Goal: Information Seeking & Learning: Learn about a topic

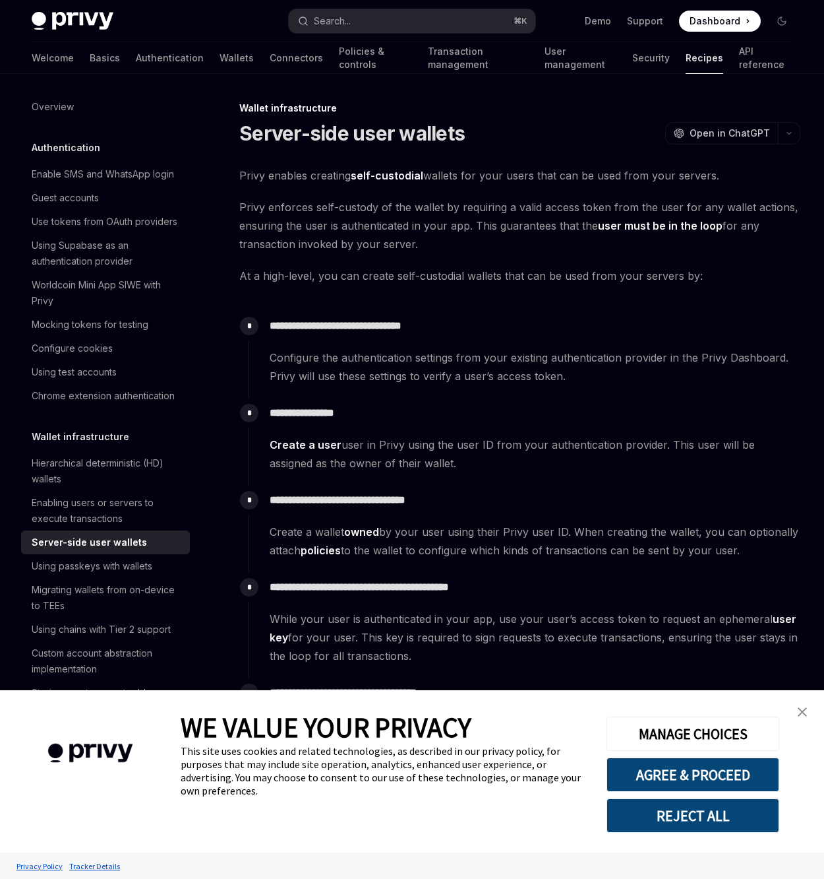
drag, startPoint x: 543, startPoint y: 250, endPoint x: 306, endPoint y: 177, distance: 248.3
click at [432, 239] on span "Privy enforces self-custody of the wallet by requiring a valid access token fro…" at bounding box center [519, 225] width 561 height 55
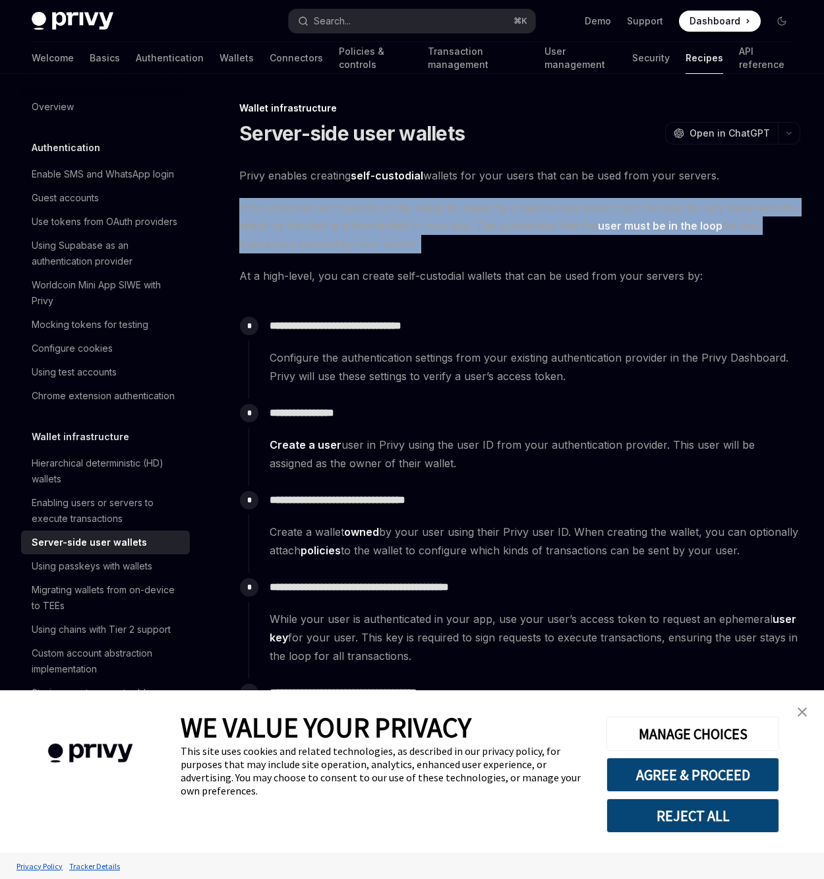
drag, startPoint x: 412, startPoint y: 241, endPoint x: 235, endPoint y: 200, distance: 181.4
click at [481, 216] on span "Privy enforces self-custody of the wallet by requiring a valid access token fro…" at bounding box center [519, 225] width 561 height 55
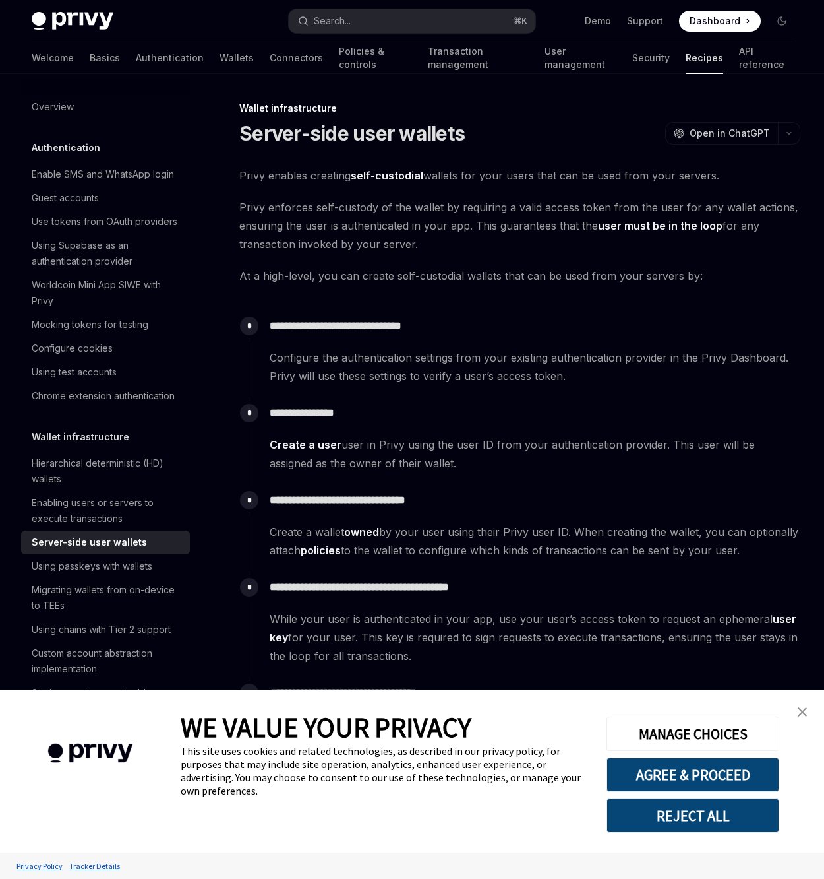
drag, startPoint x: 456, startPoint y: 252, endPoint x: 366, endPoint y: 294, distance: 99.5
click at [385, 314] on div "**********" at bounding box center [525, 348] width 552 height 74
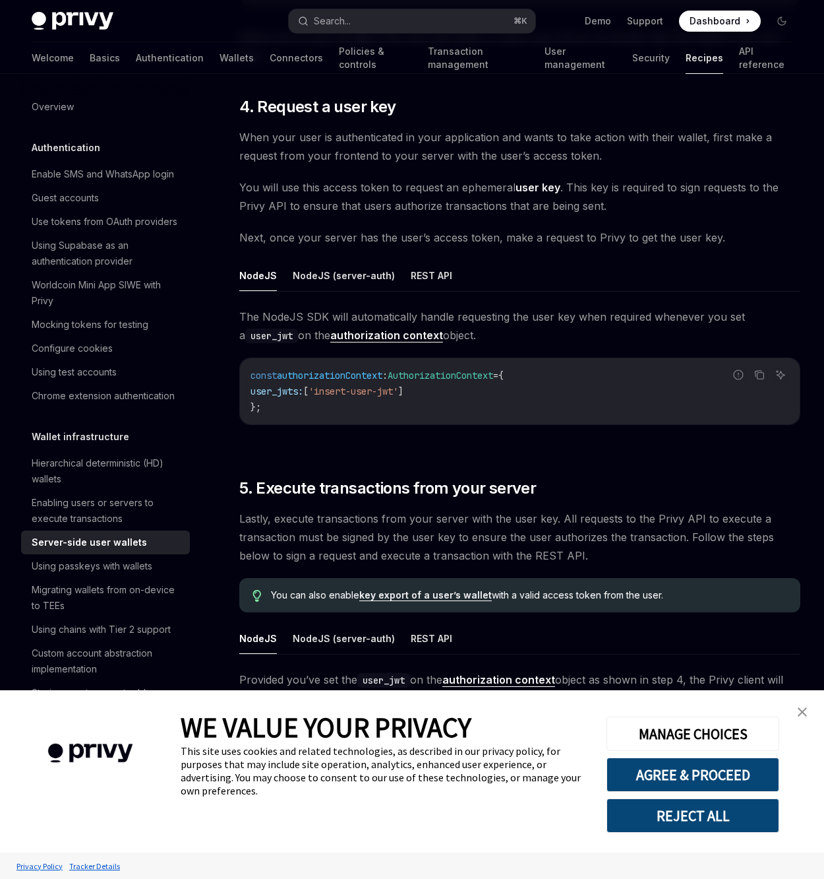
scroll to position [1950, 0]
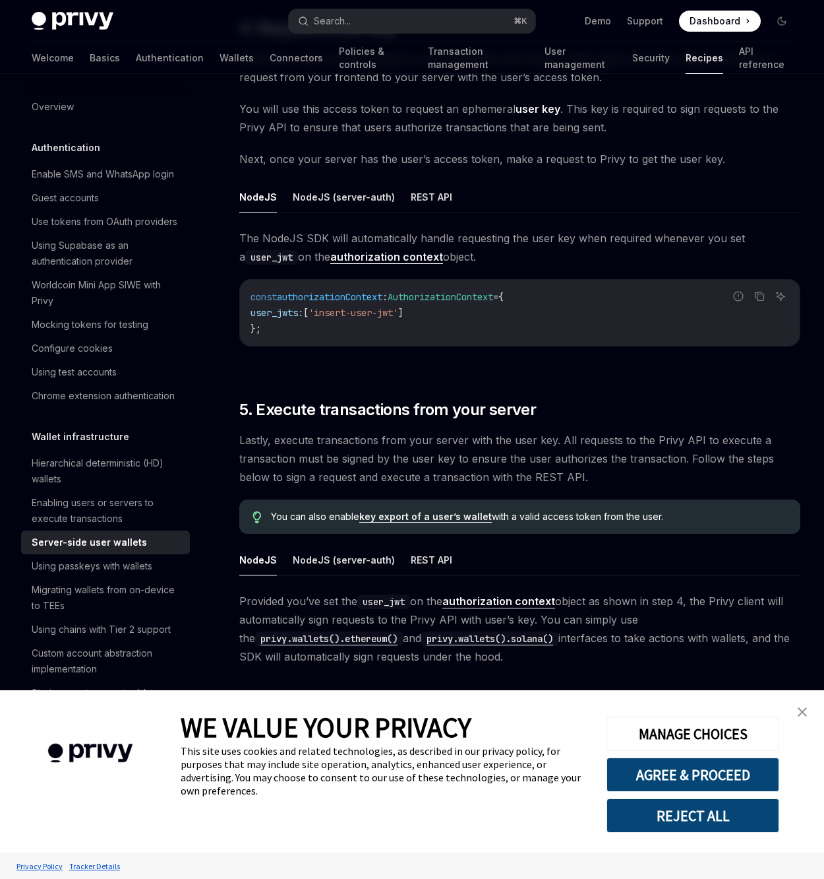
click at [799, 706] on link "close banner" at bounding box center [802, 711] width 26 height 26
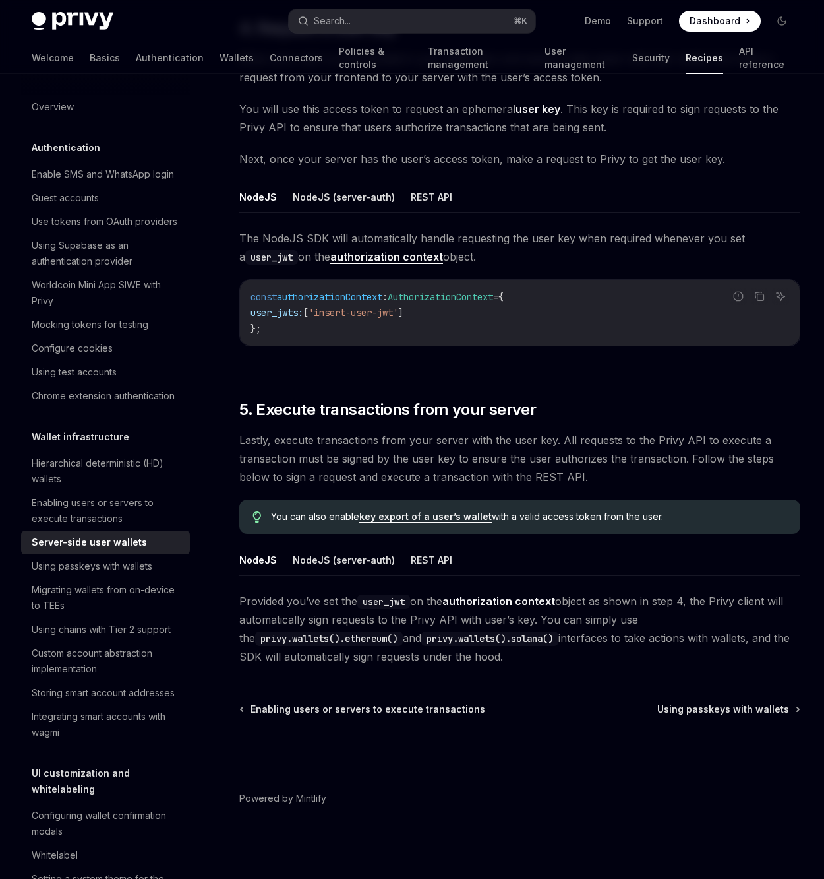
click at [344, 563] on button "NodeJS (server-auth)" at bounding box center [344, 559] width 102 height 31
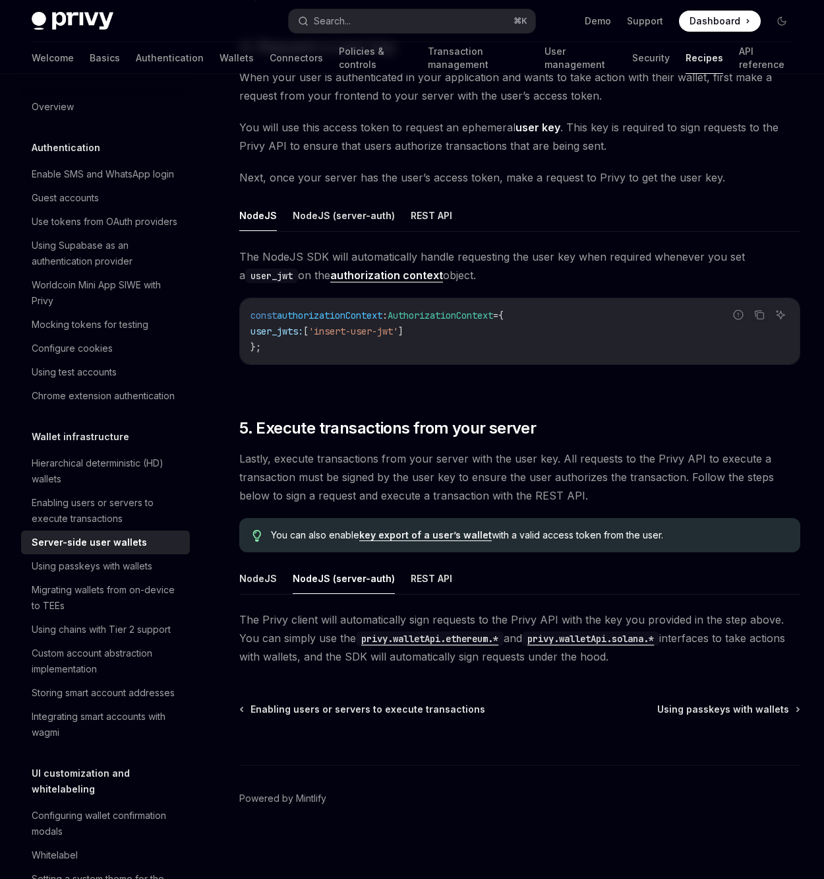
click at [446, 574] on ul "NodeJS NodeJS (server-auth) REST API" at bounding box center [519, 579] width 561 height 32
click at [436, 580] on button "REST API" at bounding box center [432, 578] width 42 height 31
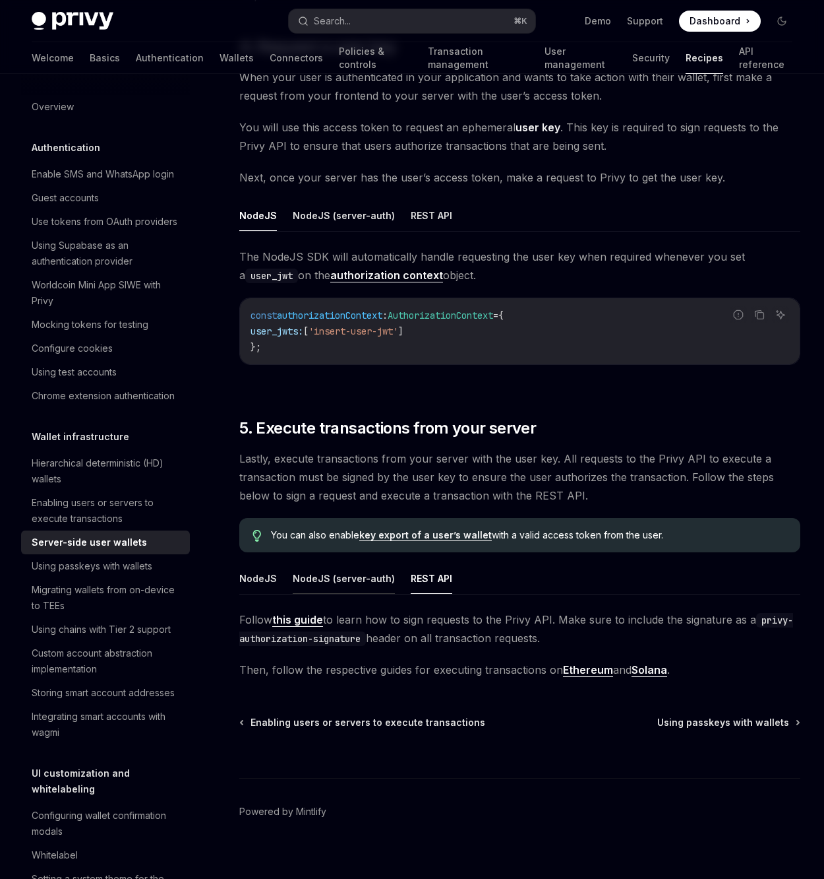
drag, startPoint x: 280, startPoint y: 582, endPoint x: 323, endPoint y: 576, distance: 43.8
click at [281, 581] on ul "NodeJS NodeJS (server-auth) REST API" at bounding box center [519, 579] width 561 height 32
click at [330, 577] on button "NodeJS (server-auth)" at bounding box center [344, 578] width 102 height 31
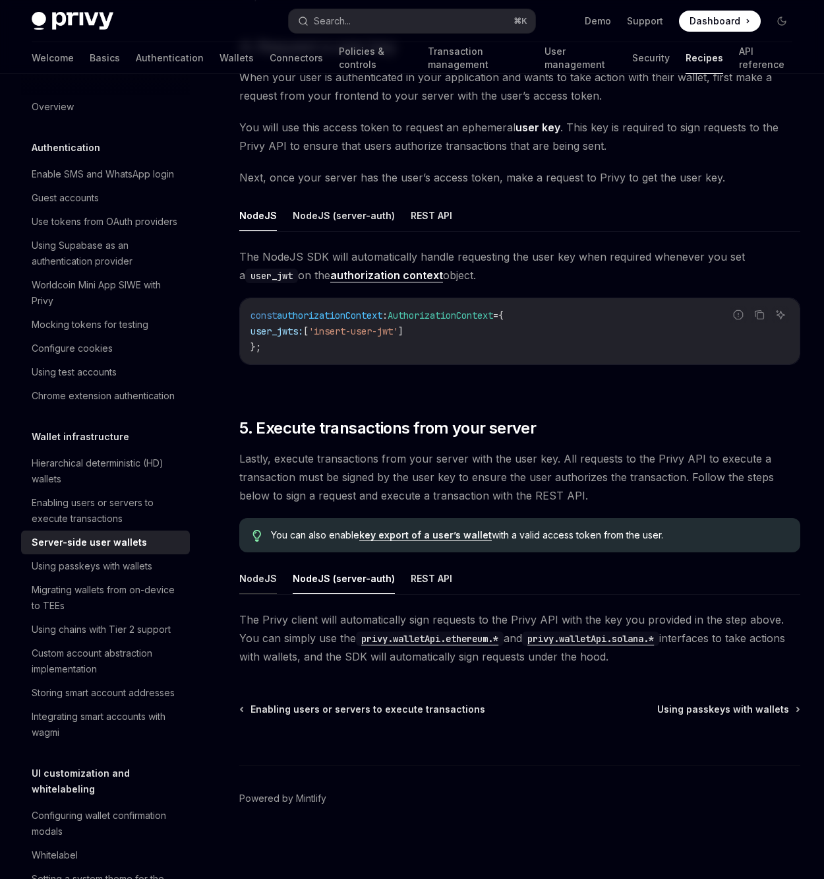
click at [264, 574] on button "NodeJS" at bounding box center [258, 578] width 38 height 31
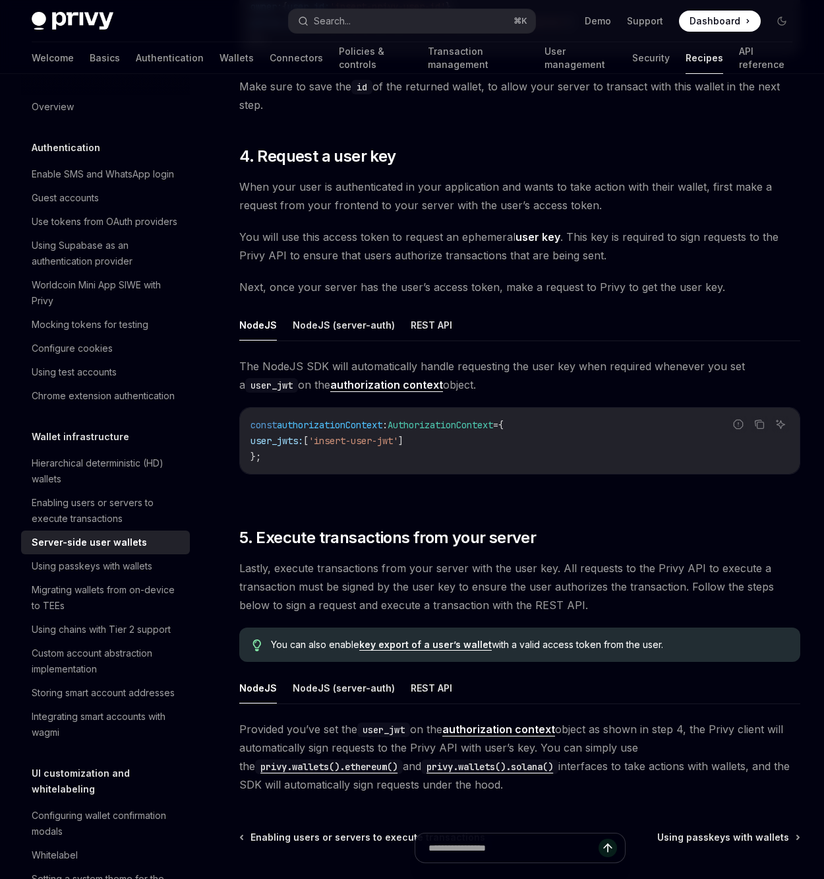
scroll to position [1797, 0]
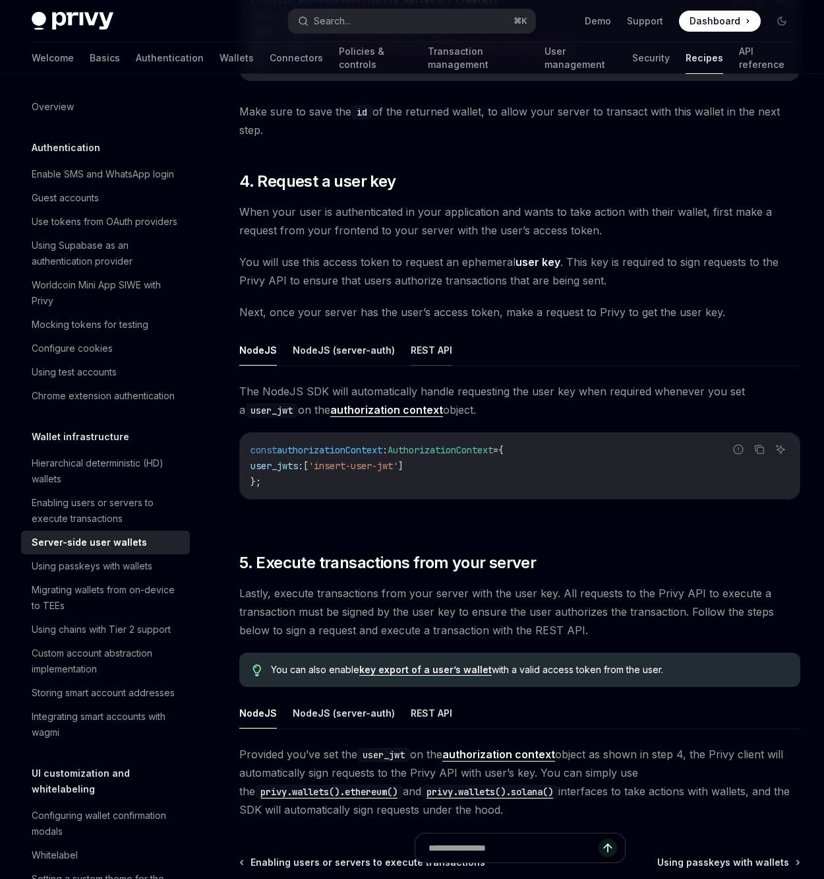
click at [444, 349] on button "REST API" at bounding box center [432, 349] width 42 height 31
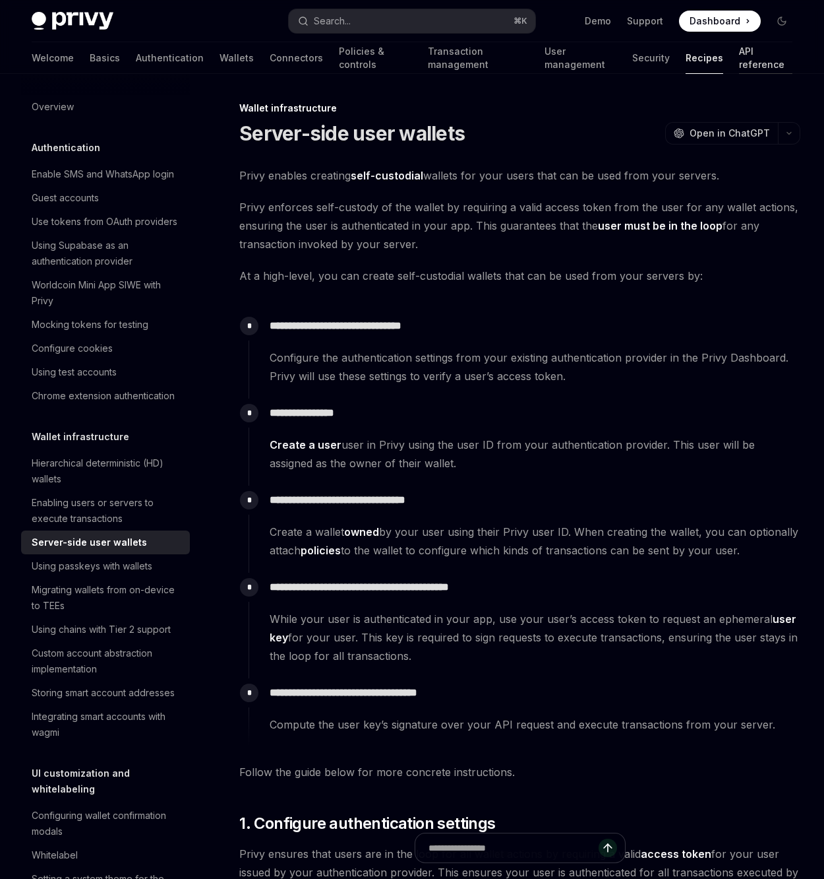
click at [743, 53] on link "API reference" at bounding box center [765, 58] width 53 height 32
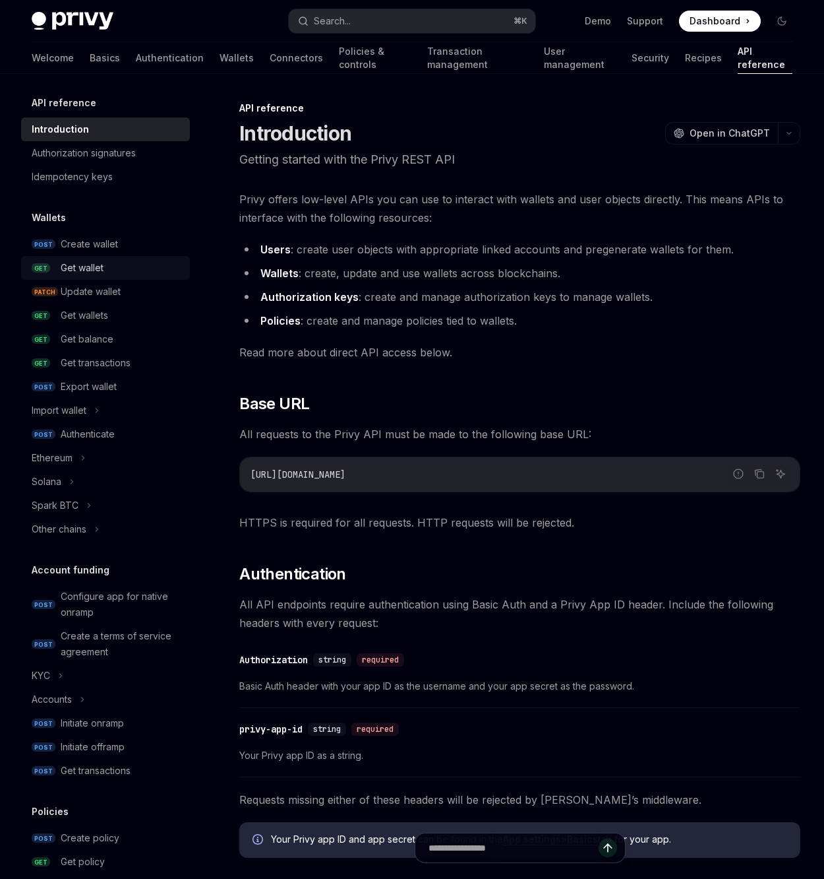
click at [129, 276] on link "GET Get wallet" at bounding box center [105, 268] width 169 height 24
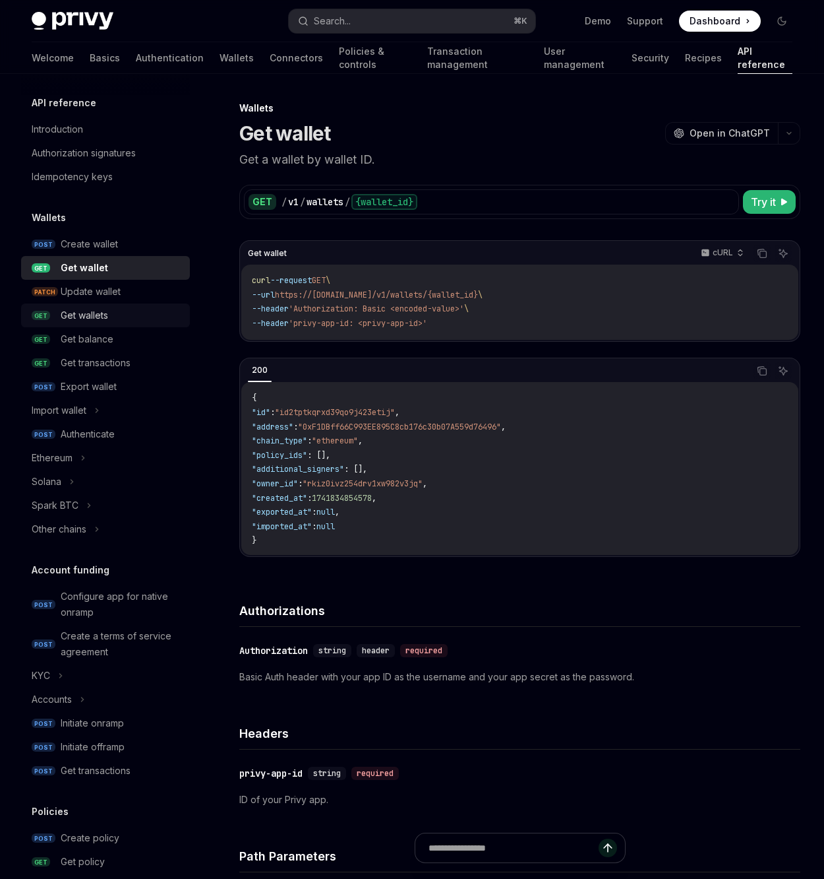
click at [130, 313] on div "Get wallets" at bounding box center [121, 315] width 121 height 16
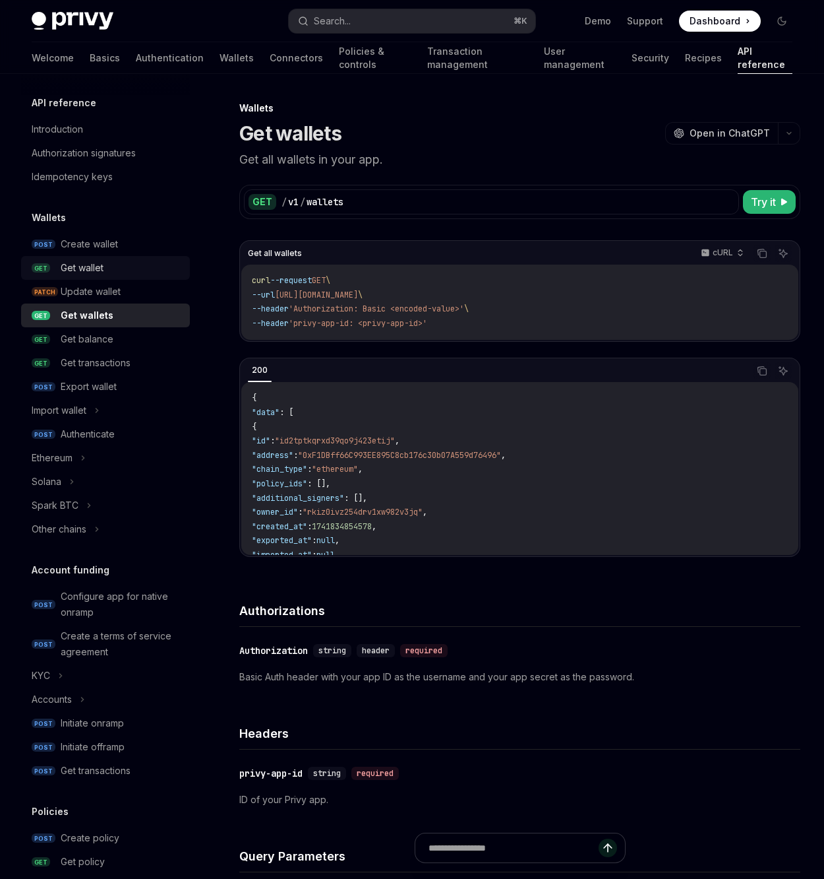
click at [128, 266] on div "Get wallet" at bounding box center [121, 268] width 121 height 16
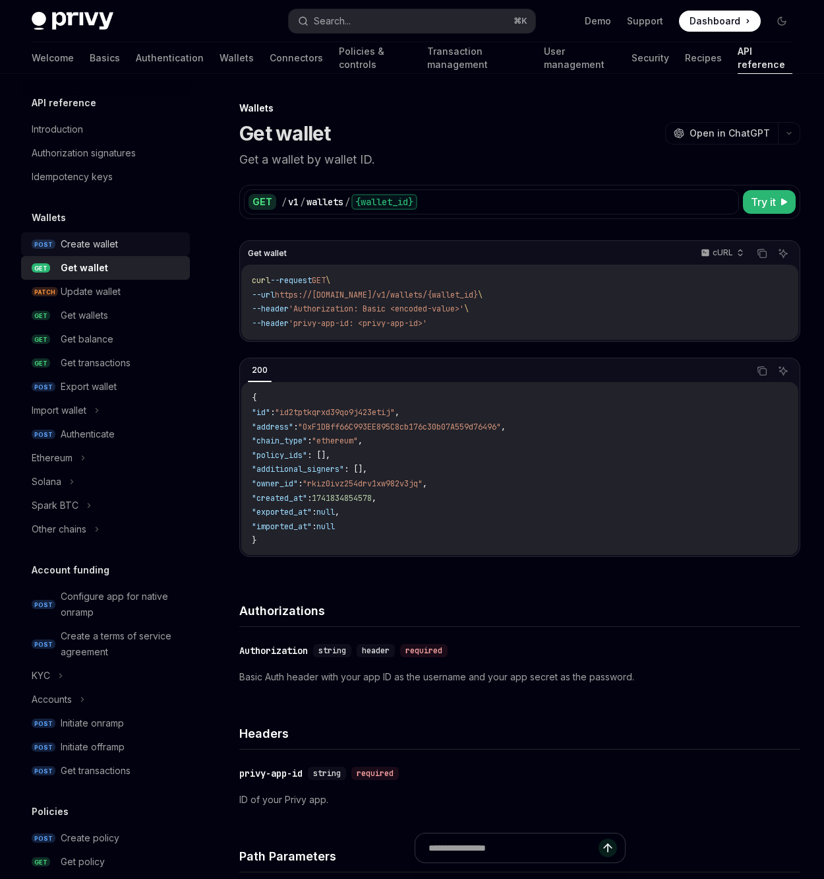
click at [137, 234] on link "POST Create wallet" at bounding box center [105, 244] width 169 height 24
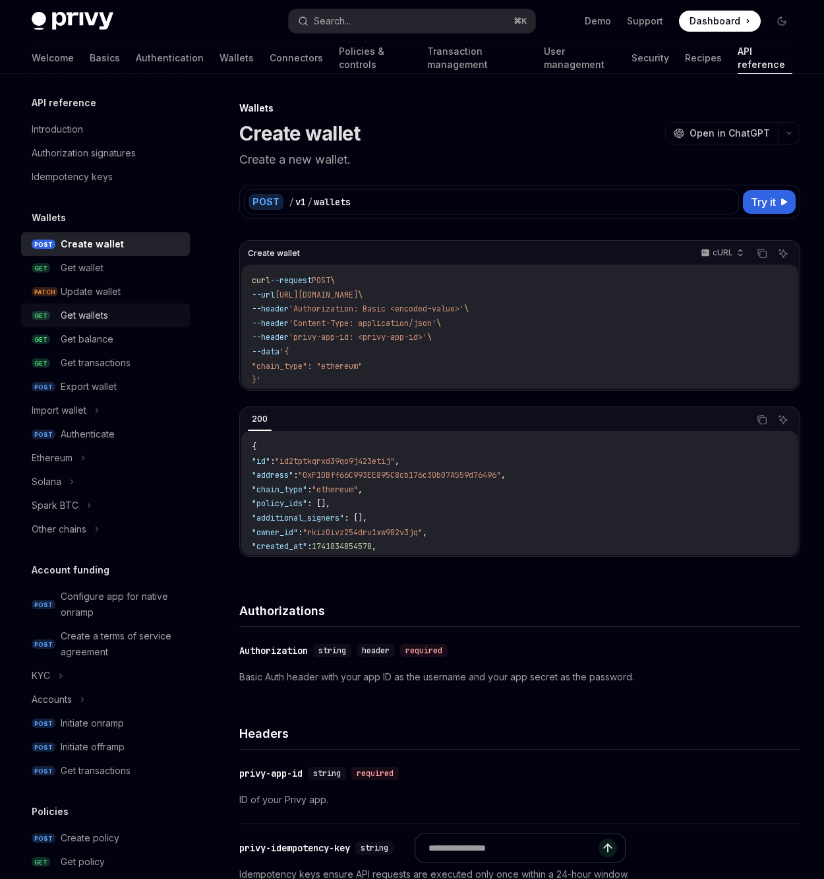
click at [125, 309] on div "Get wallets" at bounding box center [121, 315] width 121 height 16
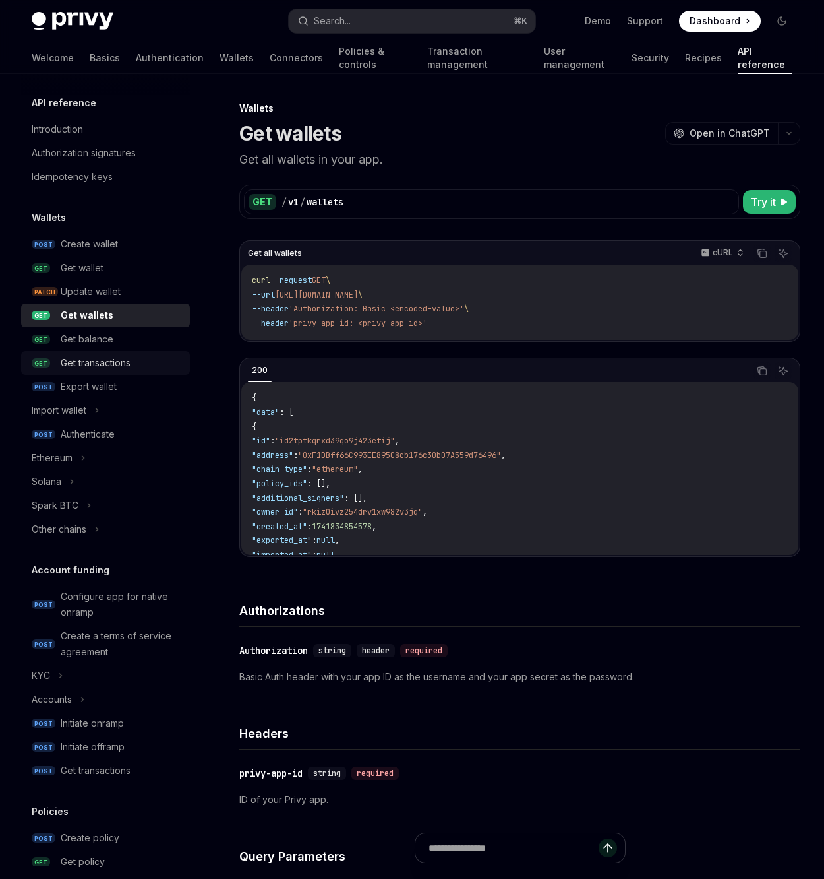
click at [127, 352] on link "GET Get transactions" at bounding box center [105, 363] width 169 height 24
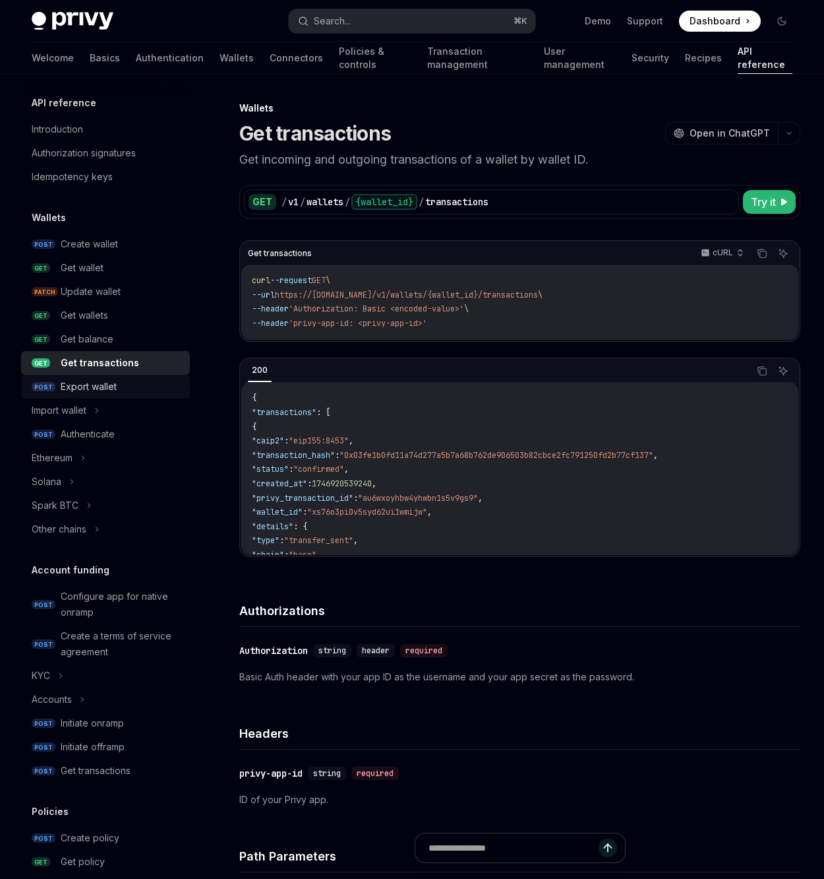
click at [111, 390] on div "Export wallet" at bounding box center [89, 387] width 56 height 16
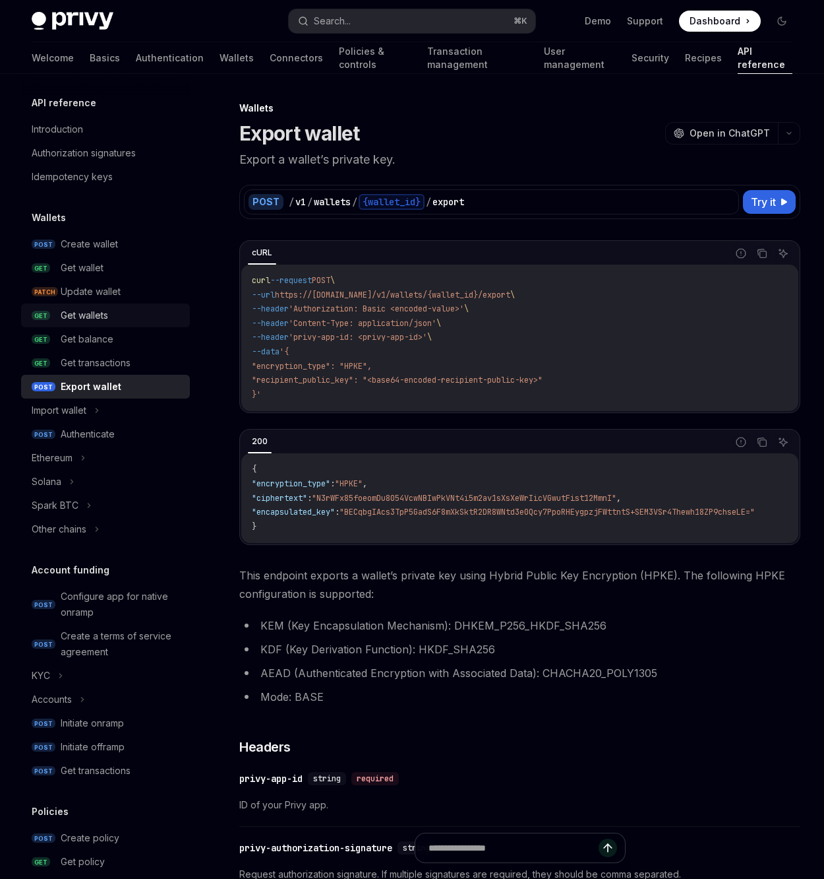
click at [140, 326] on link "GET Get wallets" at bounding box center [105, 315] width 169 height 24
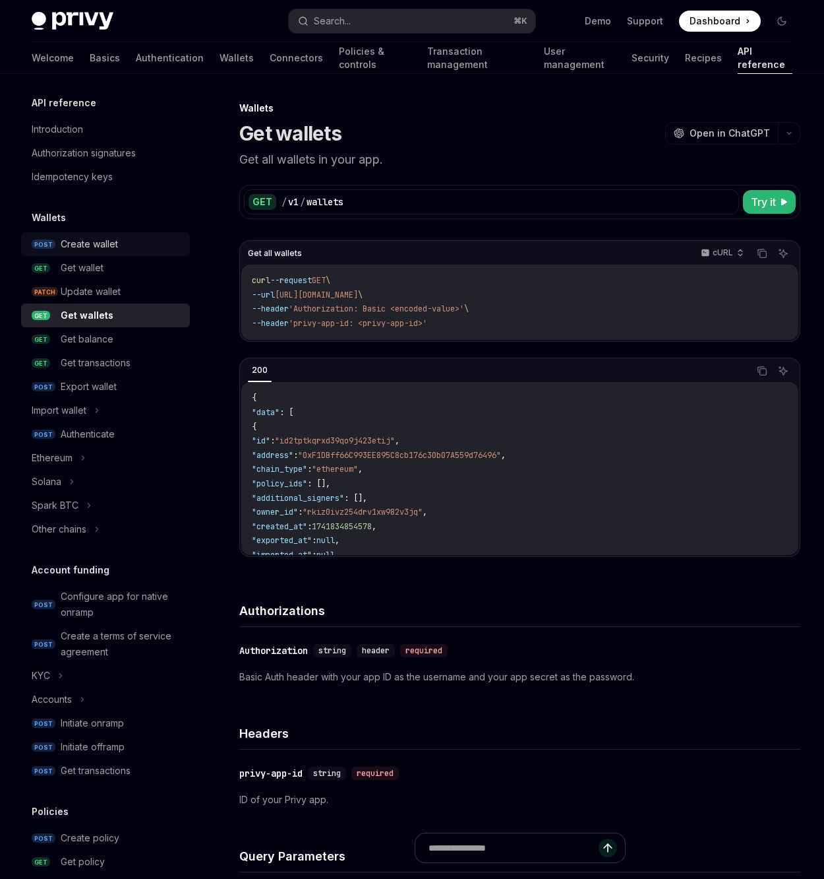
click at [146, 249] on div "Create wallet" at bounding box center [121, 244] width 121 height 16
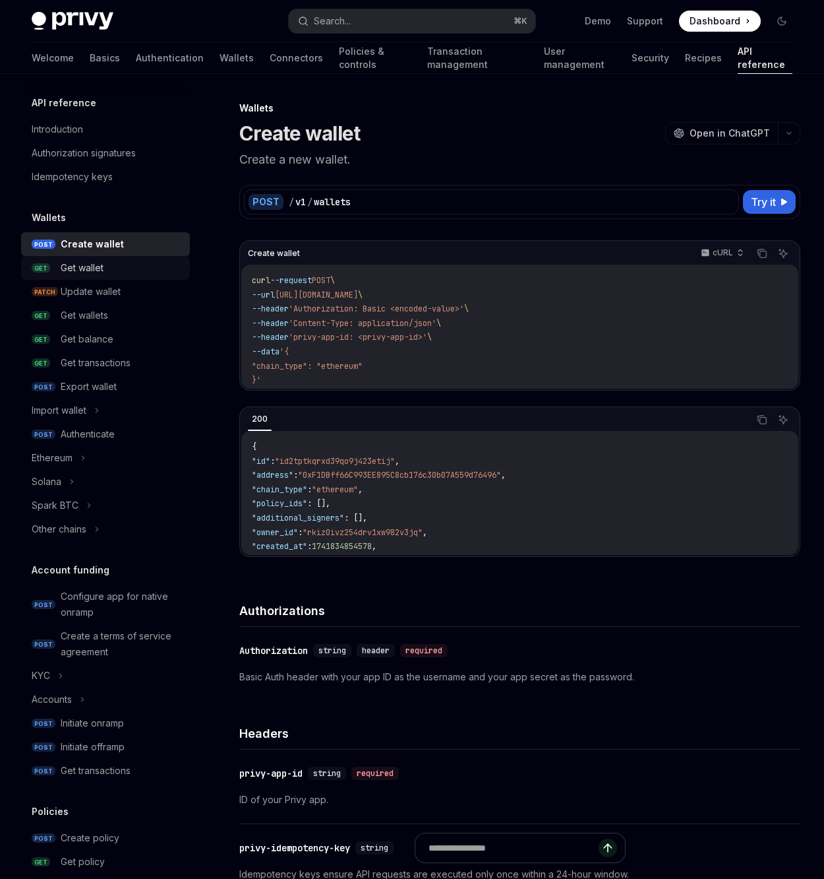
click at [137, 279] on link "GET Get wallet" at bounding box center [105, 268] width 169 height 24
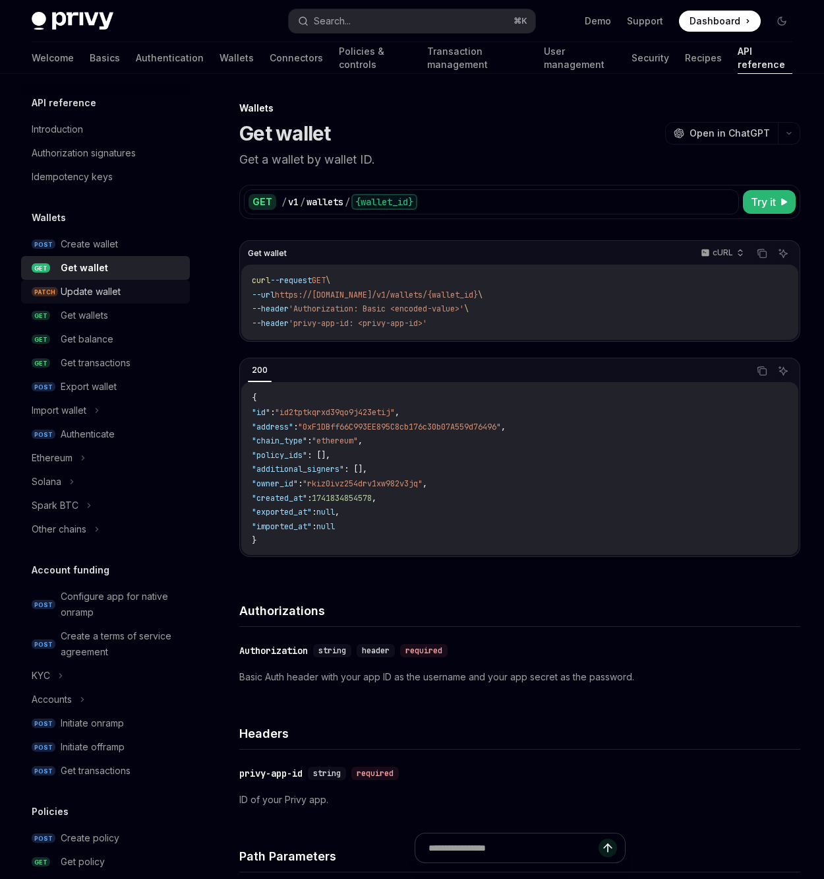
click at [134, 299] on link "PATCH Update wallet" at bounding box center [105, 292] width 169 height 24
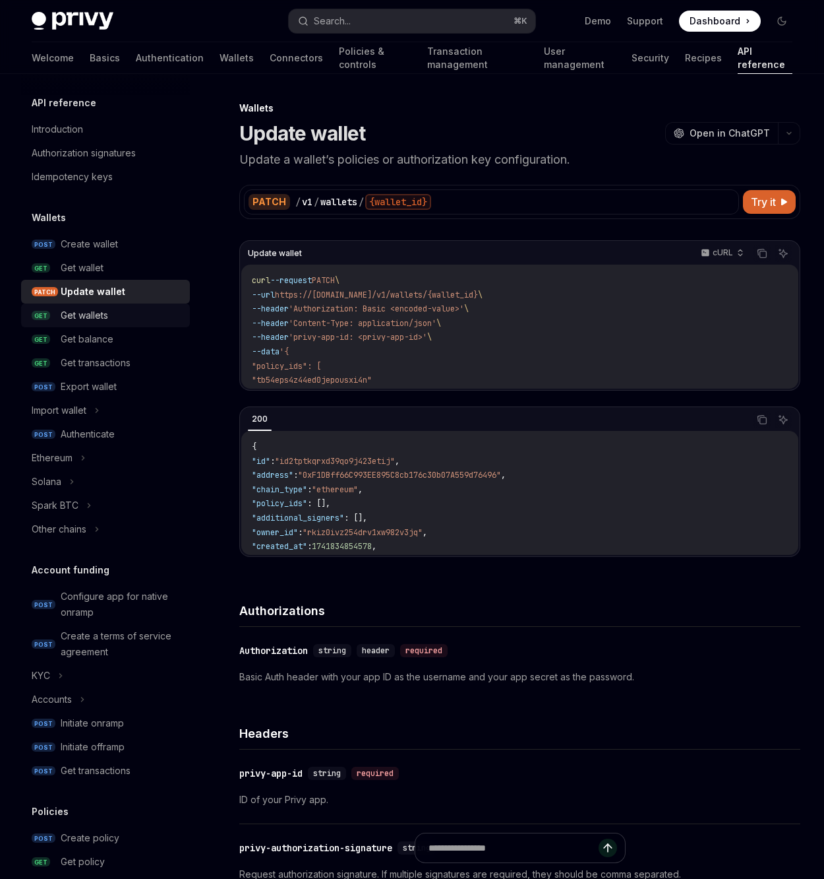
click at [123, 323] on link "GET Get wallets" at bounding box center [105, 315] width 169 height 24
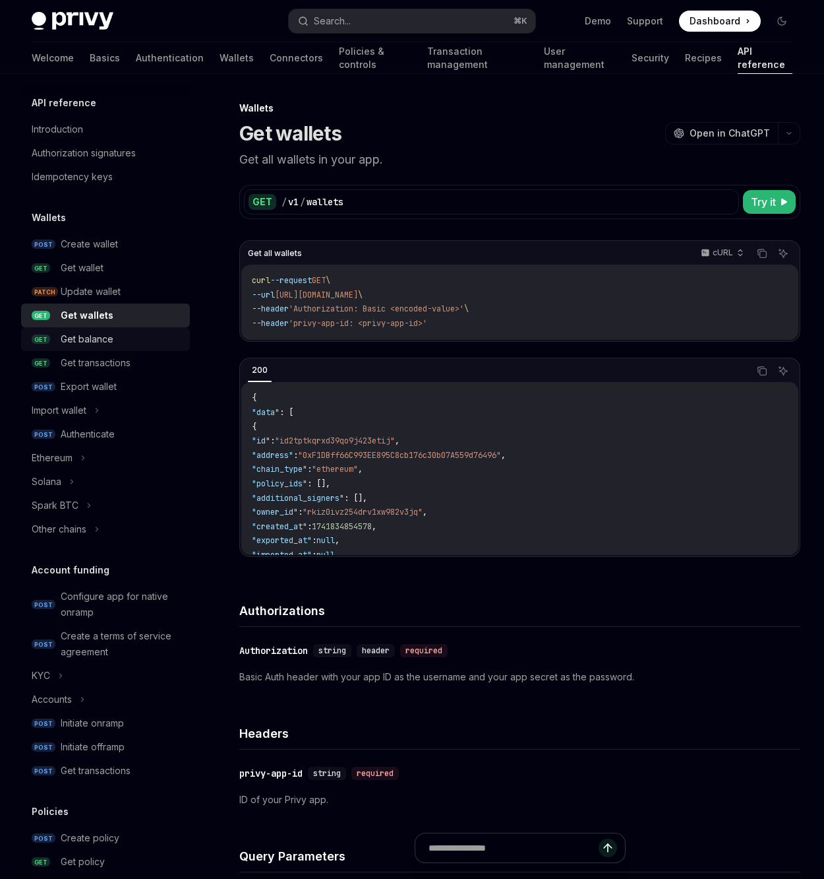
click at [116, 342] on div "Get balance" at bounding box center [121, 339] width 121 height 16
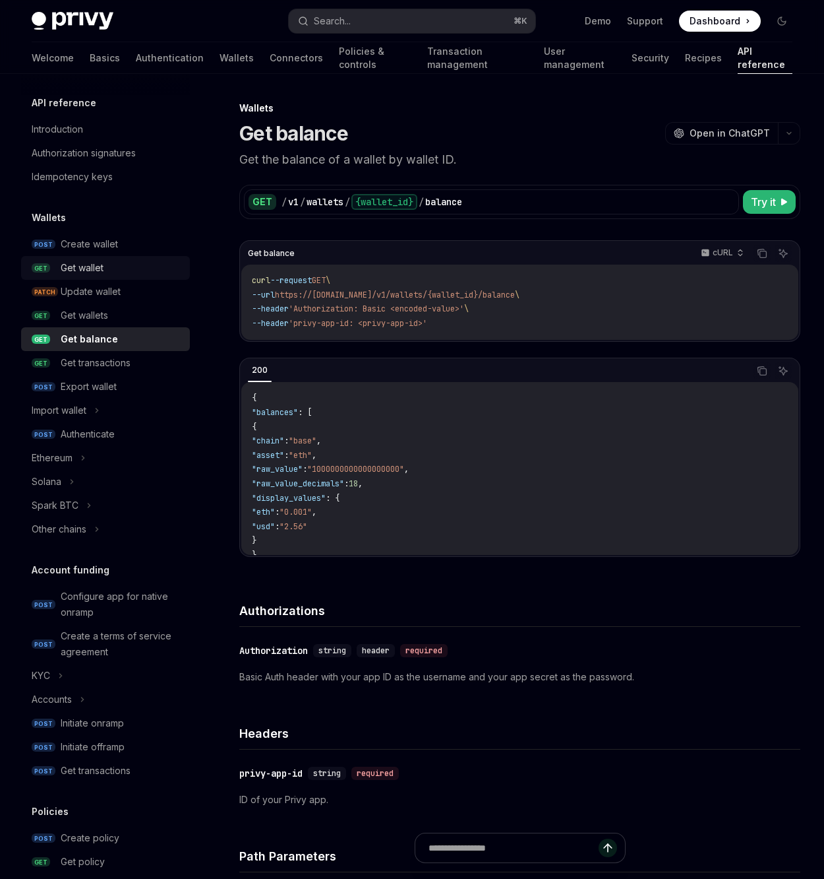
click at [137, 274] on div "Get wallet" at bounding box center [121, 268] width 121 height 16
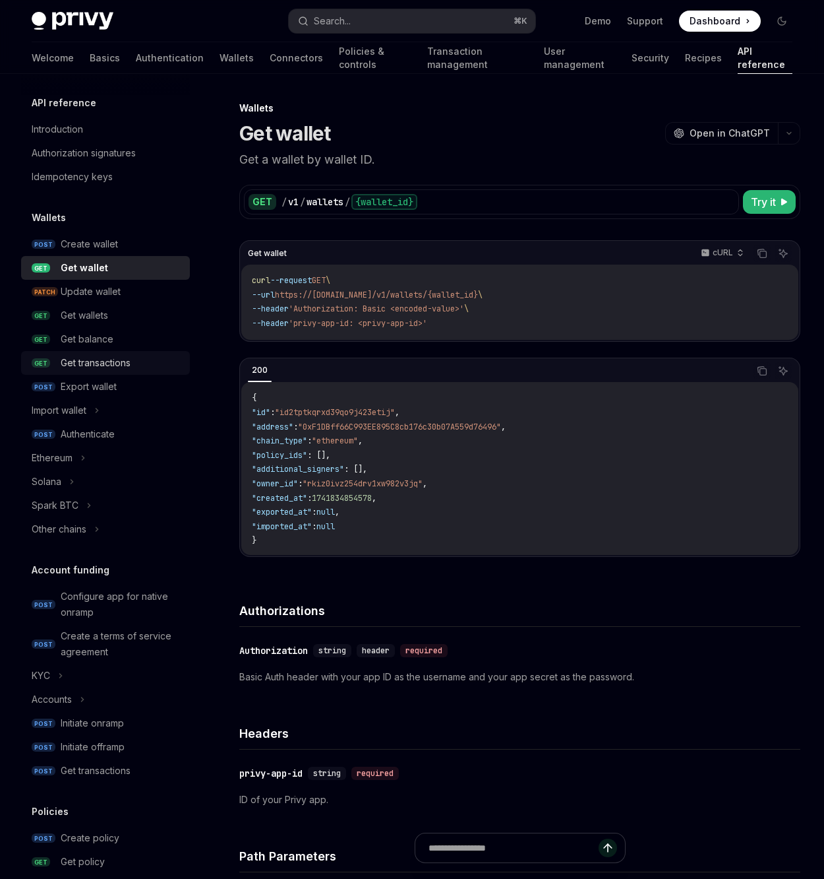
click at [120, 352] on link "GET Get transactions" at bounding box center [105, 363] width 169 height 24
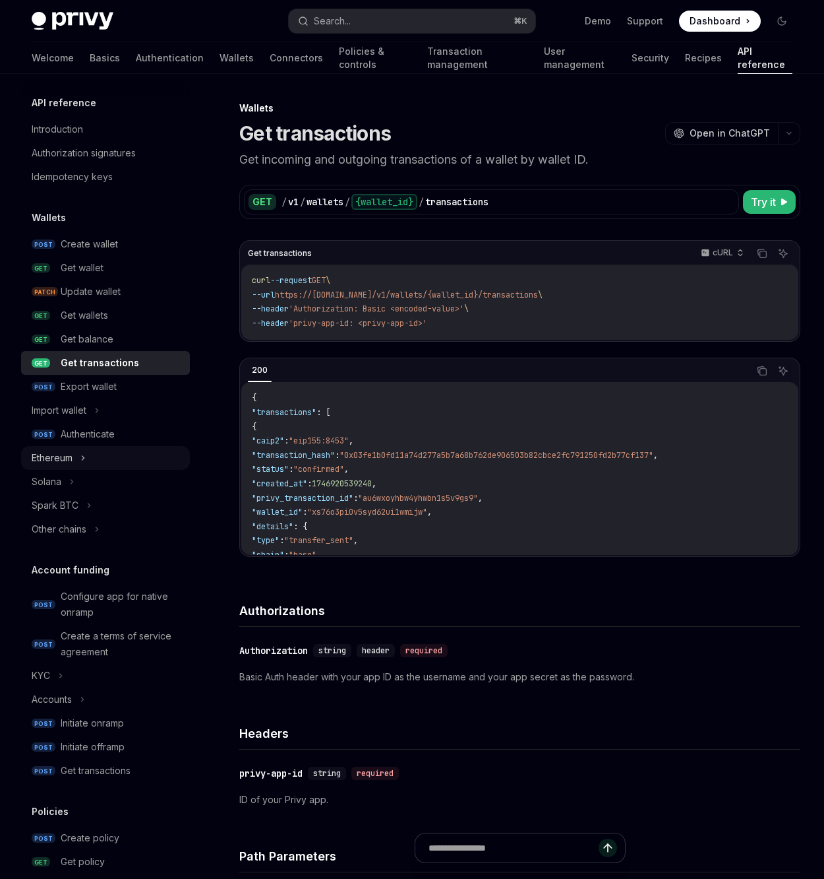
click at [84, 452] on icon at bounding box center [82, 458] width 5 height 16
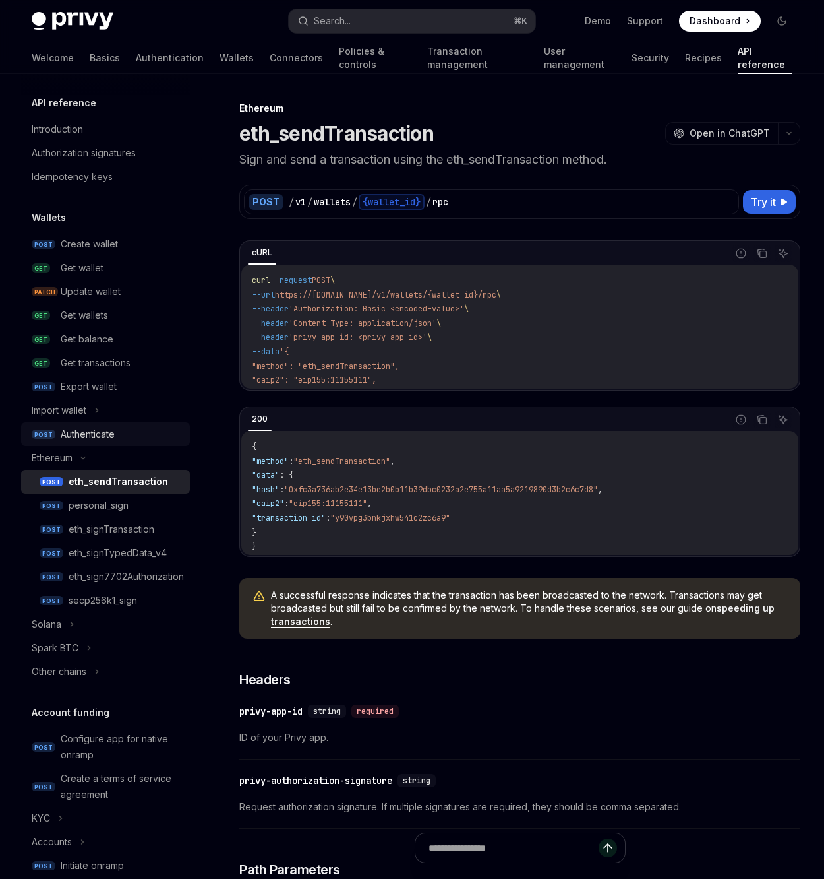
click at [102, 422] on link "POST Authenticate" at bounding box center [105, 434] width 169 height 24
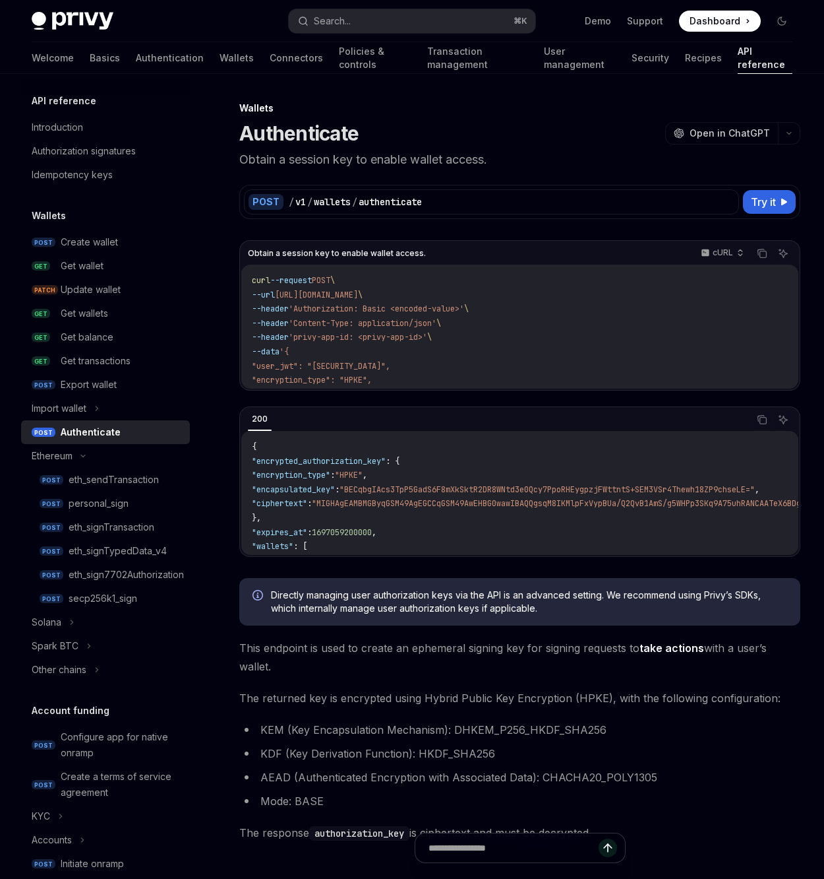
scroll to position [3, 0]
click at [76, 619] on div "Solana" at bounding box center [105, 621] width 169 height 24
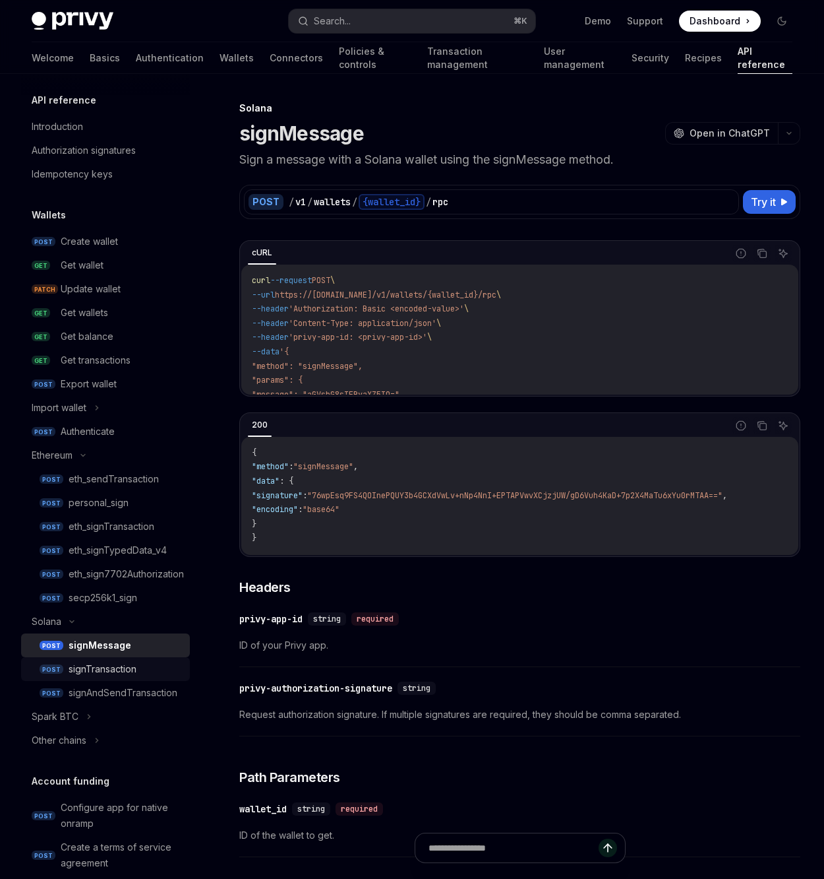
click at [115, 668] on div "signTransaction" at bounding box center [103, 669] width 68 height 16
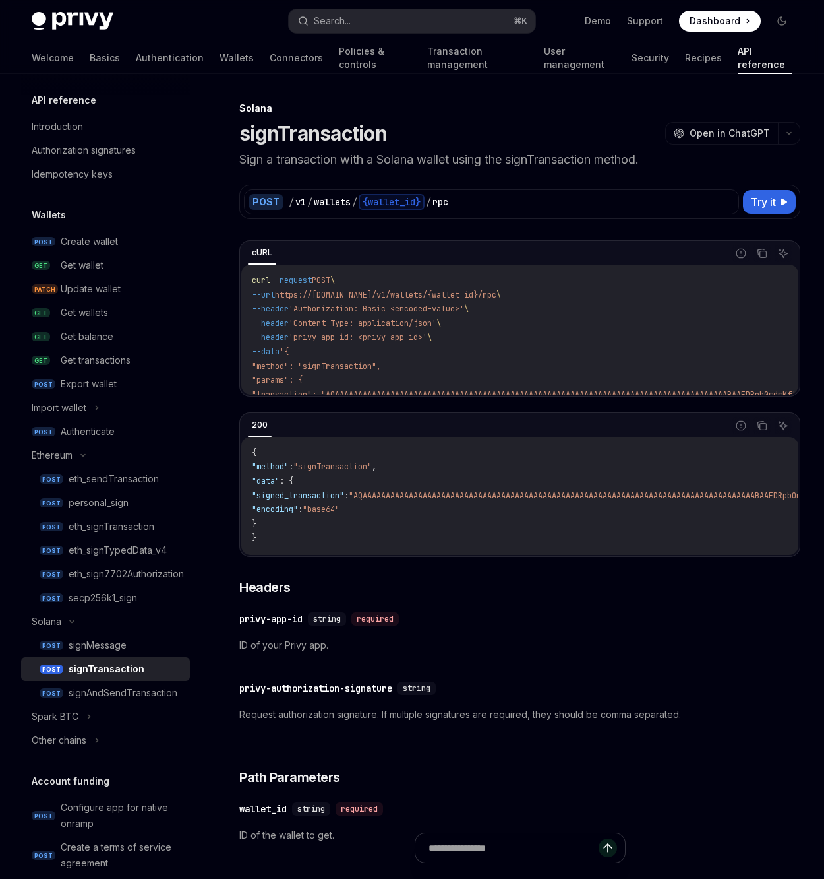
click at [118, 658] on link "POST signTransaction" at bounding box center [105, 669] width 169 height 24
click at [125, 638] on div "signMessage" at bounding box center [98, 645] width 58 height 16
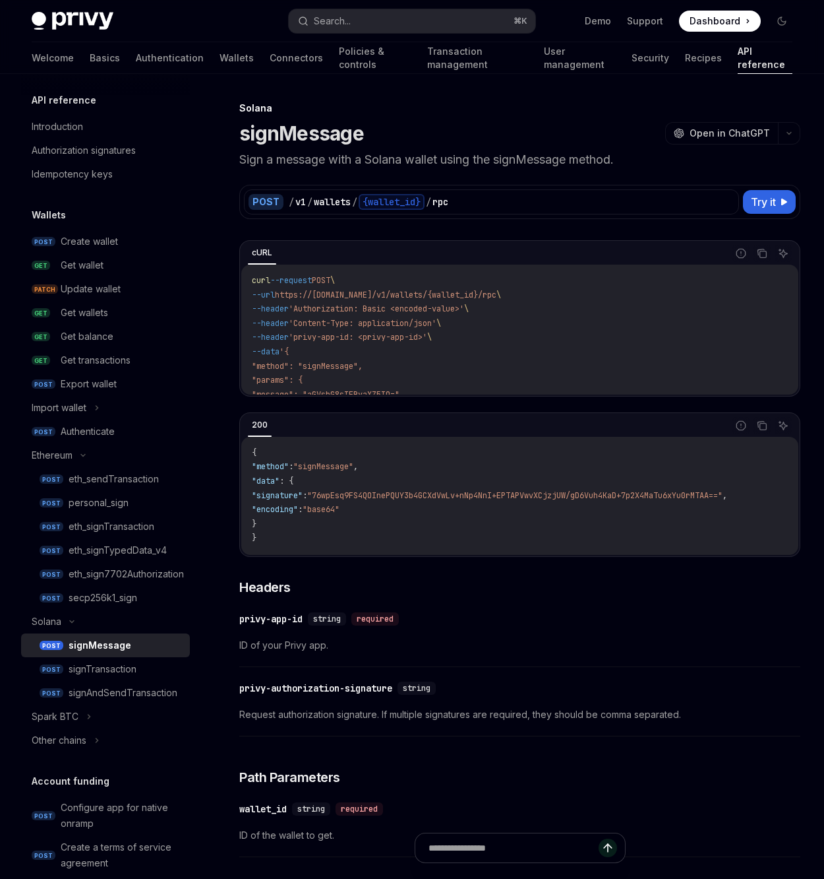
click at [125, 652] on div "signMessage" at bounding box center [100, 645] width 63 height 16
click at [123, 264] on div "Get wallet" at bounding box center [121, 265] width 121 height 16
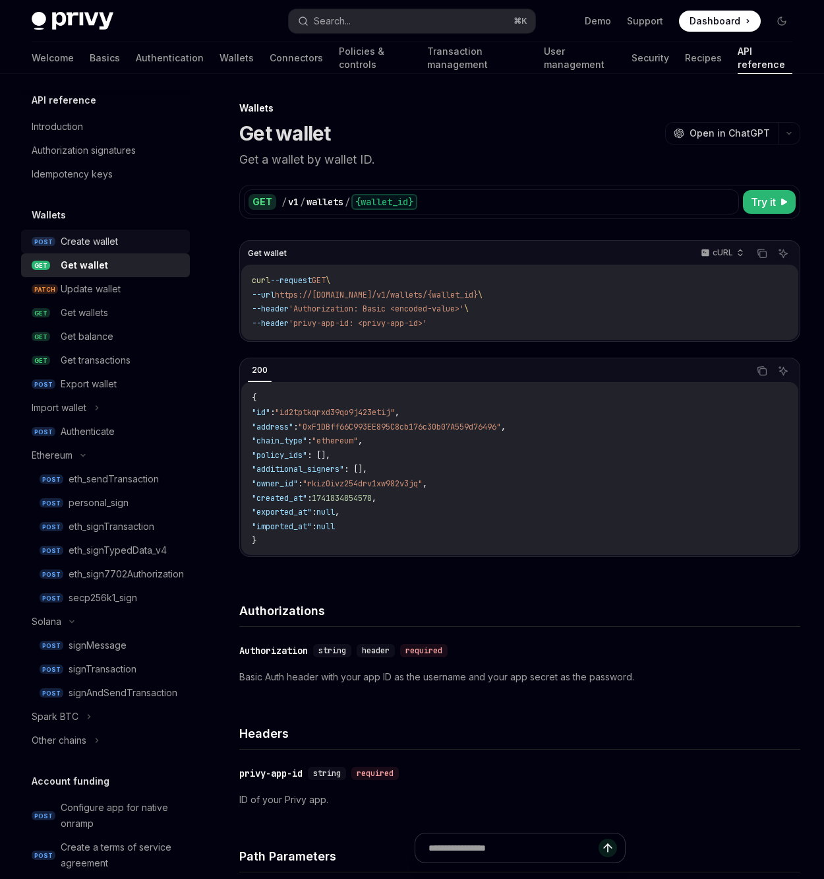
click at [115, 247] on div "Create wallet" at bounding box center [89, 241] width 57 height 16
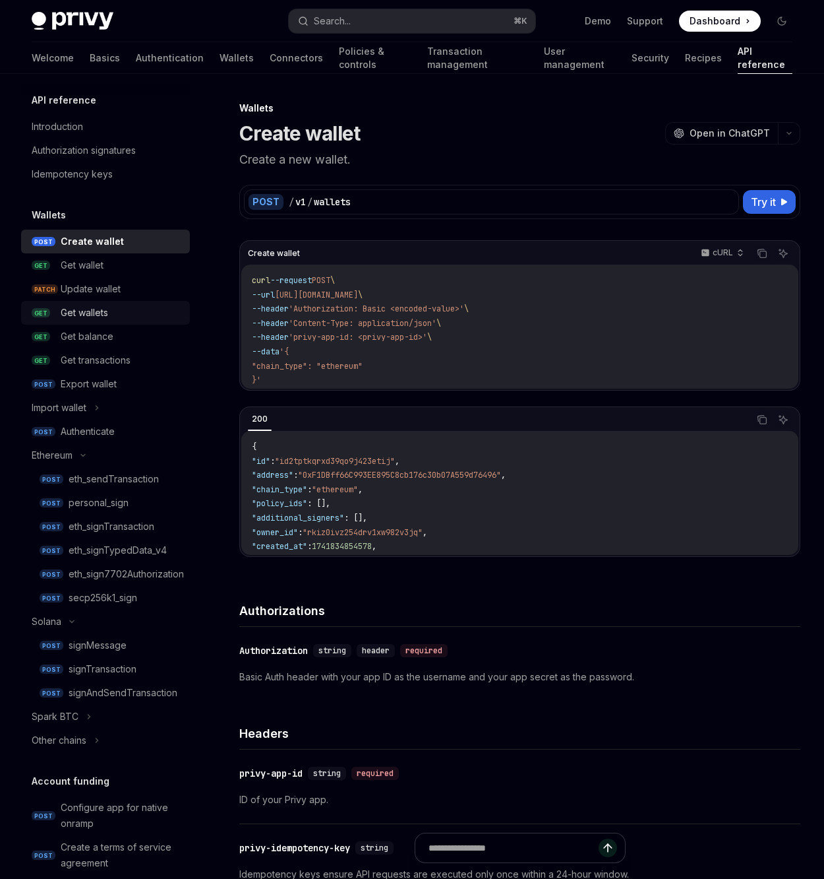
click at [135, 311] on div "Get wallets" at bounding box center [121, 313] width 121 height 16
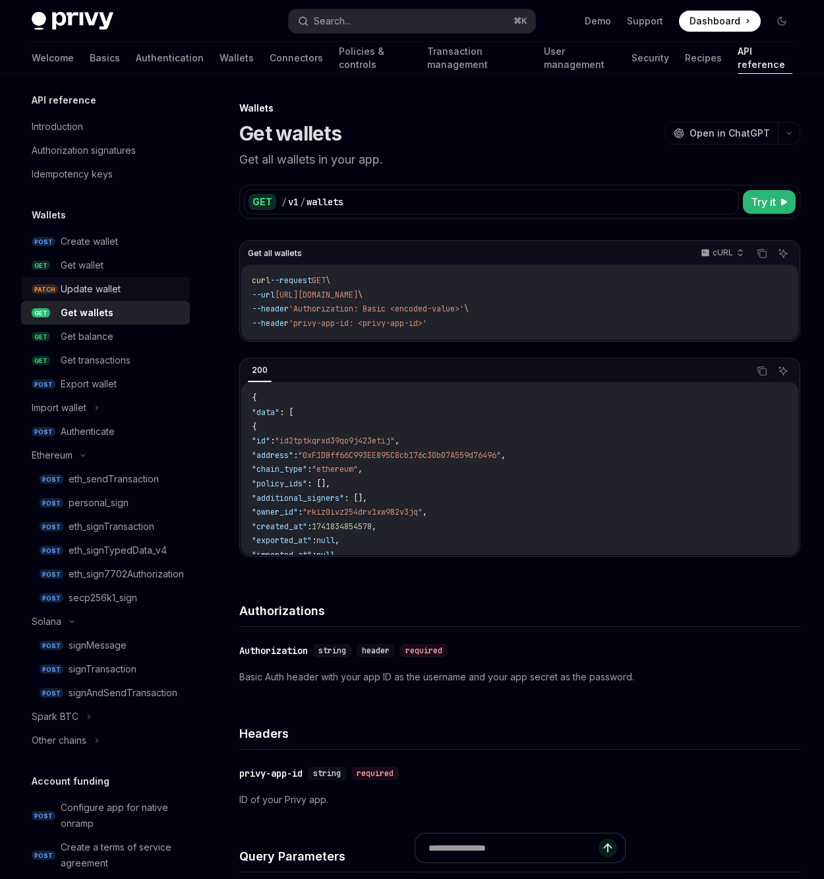
click at [134, 289] on div "Update wallet" at bounding box center [121, 289] width 121 height 16
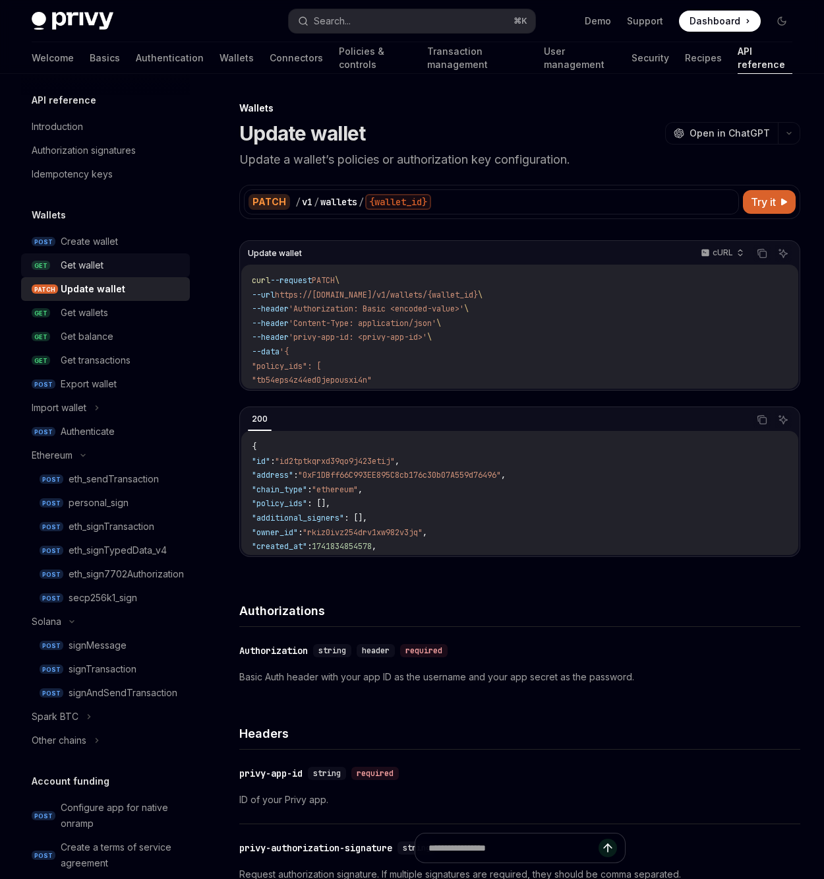
click at [128, 253] on link "GET Get wallet" at bounding box center [105, 265] width 169 height 24
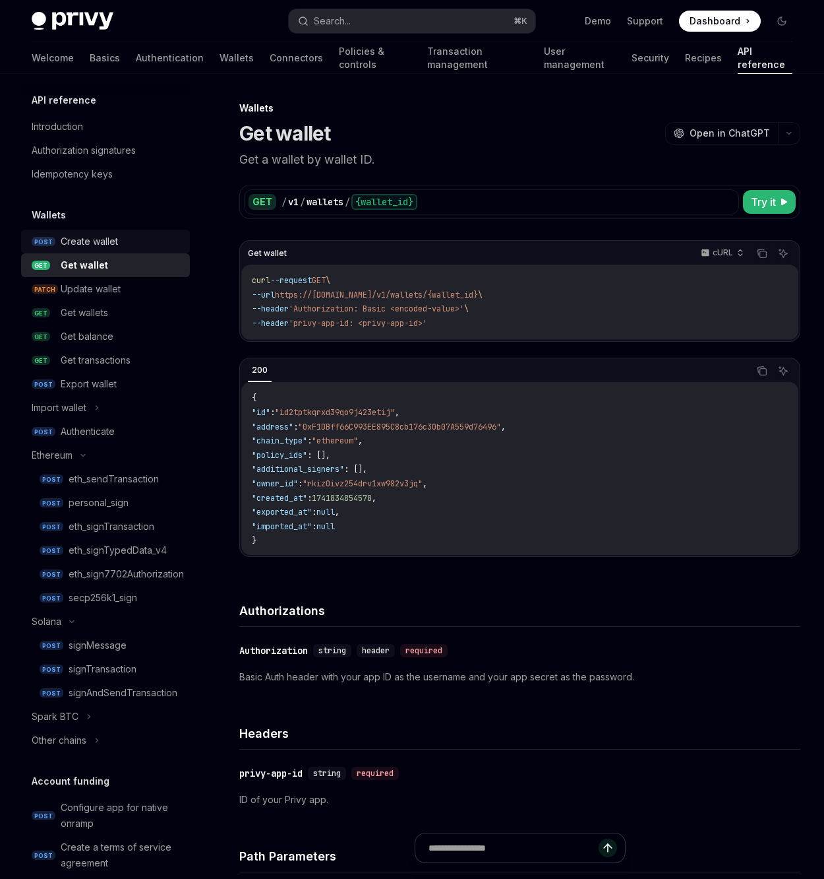
click at [115, 236] on div "Create wallet" at bounding box center [89, 241] width 57 height 16
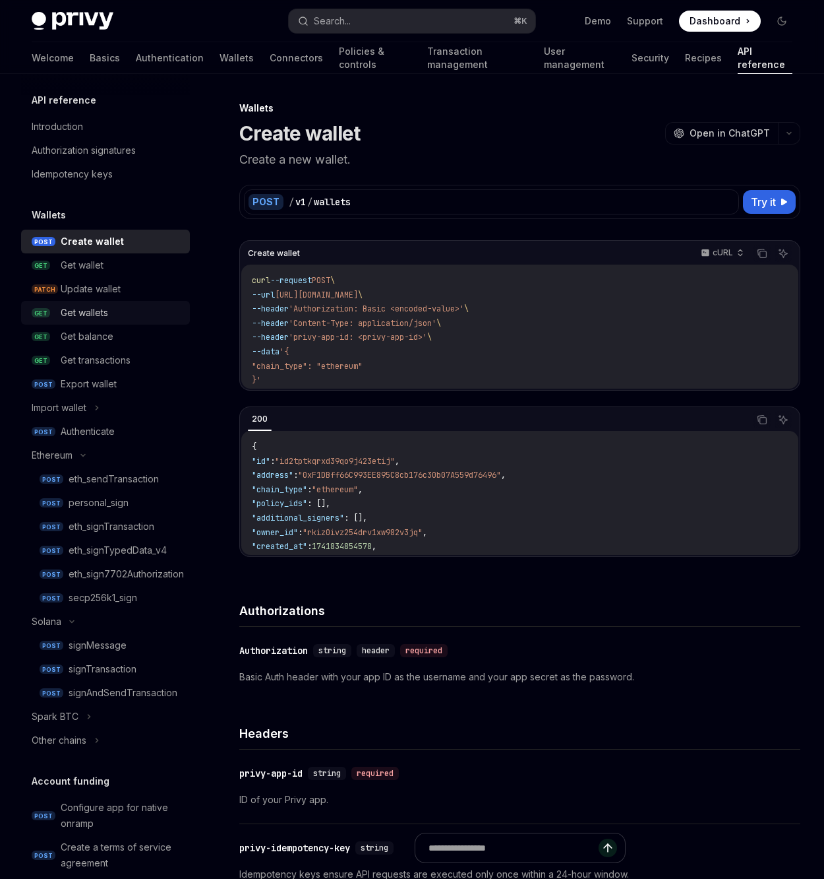
click at [132, 301] on link "GET Get wallets" at bounding box center [105, 313] width 169 height 24
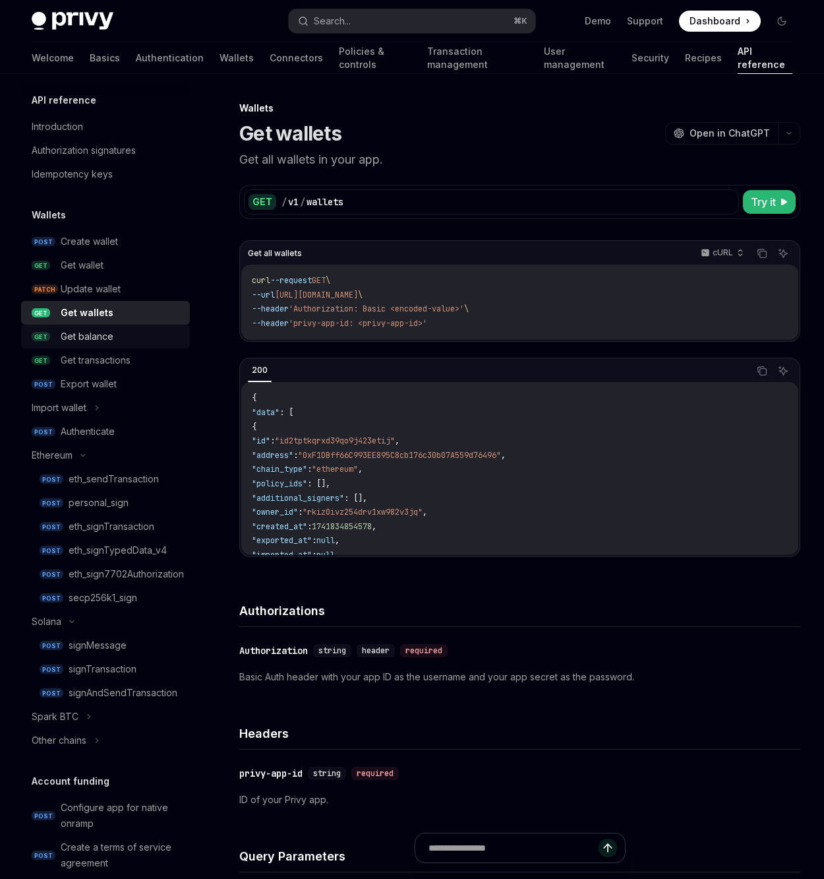
click at [137, 326] on link "GET Get balance" at bounding box center [105, 337] width 169 height 24
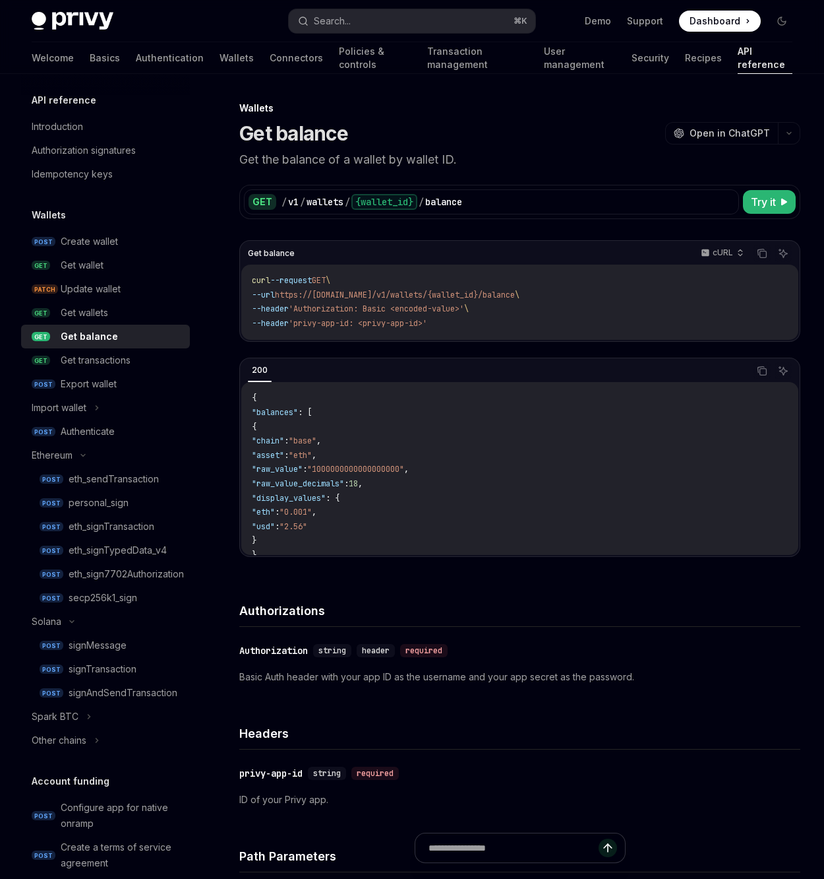
click at [143, 348] on link "GET Get balance" at bounding box center [105, 337] width 169 height 24
click at [148, 359] on div "Get transactions" at bounding box center [121, 360] width 121 height 16
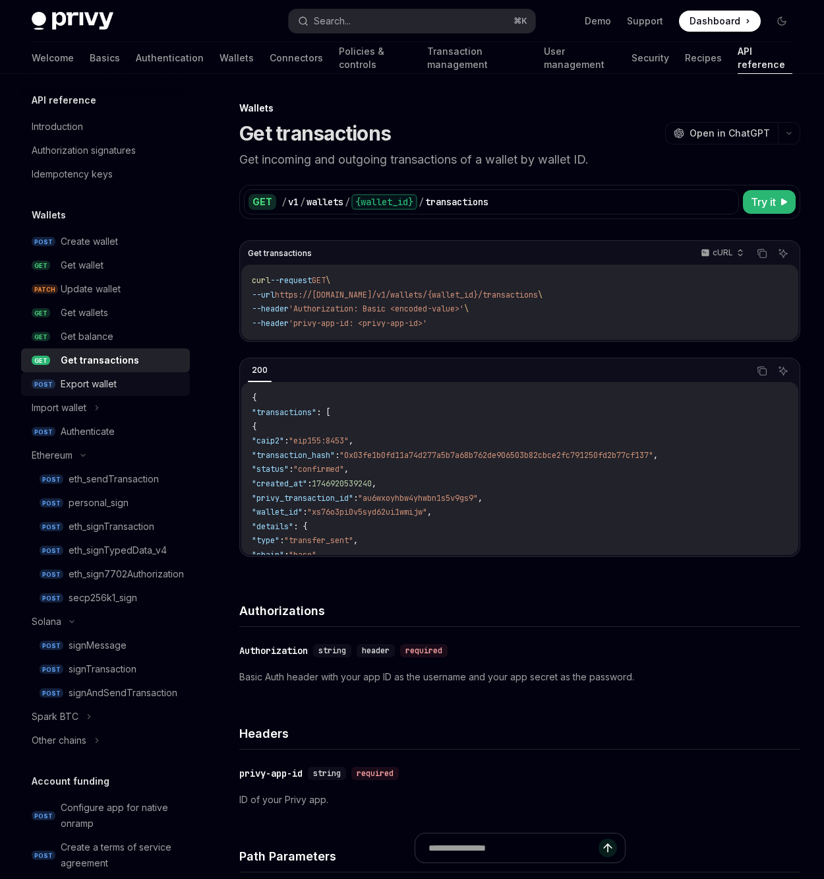
click at [142, 385] on div "Export wallet" at bounding box center [121, 384] width 121 height 16
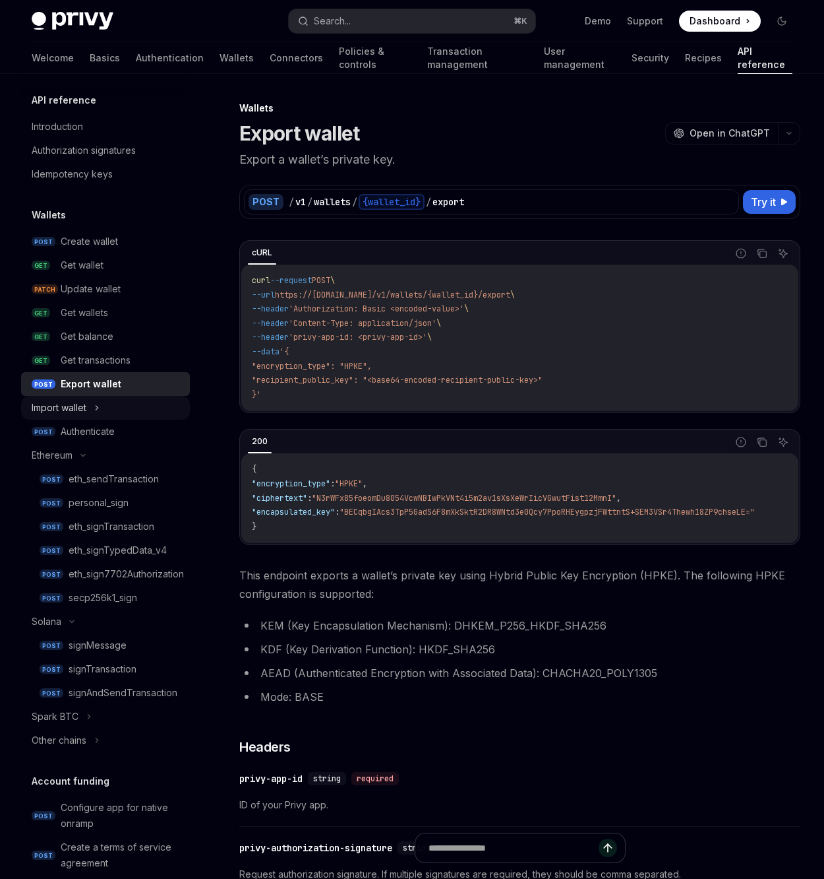
click at [133, 402] on div "Import wallet" at bounding box center [105, 408] width 169 height 24
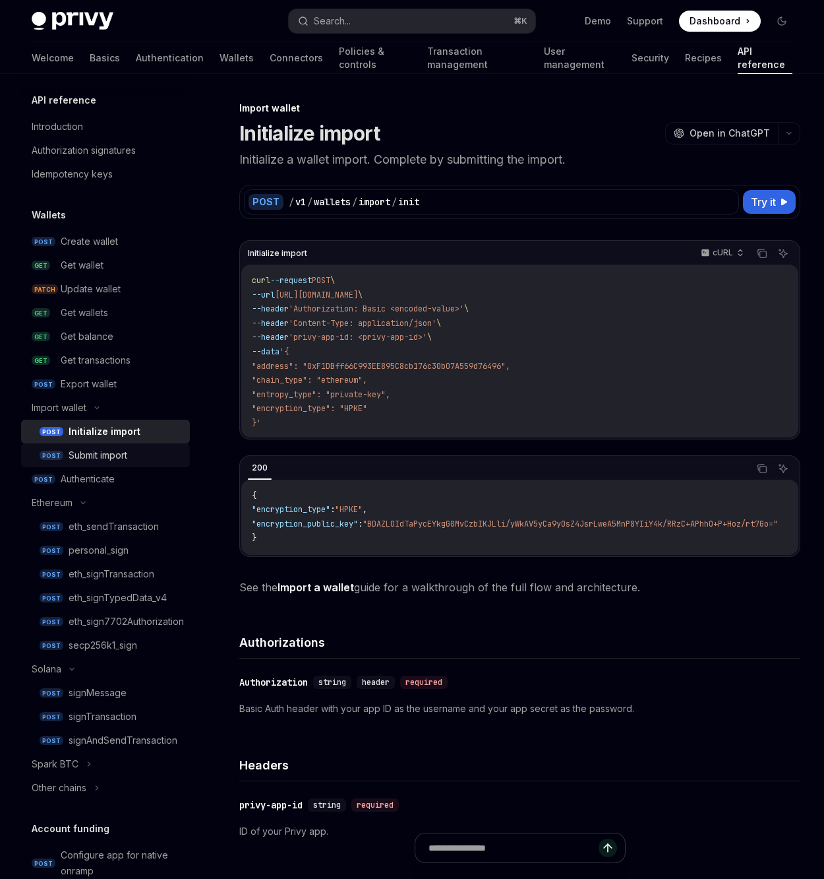
click at [121, 454] on div "Submit import" at bounding box center [98, 455] width 59 height 16
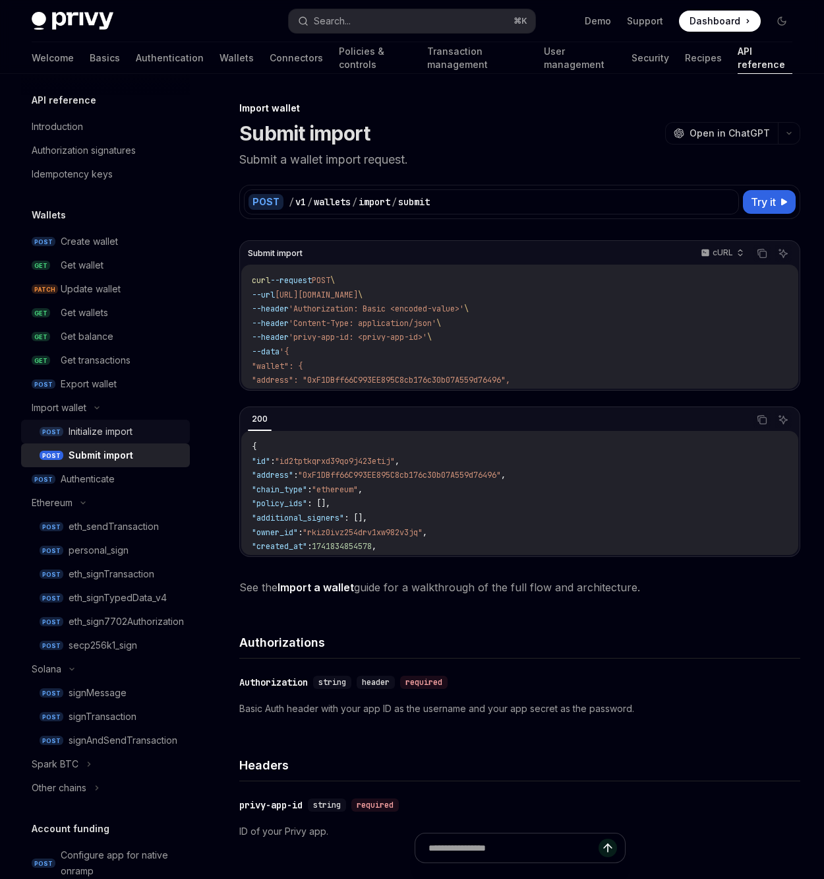
click at [142, 438] on div "Initialize import" at bounding box center [125, 431] width 113 height 16
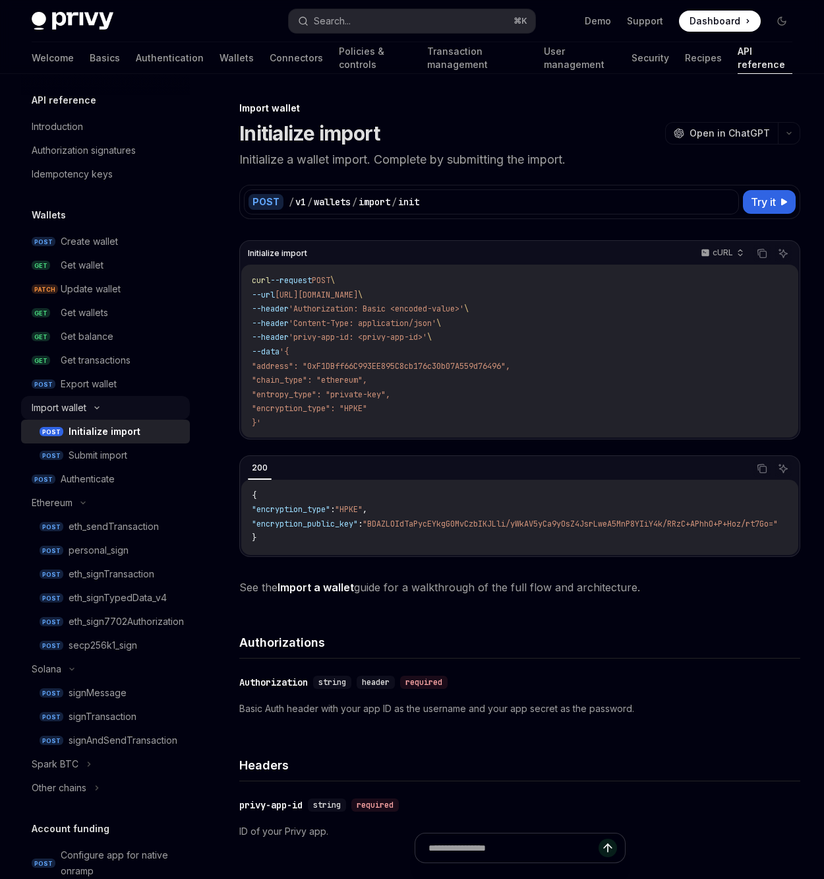
click at [131, 410] on div "Import wallet" at bounding box center [105, 408] width 169 height 24
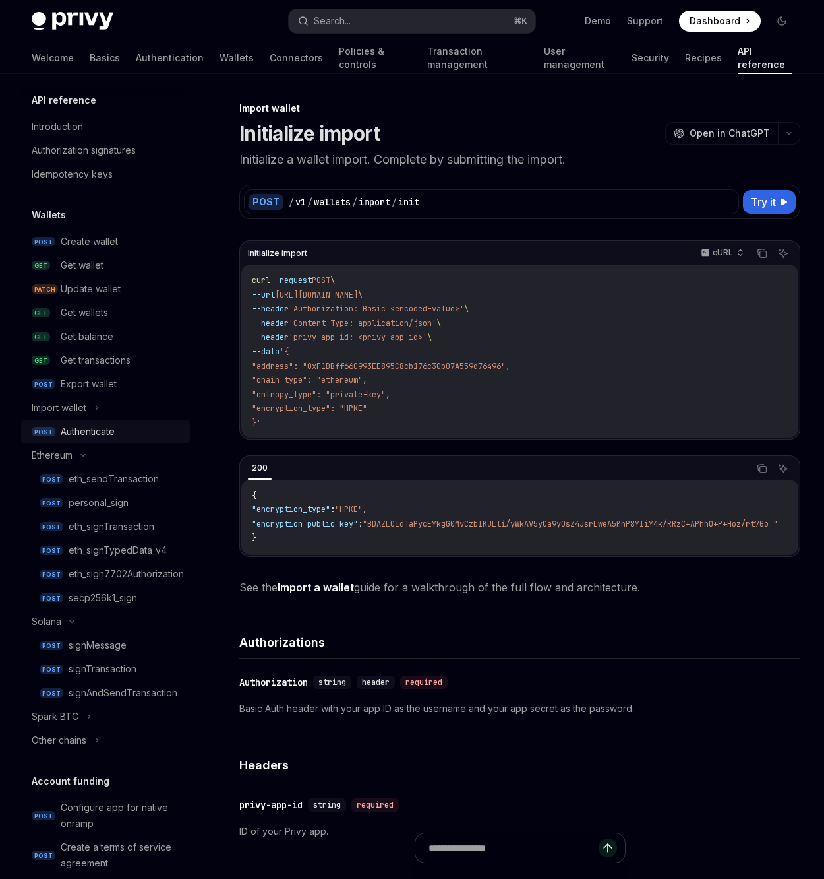
click at [122, 421] on link "POST Authenticate" at bounding box center [105, 431] width 169 height 24
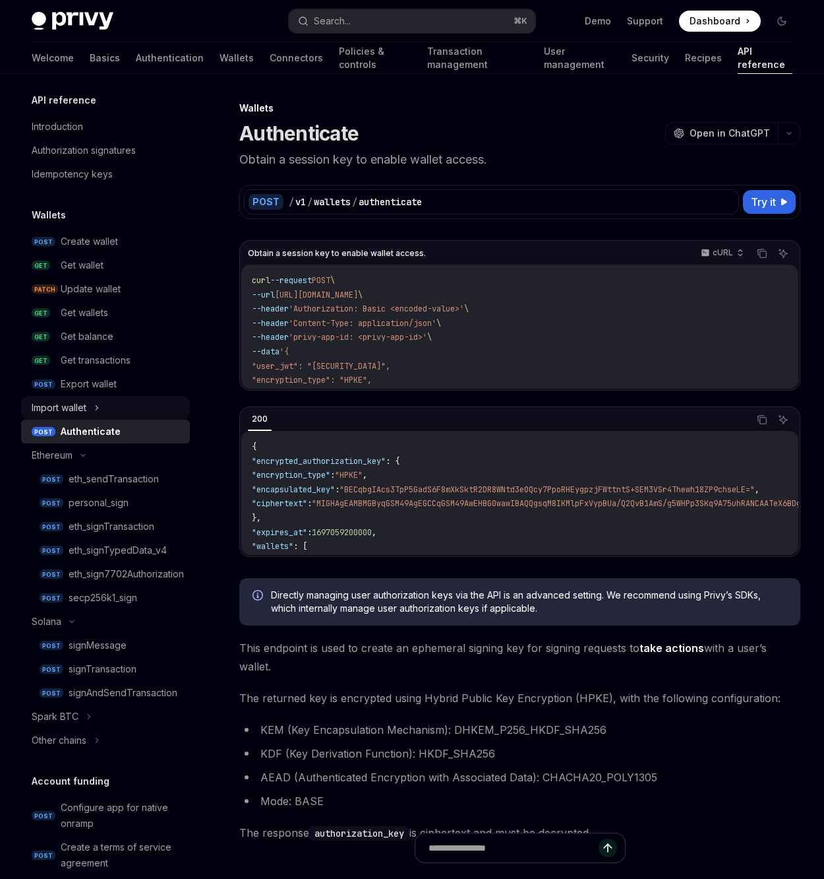
click at [119, 412] on div "Import wallet" at bounding box center [105, 408] width 169 height 24
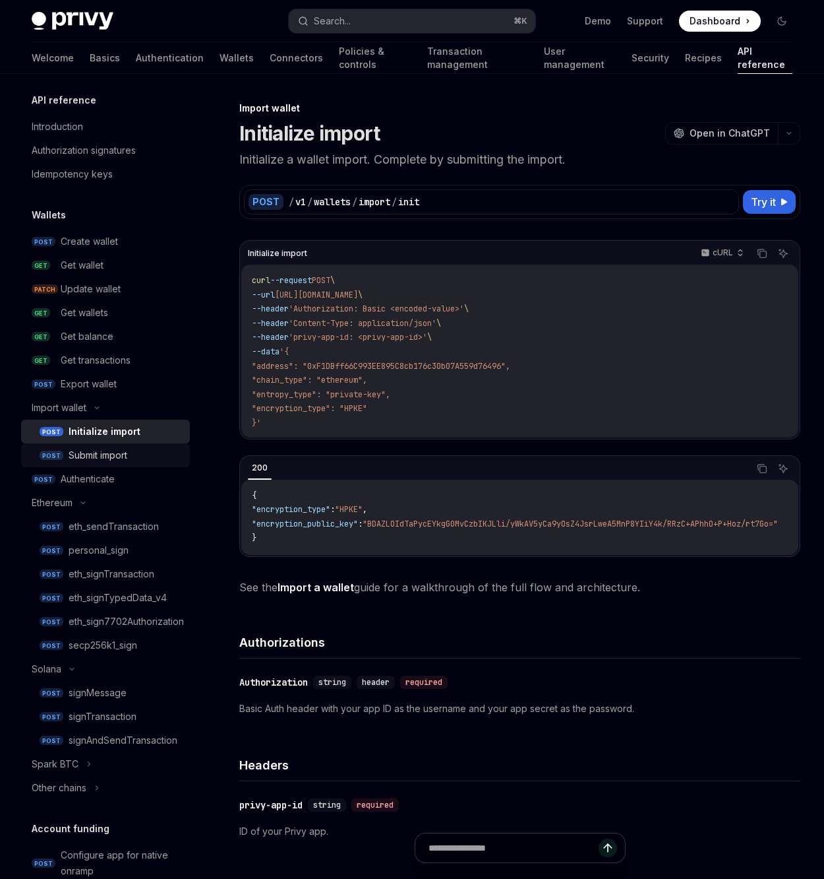
click at [133, 451] on div "Submit import" at bounding box center [125, 455] width 113 height 16
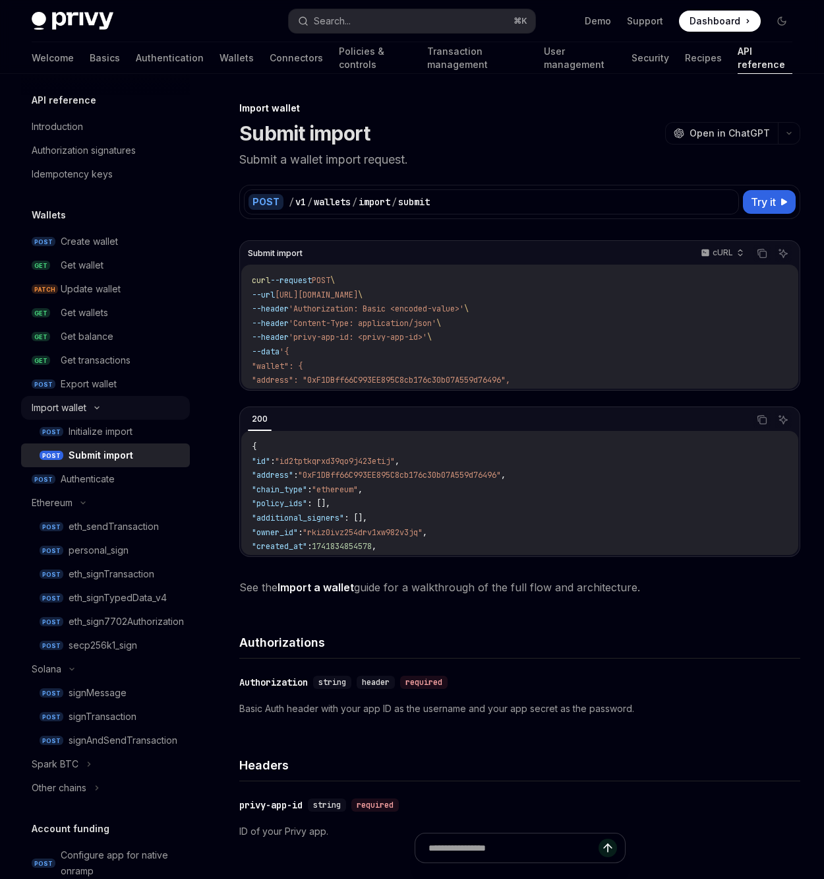
click at [123, 404] on div "Import wallet" at bounding box center [105, 408] width 169 height 24
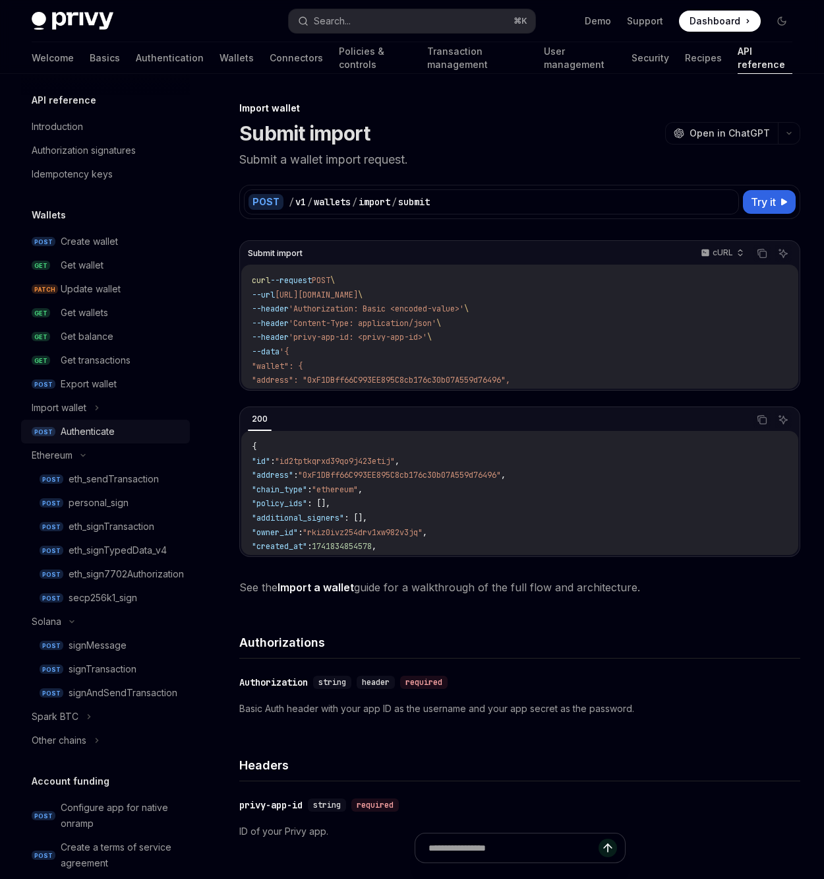
click at [131, 430] on div "Authenticate" at bounding box center [121, 431] width 121 height 16
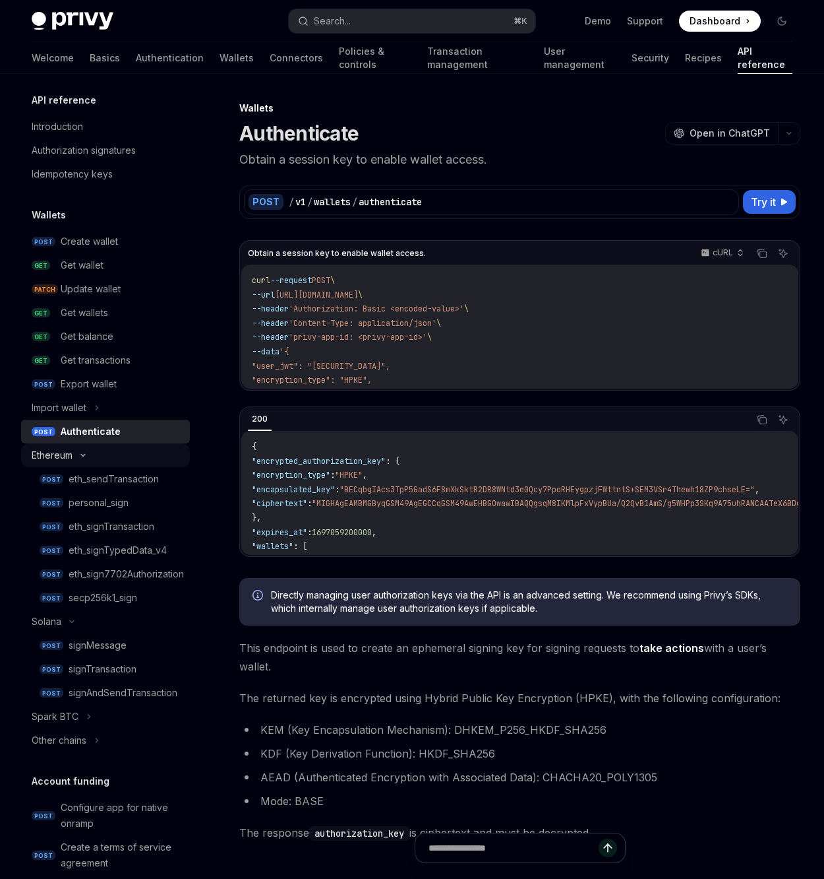
click at [129, 448] on div "Ethereum" at bounding box center [105, 455] width 169 height 24
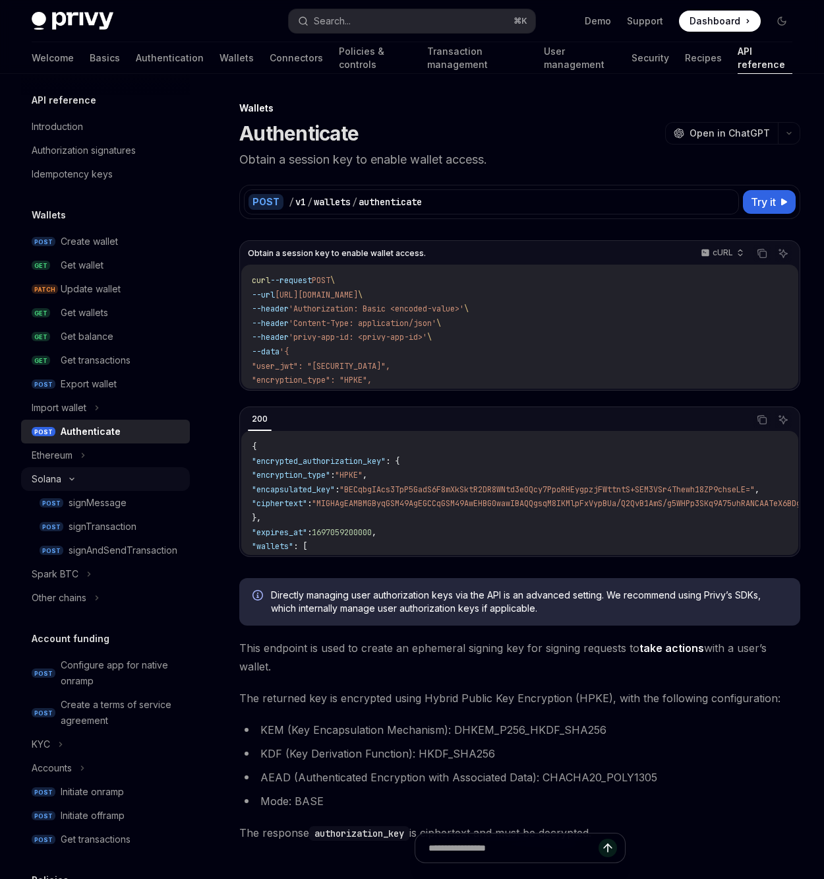
click at [84, 470] on div "Solana" at bounding box center [105, 479] width 169 height 24
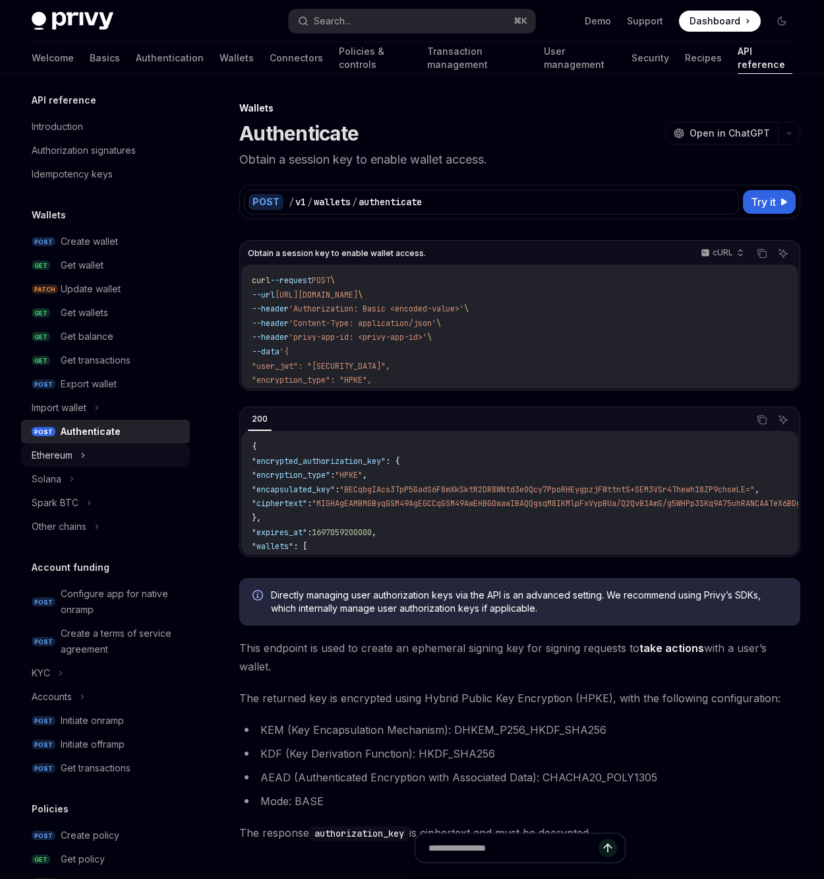
click at [102, 465] on div "Ethereum" at bounding box center [105, 455] width 169 height 24
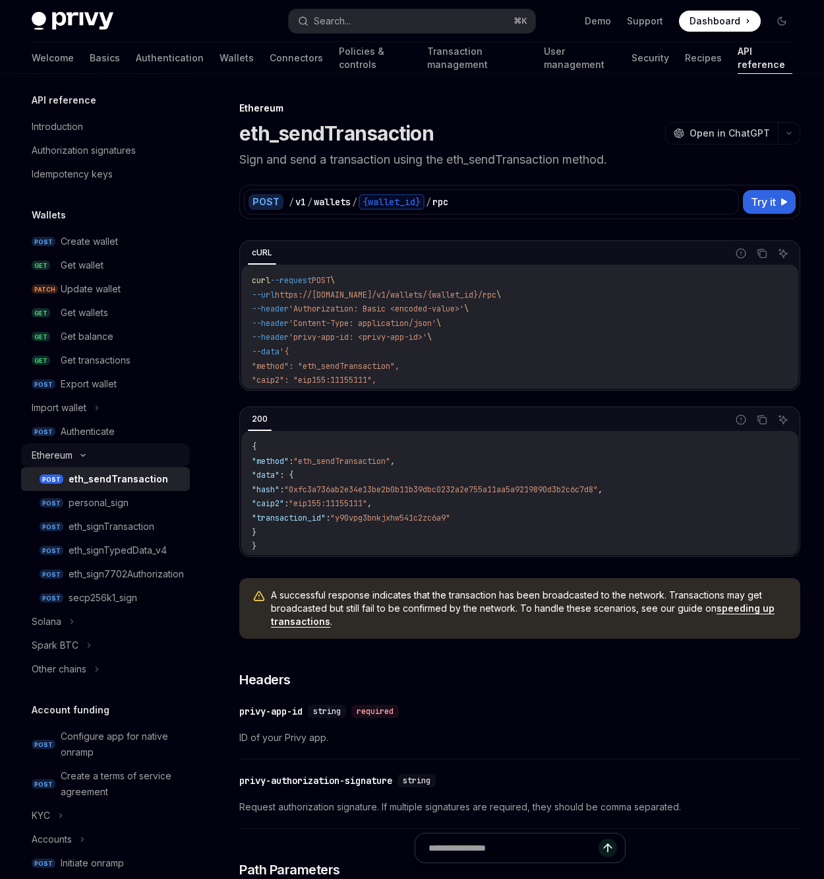
click at [100, 460] on div "Ethereum" at bounding box center [105, 455] width 169 height 24
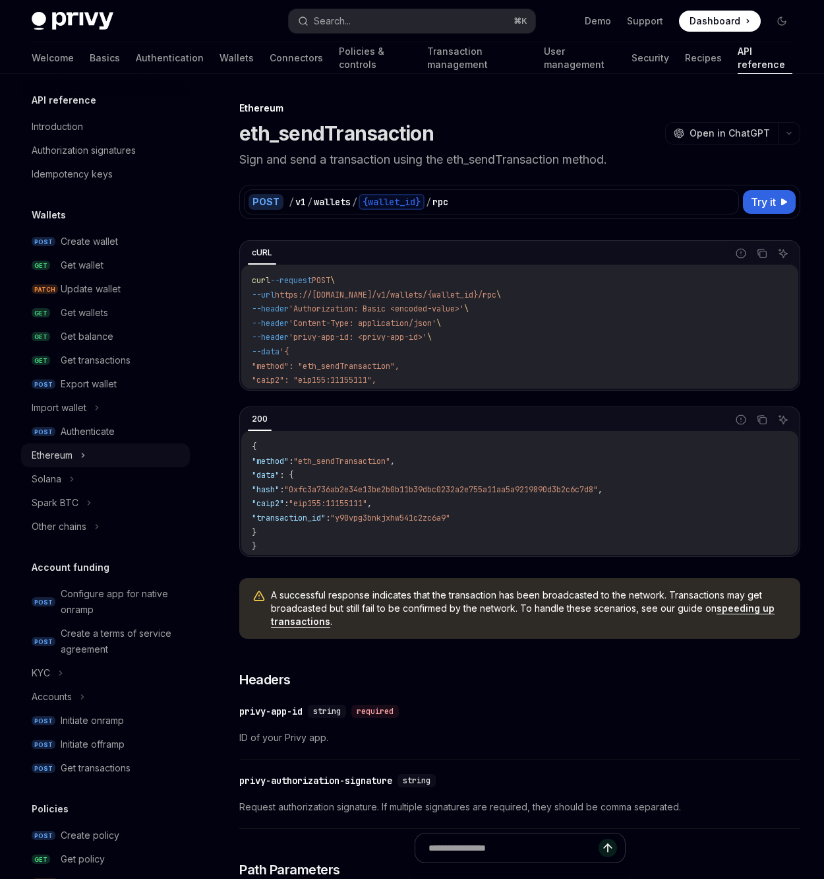
click at [104, 460] on div "Ethereum" at bounding box center [105, 455] width 169 height 24
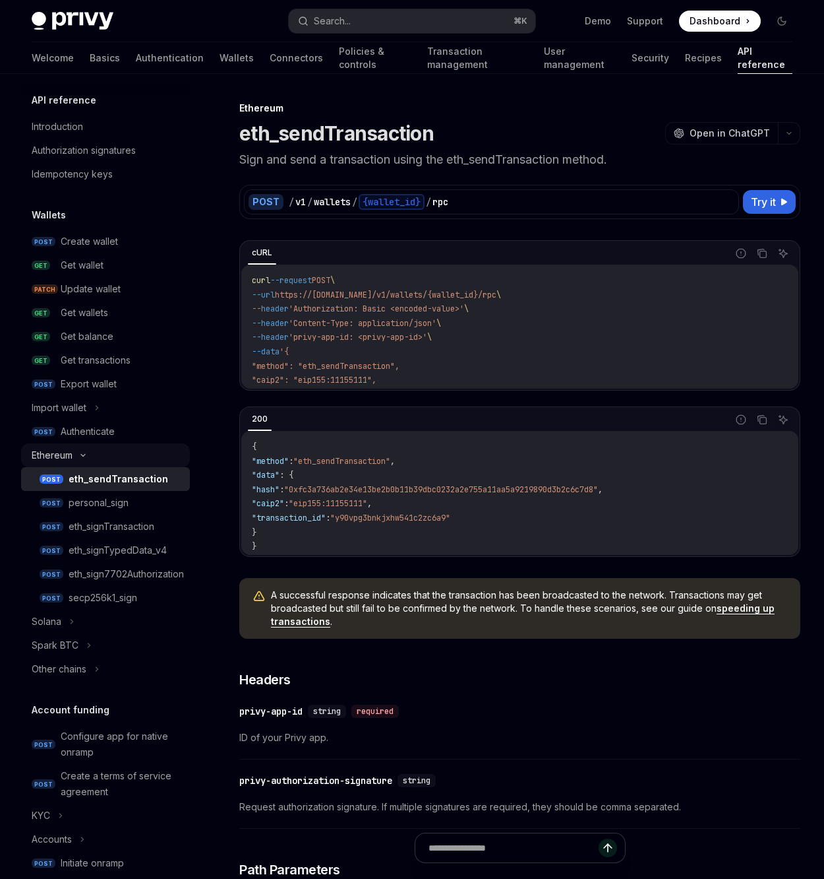
click at [88, 452] on icon at bounding box center [83, 454] width 16 height 5
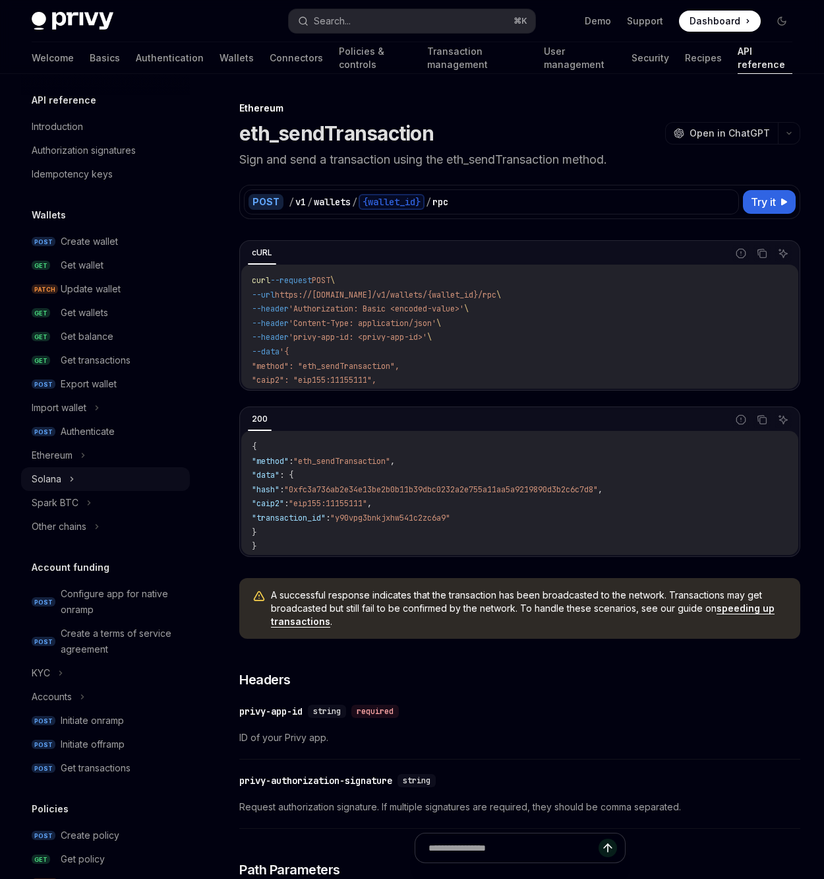
click at [74, 476] on div "Solana" at bounding box center [105, 479] width 169 height 24
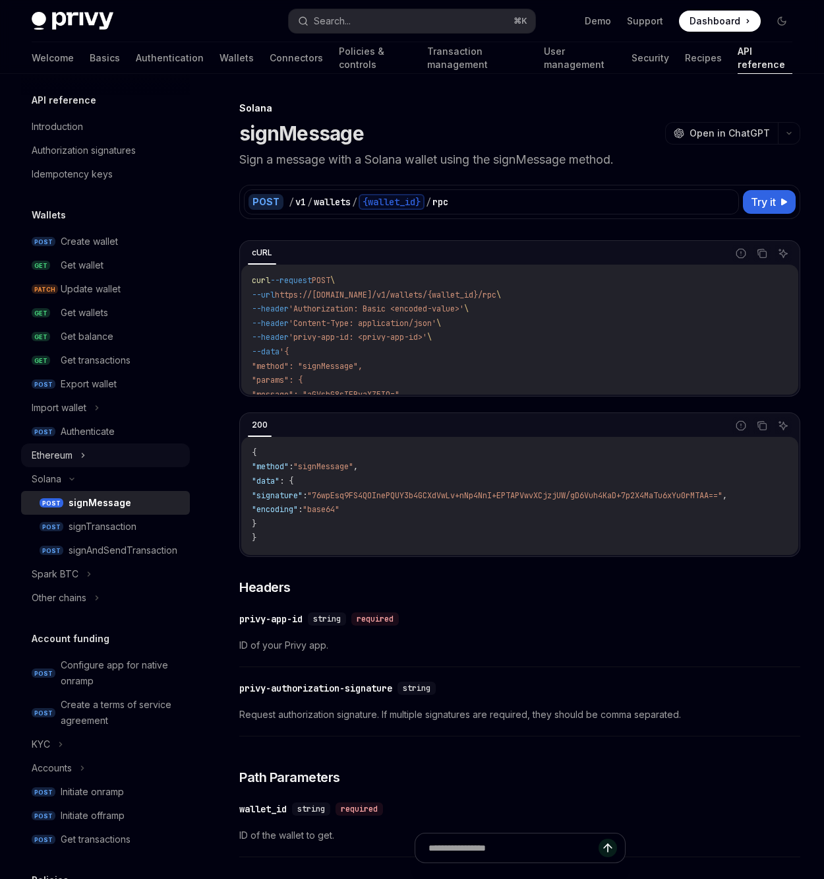
drag, startPoint x: 88, startPoint y: 474, endPoint x: 96, endPoint y: 466, distance: 10.7
click at [89, 474] on div "Solana" at bounding box center [105, 479] width 169 height 24
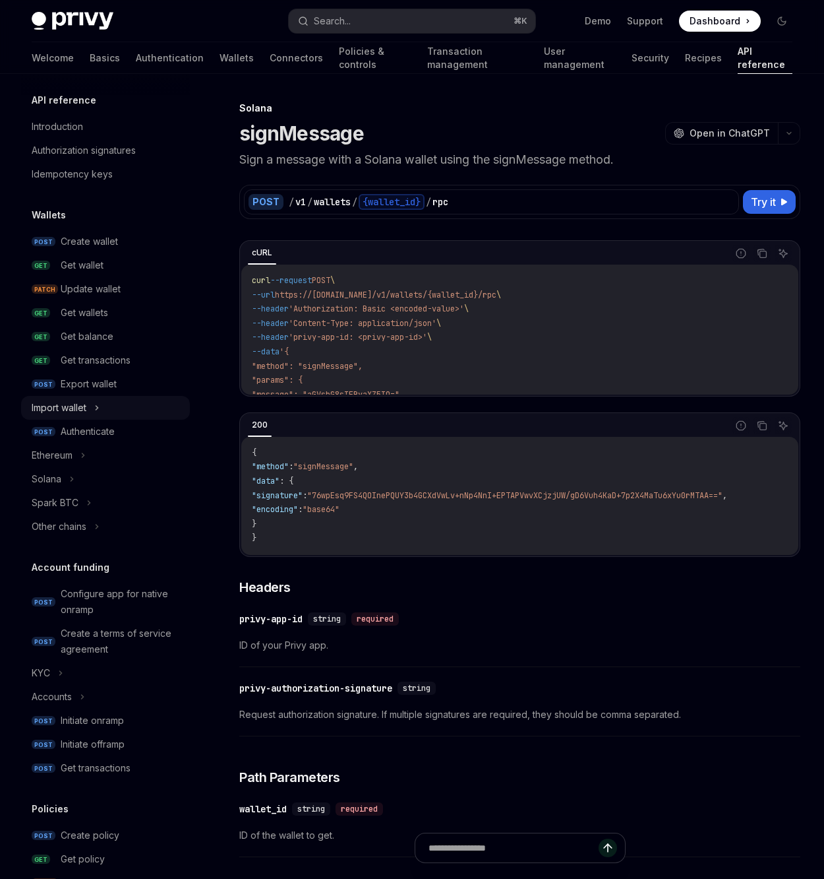
click at [104, 414] on div "Import wallet" at bounding box center [105, 408] width 169 height 24
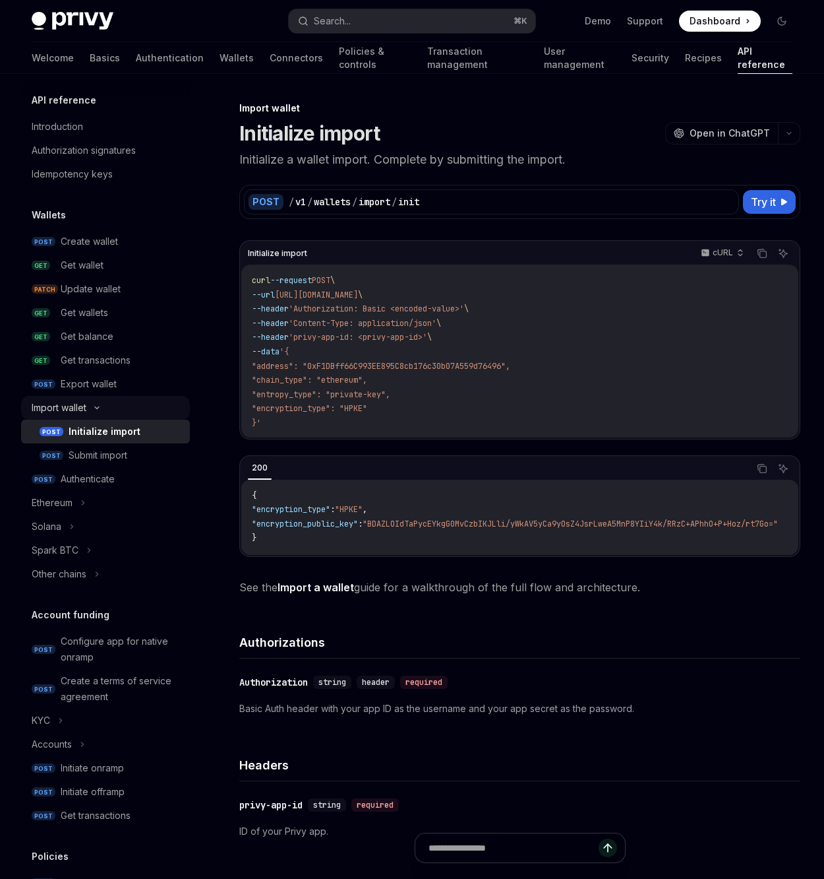
drag, startPoint x: 110, startPoint y: 410, endPoint x: 137, endPoint y: 416, distance: 27.2
click at [110, 410] on div "Import wallet" at bounding box center [105, 408] width 169 height 24
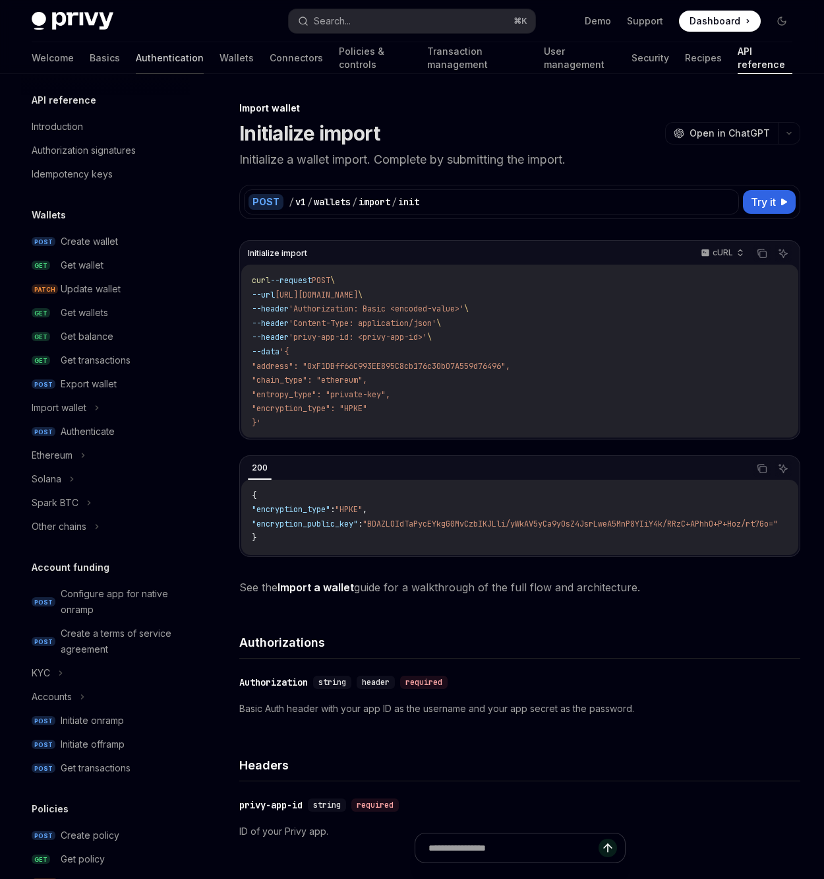
click at [136, 59] on link "Authentication" at bounding box center [170, 58] width 68 height 32
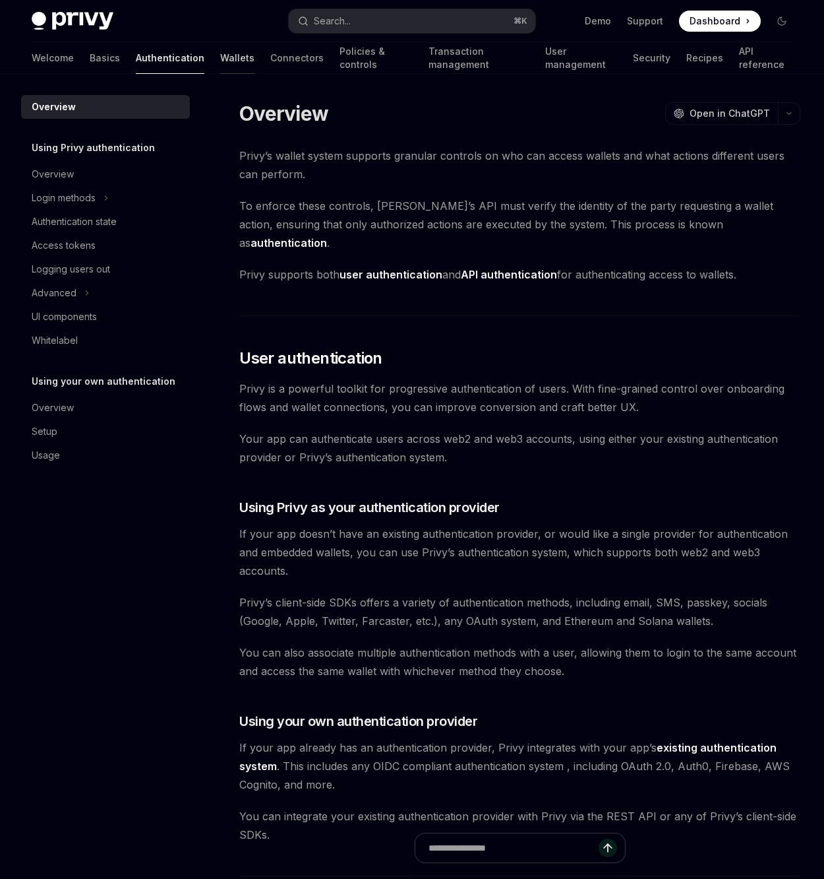
click at [220, 55] on link "Wallets" at bounding box center [237, 58] width 34 height 32
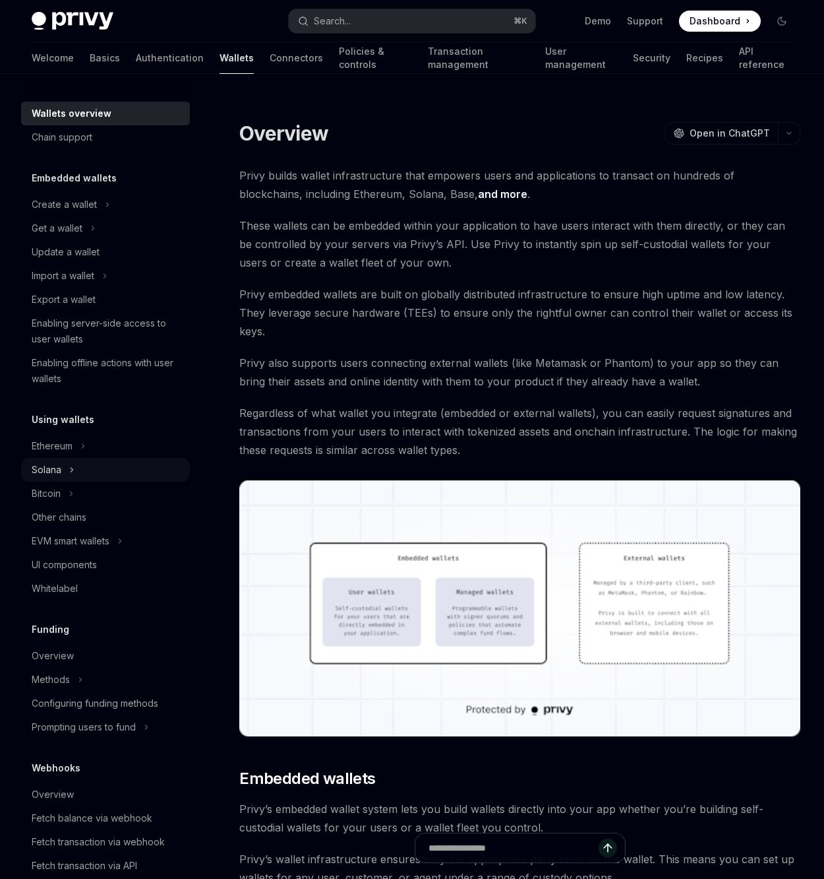
click at [106, 474] on div "Solana" at bounding box center [105, 470] width 169 height 24
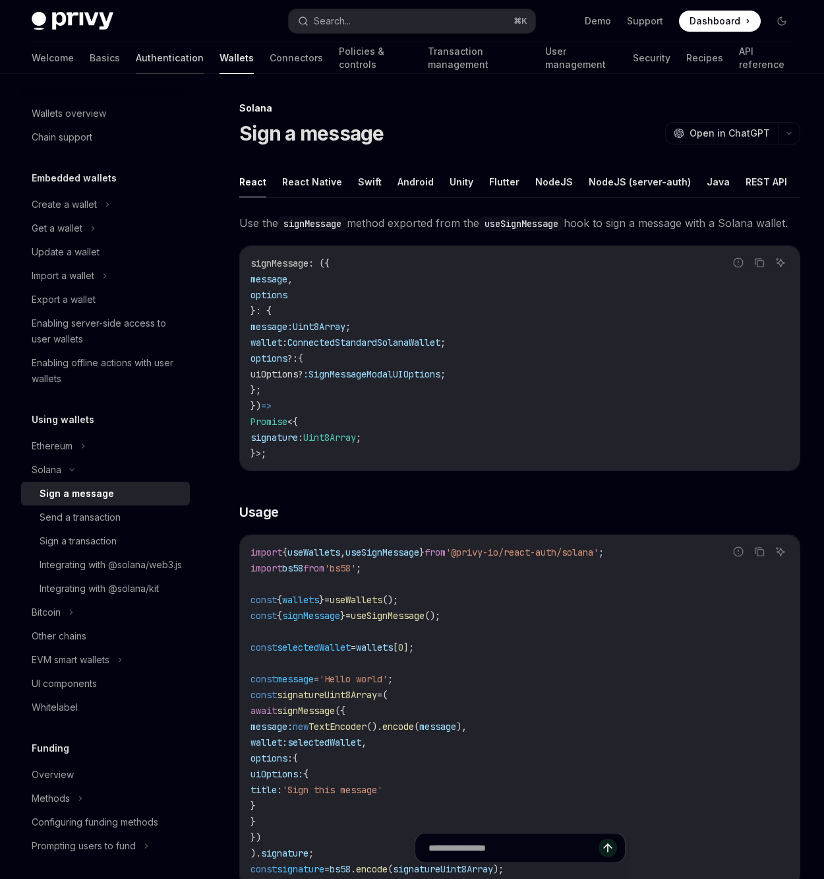
click at [136, 57] on link "Authentication" at bounding box center [170, 58] width 68 height 32
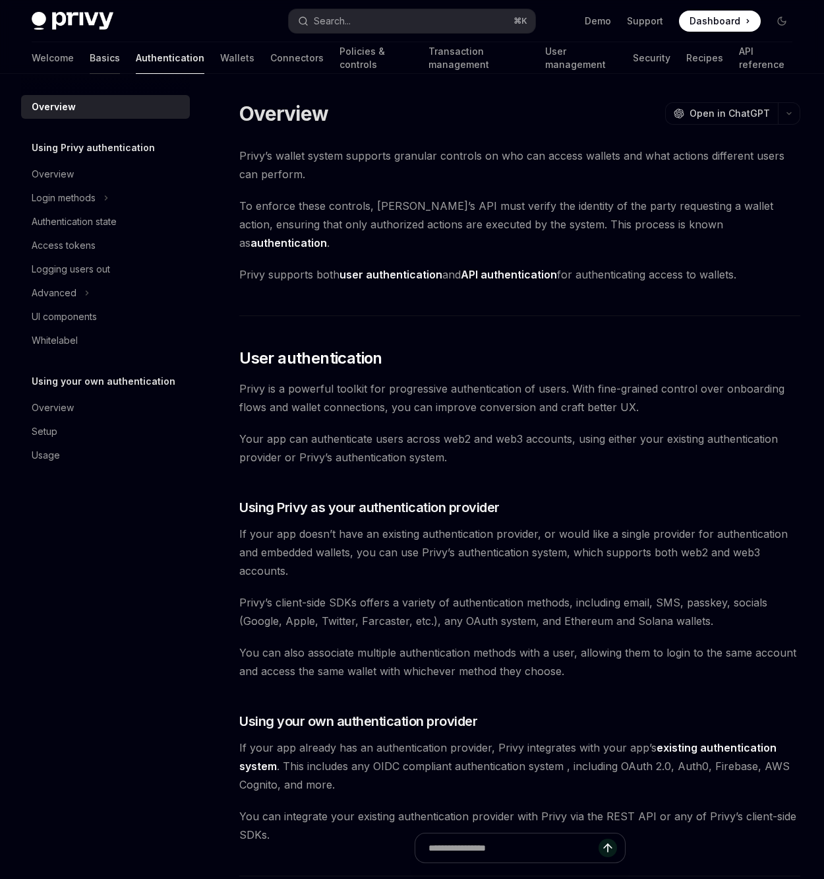
click at [90, 55] on link "Basics" at bounding box center [105, 58] width 30 height 32
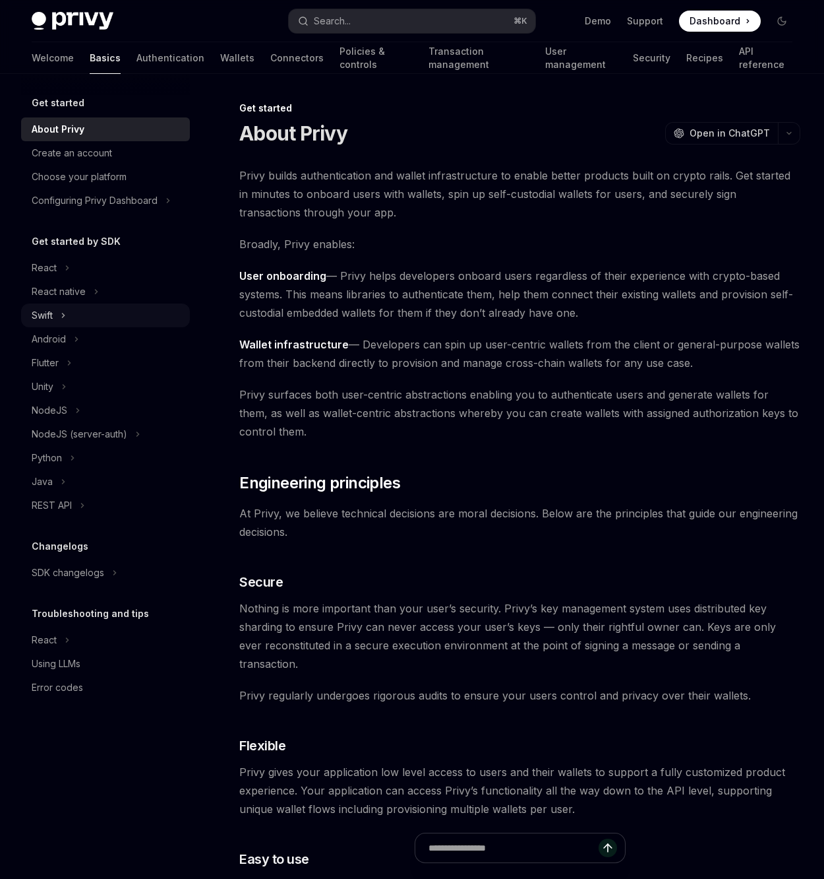
click at [89, 315] on div "Swift" at bounding box center [105, 315] width 169 height 24
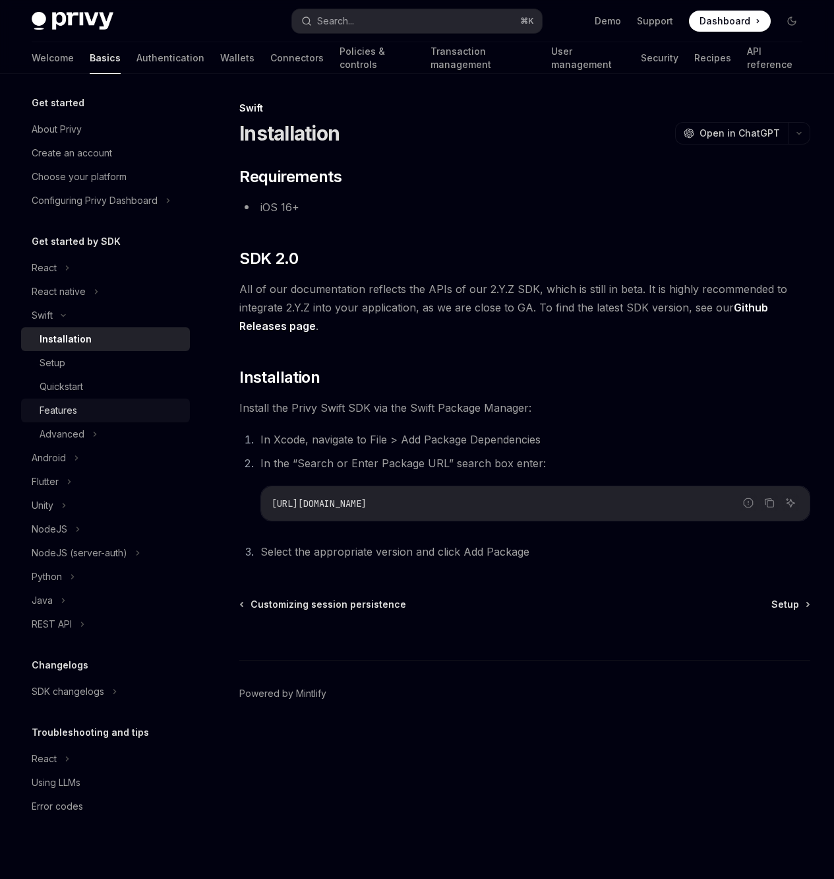
click at [86, 413] on div "Features" at bounding box center [111, 410] width 142 height 16
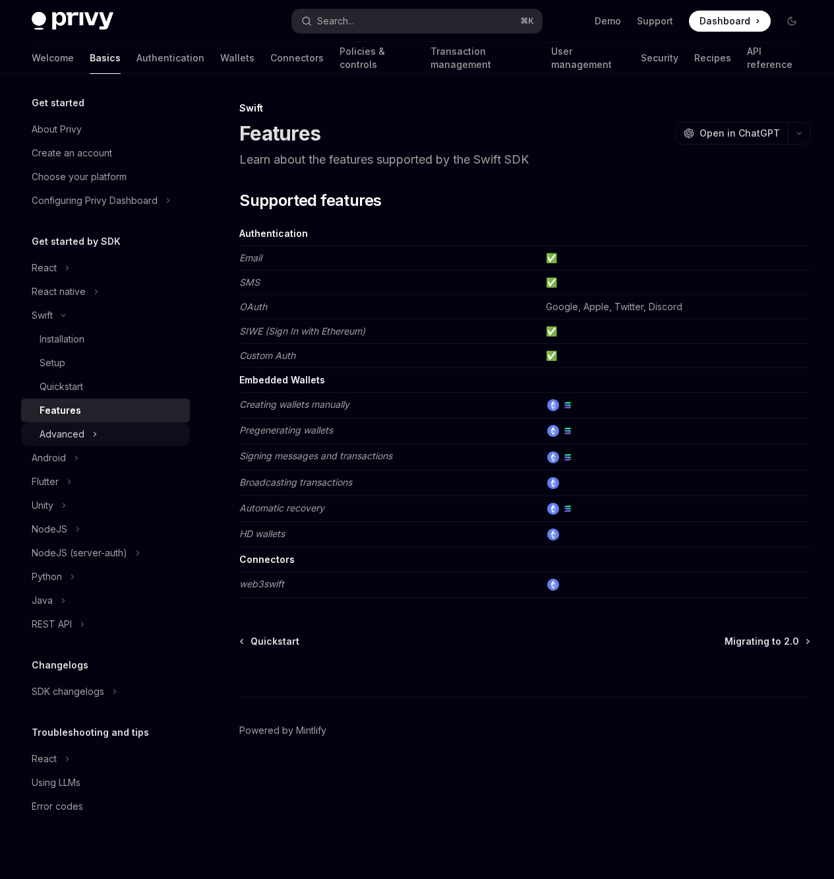
click at [120, 431] on div "Advanced" at bounding box center [105, 434] width 169 height 24
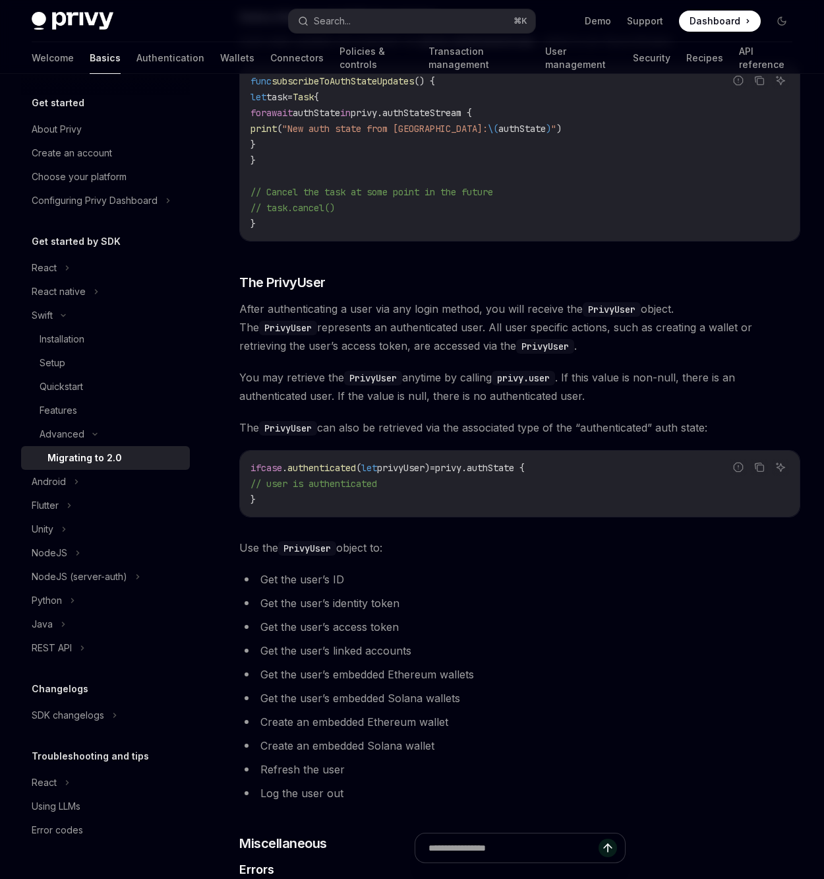
scroll to position [1210, 0]
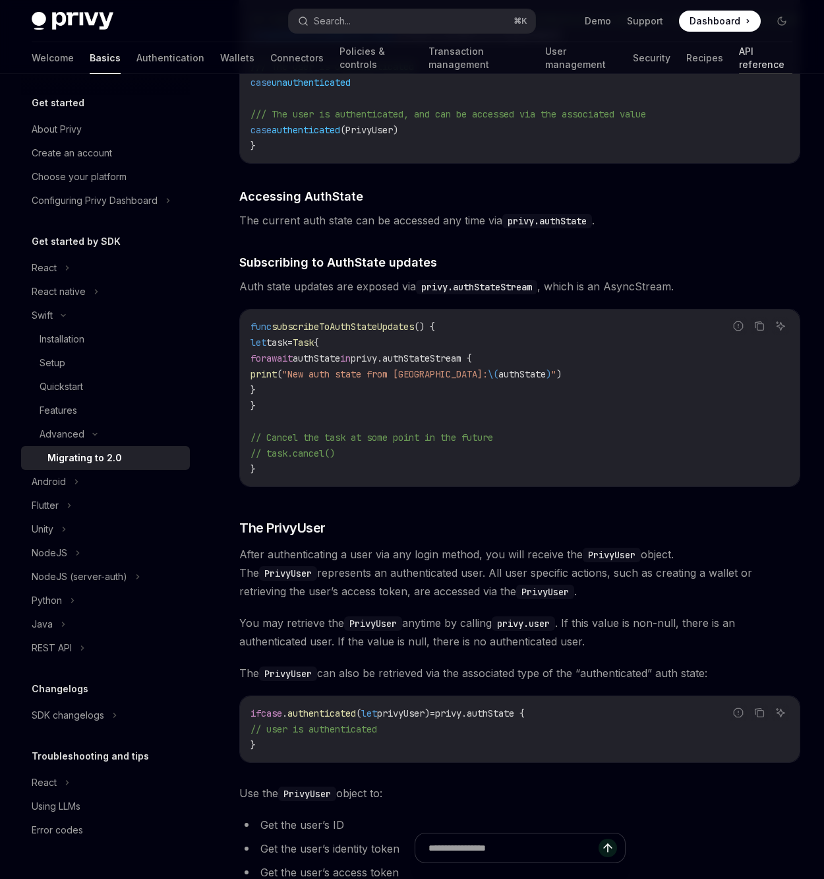
click at [739, 53] on link "API reference" at bounding box center [765, 58] width 53 height 32
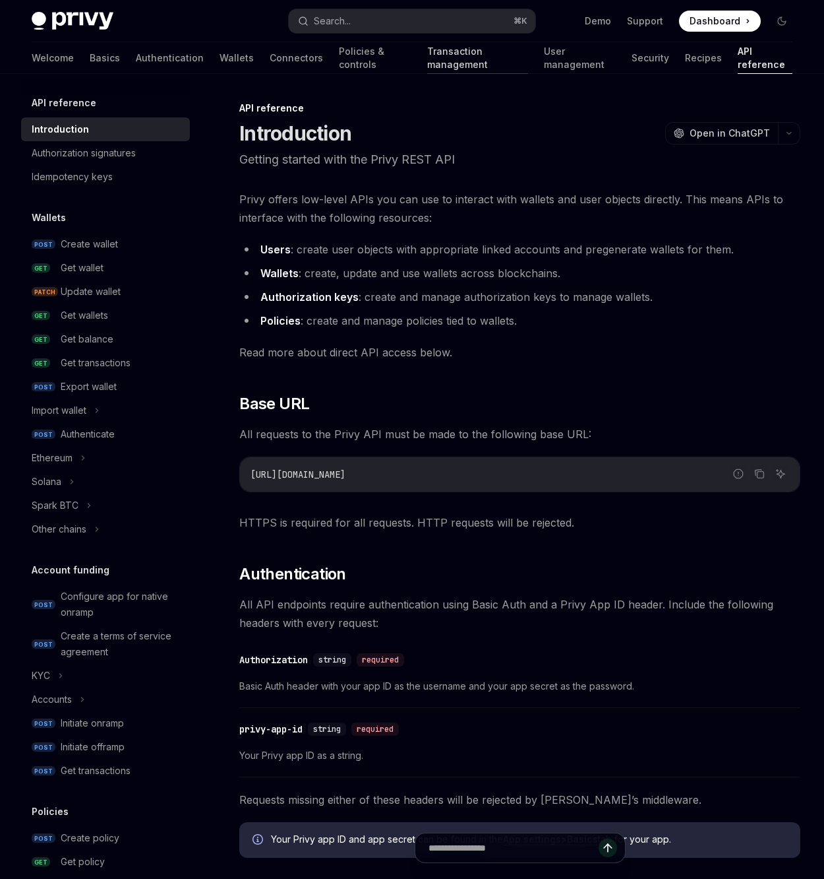
click at [427, 63] on link "Transaction management" at bounding box center [477, 58] width 101 height 32
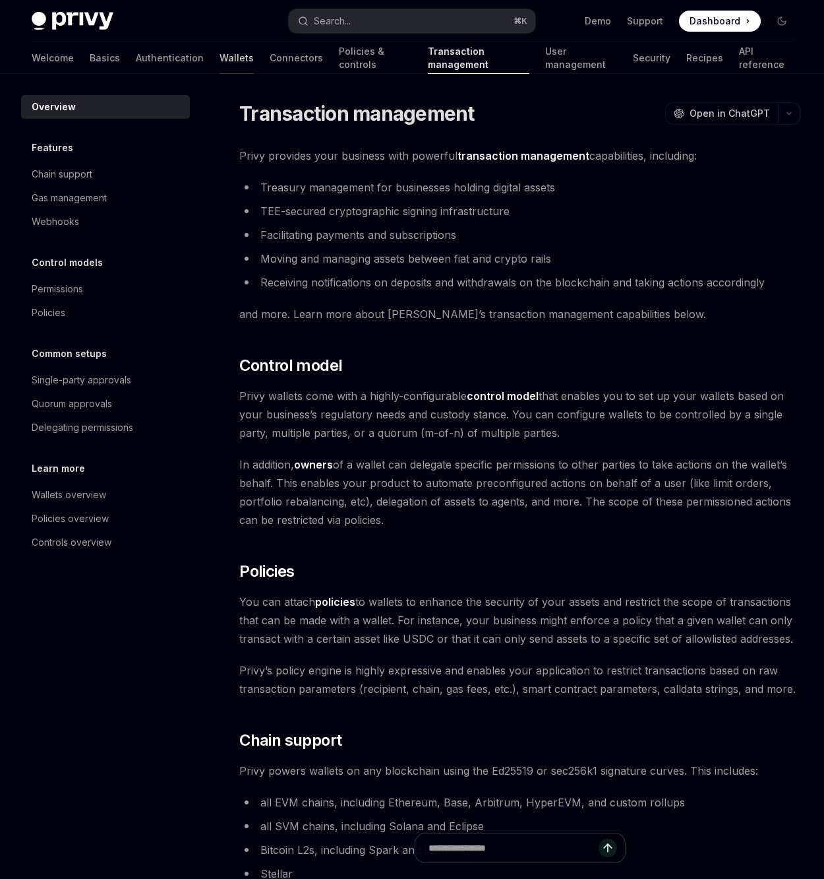
click at [220, 60] on link "Wallets" at bounding box center [237, 58] width 34 height 32
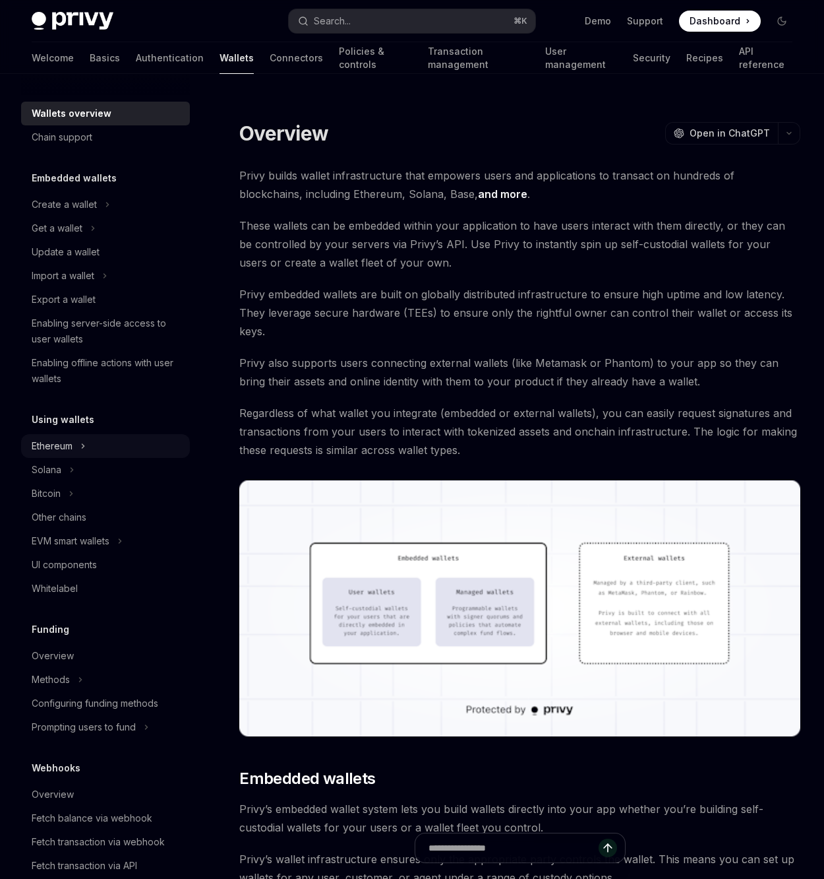
click at [108, 454] on div "Ethereum" at bounding box center [105, 446] width 169 height 24
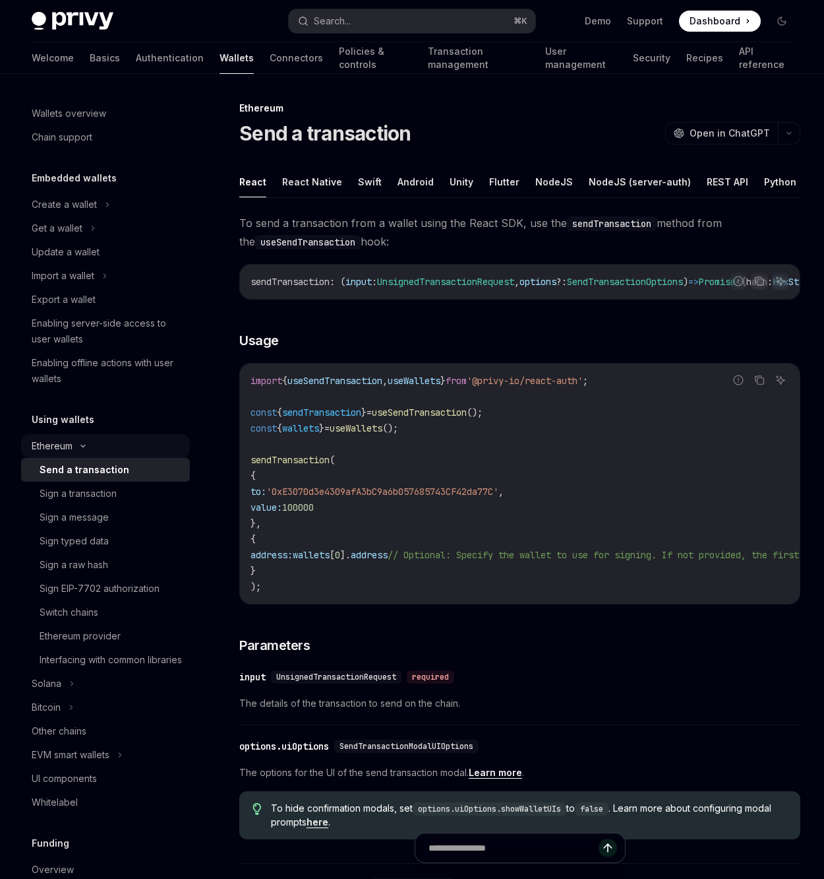
click at [98, 439] on div "Ethereum" at bounding box center [105, 446] width 169 height 24
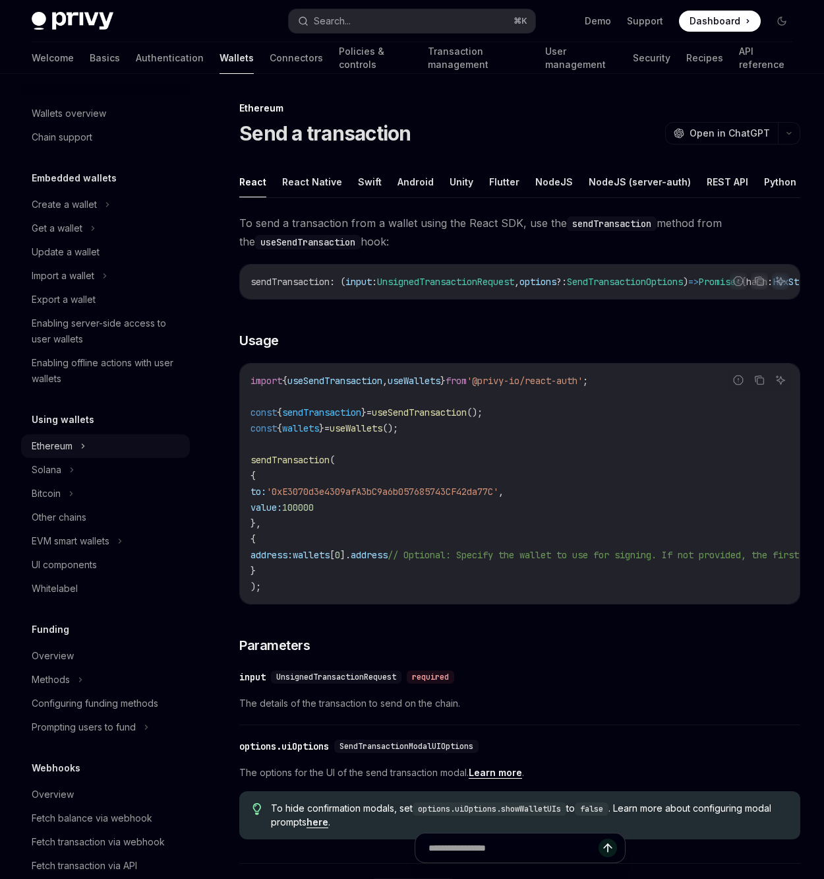
click at [98, 439] on div "Ethereum" at bounding box center [105, 446] width 169 height 24
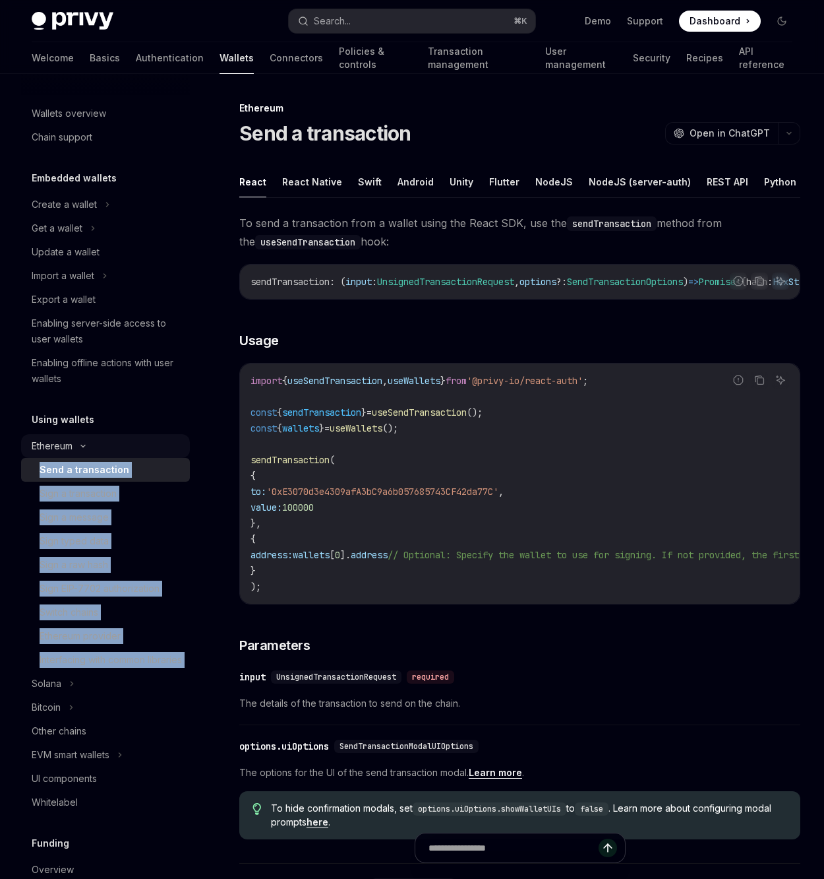
click at [100, 440] on div "Ethereum" at bounding box center [105, 446] width 169 height 24
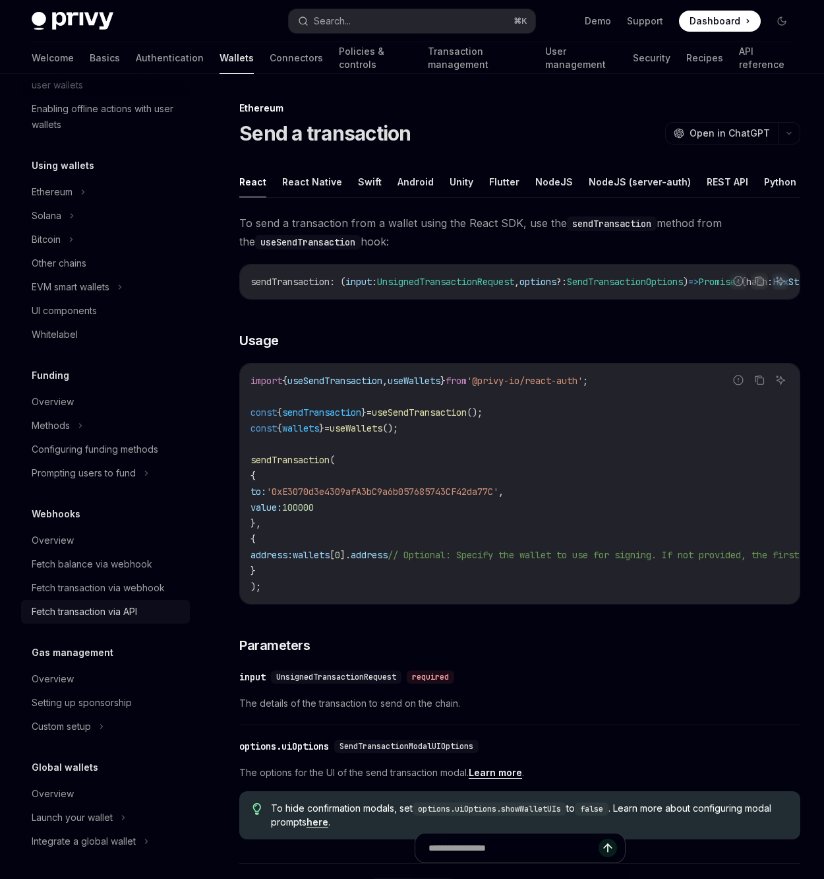
scroll to position [255, 0]
click at [98, 417] on div "Methods" at bounding box center [105, 425] width 169 height 24
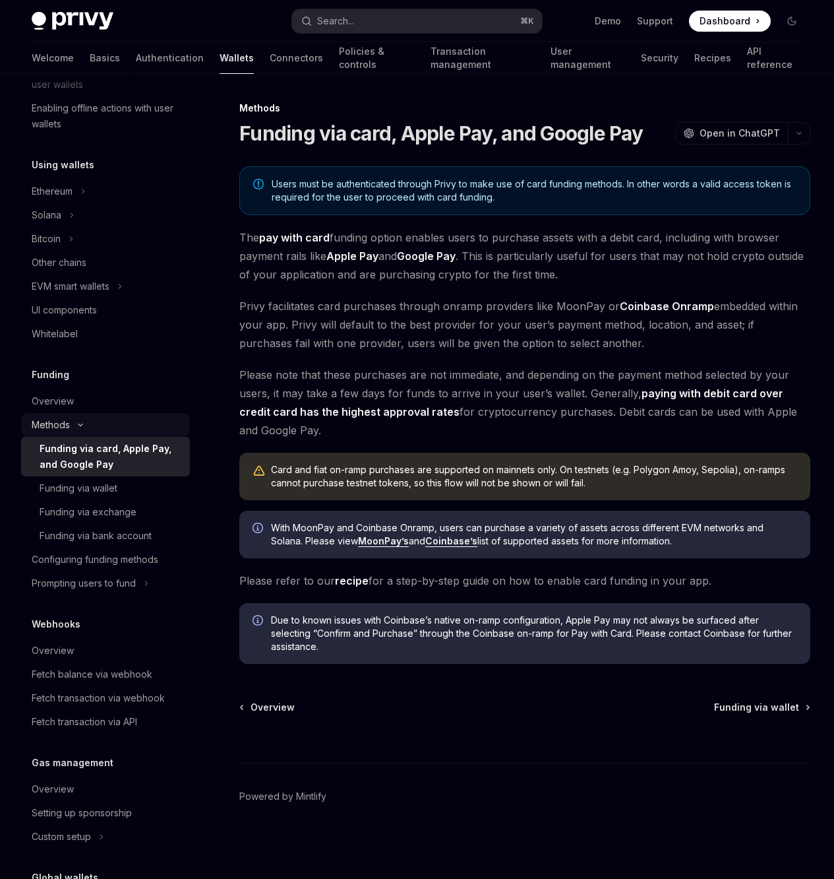
click at [98, 418] on div "Methods" at bounding box center [105, 425] width 169 height 24
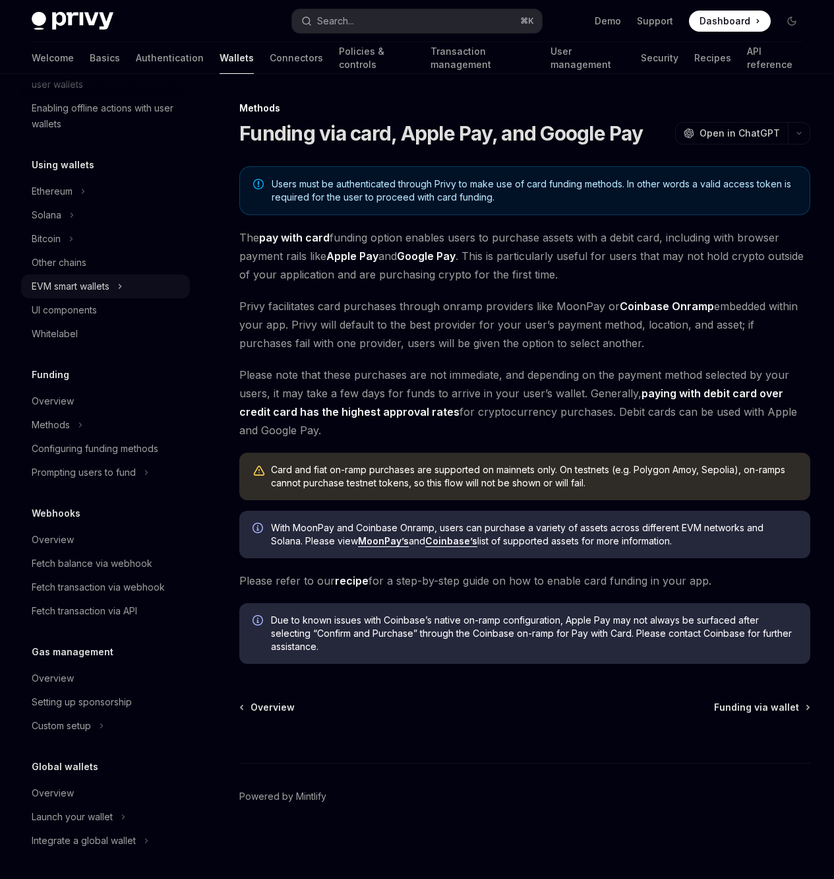
click at [94, 276] on div "EVM smart wallets" at bounding box center [105, 286] width 169 height 24
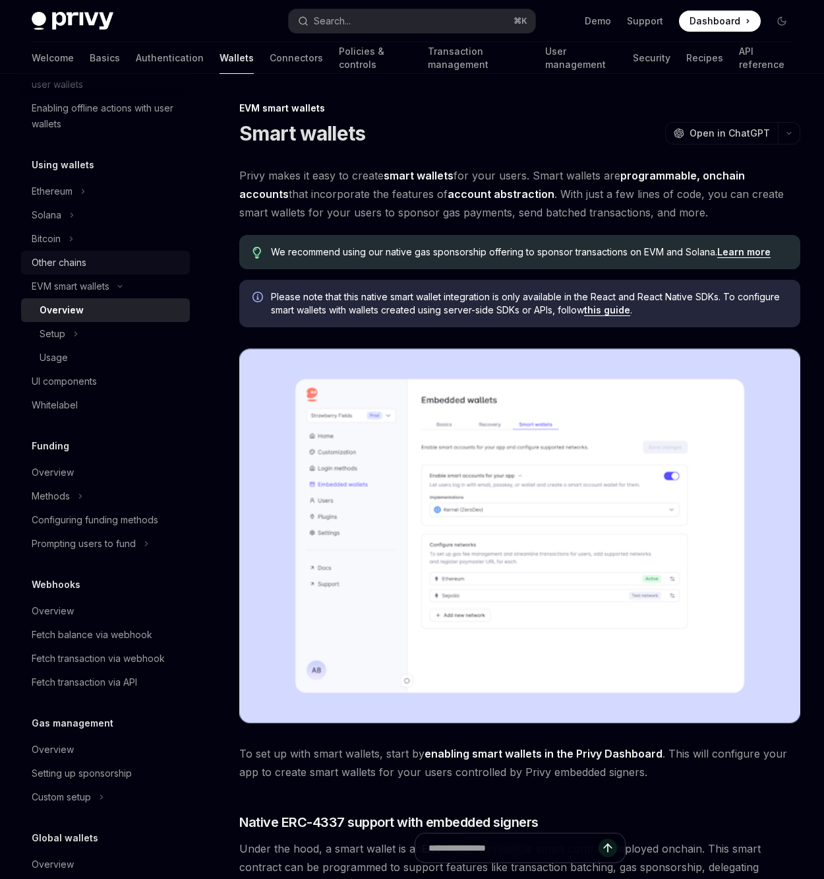
click at [91, 262] on div "Other chains" at bounding box center [107, 263] width 150 height 16
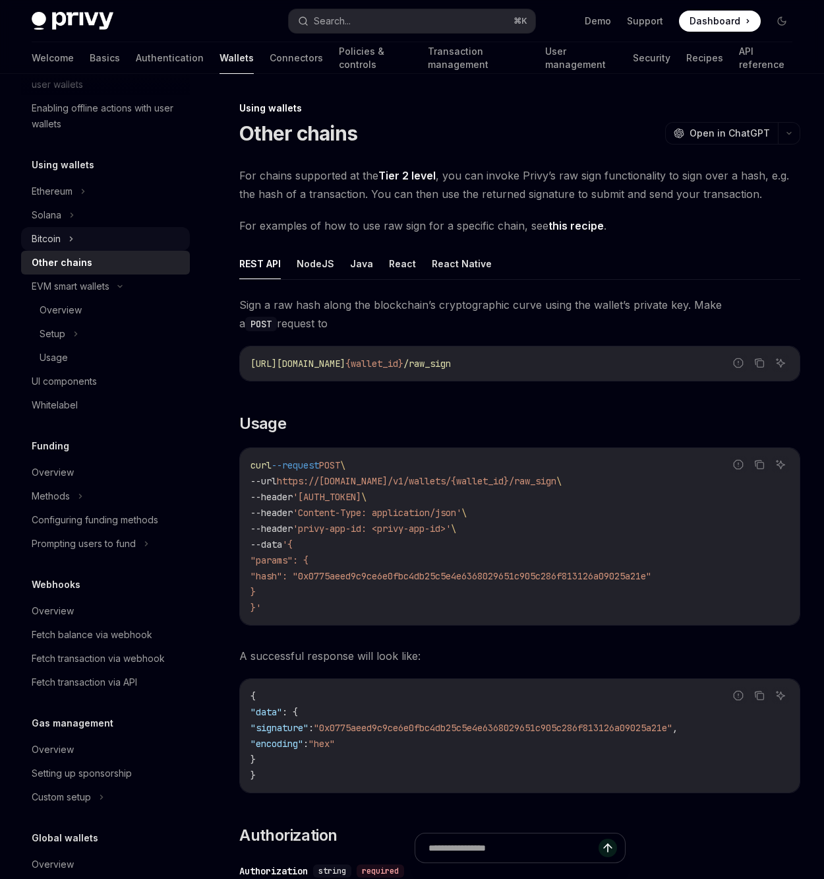
click at [97, 241] on div "Bitcoin" at bounding box center [105, 239] width 169 height 24
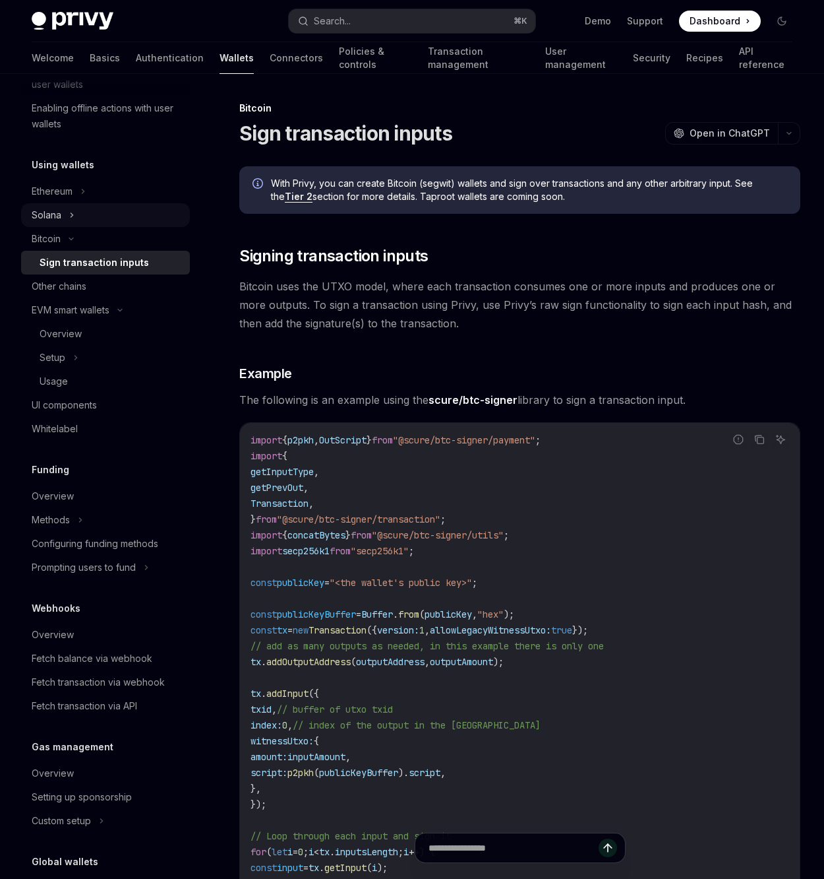
click at [102, 216] on div "Solana" at bounding box center [105, 215] width 169 height 24
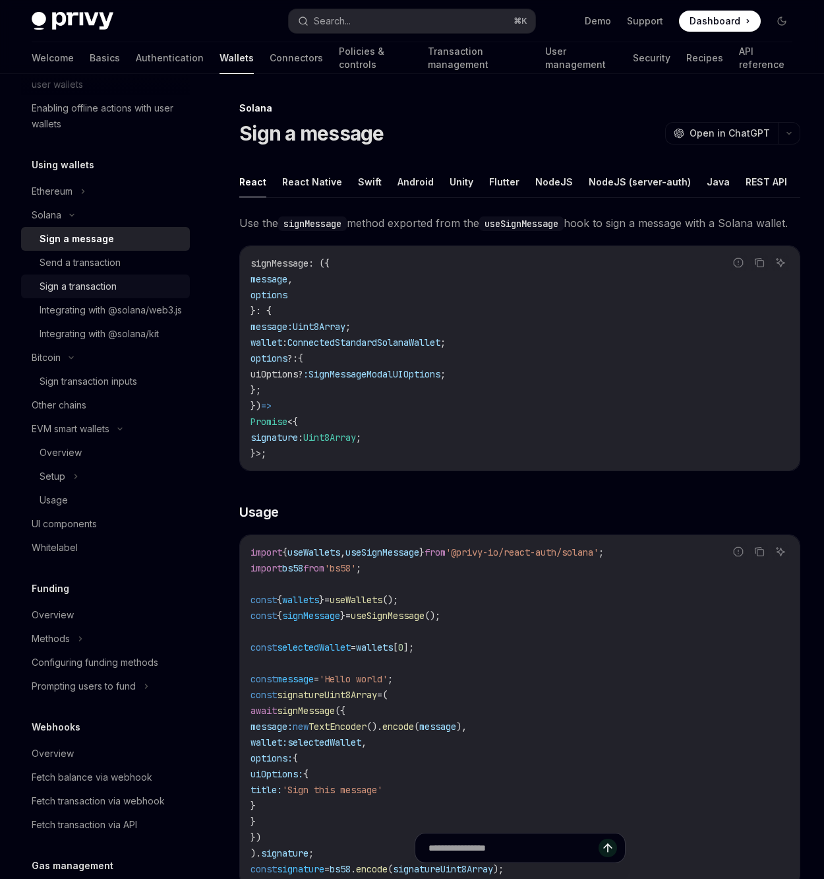
click at [117, 279] on div "Sign a transaction" at bounding box center [78, 286] width 77 height 16
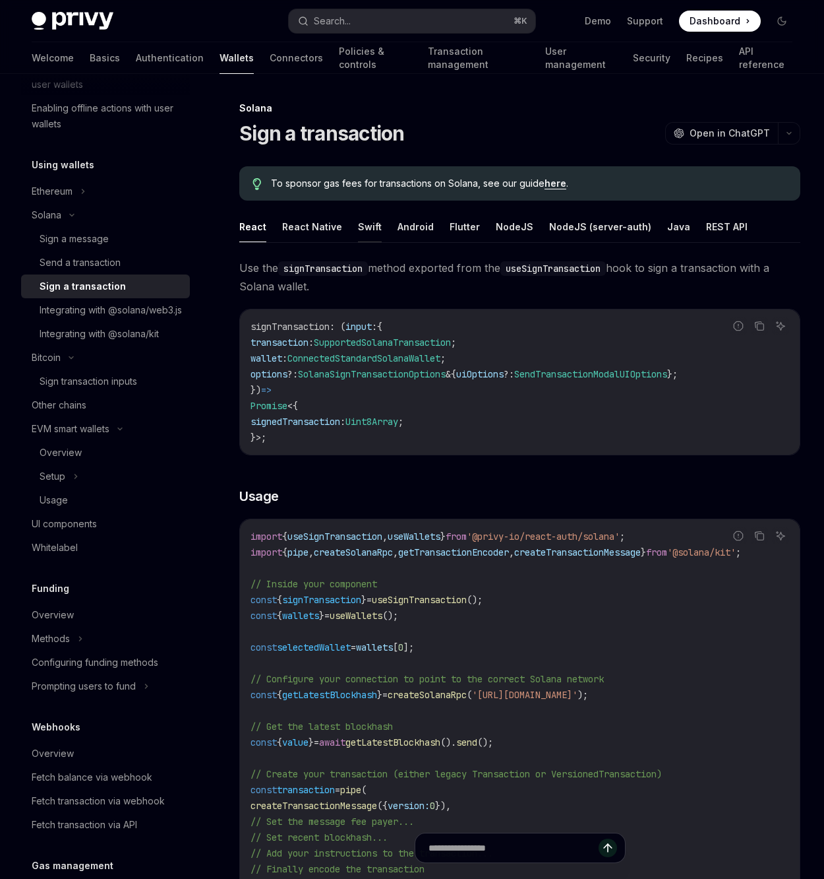
click at [373, 228] on button "Swift" at bounding box center [370, 226] width 24 height 31
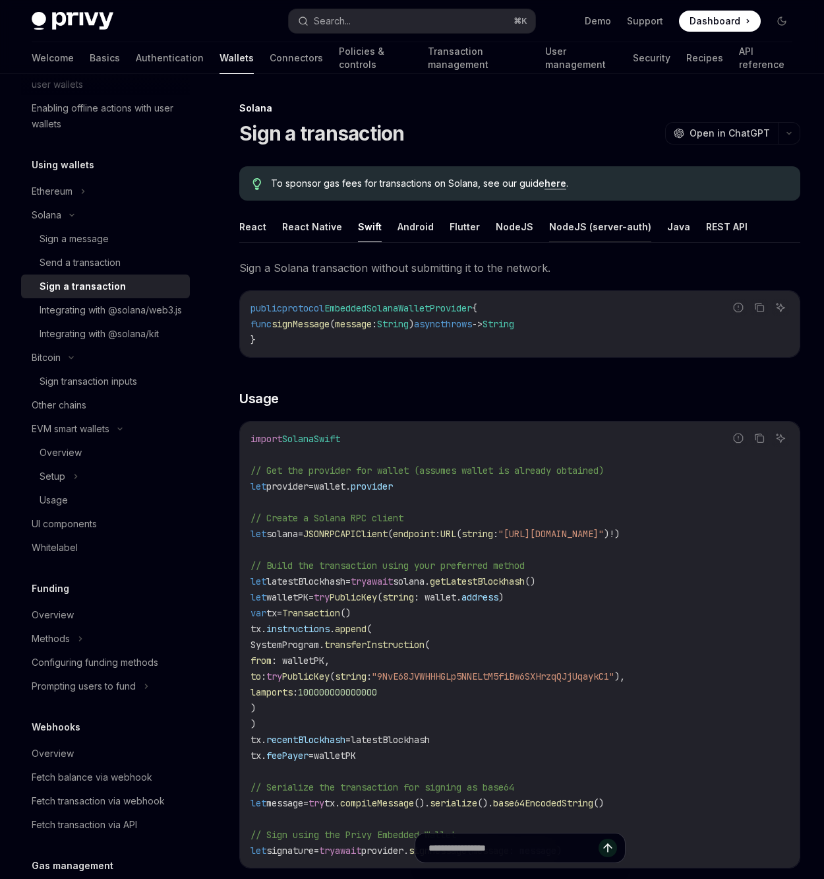
click at [582, 230] on button "NodeJS (server-auth)" at bounding box center [600, 226] width 102 height 31
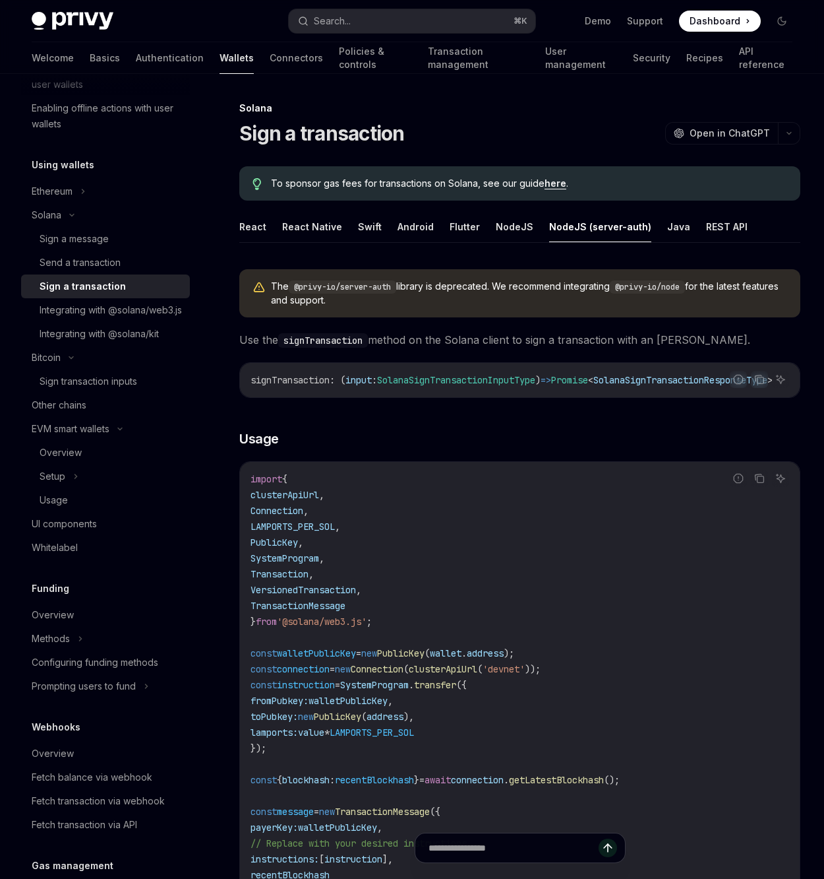
click at [347, 224] on ul "React React Native Swift Android Flutter NodeJS NodeJS (server-auth) Java REST …" at bounding box center [519, 227] width 561 height 32
click at [351, 226] on ul "React React Native Swift Android Flutter NodeJS NodeJS (server-auth) Java REST …" at bounding box center [519, 227] width 561 height 32
click at [358, 229] on button "Swift" at bounding box center [370, 226] width 24 height 31
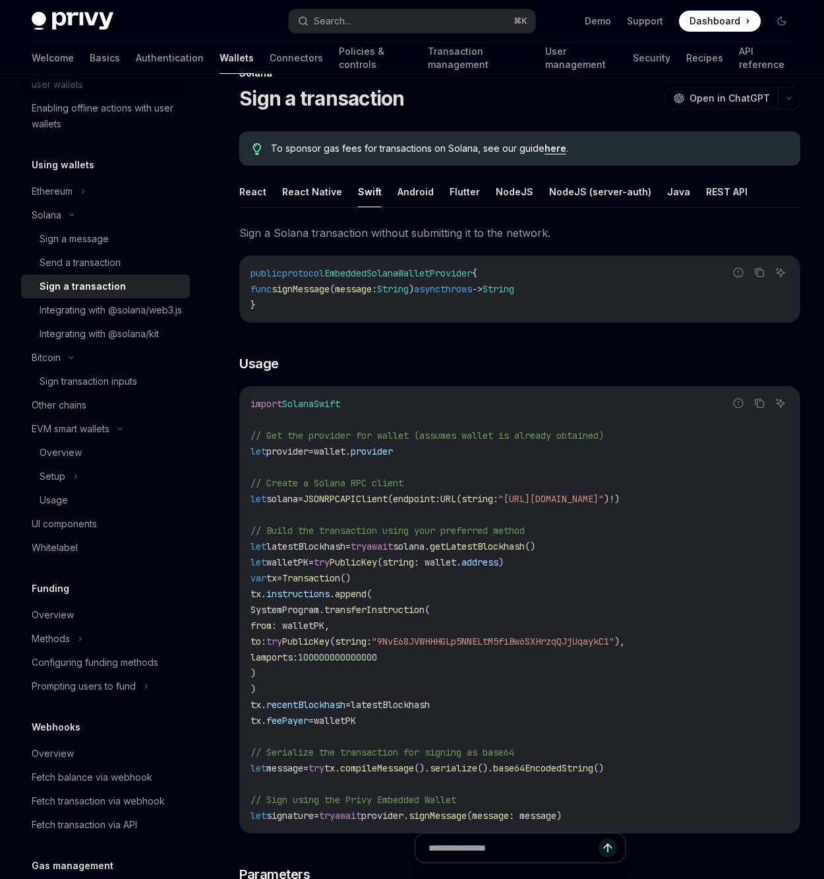
scroll to position [108, 0]
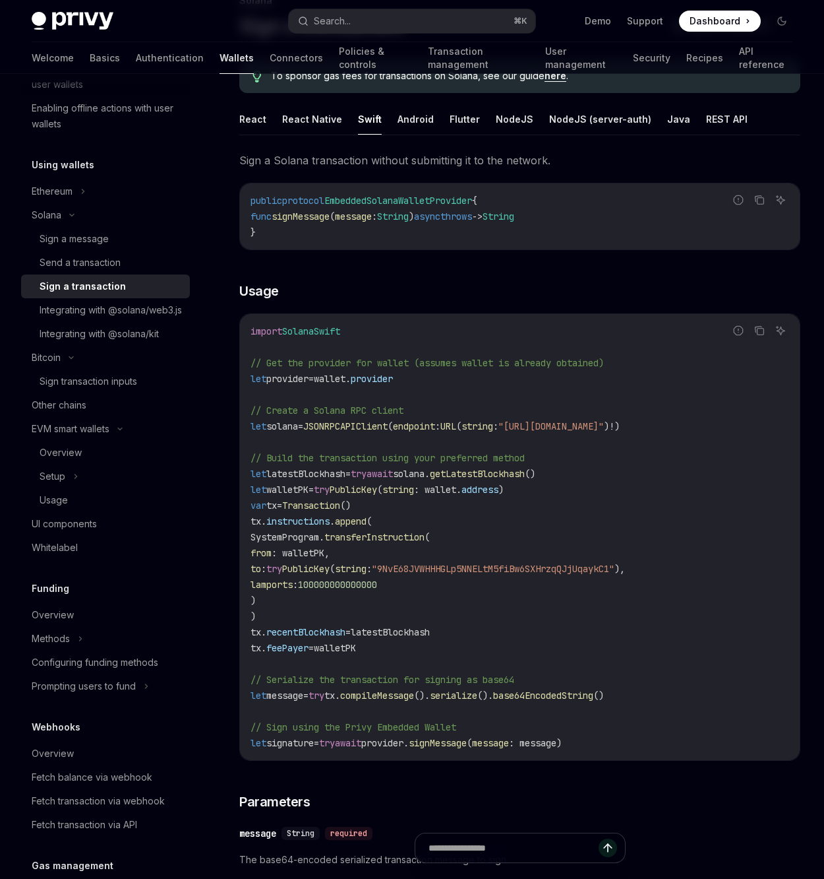
drag, startPoint x: 454, startPoint y: 600, endPoint x: 317, endPoint y: 523, distance: 157.4
click at [315, 521] on code "import SolanaSwift // Get the provider for wallet (assumes wallet is already ob…" at bounding box center [520, 536] width 539 height 427
click at [396, 599] on code "import SolanaSwift // Get the provider for wallet (assumes wallet is already ob…" at bounding box center [520, 536] width 539 height 427
drag, startPoint x: 386, startPoint y: 600, endPoint x: 237, endPoint y: 517, distance: 170.3
click at [237, 517] on div "[PERSON_NAME] Sign a transaction OpenAI Open in ChatGPT OpenAI Open in ChatGPT …" at bounding box center [396, 607] width 814 height 1229
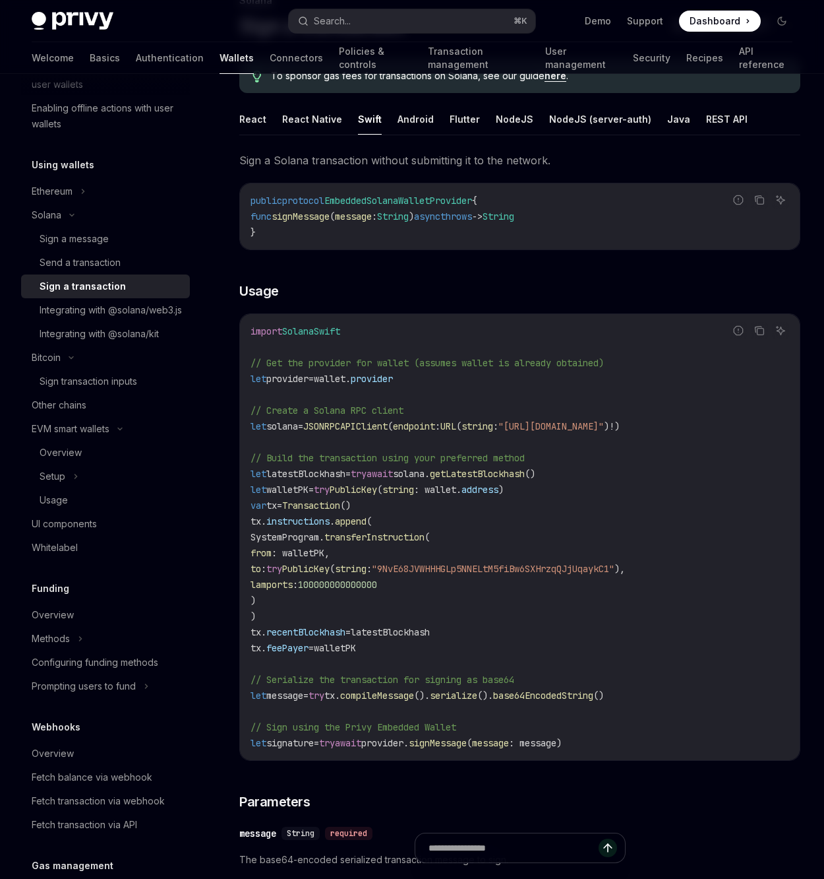
click at [277, 626] on span "recentBlockhash" at bounding box center [305, 632] width 79 height 12
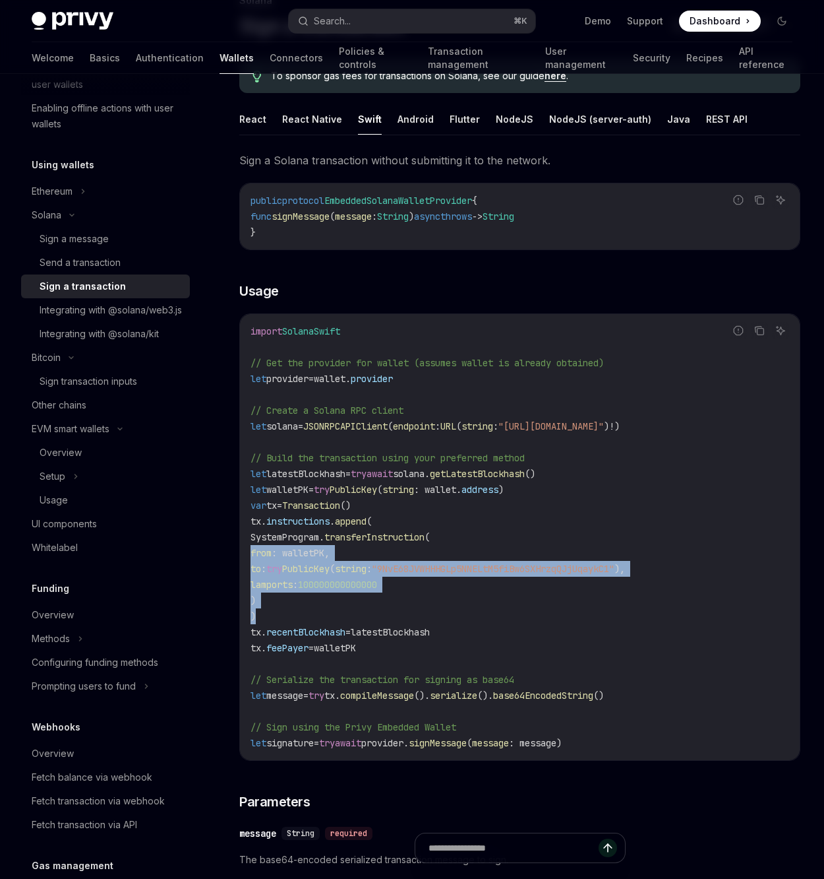
drag, startPoint x: 273, startPoint y: 613, endPoint x: 241, endPoint y: 559, distance: 63.0
click at [241, 559] on div "import SolanaSwift // Get the provider for wallet (assumes wallet is already ob…" at bounding box center [520, 537] width 560 height 446
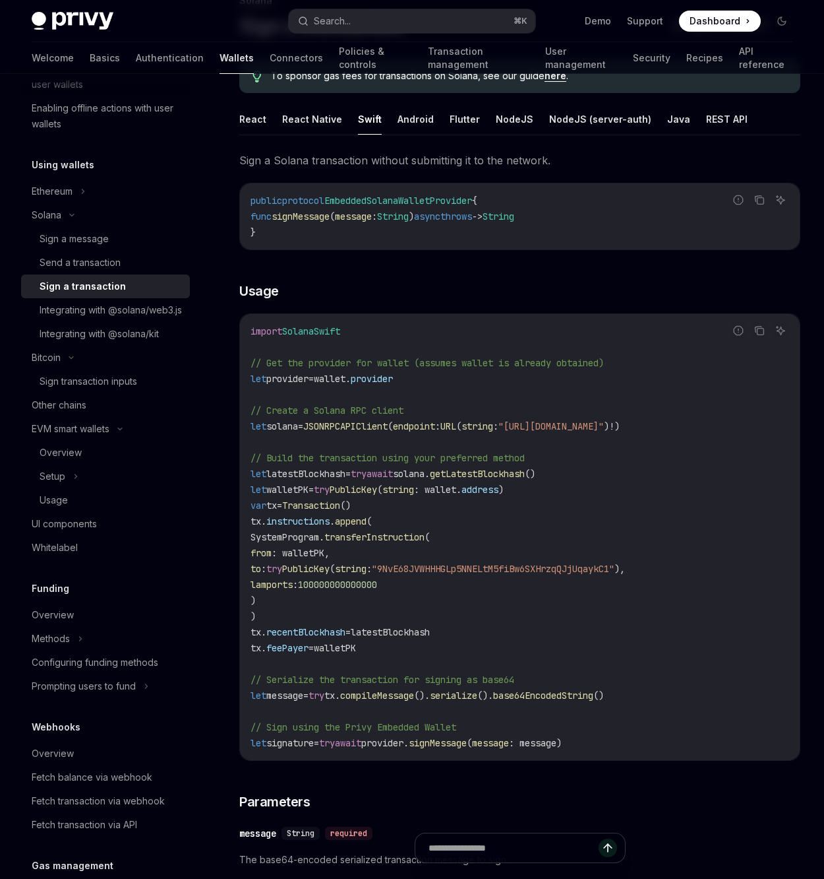
click at [301, 609] on code "import SolanaSwift // Get the provider for wallet (assumes wallet is already ob…" at bounding box center [520, 536] width 539 height 427
drag, startPoint x: 310, startPoint y: 603, endPoint x: 247, endPoint y: 523, distance: 101.5
click at [247, 523] on div "import SolanaSwift // Get the provider for wallet (assumes wallet is already ob…" at bounding box center [520, 537] width 560 height 446
click at [377, 622] on code "import SolanaSwift // Get the provider for wallet (assumes wallet is already ob…" at bounding box center [520, 536] width 539 height 427
drag, startPoint x: 372, startPoint y: 593, endPoint x: 290, endPoint y: 524, distance: 107.2
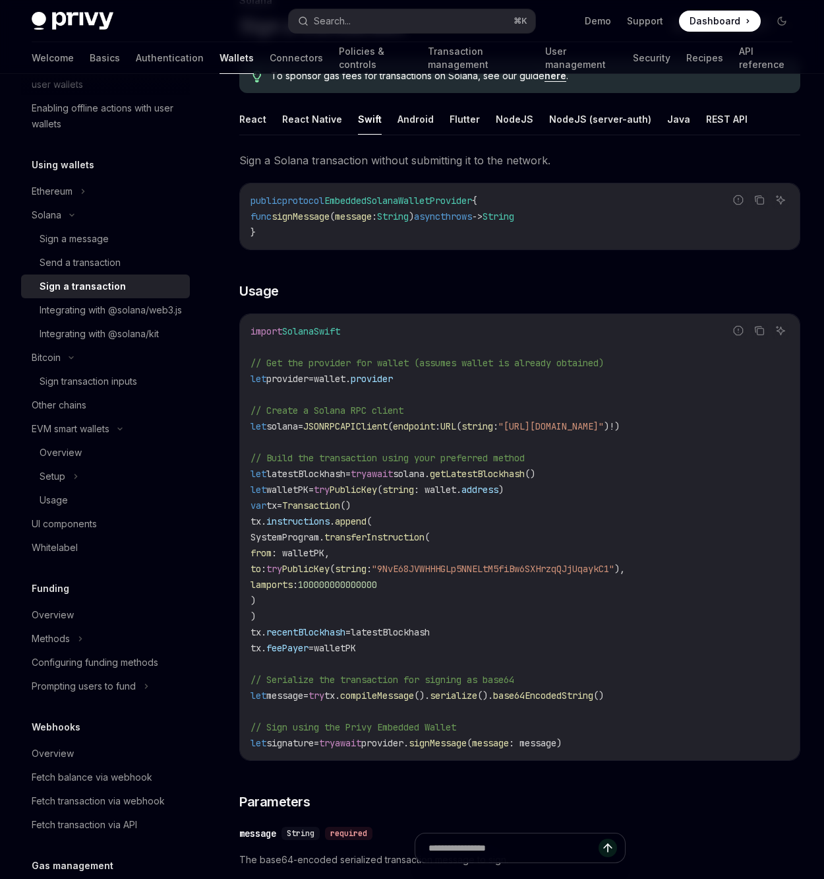
click at [264, 518] on code "import SolanaSwift // Get the provider for wallet (assumes wallet is already ob…" at bounding box center [520, 536] width 539 height 427
click at [293, 585] on span "lamports" at bounding box center [272, 584] width 42 height 12
drag, startPoint x: 319, startPoint y: 591, endPoint x: 239, endPoint y: 565, distance: 83.8
click at [210, 549] on div "Wallets overview Chain support Embedded wallets Create a wallet Get a wallet Up…" at bounding box center [412, 593] width 824 height 1255
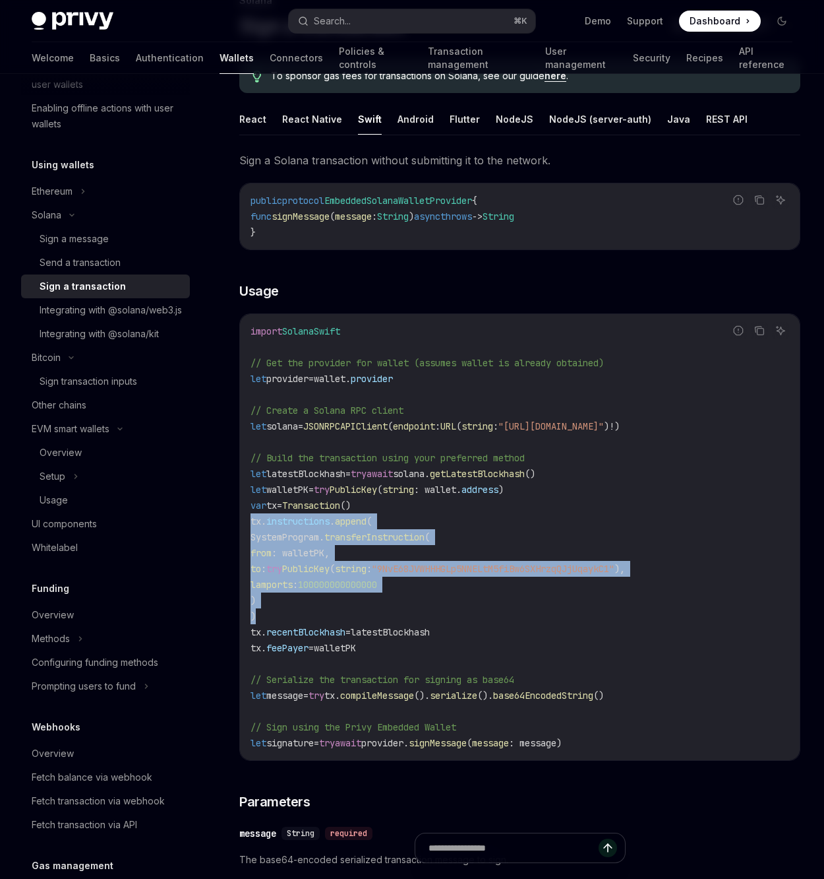
drag, startPoint x: 307, startPoint y: 613, endPoint x: 238, endPoint y: 518, distance: 117.7
click at [238, 518] on div "[PERSON_NAME] Sign a transaction OpenAI Open in ChatGPT OpenAI Open in ChatGPT …" at bounding box center [396, 607] width 814 height 1229
click at [379, 592] on code "import SolanaSwift // Get the provider for wallet (assumes wallet is already ob…" at bounding box center [520, 536] width 539 height 427
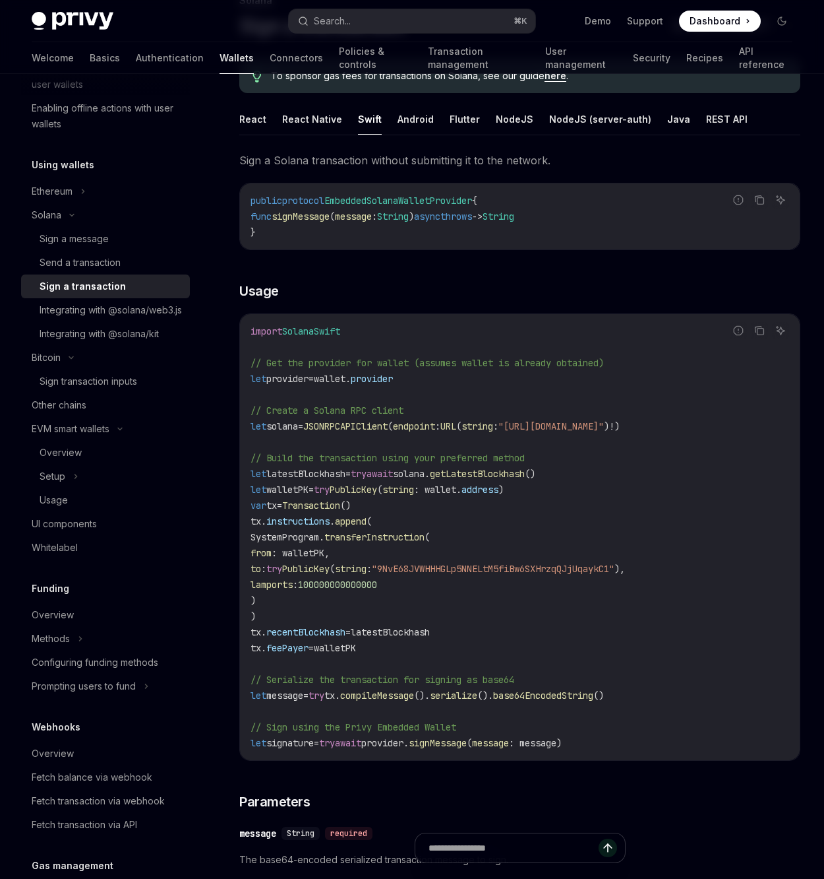
drag, startPoint x: 369, startPoint y: 596, endPoint x: 239, endPoint y: 536, distance: 142.5
click at [239, 536] on div "Report incorrect code Copy Ask AI import SolanaSwift // Get the provider for wa…" at bounding box center [519, 536] width 561 height 447
click at [359, 607] on code "import SolanaSwift // Get the provider for wallet (assumes wallet is already ob…" at bounding box center [520, 536] width 539 height 427
drag, startPoint x: 343, startPoint y: 602, endPoint x: 235, endPoint y: 540, distance: 124.7
click at [235, 540] on div "[PERSON_NAME] Sign a transaction OpenAI Open in ChatGPT OpenAI Open in ChatGPT …" at bounding box center [396, 607] width 814 height 1229
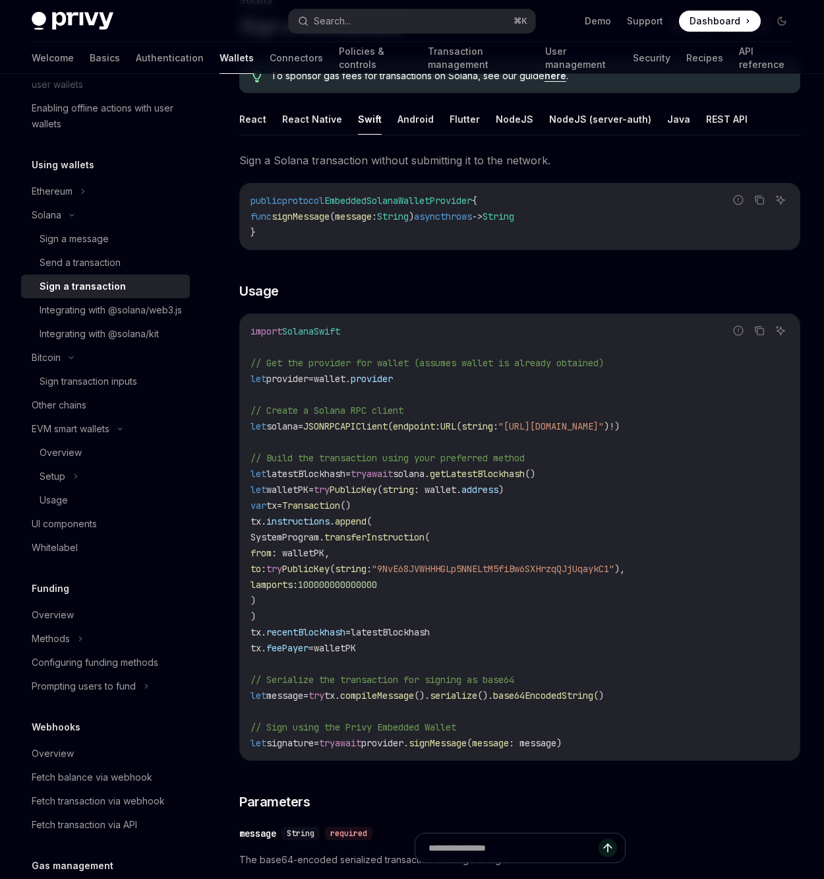
click at [301, 590] on code "import SolanaSwift // Get the provider for wallet (assumes wallet is already ob…" at bounding box center [520, 536] width 539 height 427
drag, startPoint x: 311, startPoint y: 600, endPoint x: 251, endPoint y: 543, distance: 82.6
click at [251, 543] on code "import SolanaSwift // Get the provider for wallet (assumes wallet is already ob…" at bounding box center [520, 536] width 539 height 427
click at [543, 482] on code "import SolanaSwift // Get the provider for wallet (assumes wallet is already ob…" at bounding box center [520, 536] width 539 height 427
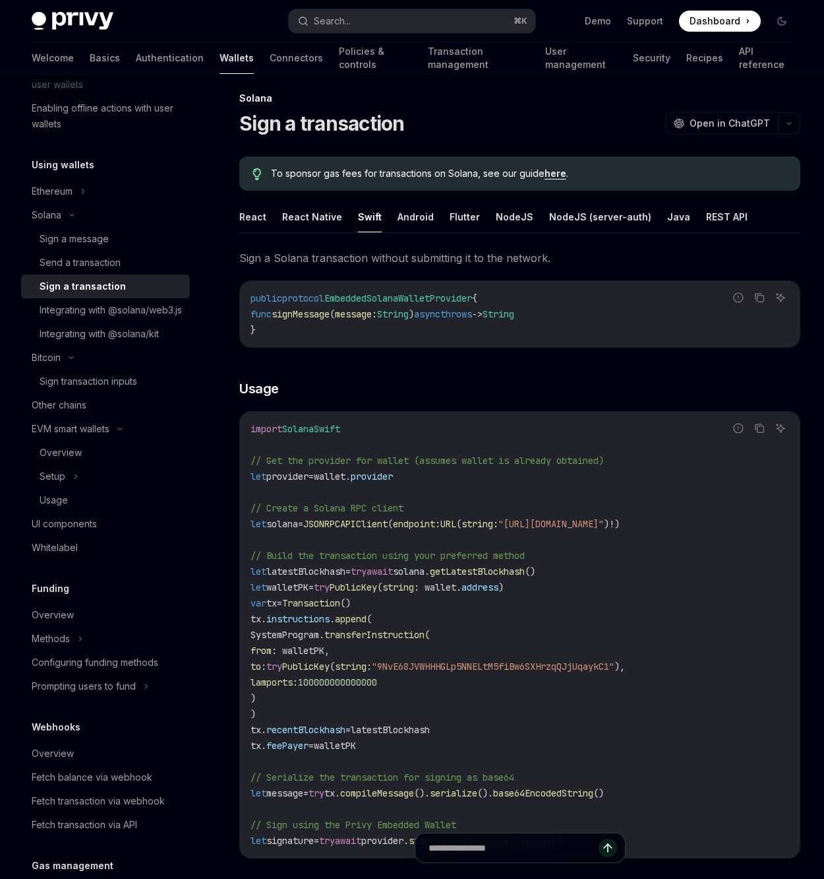
scroll to position [0, 0]
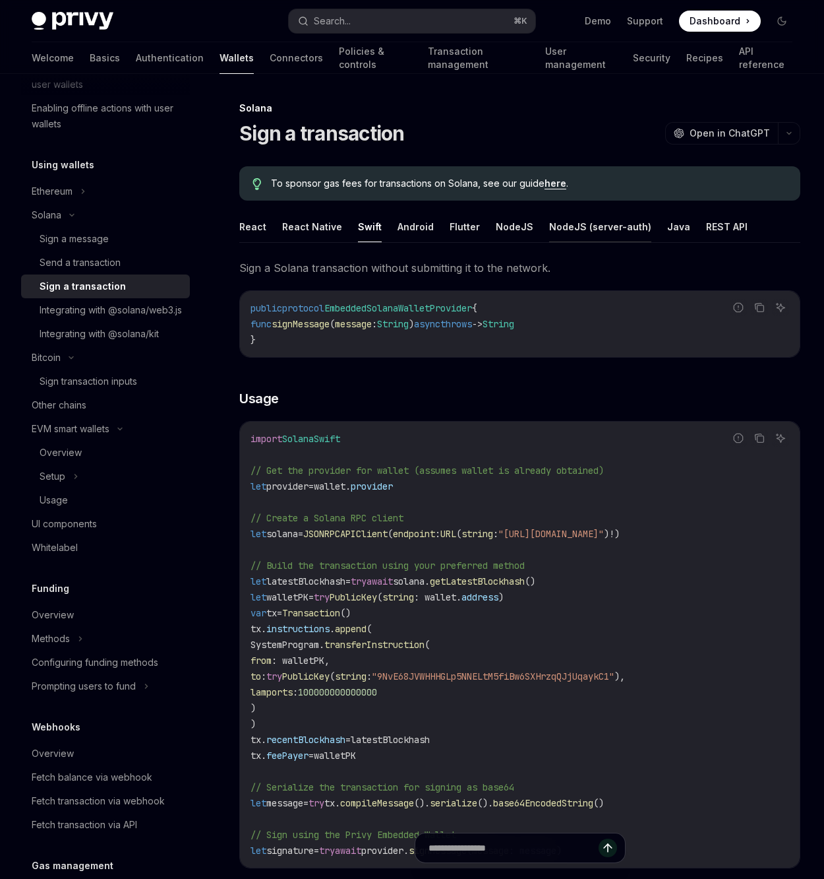
click at [573, 227] on button "NodeJS (server-auth)" at bounding box center [600, 226] width 102 height 31
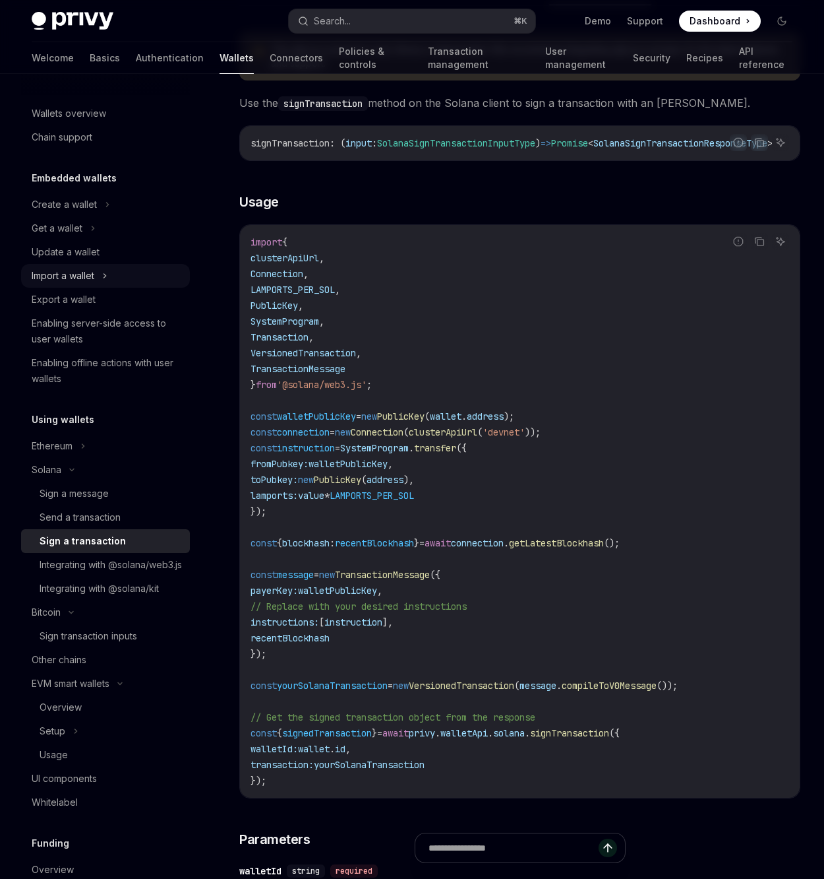
click at [133, 276] on div "Import a wallet" at bounding box center [105, 276] width 169 height 24
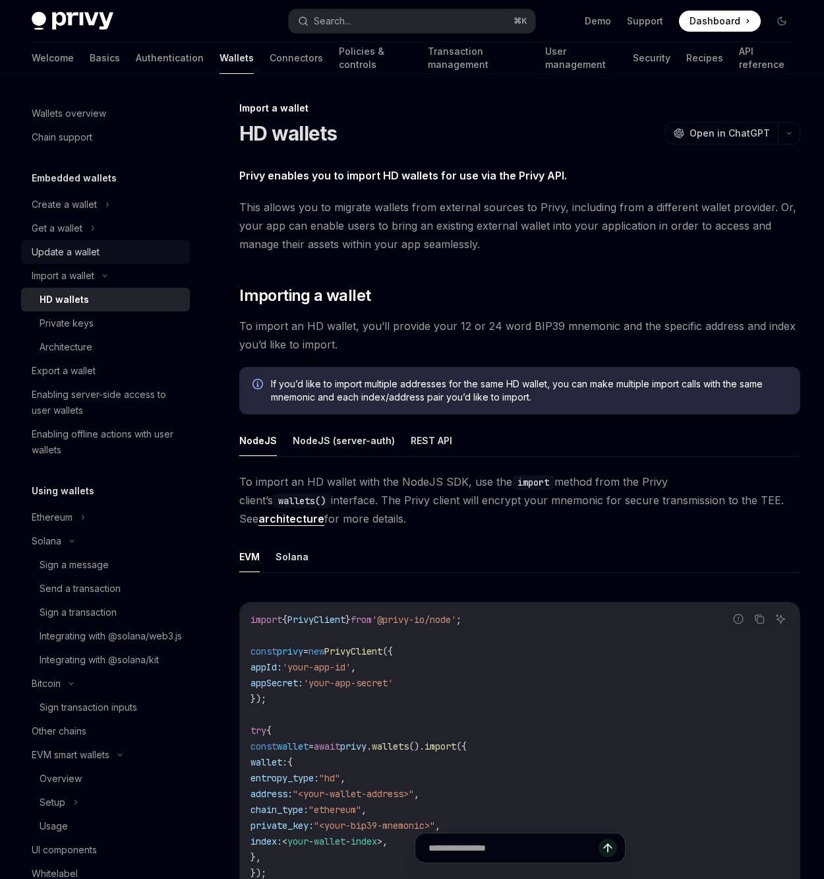
click at [121, 253] on div "Update a wallet" at bounding box center [107, 252] width 150 height 16
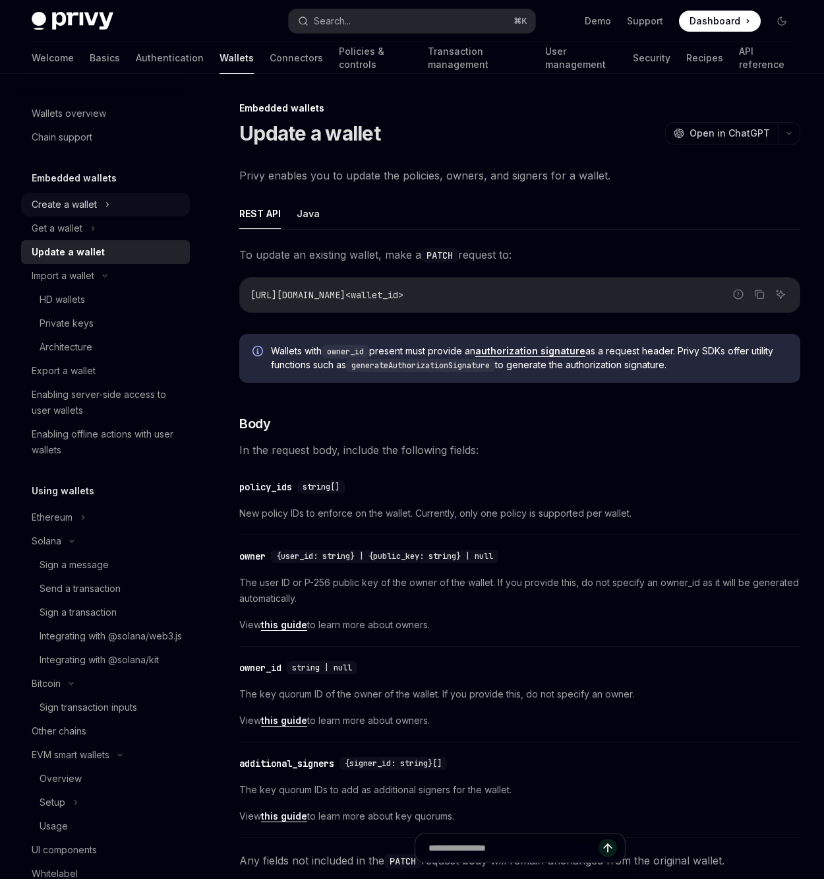
click at [111, 208] on div "Create a wallet" at bounding box center [105, 205] width 169 height 24
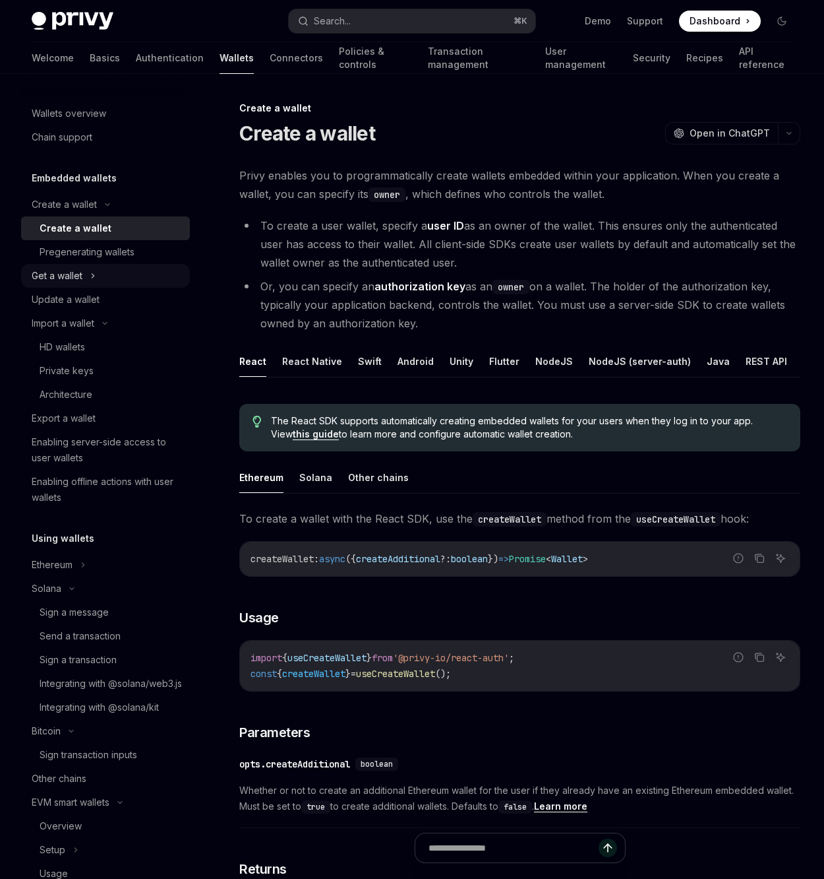
click at [113, 265] on div "Get a wallet" at bounding box center [105, 276] width 169 height 24
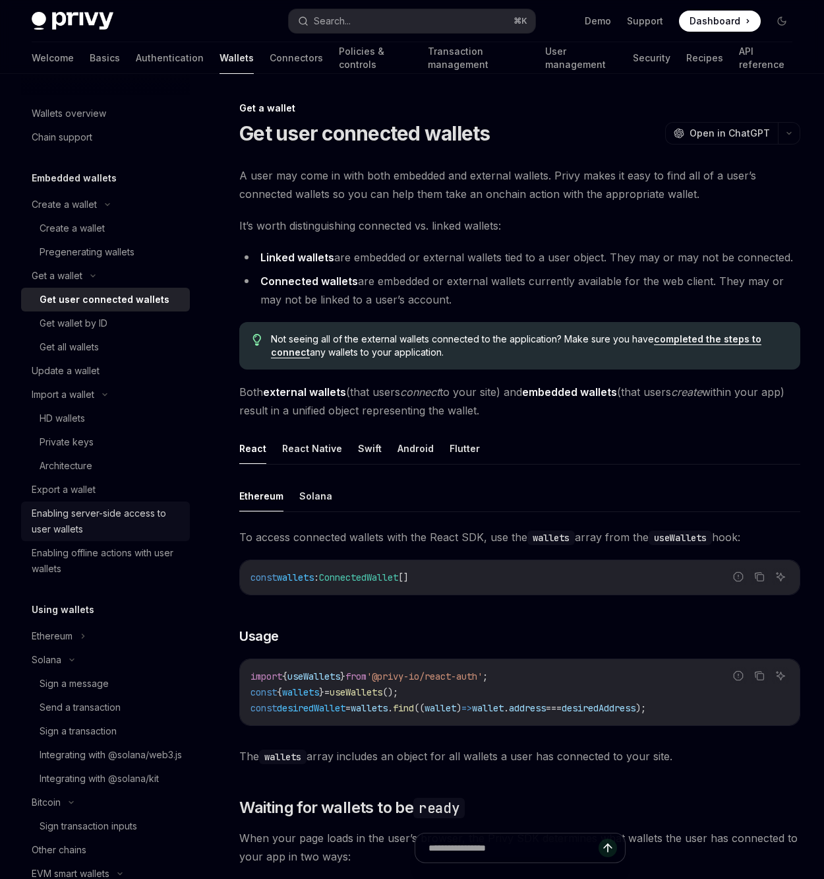
click at [123, 521] on div "Enabling server-side access to user wallets" at bounding box center [107, 521] width 150 height 32
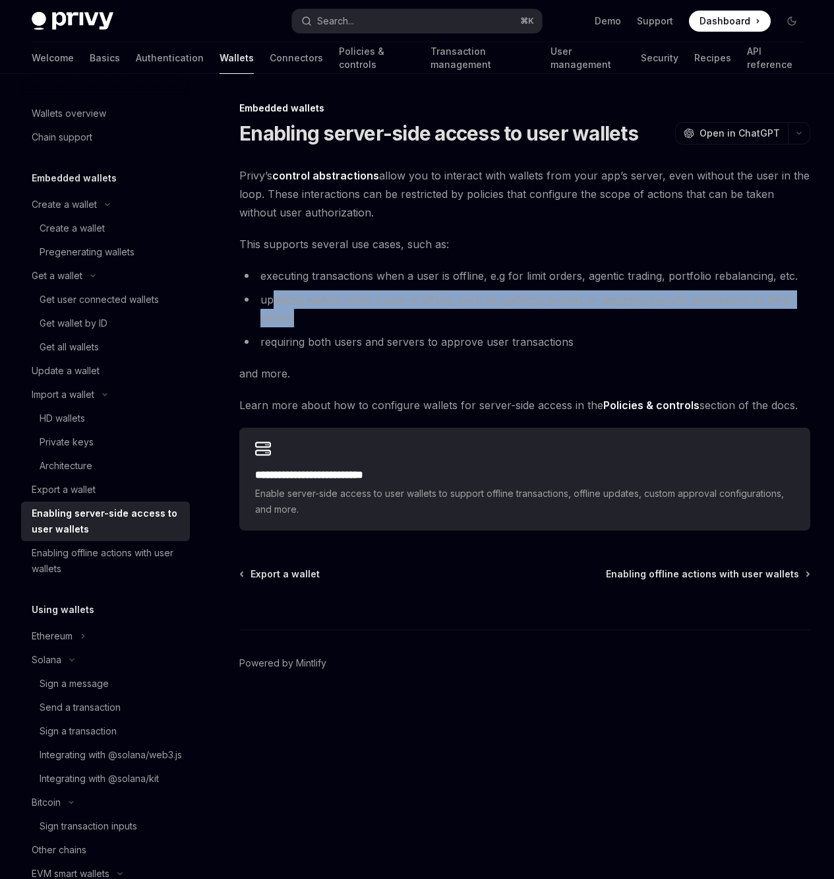
drag, startPoint x: 467, startPoint y: 319, endPoint x: 271, endPoint y: 293, distance: 197.6
click at [271, 293] on li "updating wallets when a user is offline, such as updating policies or assigning…" at bounding box center [524, 308] width 571 height 37
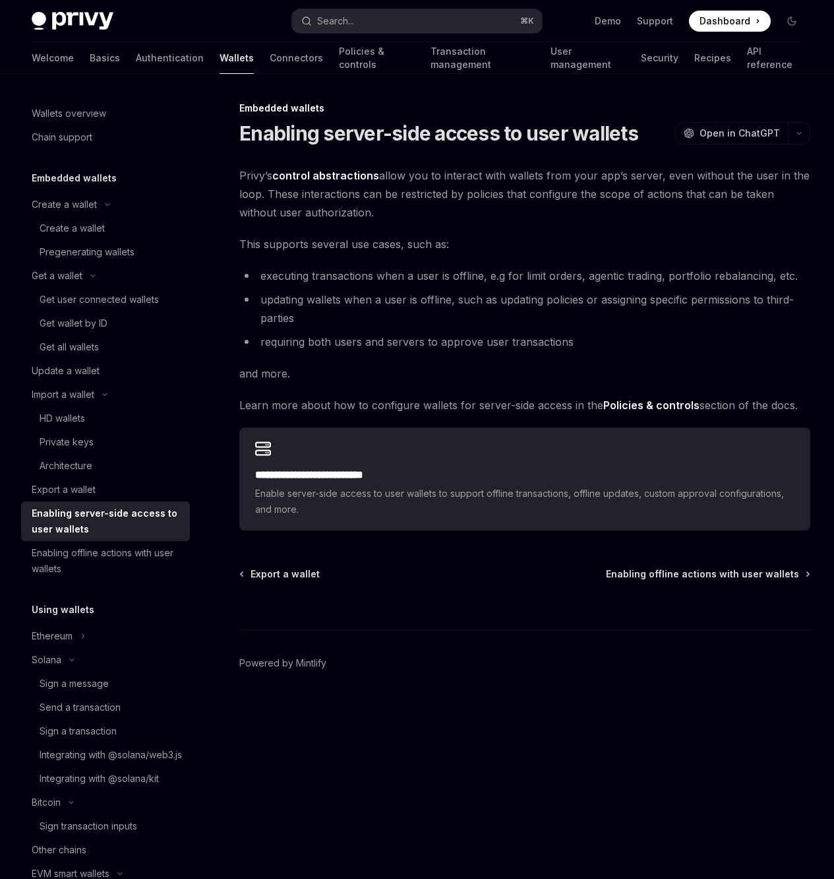
click at [369, 336] on li "requiring both users and servers to approve user transactions" at bounding box center [524, 341] width 571 height 18
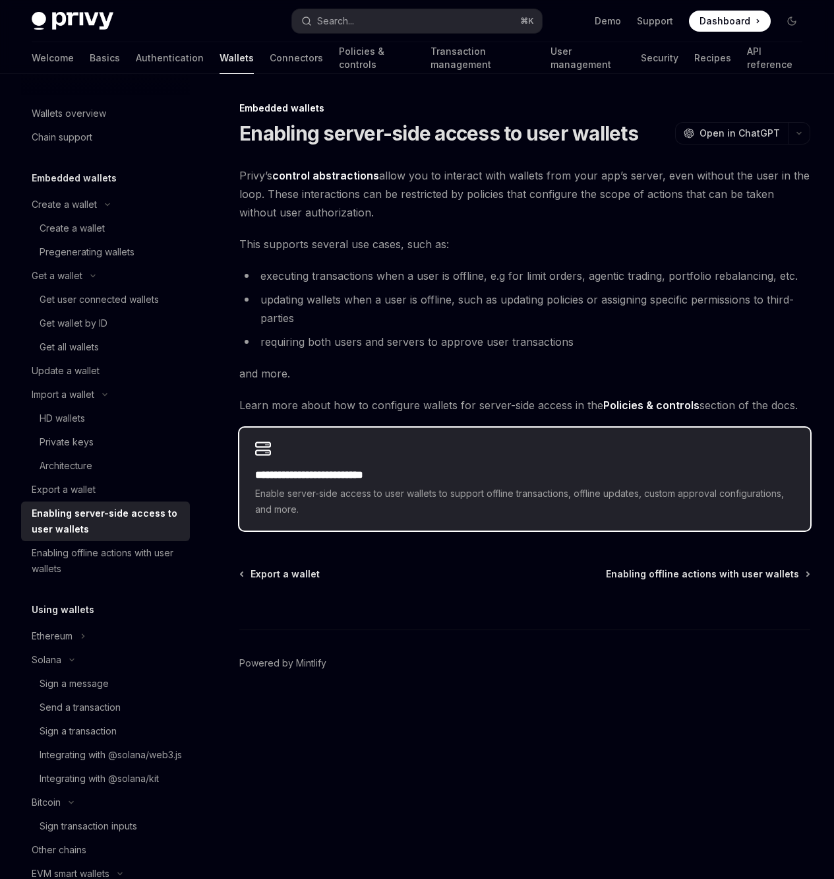
click at [588, 471] on h2 "**********" at bounding box center [525, 475] width 540 height 16
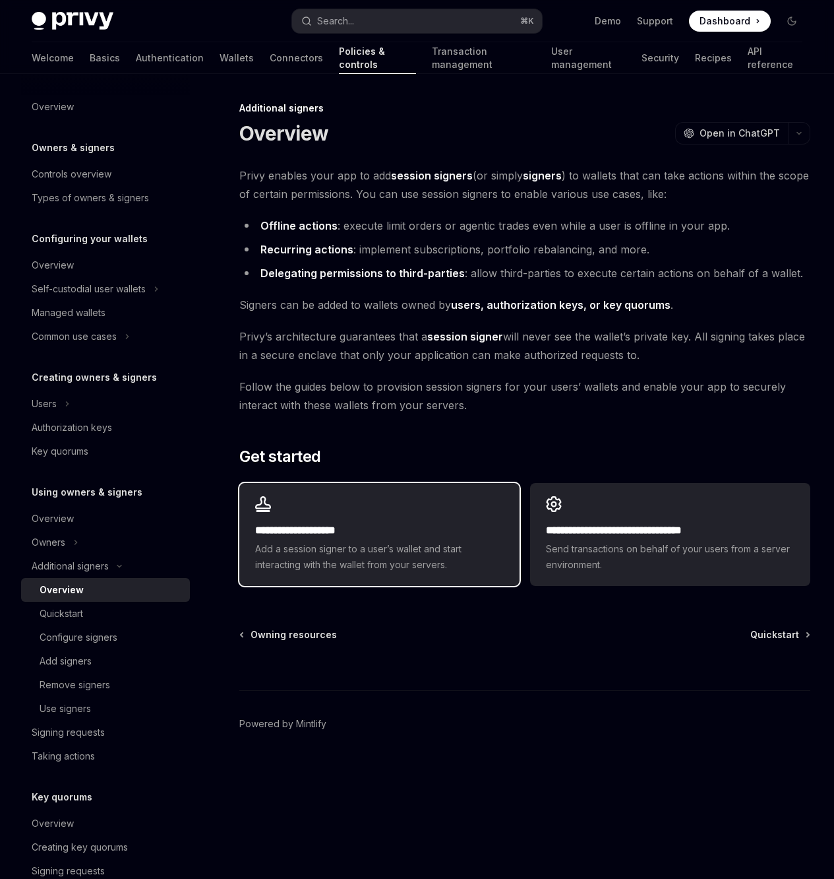
click at [356, 512] on div "**********" at bounding box center [379, 534] width 280 height 103
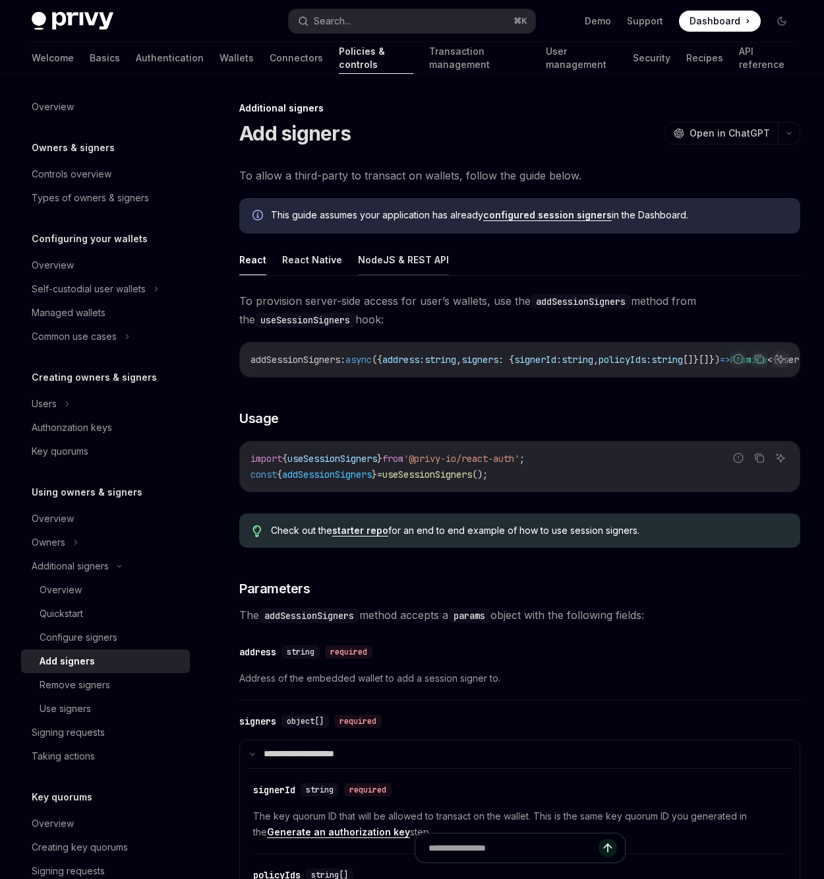
click at [383, 258] on button "NodeJS & REST API" at bounding box center [403, 259] width 91 height 31
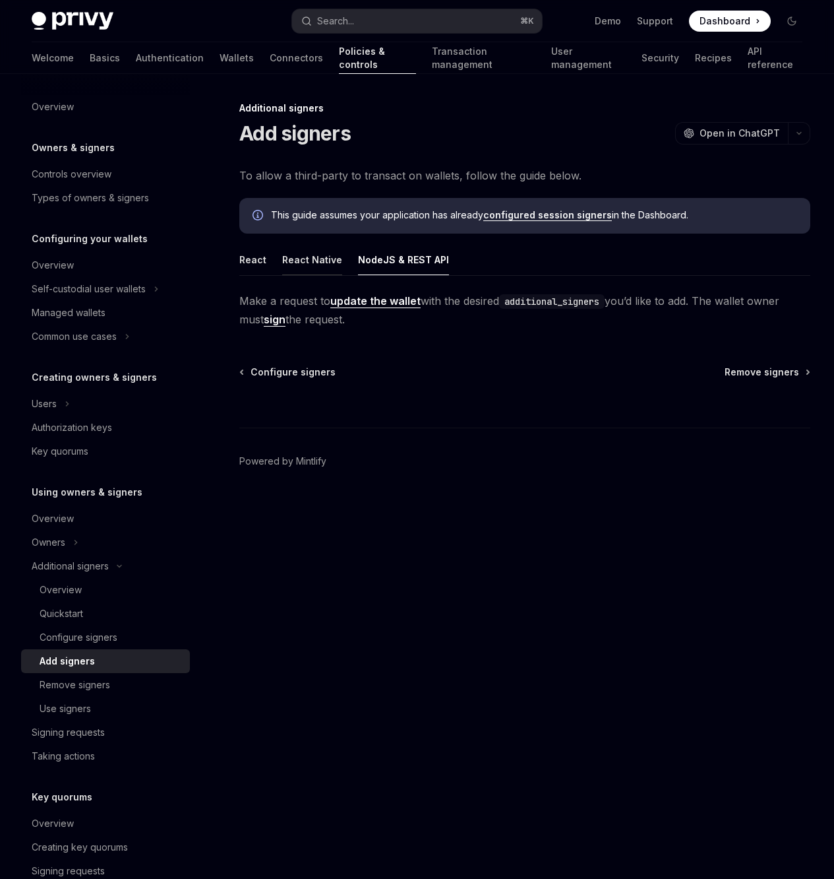
click at [319, 259] on button "React Native" at bounding box center [312, 259] width 60 height 31
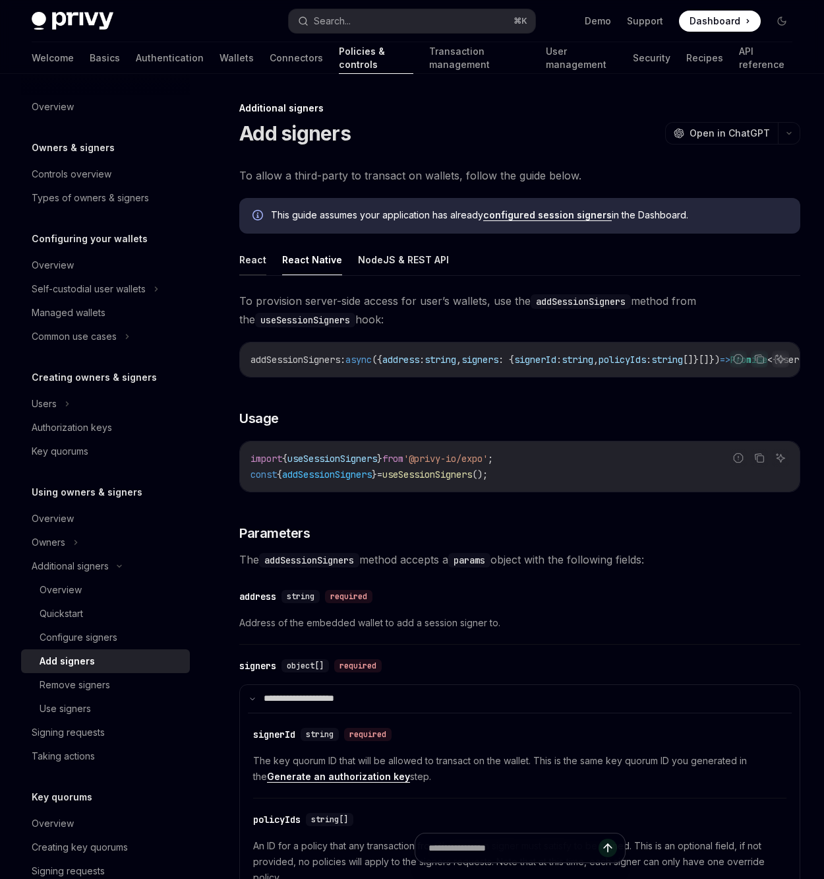
click at [243, 263] on button "React" at bounding box center [252, 259] width 27 height 31
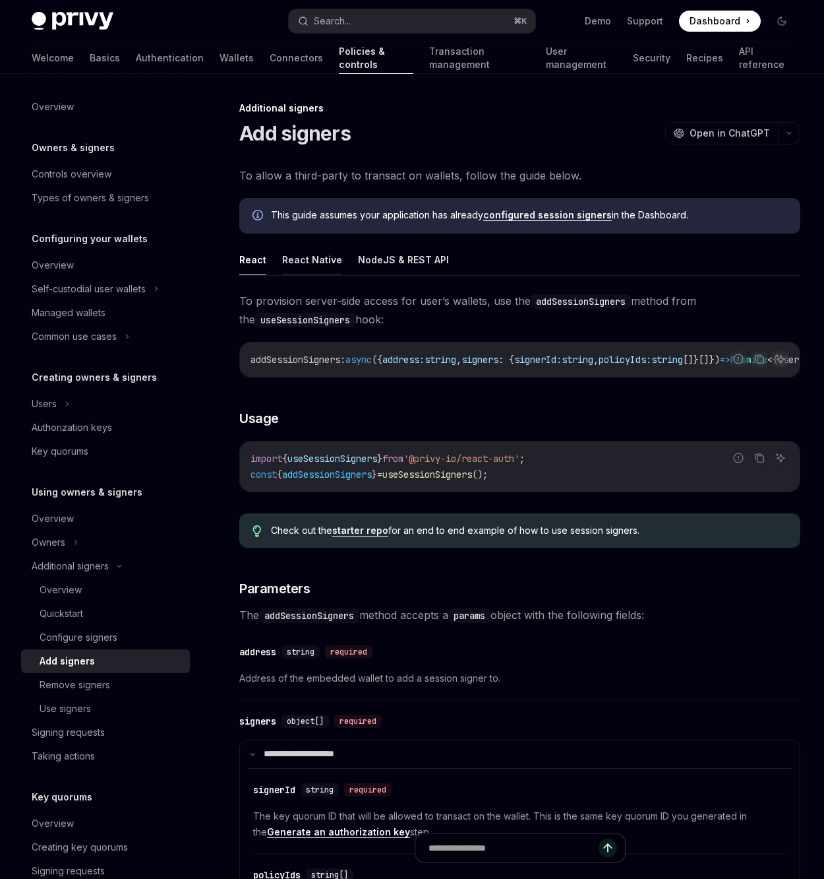
click at [292, 268] on button "React Native" at bounding box center [312, 259] width 60 height 31
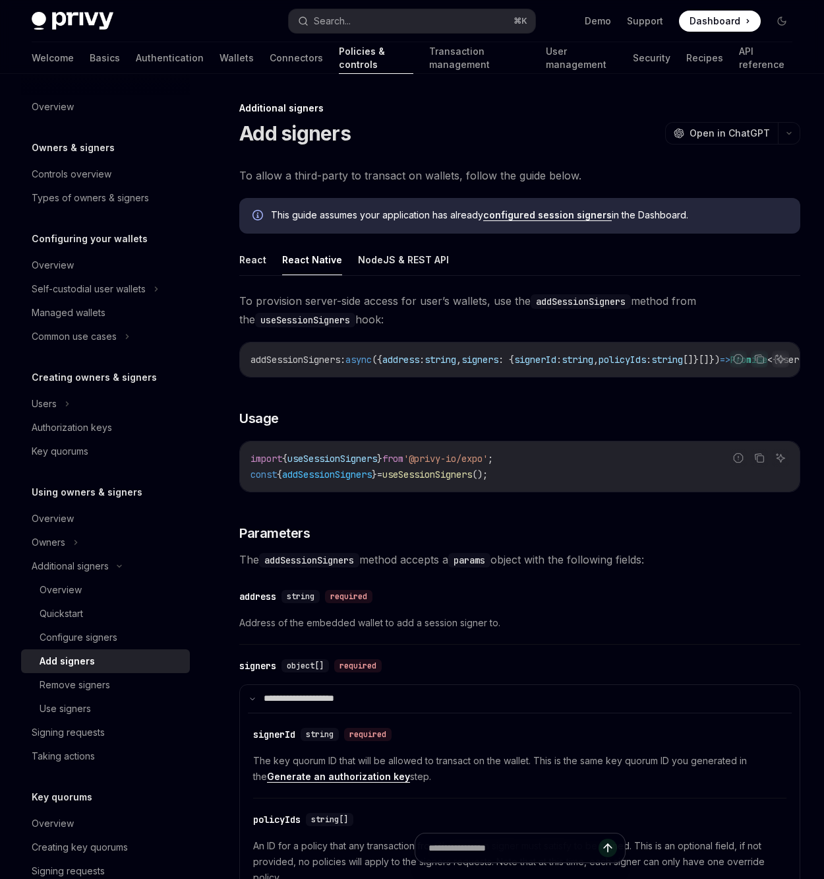
click at [237, 257] on div "**********" at bounding box center [396, 619] width 814 height 1039
click at [296, 257] on button "React Native" at bounding box center [312, 259] width 60 height 31
click at [241, 261] on button "React" at bounding box center [252, 259] width 27 height 31
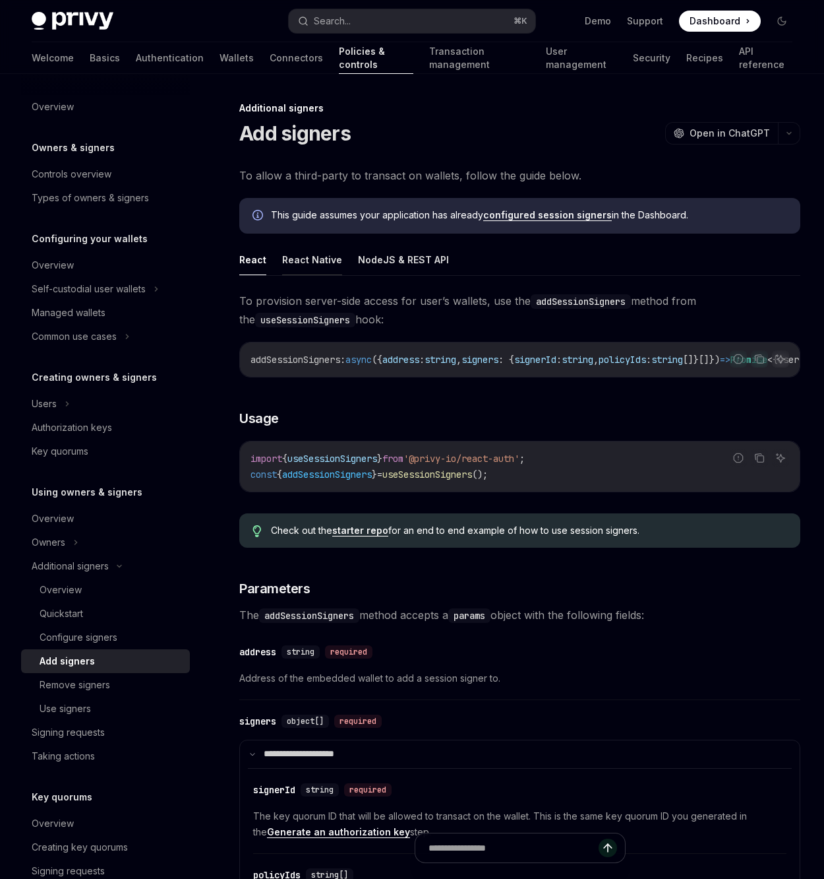
click at [303, 264] on button "React Native" at bounding box center [312, 259] width 60 height 31
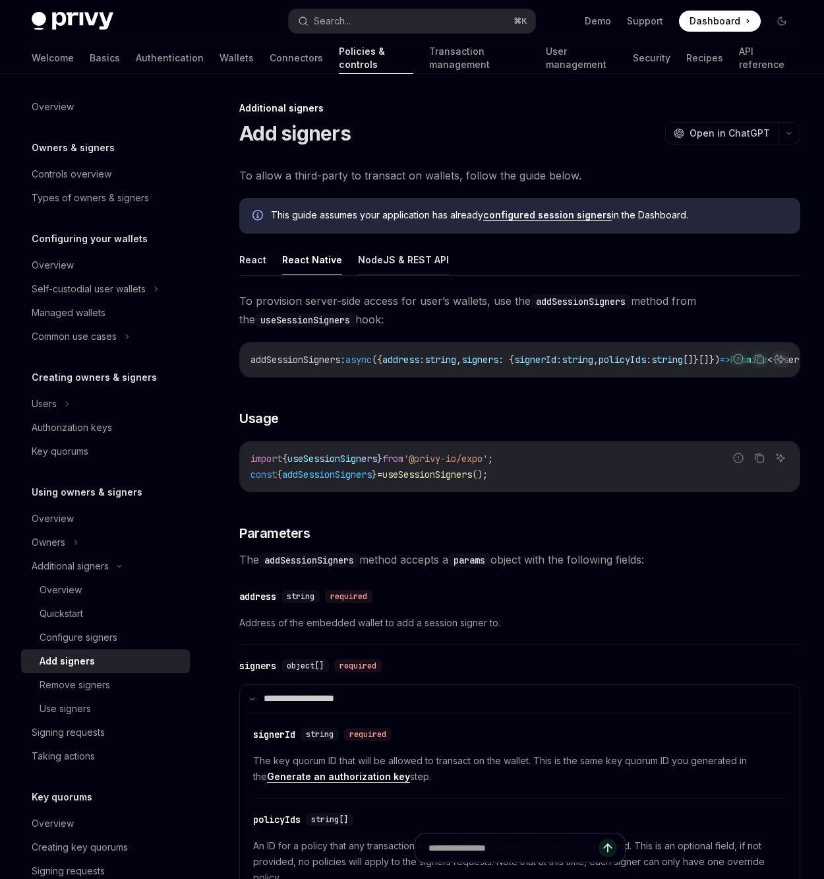
click at [390, 257] on button "NodeJS & REST API" at bounding box center [403, 259] width 91 height 31
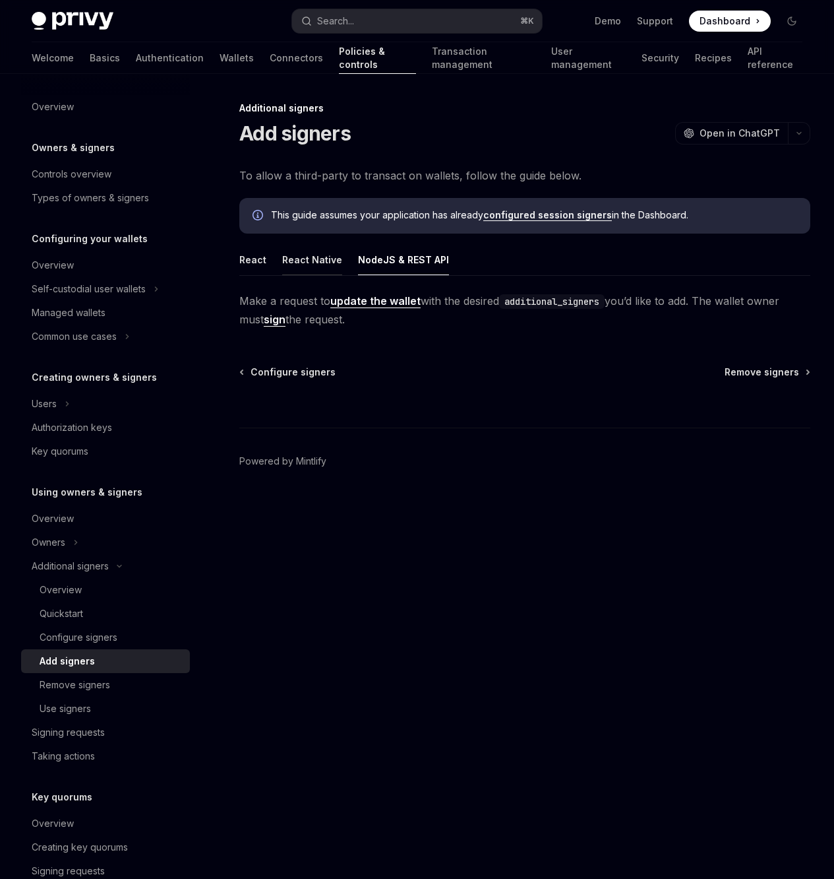
click at [317, 266] on button "React Native" at bounding box center [312, 259] width 60 height 31
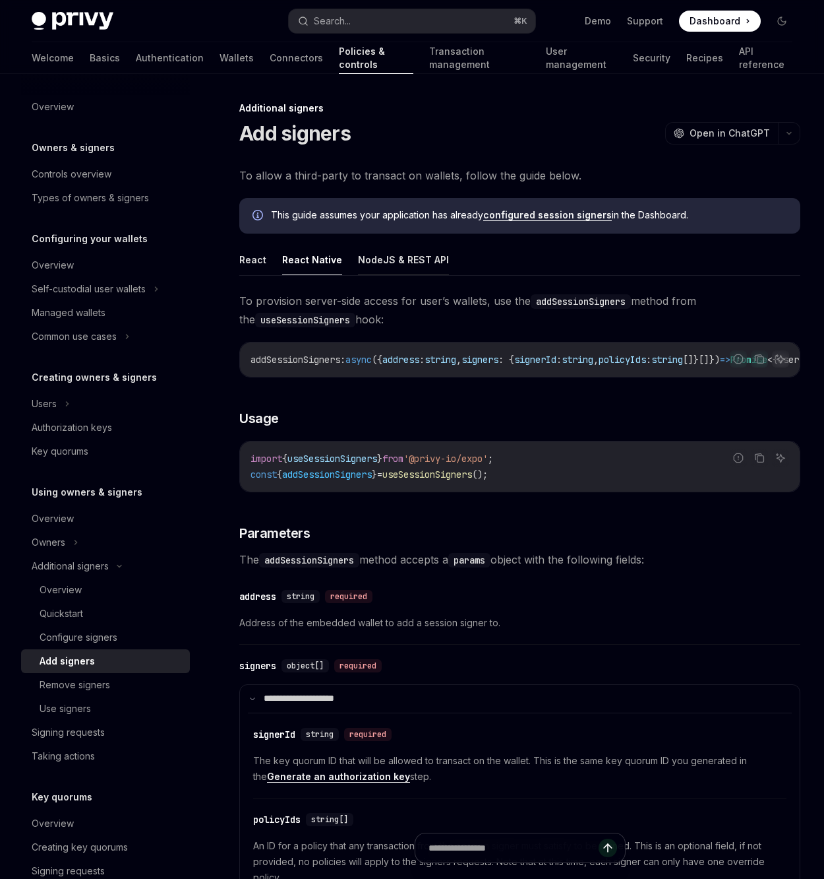
click at [379, 267] on button "NodeJS & REST API" at bounding box center [403, 259] width 91 height 31
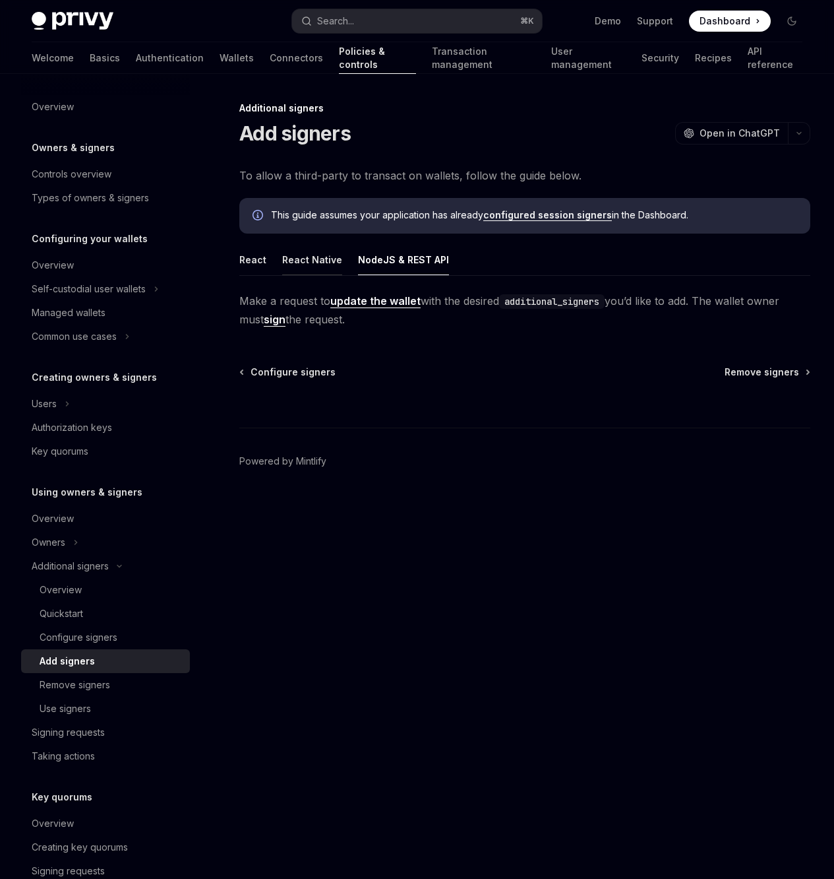
click at [311, 263] on button "React Native" at bounding box center [312, 259] width 60 height 31
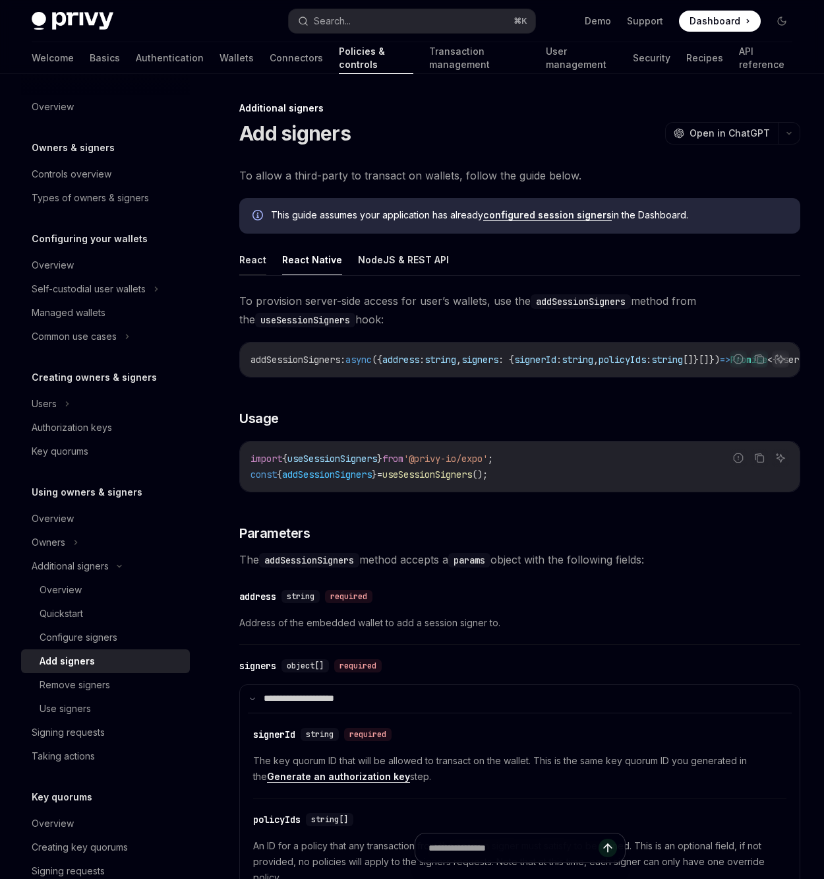
click at [249, 264] on button "React" at bounding box center [252, 259] width 27 height 31
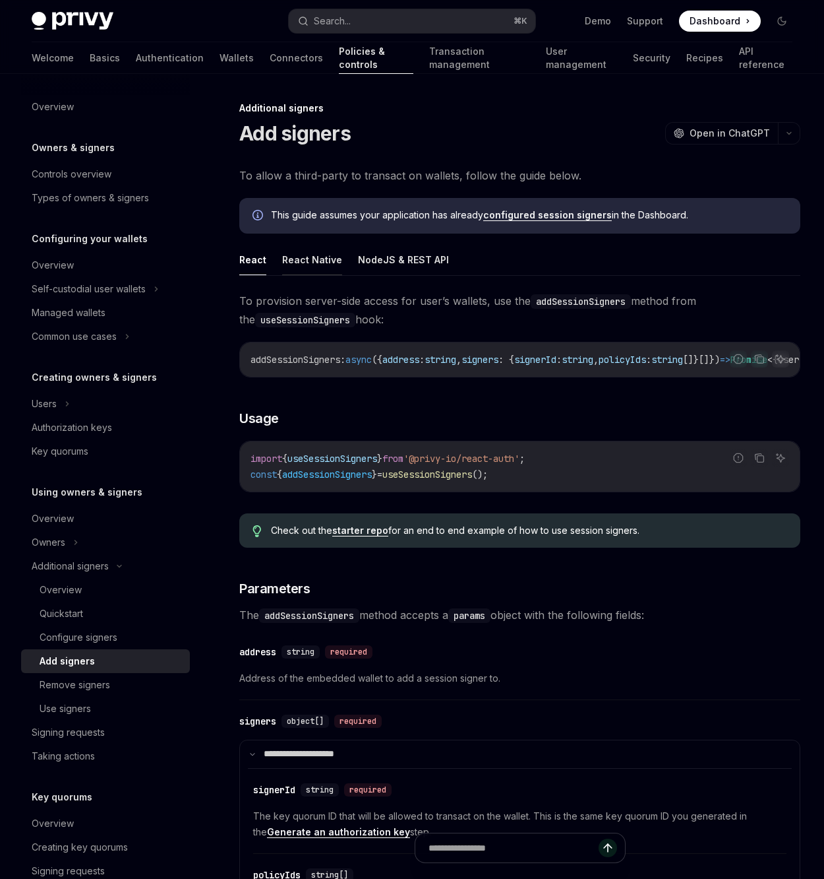
click at [315, 262] on button "React Native" at bounding box center [312, 259] width 60 height 31
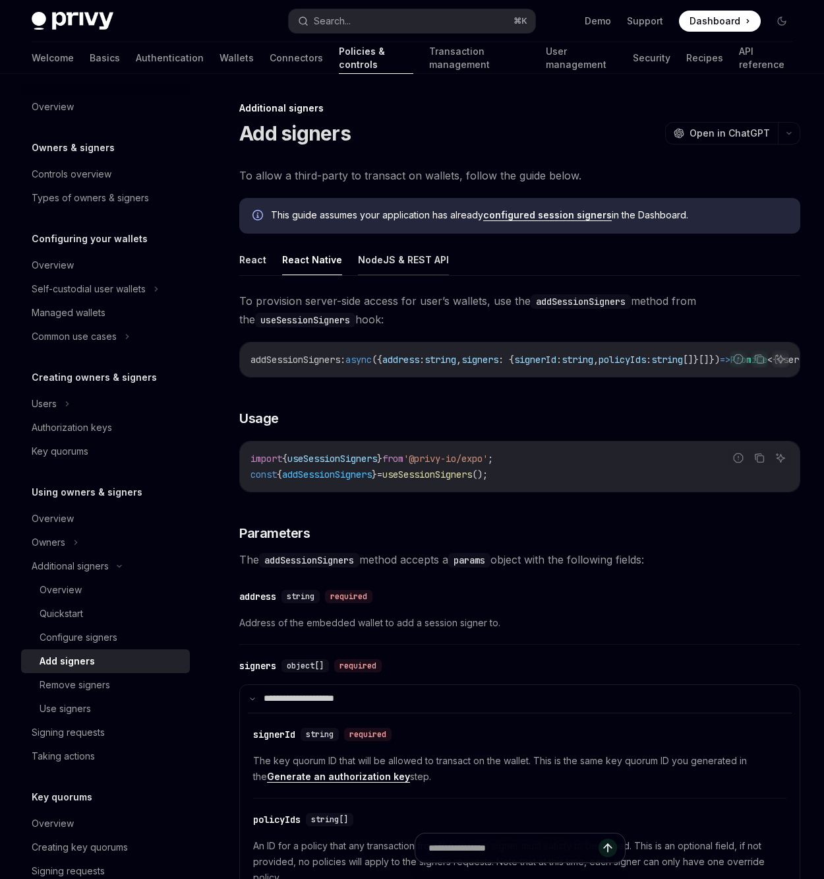
click at [391, 266] on button "NodeJS & REST API" at bounding box center [403, 259] width 91 height 31
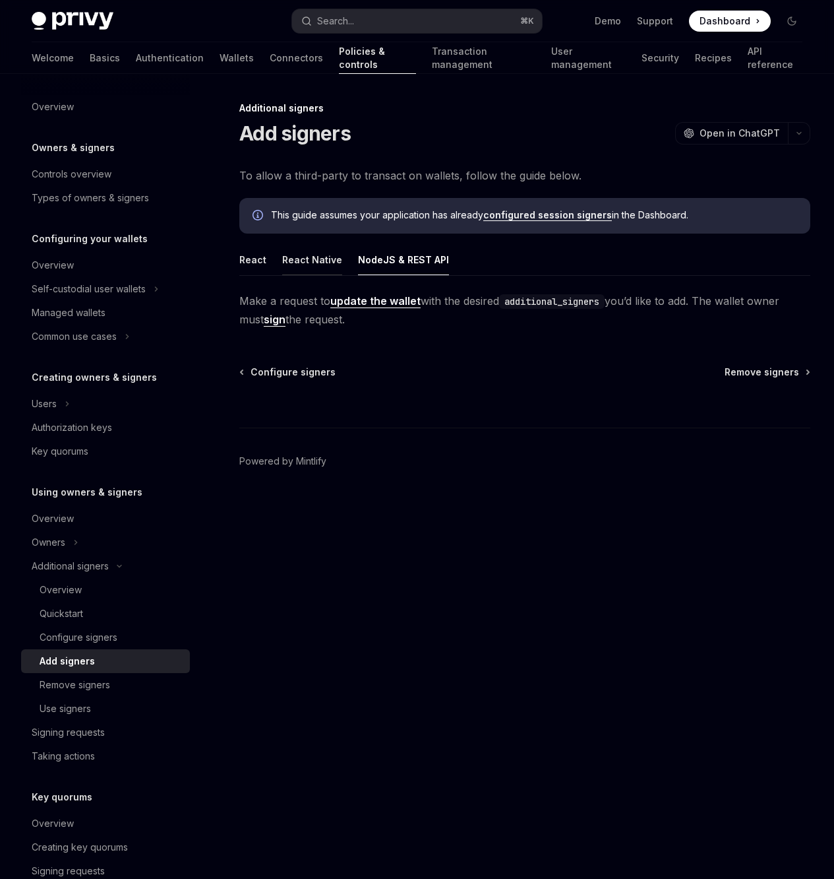
click at [316, 259] on button "React Native" at bounding box center [312, 259] width 60 height 31
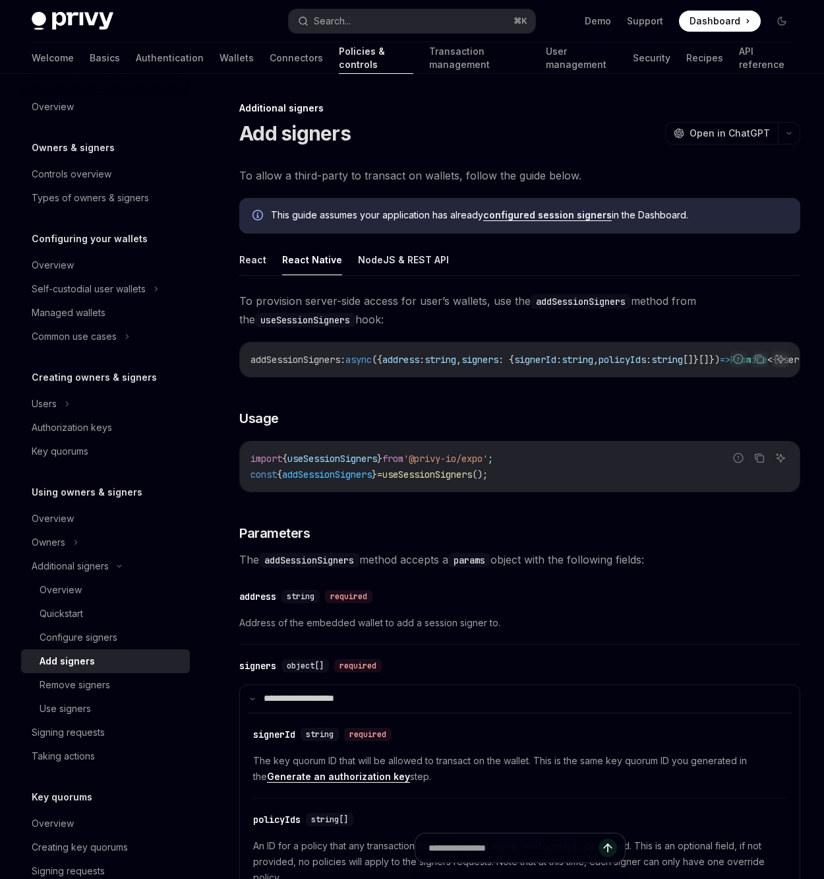
click at [222, 263] on div "**********" at bounding box center [396, 619] width 814 height 1039
click at [237, 259] on div "**********" at bounding box center [396, 619] width 814 height 1039
click at [239, 251] on div "**********" at bounding box center [396, 619] width 814 height 1039
click at [249, 264] on button "React" at bounding box center [252, 259] width 27 height 31
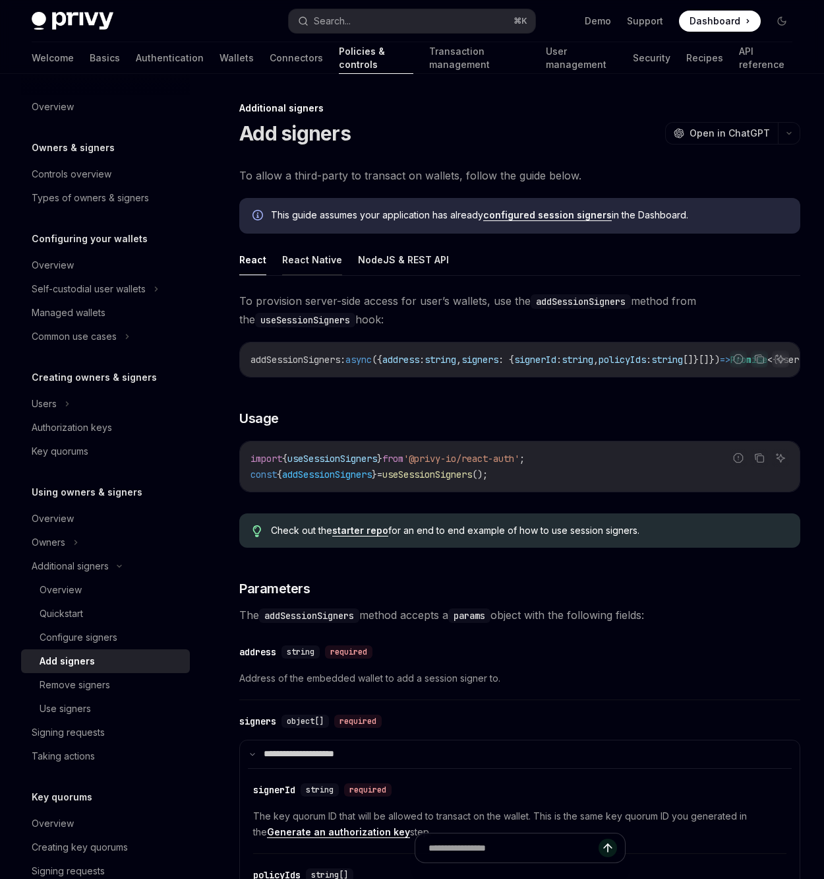
click at [314, 266] on button "React Native" at bounding box center [312, 259] width 60 height 31
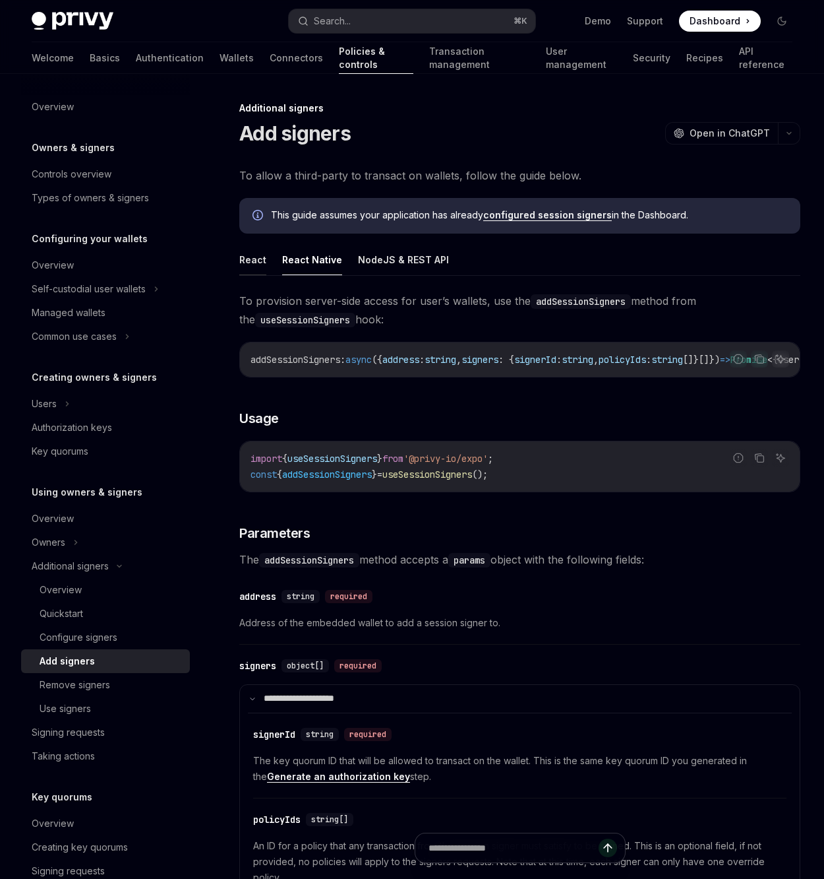
click at [259, 272] on button "React" at bounding box center [252, 259] width 27 height 31
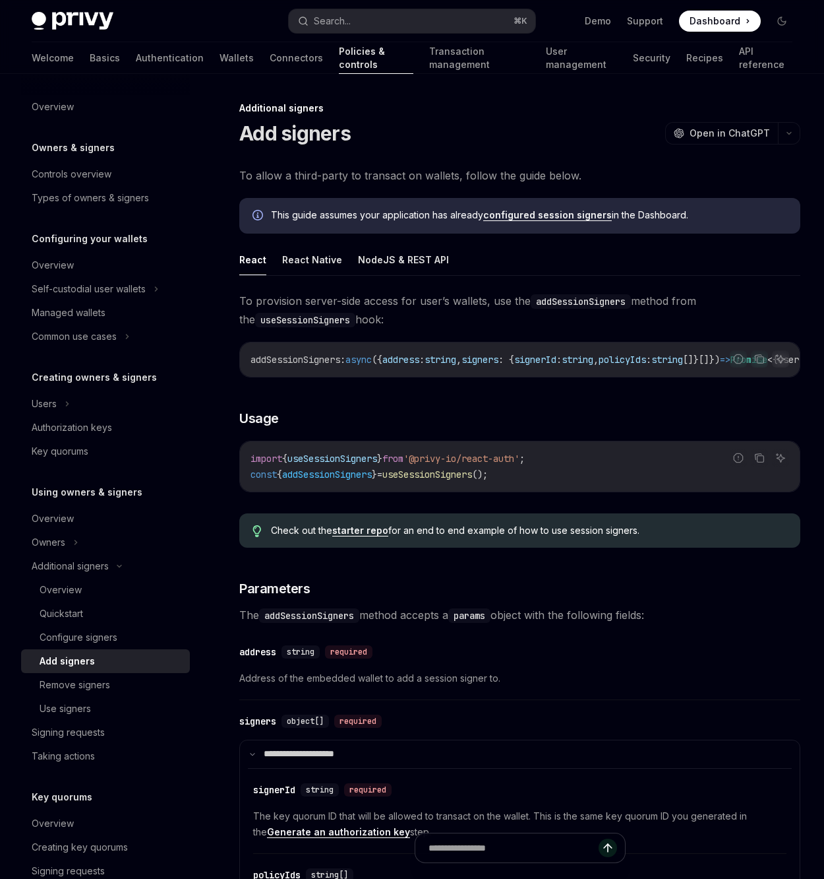
click at [299, 275] on ul "React React Native NodeJS & REST API" at bounding box center [519, 260] width 561 height 32
click at [323, 275] on ul "React React Native NodeJS & REST API" at bounding box center [519, 260] width 561 height 32
click at [319, 272] on button "React Native" at bounding box center [312, 259] width 60 height 31
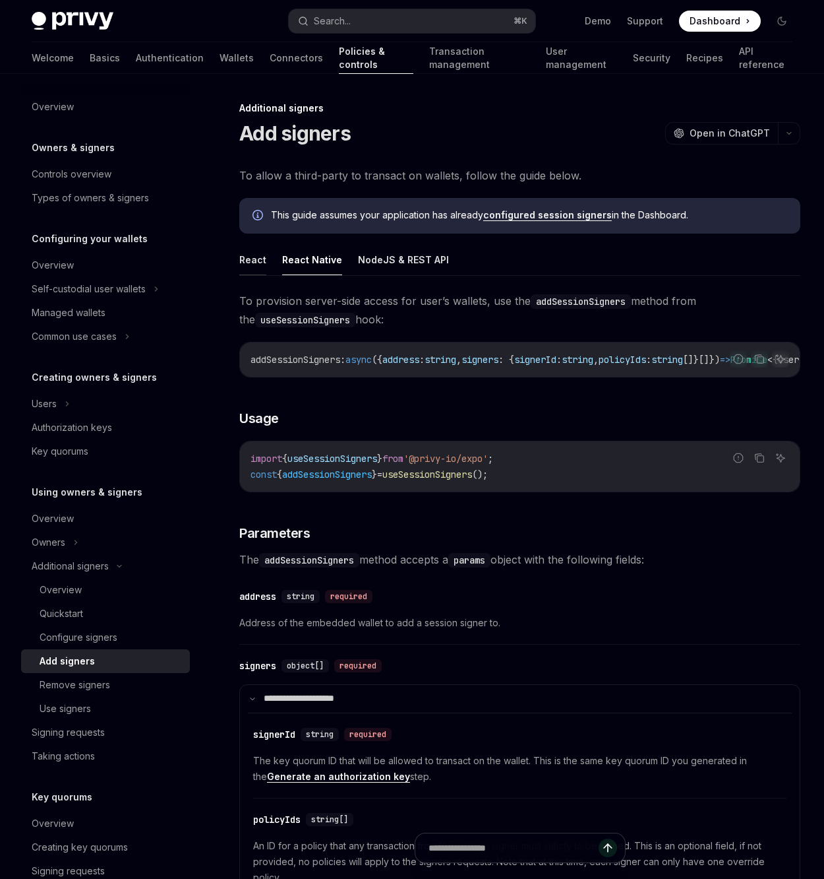
click at [239, 273] on button "React" at bounding box center [252, 259] width 27 height 31
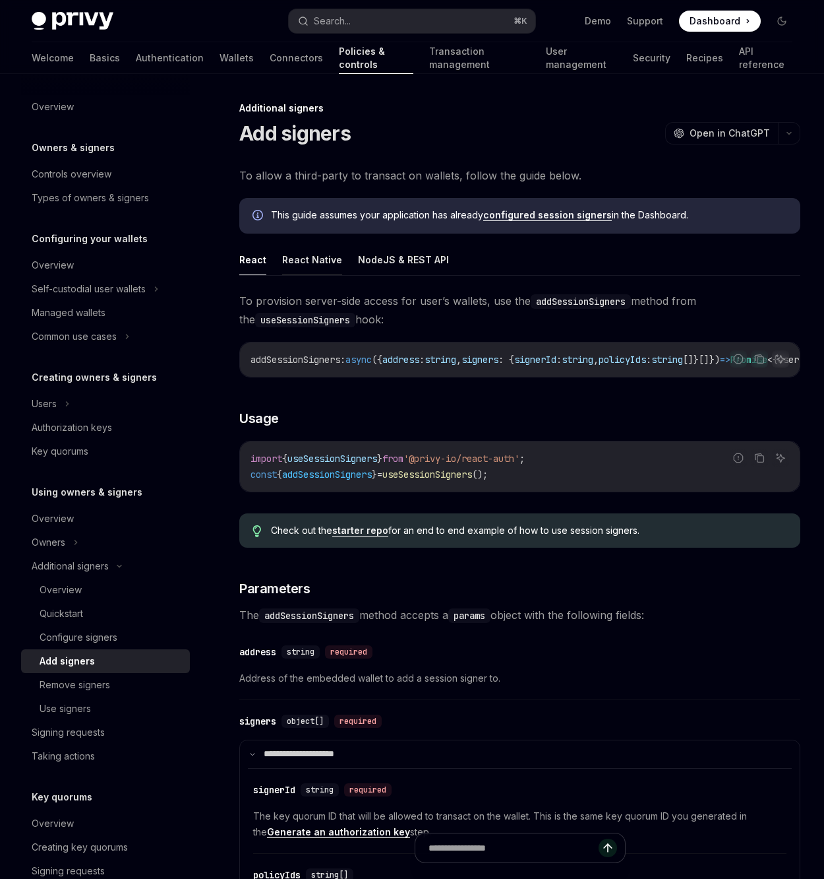
click at [317, 261] on button "React Native" at bounding box center [312, 259] width 60 height 31
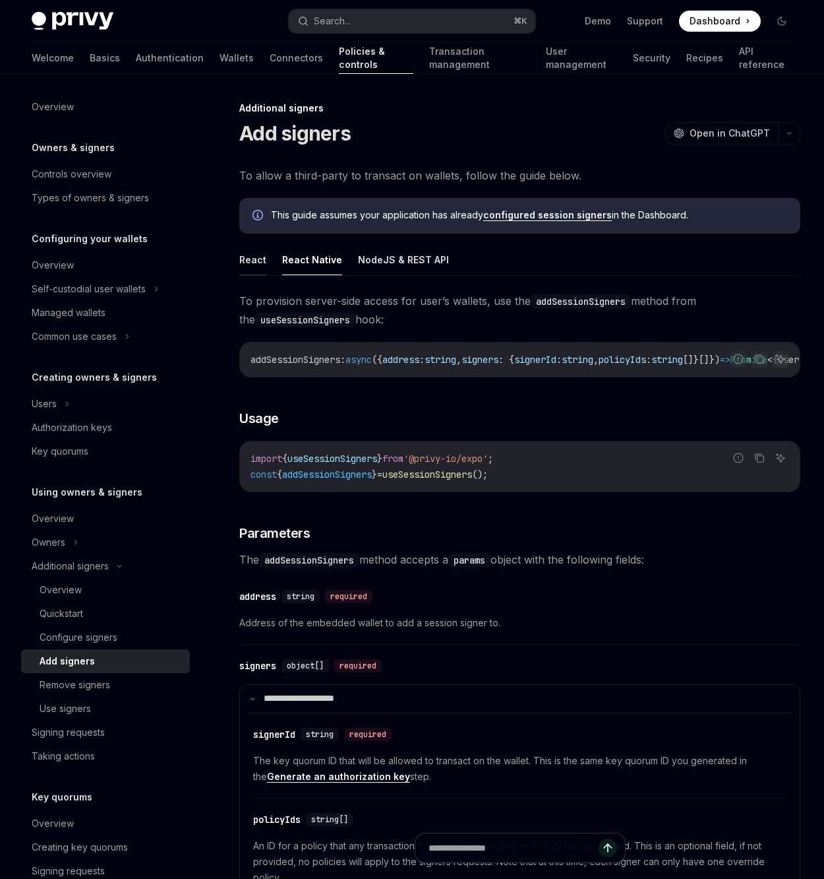
click at [249, 258] on button "React" at bounding box center [252, 259] width 27 height 31
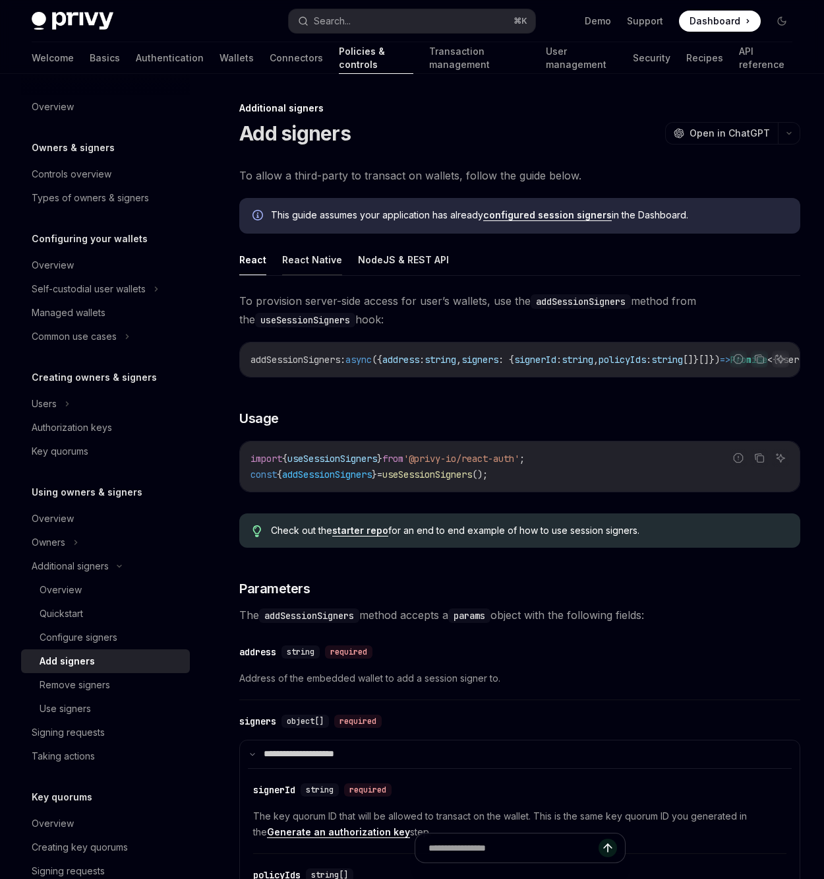
click at [303, 260] on button "React Native" at bounding box center [312, 259] width 60 height 31
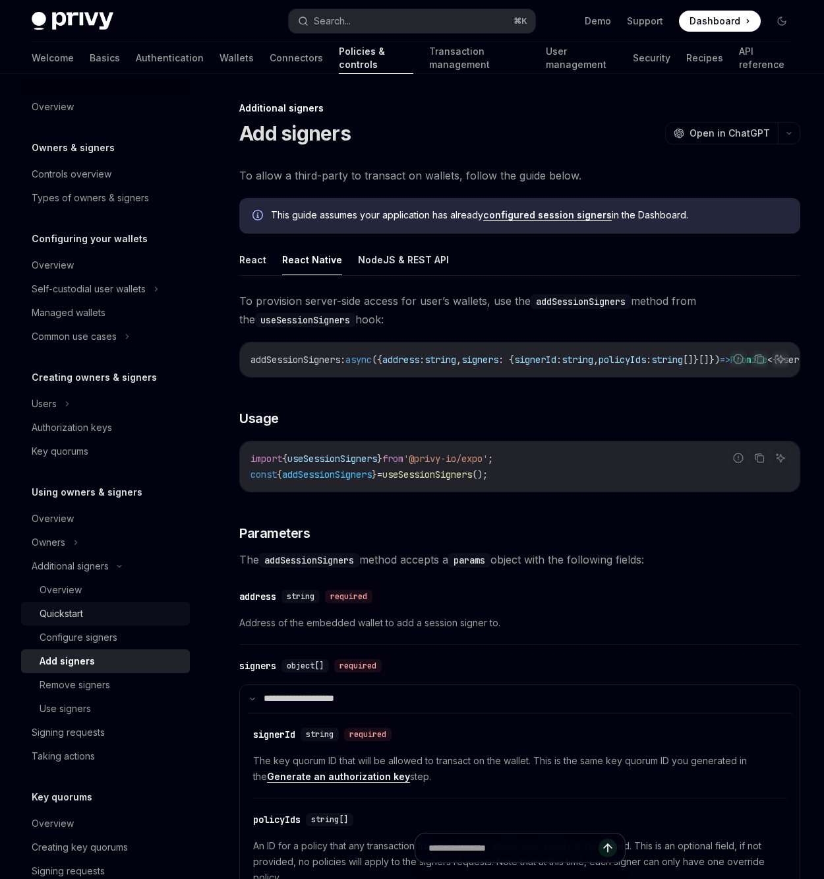
click at [150, 614] on div "Quickstart" at bounding box center [111, 613] width 142 height 16
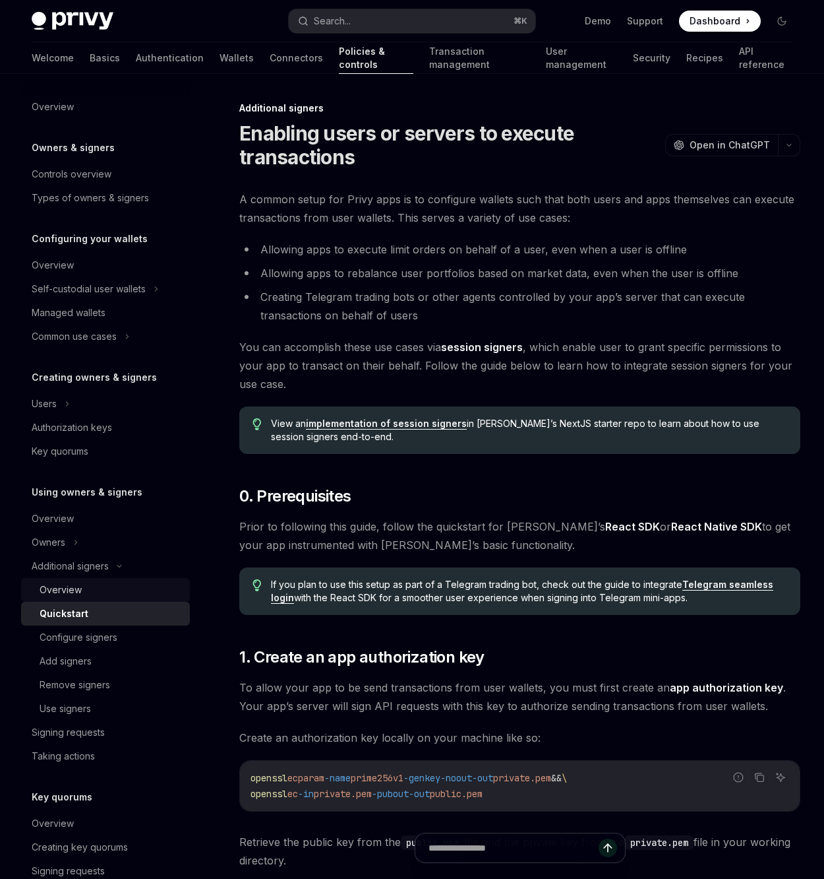
click at [139, 588] on div "Overview" at bounding box center [111, 590] width 142 height 16
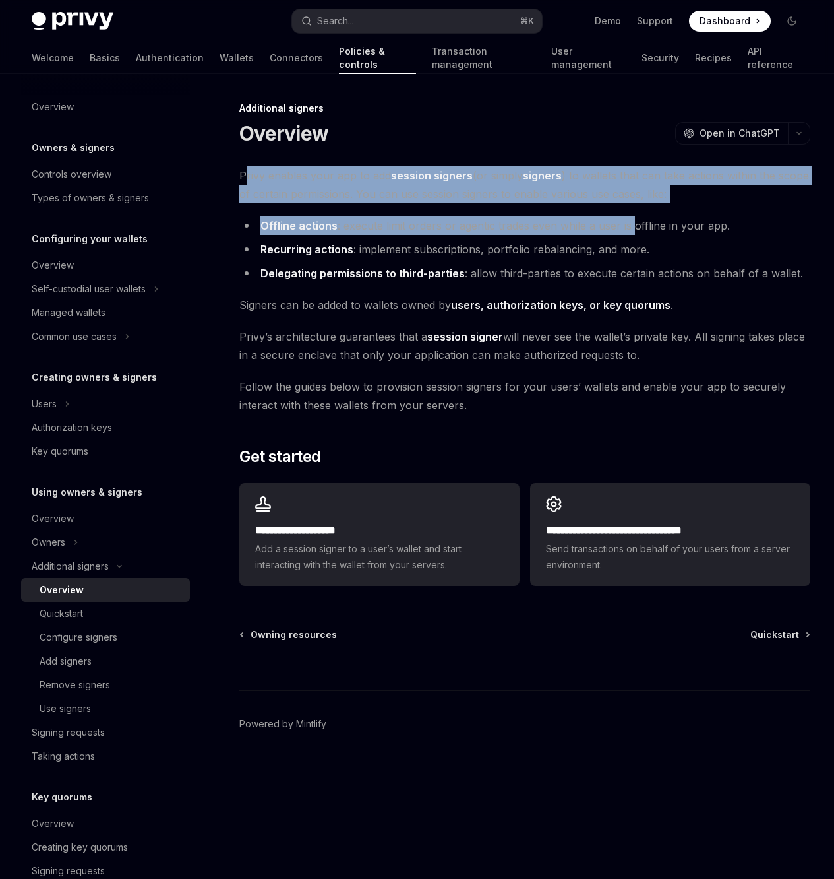
drag, startPoint x: 627, startPoint y: 230, endPoint x: 247, endPoint y: 181, distance: 383.7
click at [247, 181] on div "**********" at bounding box center [524, 378] width 571 height 425
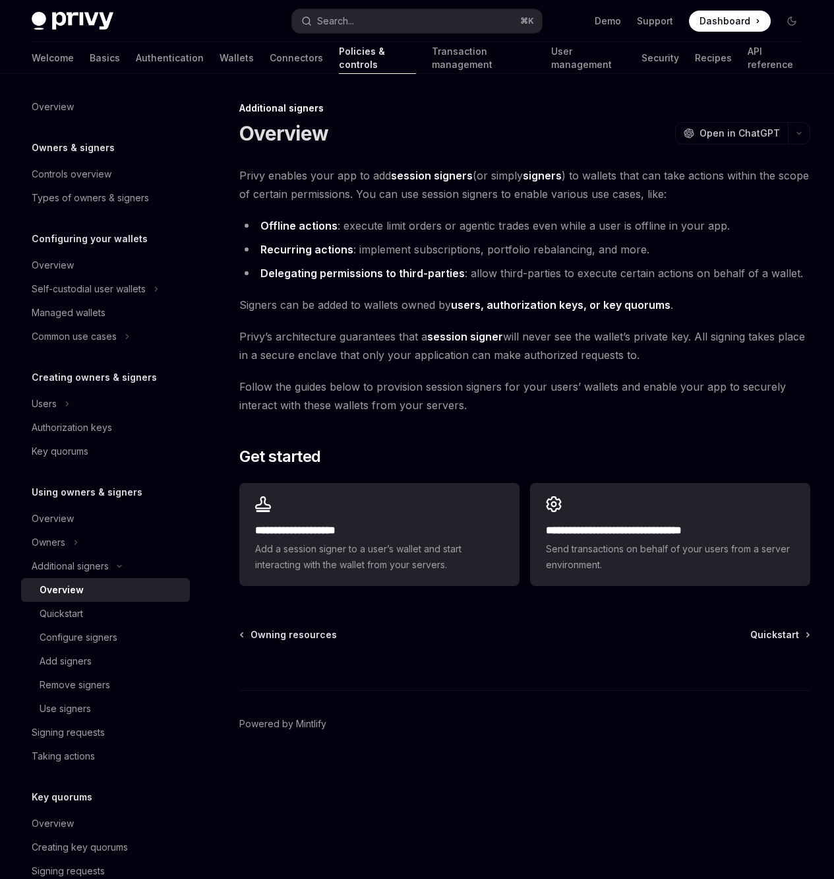
click at [344, 205] on div "**********" at bounding box center [524, 378] width 571 height 425
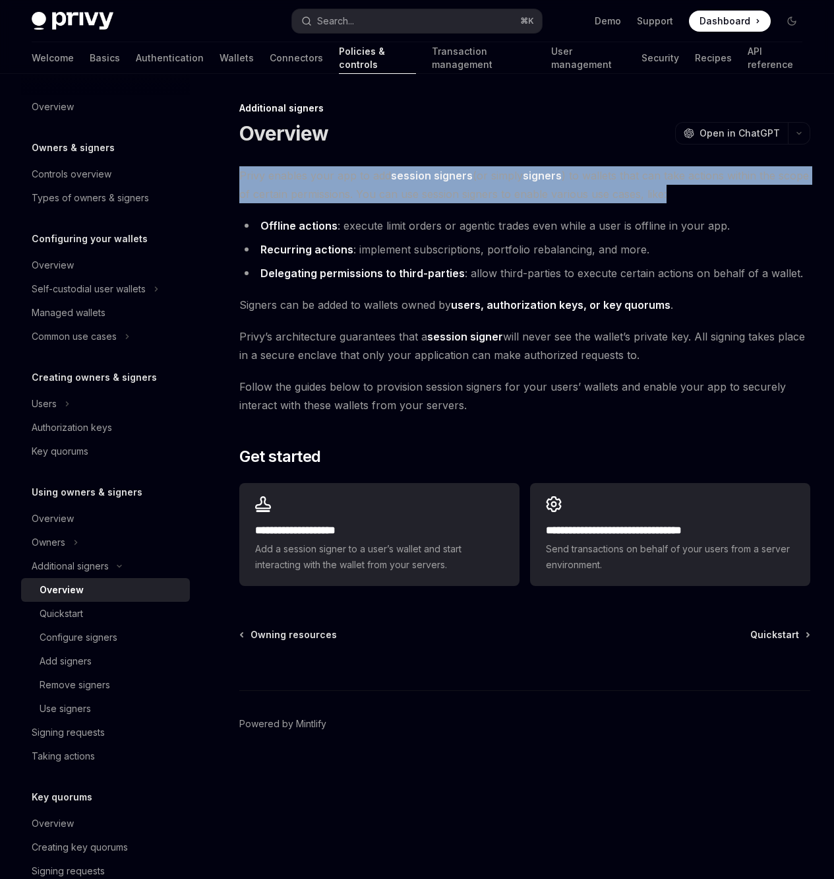
drag, startPoint x: 729, startPoint y: 200, endPoint x: 235, endPoint y: 177, distance: 493.9
click at [235, 177] on div "**********" at bounding box center [401, 452] width 824 height 704
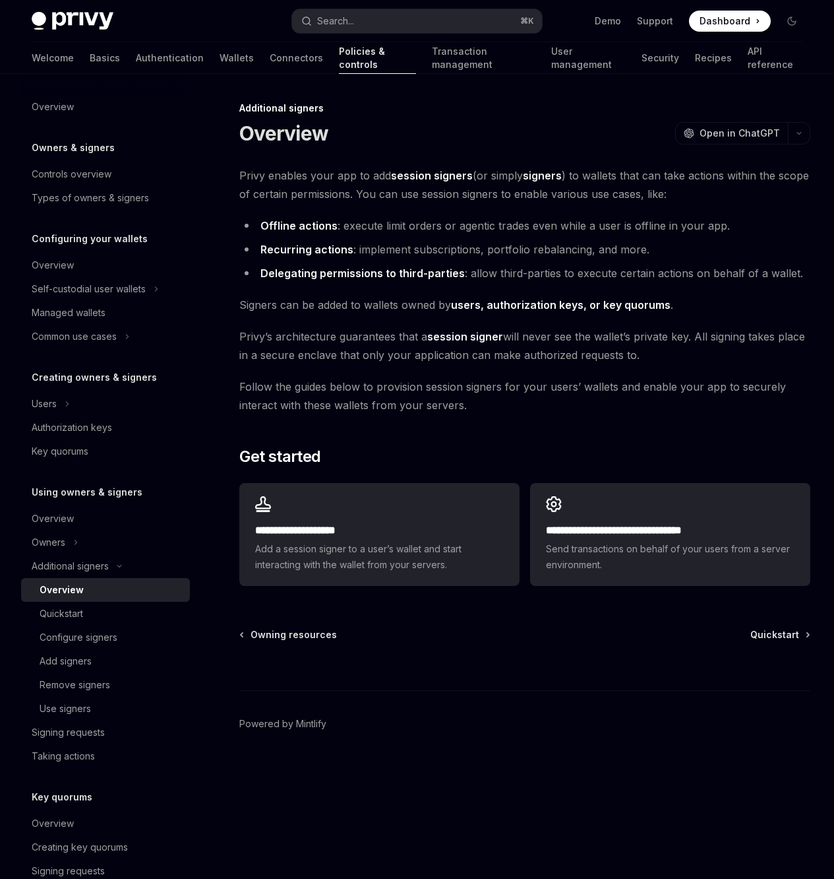
click at [707, 294] on div "**********" at bounding box center [524, 378] width 571 height 425
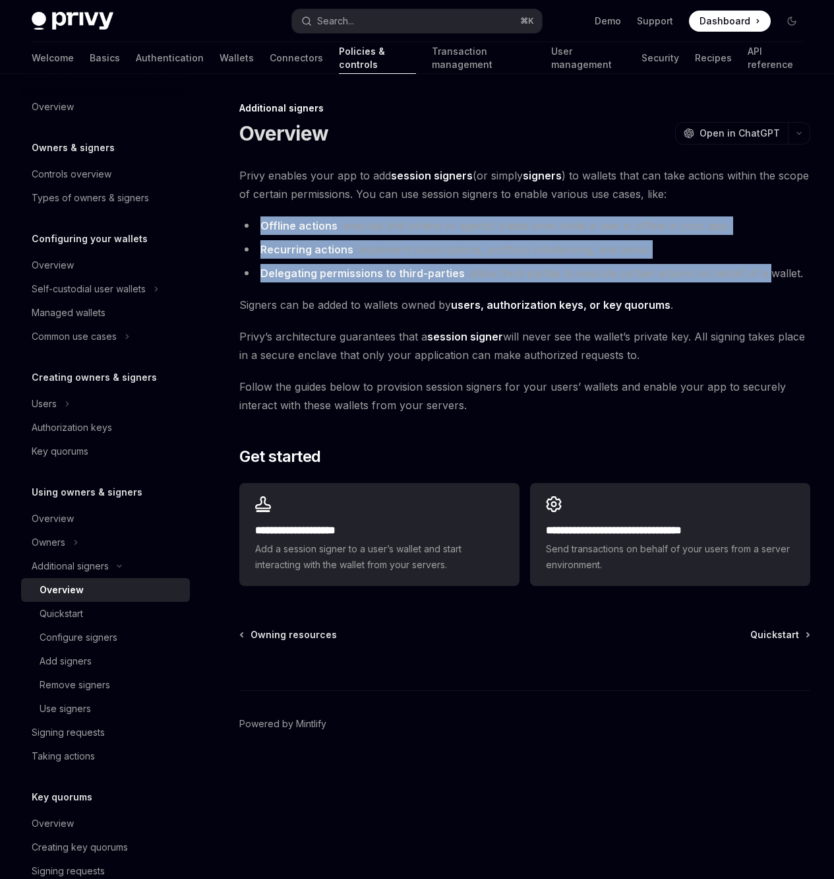
drag, startPoint x: 700, startPoint y: 272, endPoint x: 241, endPoint y: 221, distance: 461.8
click at [241, 221] on ul "Offline actions : execute limit orders or agentic trades even while a user is o…" at bounding box center [524, 249] width 571 height 66
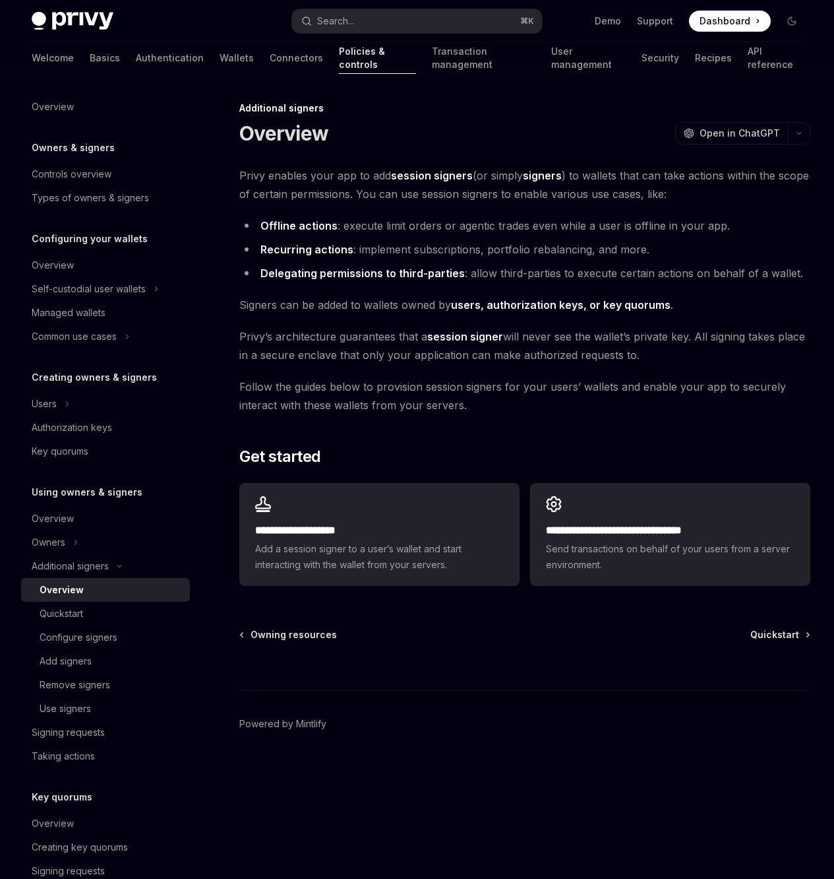
click at [731, 340] on span "[PERSON_NAME]’s architecture guarantees that a session signer will never see th…" at bounding box center [524, 345] width 571 height 37
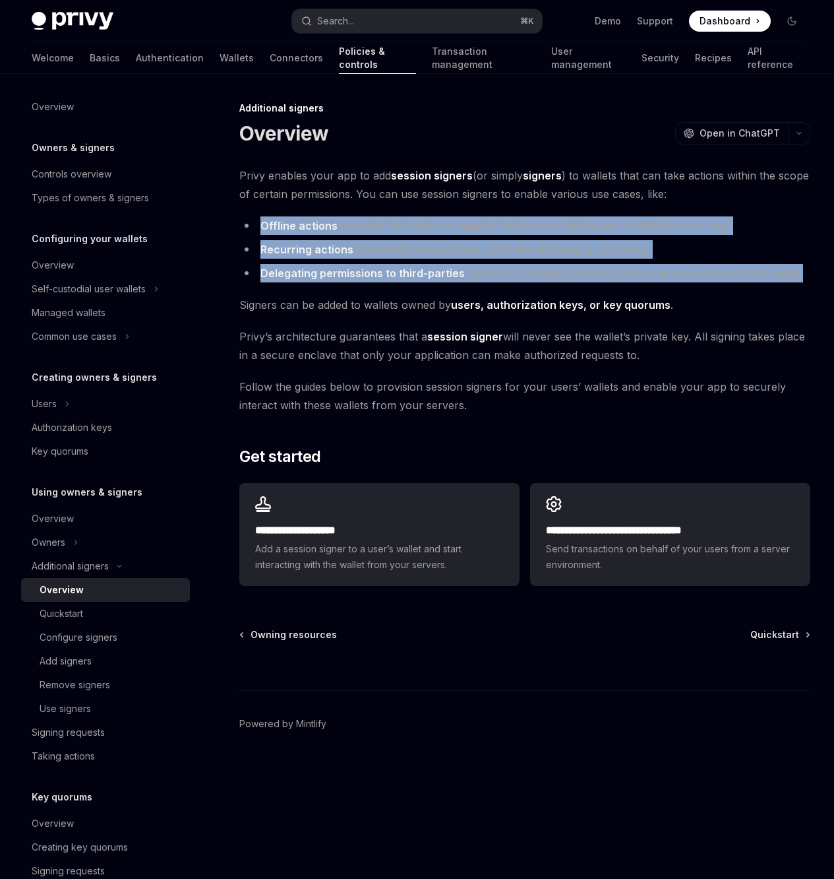
drag, startPoint x: 820, startPoint y: 278, endPoint x: 249, endPoint y: 217, distance: 573.8
click at [249, 217] on div "Overview Owners & signers Controls overview Types of owners & signers Configuri…" at bounding box center [417, 439] width 834 height 730
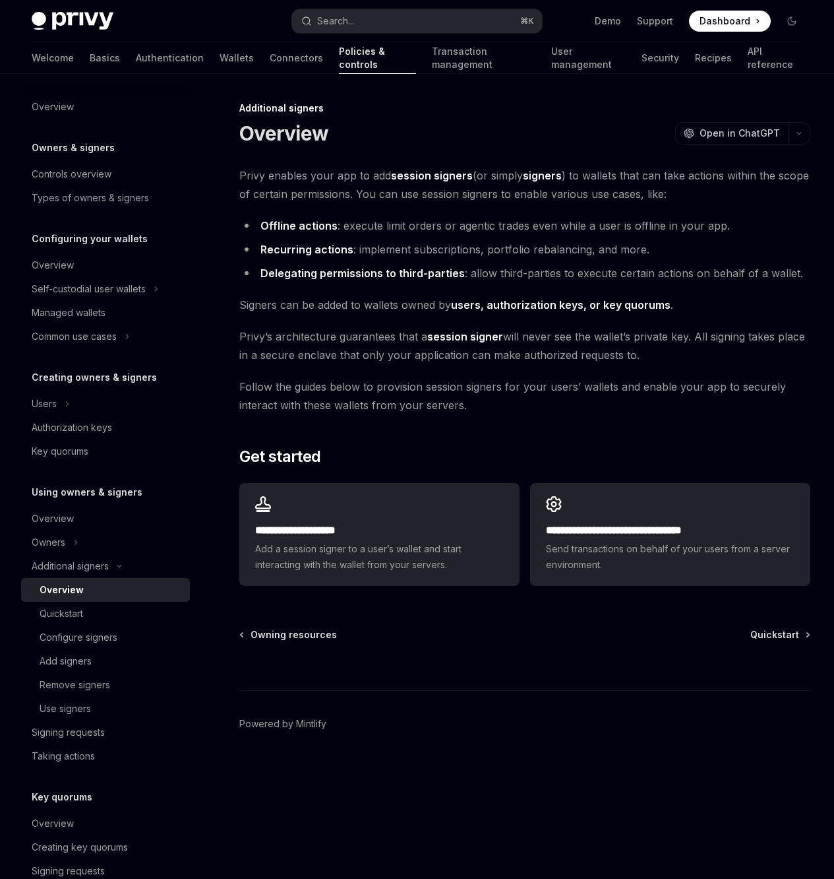
drag, startPoint x: 435, startPoint y: 314, endPoint x: 457, endPoint y: 316, distance: 22.5
click at [435, 314] on div "**********" at bounding box center [524, 378] width 571 height 425
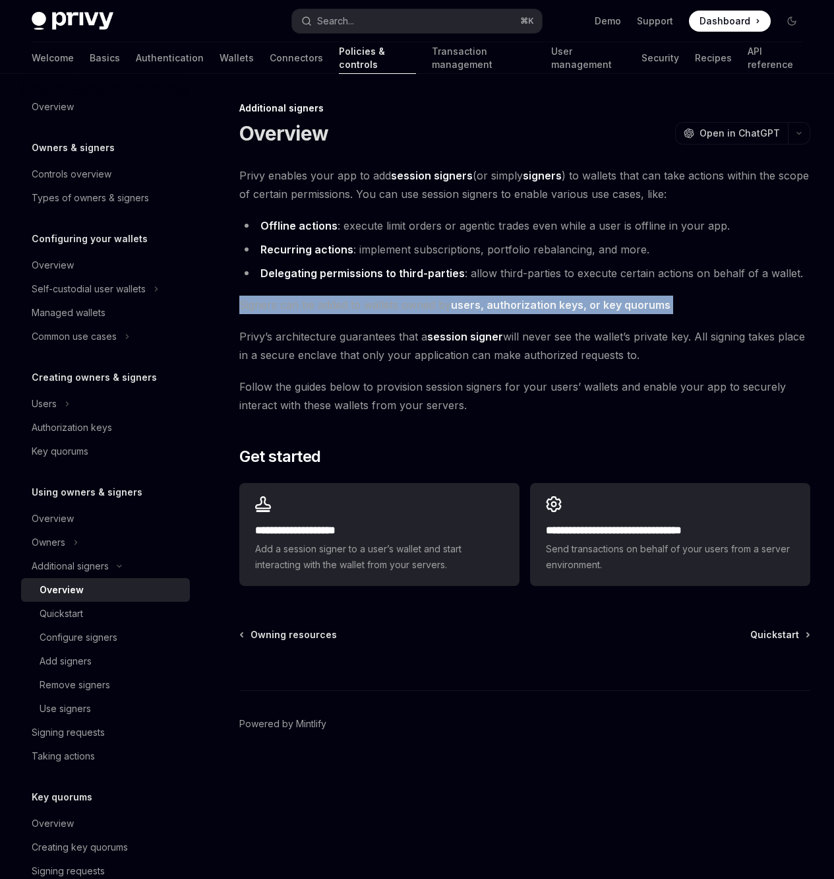
drag, startPoint x: 689, startPoint y: 305, endPoint x: 241, endPoint y: 305, distance: 448.5
click at [241, 305] on span "Signers can be added to wallets owned by users, authorization keys, or key quor…" at bounding box center [524, 304] width 571 height 18
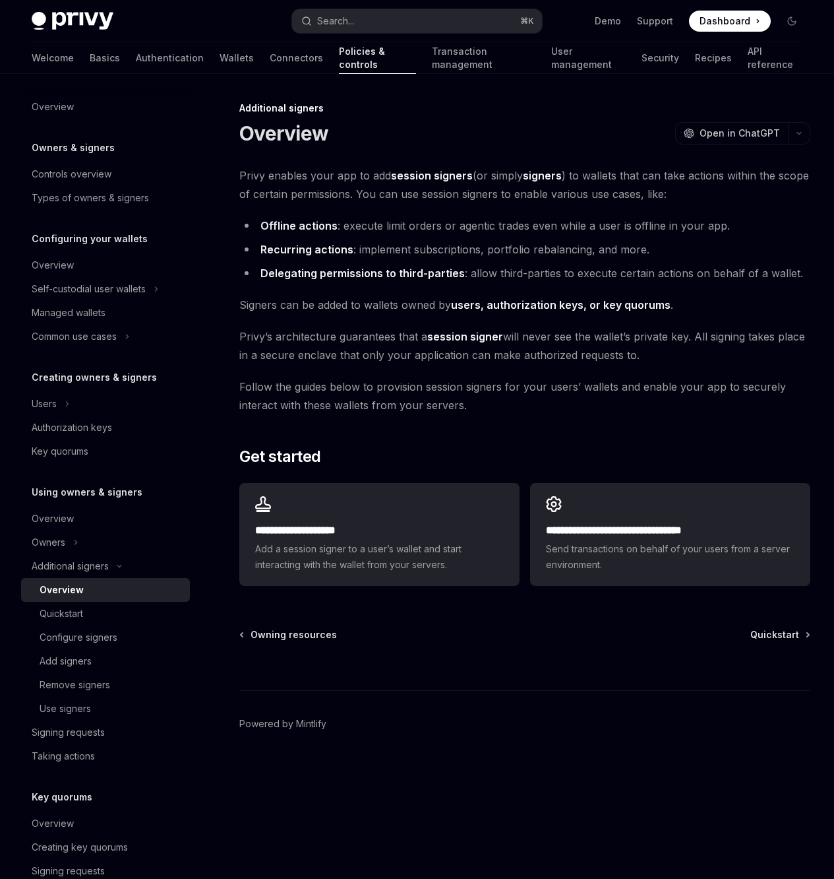
click at [380, 342] on span "[PERSON_NAME]’s architecture guarantees that a session signer will never see th…" at bounding box center [524, 345] width 571 height 37
drag, startPoint x: 652, startPoint y: 360, endPoint x: 242, endPoint y: 330, distance: 411.3
click at [242, 330] on span "[PERSON_NAME]’s architecture guarantees that a session signer will never see th…" at bounding box center [524, 345] width 571 height 37
click at [343, 372] on div "**********" at bounding box center [524, 378] width 571 height 425
click at [136, 67] on link "Authentication" at bounding box center [170, 58] width 68 height 32
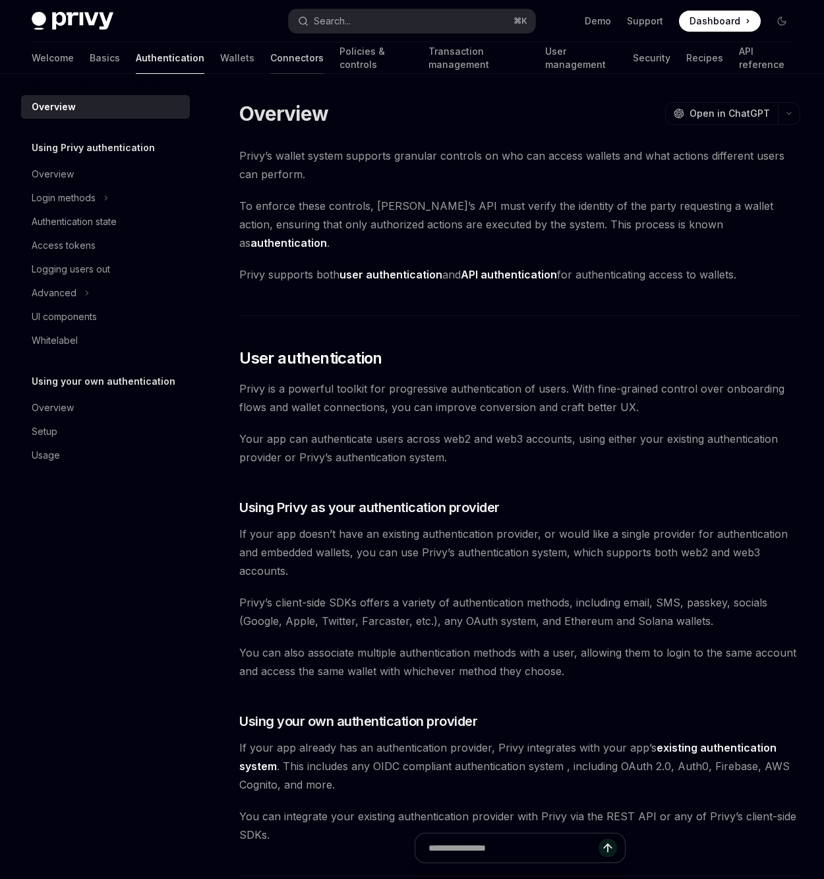
click at [270, 49] on link "Connectors" at bounding box center [296, 58] width 53 height 32
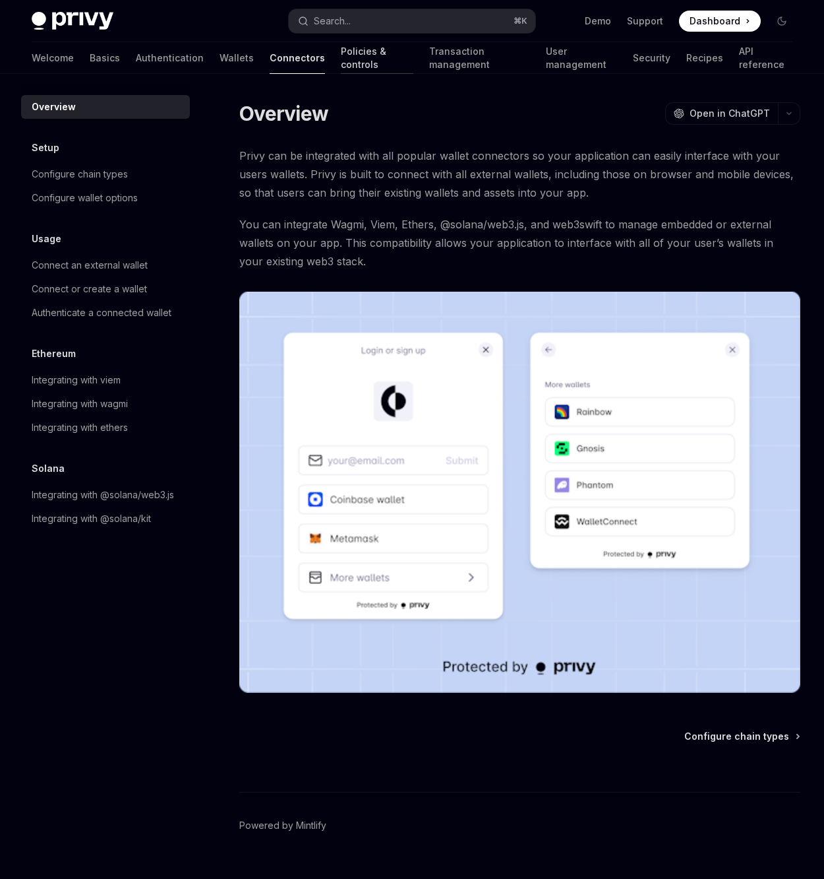
click at [341, 59] on link "Policies & controls" at bounding box center [377, 58] width 73 height 32
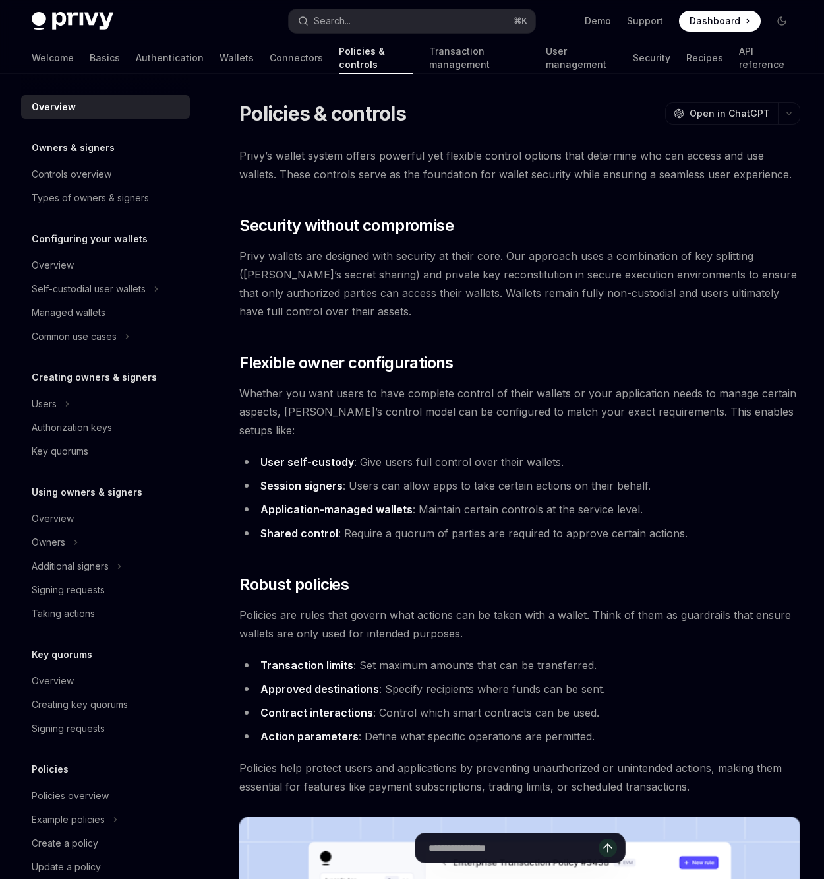
click at [359, 63] on div "Welcome Basics Authentication Wallets Connectors Policies & controls Transactio…" at bounding box center [412, 58] width 761 height 32
click at [429, 68] on link "Transaction management" at bounding box center [479, 58] width 101 height 32
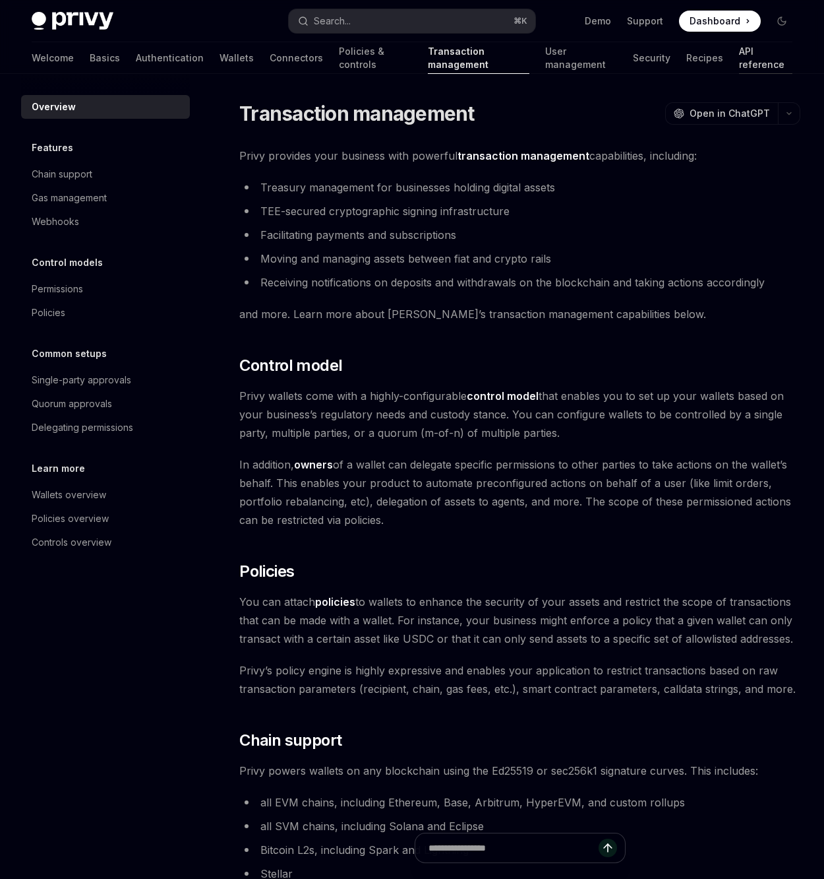
click at [739, 53] on link "API reference" at bounding box center [765, 58] width 53 height 32
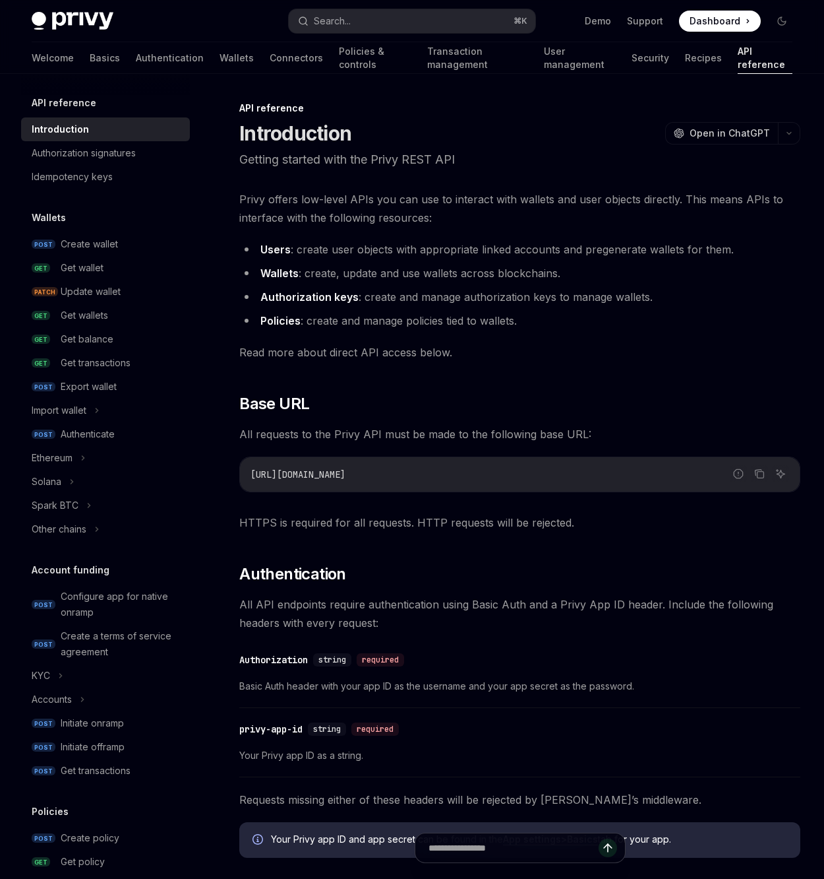
click at [427, 57] on link "Transaction management" at bounding box center [477, 58] width 101 height 32
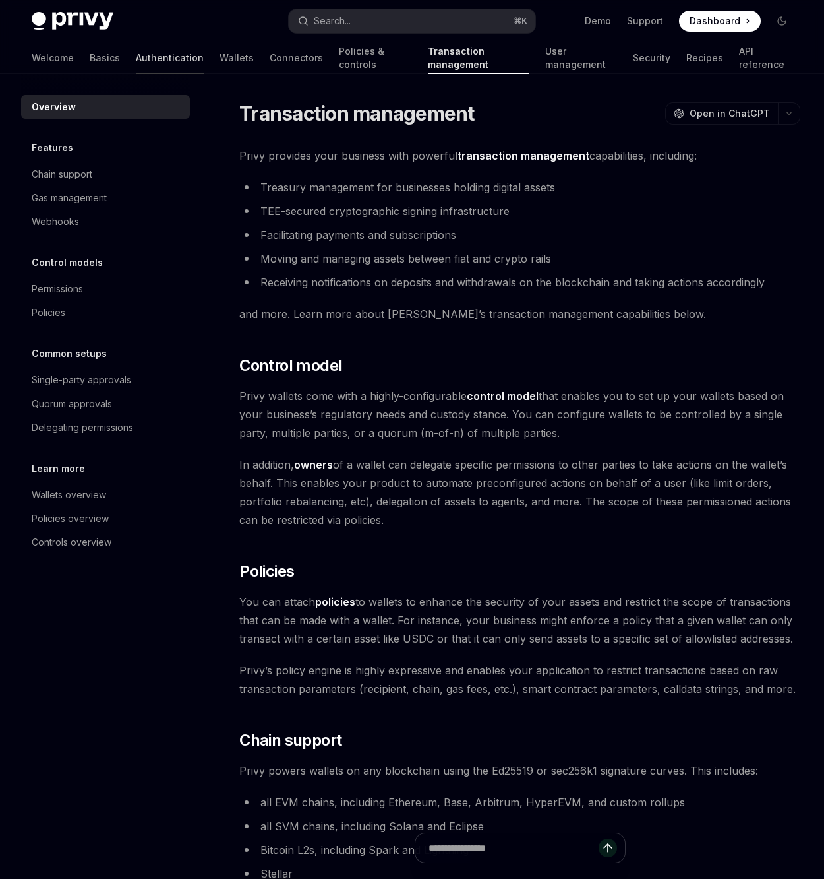
click at [136, 53] on link "Authentication" at bounding box center [170, 58] width 68 height 32
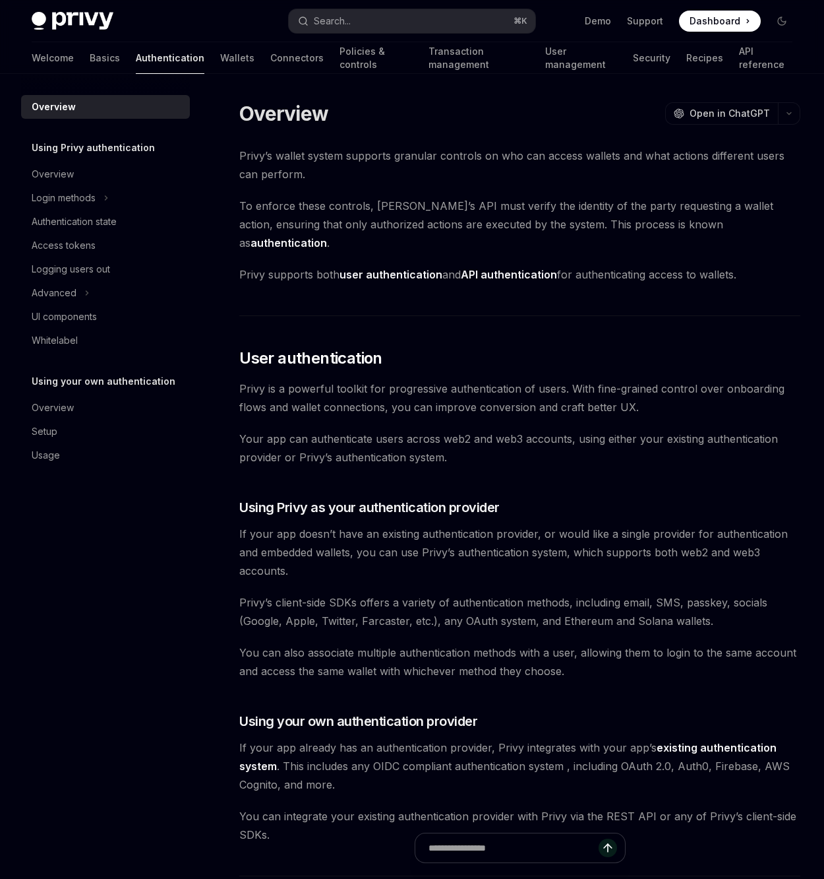
click at [18, 65] on div "Welcome Basics Authentication Wallets Connectors Policies & controls Transactio…" at bounding box center [412, 58] width 824 height 32
click at [90, 71] on link "Basics" at bounding box center [105, 58] width 30 height 32
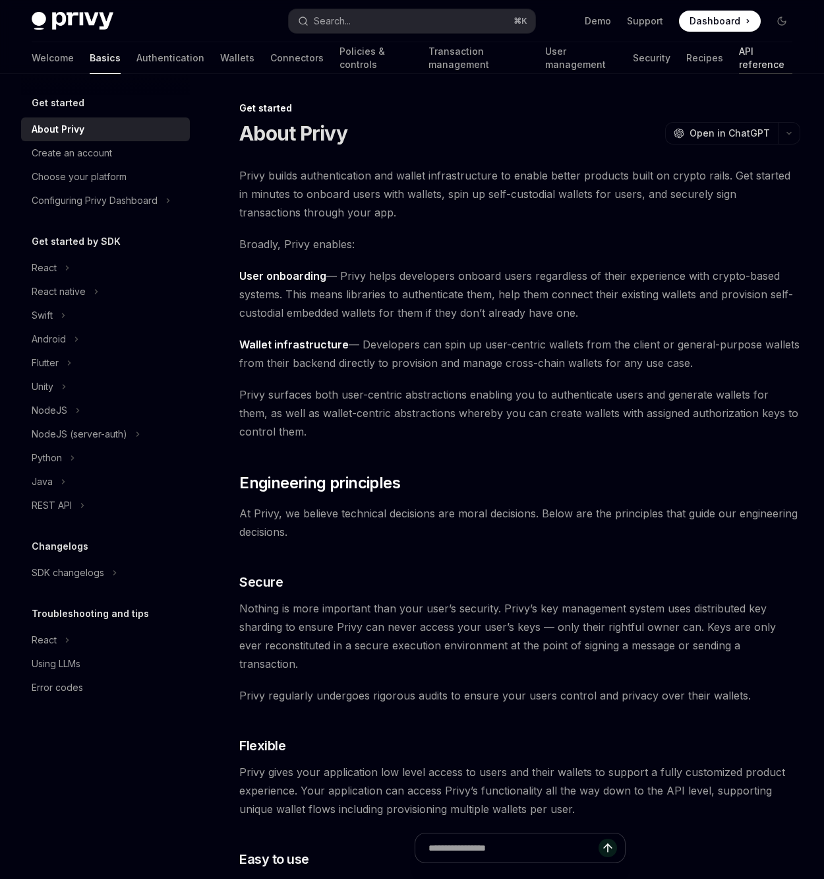
click at [744, 65] on link "API reference" at bounding box center [765, 58] width 53 height 32
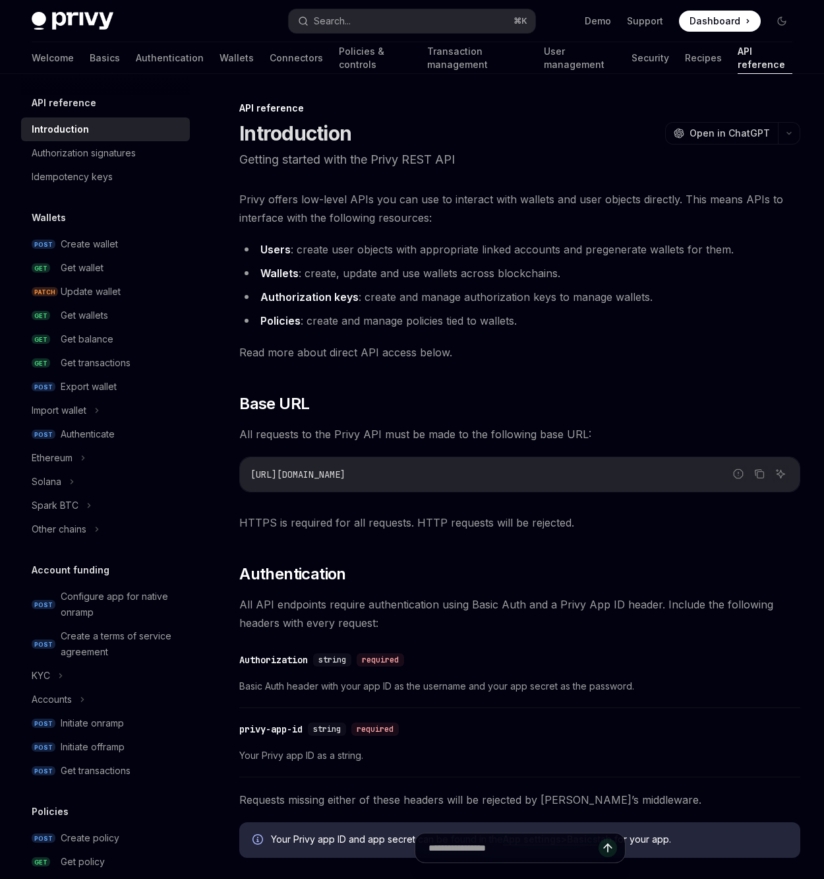
click at [191, 56] on div "Welcome Basics Authentication Wallets Connectors Policies & controls Transactio…" at bounding box center [412, 58] width 761 height 32
click at [220, 55] on link "Wallets" at bounding box center [237, 58] width 34 height 32
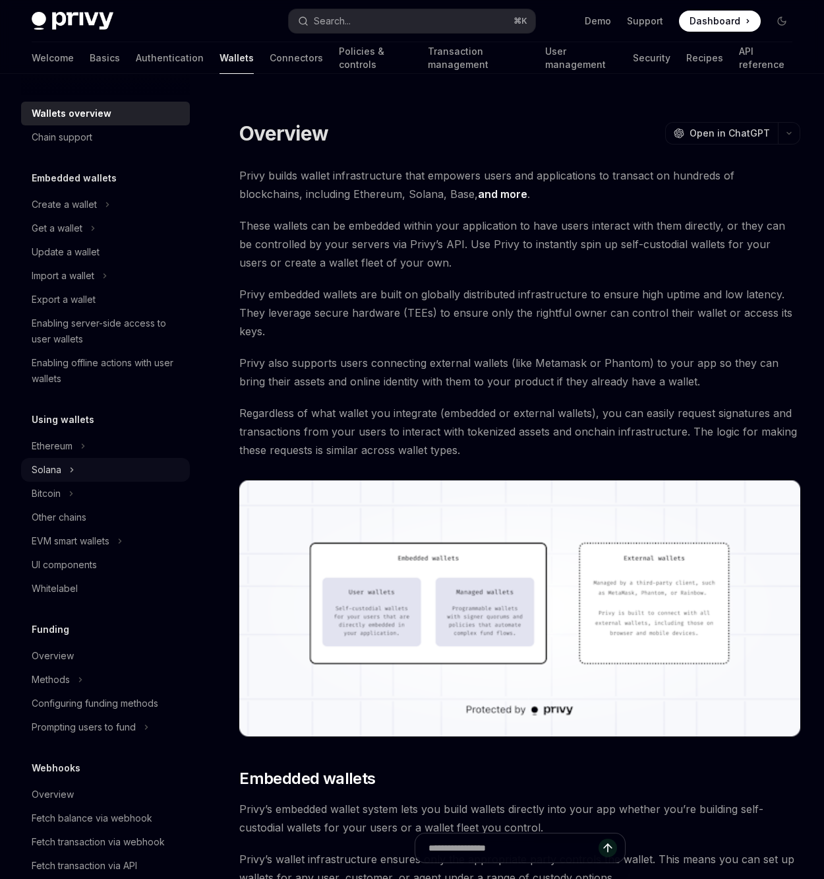
click at [110, 474] on div "Solana" at bounding box center [105, 470] width 169 height 24
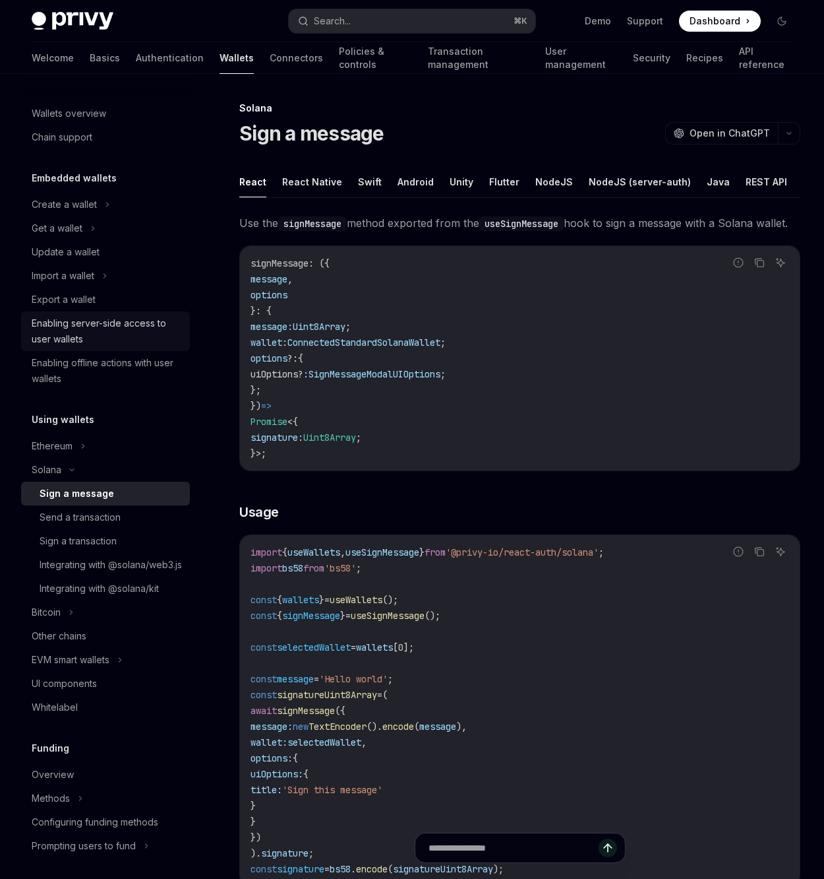
click at [125, 326] on div "Enabling server-side access to user wallets" at bounding box center [107, 331] width 150 height 32
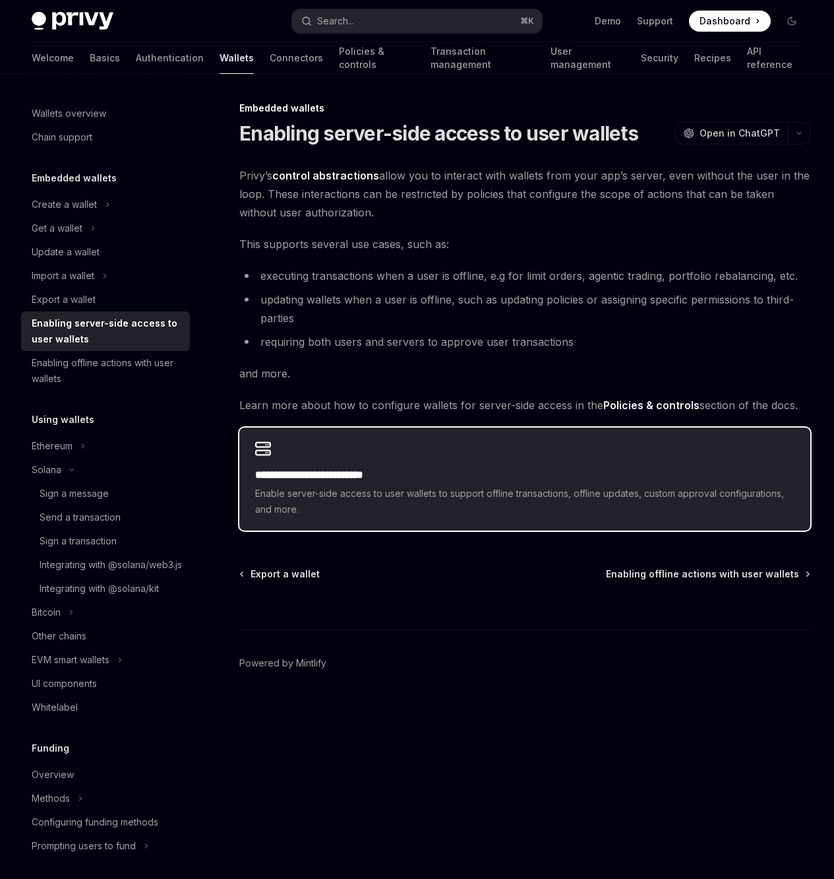
click at [509, 470] on h2 "**********" at bounding box center [525, 475] width 540 height 16
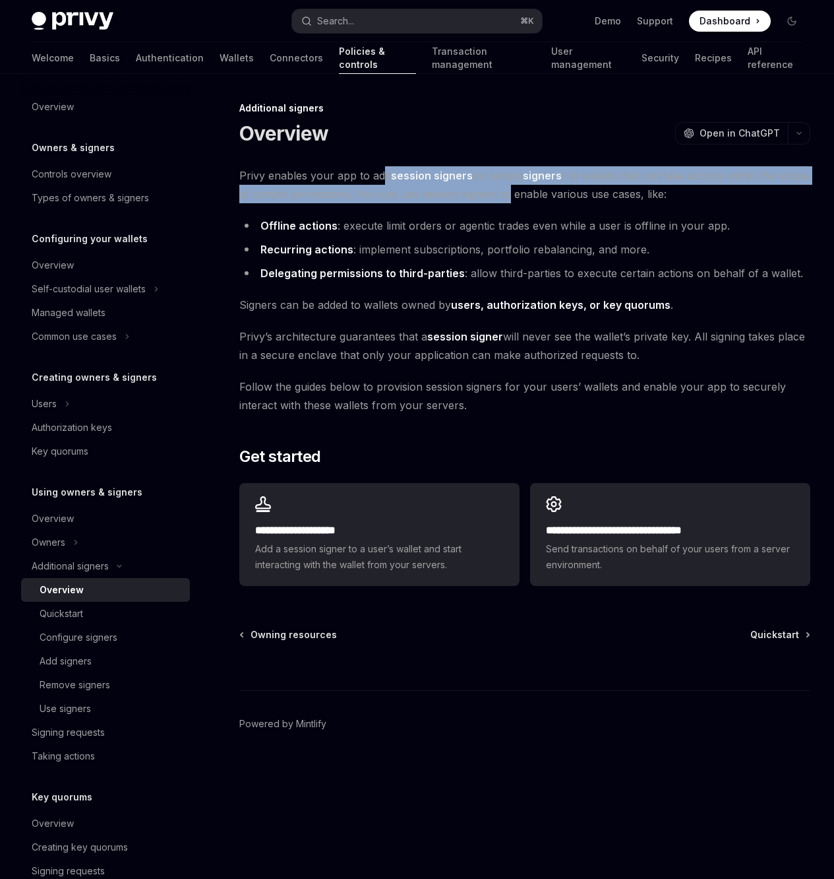
drag, startPoint x: 383, startPoint y: 177, endPoint x: 510, endPoint y: 195, distance: 128.4
click at [510, 195] on span "Privy enables your app to add session signers (or simply signers ) to wallets t…" at bounding box center [524, 184] width 571 height 37
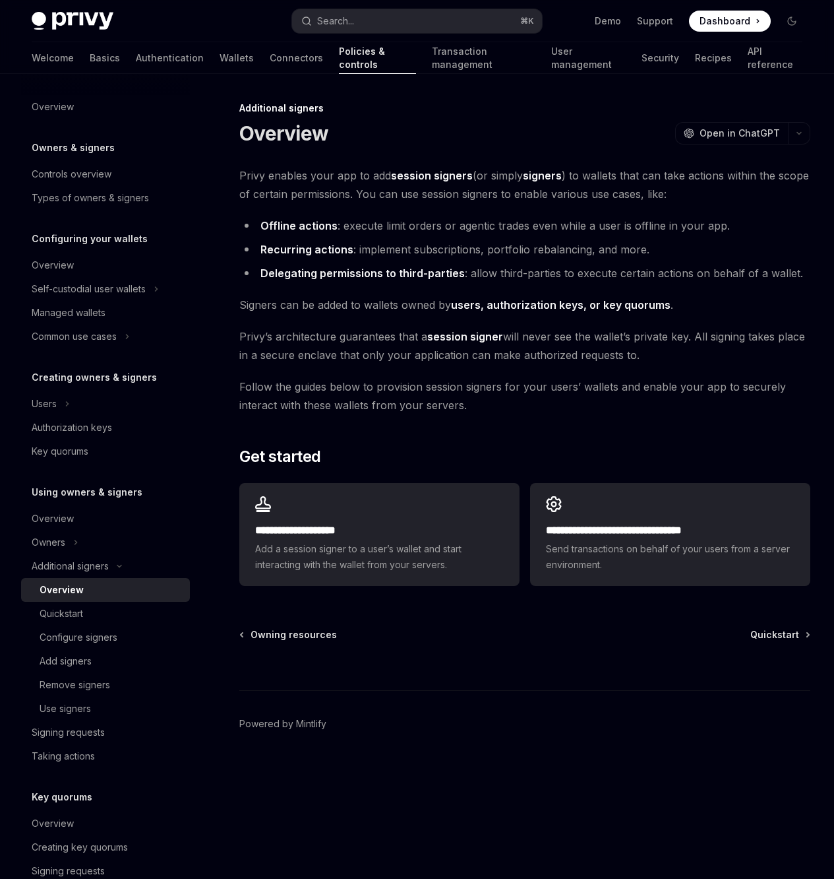
click at [646, 201] on span "Privy enables your app to add session signers (or simply signers ) to wallets t…" at bounding box center [524, 184] width 571 height 37
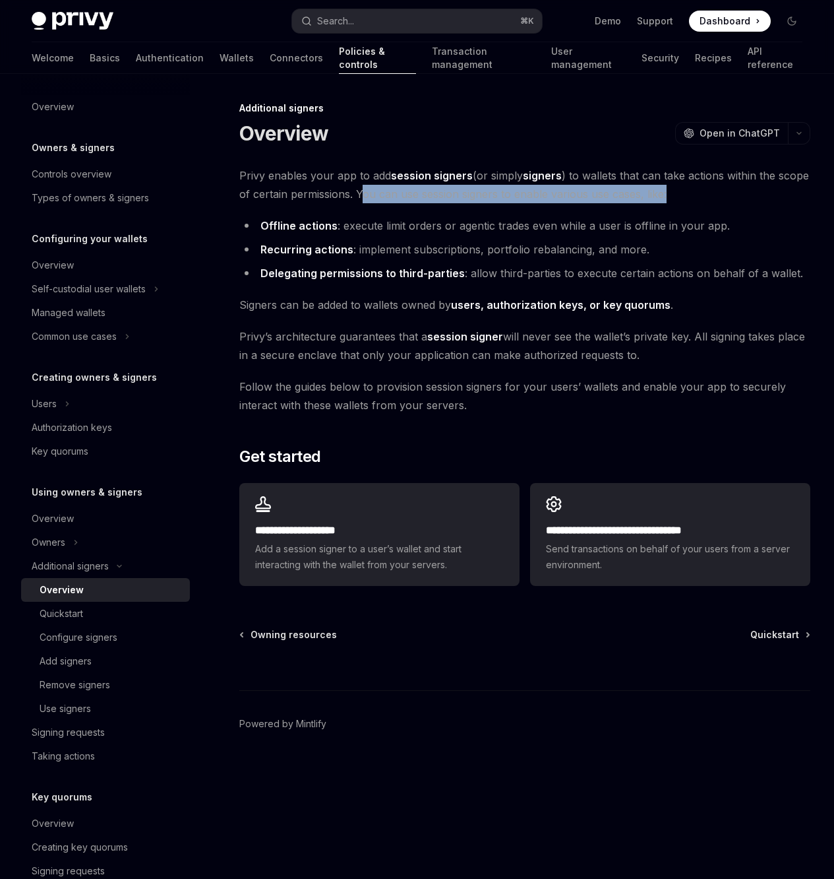
drag, startPoint x: 689, startPoint y: 199, endPoint x: 364, endPoint y: 189, distance: 325.3
click at [364, 189] on span "Privy enables your app to add session signers (or simply signers ) to wallets t…" at bounding box center [524, 184] width 571 height 37
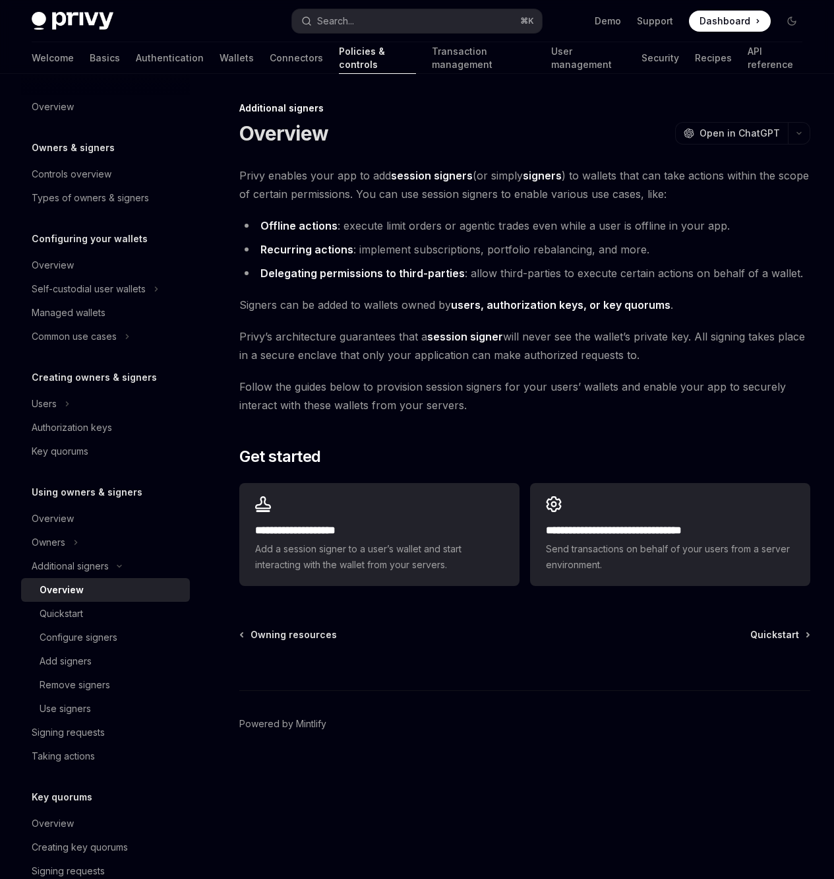
drag, startPoint x: 491, startPoint y: 242, endPoint x: 487, endPoint y: 249, distance: 8.0
click at [487, 249] on li "Recurring actions : implement subscriptions, portfolio rebalancing, and more." at bounding box center [524, 249] width 571 height 18
drag, startPoint x: 284, startPoint y: 309, endPoint x: 471, endPoint y: 303, distance: 187.4
click at [471, 303] on span "Signers can be added to wallets owned by users, authorization keys, or key quor…" at bounding box center [524, 304] width 571 height 18
drag, startPoint x: 621, startPoint y: 362, endPoint x: 540, endPoint y: 354, distance: 81.6
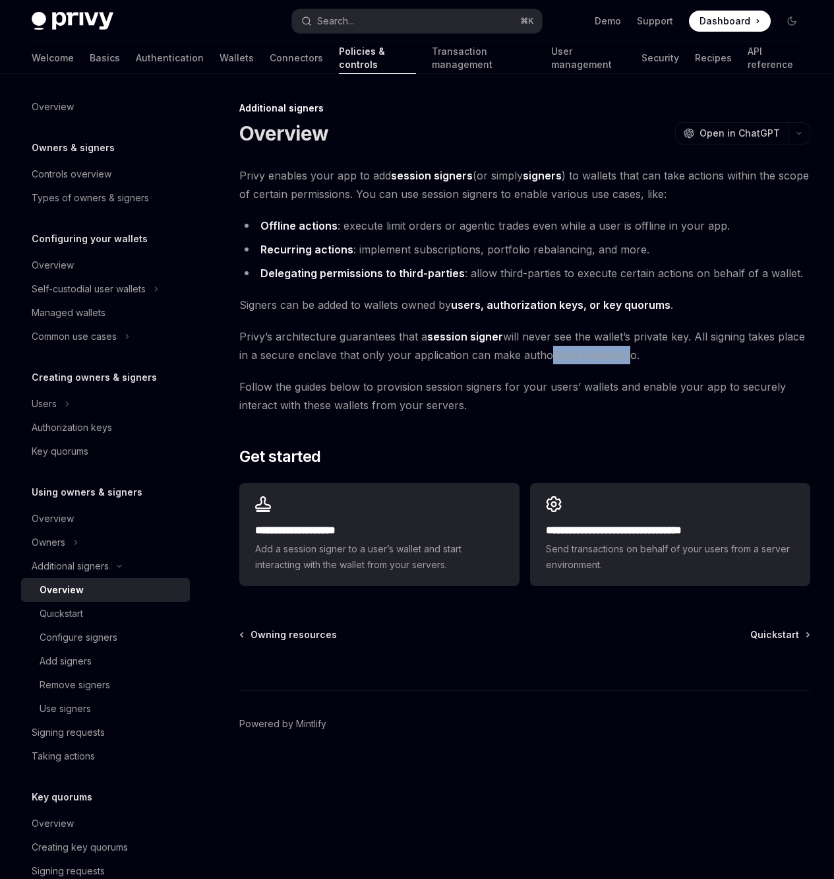
click at [540, 354] on span "[PERSON_NAME]’s architecture guarantees that a session signer will never see th…" at bounding box center [524, 345] width 571 height 37
click at [571, 356] on span "[PERSON_NAME]’s architecture guarantees that a session signer will never see th…" at bounding box center [524, 345] width 571 height 37
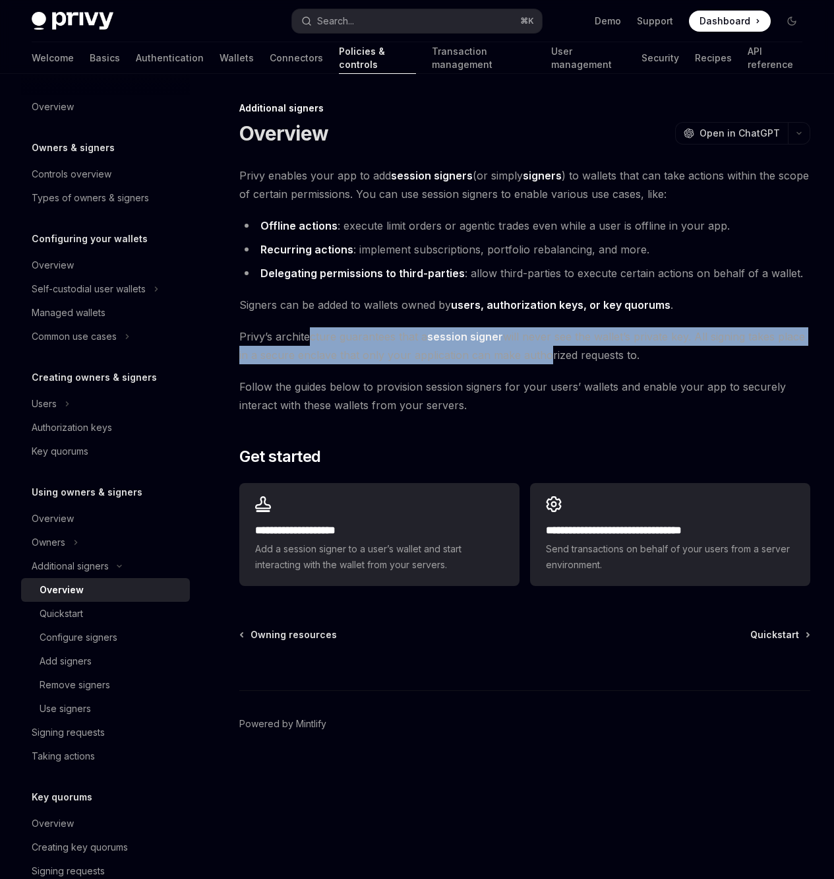
drag, startPoint x: 307, startPoint y: 335, endPoint x: 541, endPoint y: 349, distance: 235.2
click at [540, 349] on span "[PERSON_NAME]’s architecture guarantees that a session signer will never see th…" at bounding box center [524, 345] width 571 height 37
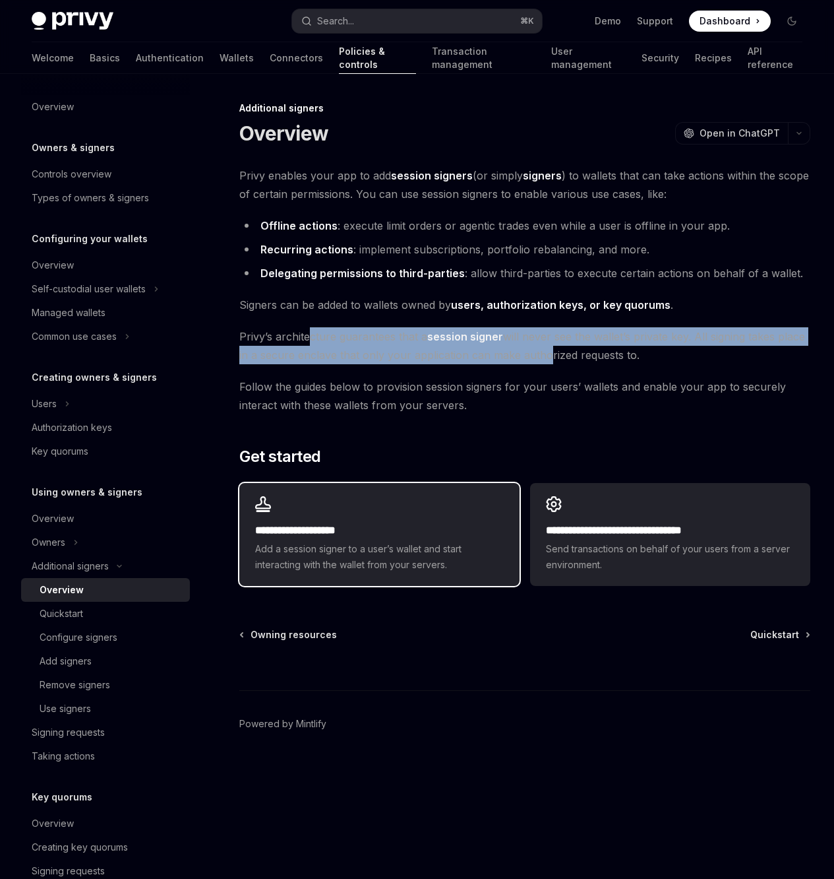
click at [412, 532] on h2 "**********" at bounding box center [379, 530] width 249 height 16
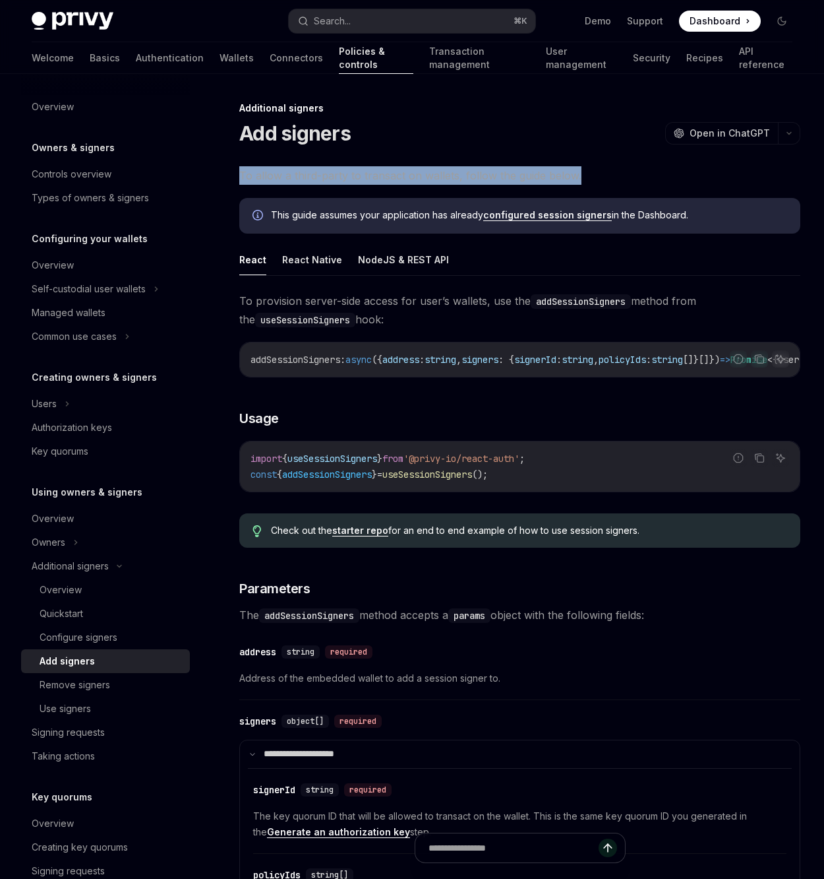
drag, startPoint x: 347, startPoint y: 166, endPoint x: 596, endPoint y: 182, distance: 249.2
click at [596, 182] on div "Additional signers Add signers OpenAI Open in ChatGPT OpenAI Open in ChatGPT To…" at bounding box center [396, 647] width 814 height 1095
click at [611, 169] on span "To allow a third-party to transact on wallets, follow the guide below." at bounding box center [519, 175] width 561 height 18
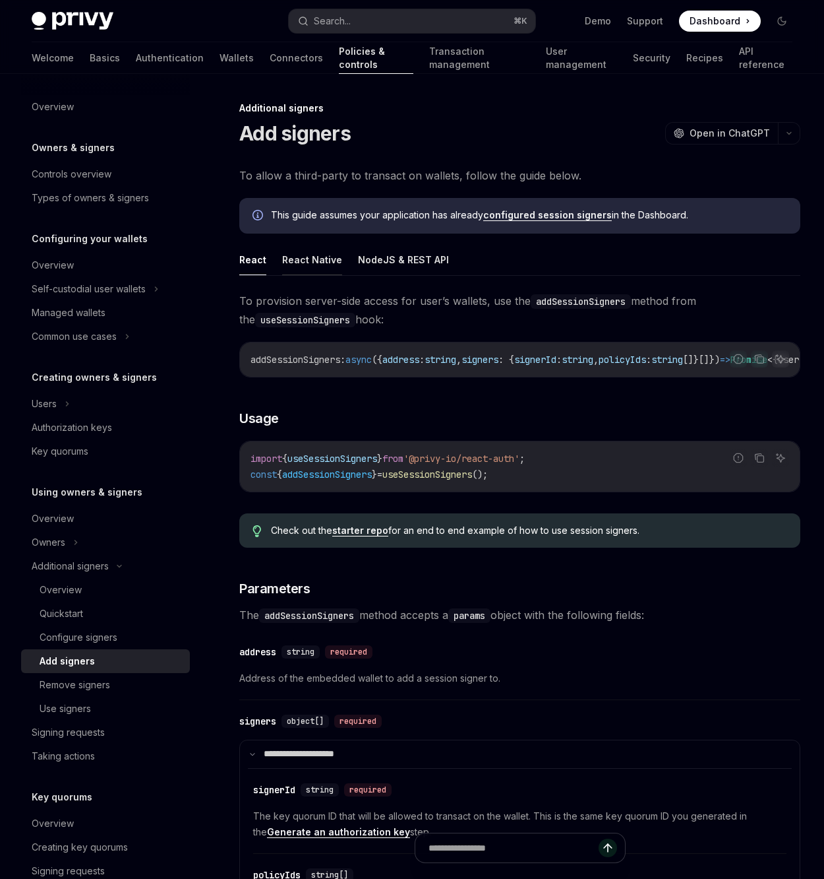
click at [305, 269] on button "React Native" at bounding box center [312, 259] width 60 height 31
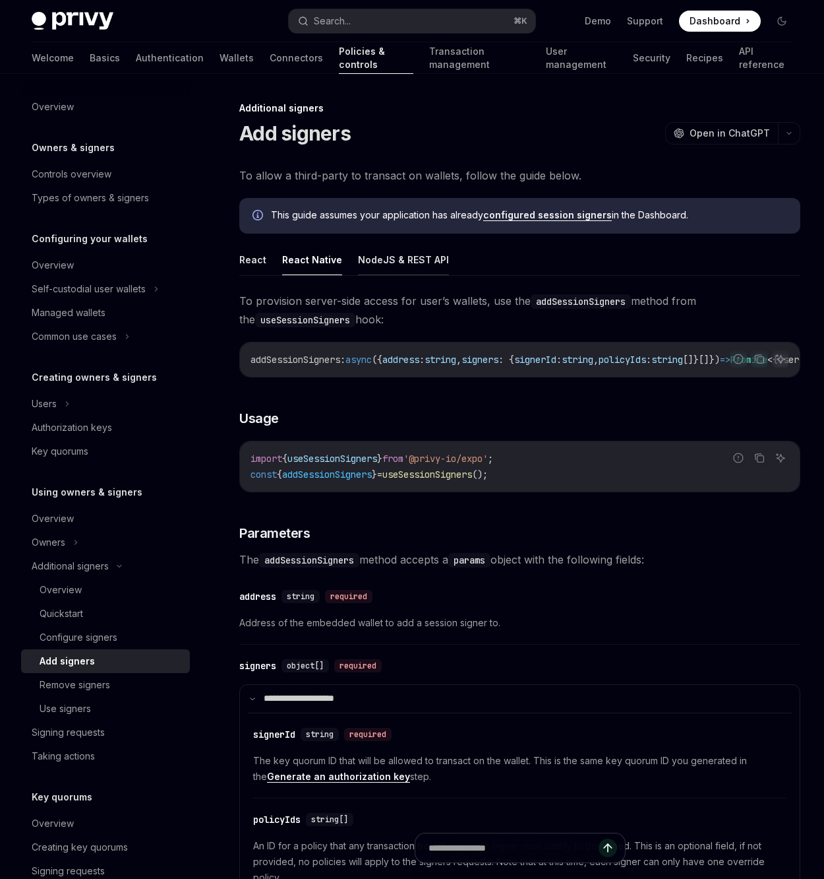
click at [396, 268] on button "NodeJS & REST API" at bounding box center [403, 259] width 91 height 31
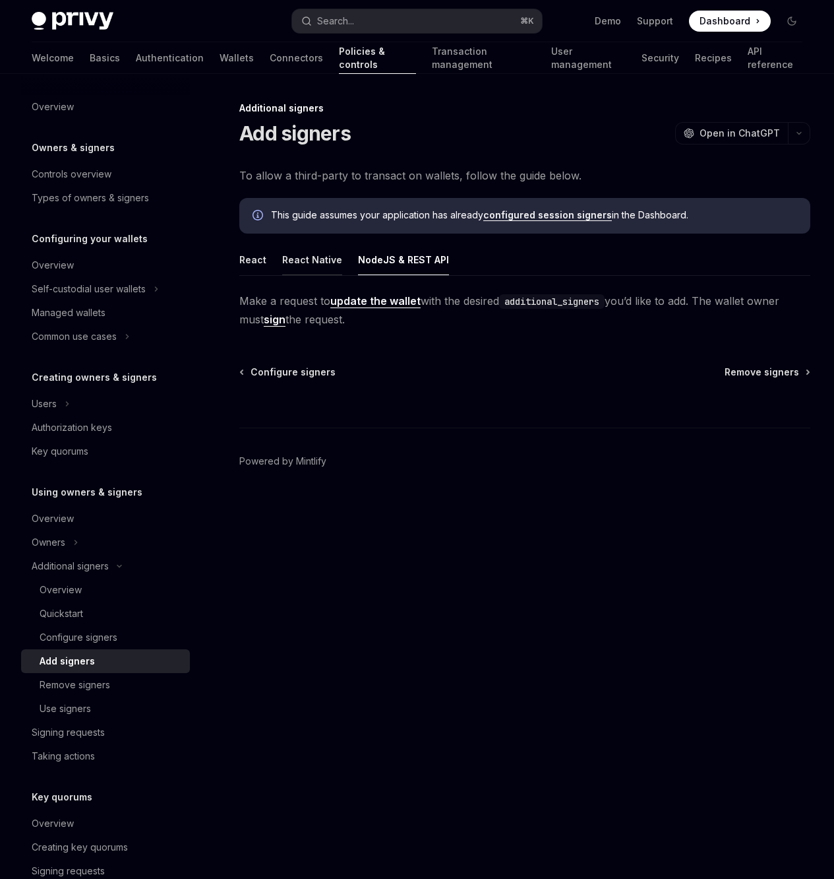
click at [305, 272] on button "React Native" at bounding box center [312, 259] width 60 height 31
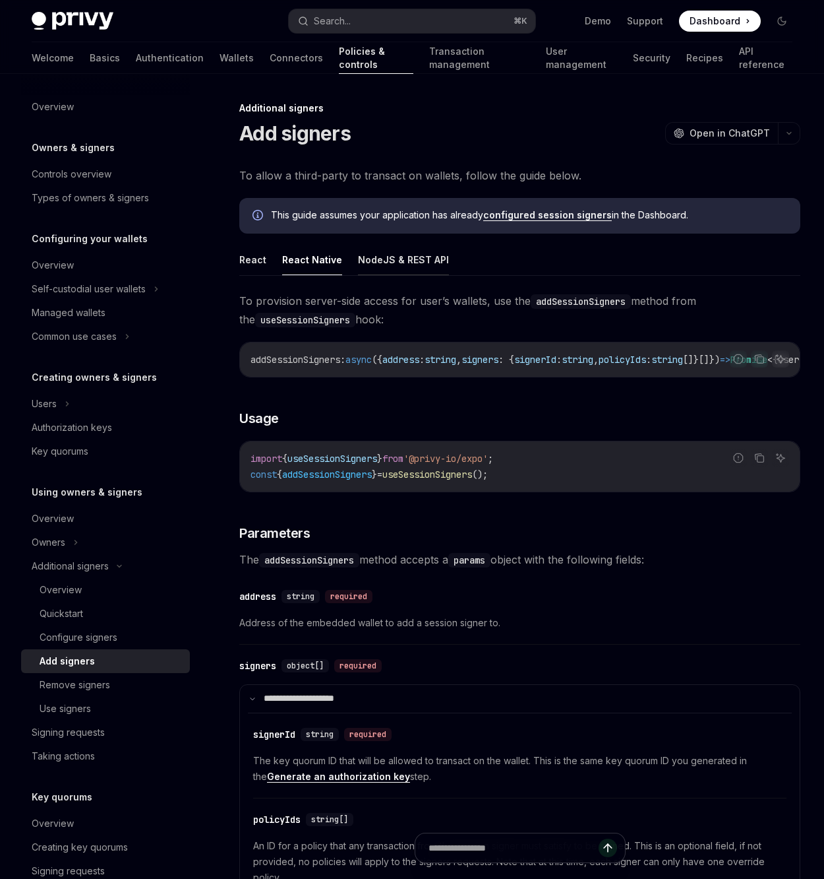
click at [406, 265] on button "NodeJS & REST API" at bounding box center [403, 259] width 91 height 31
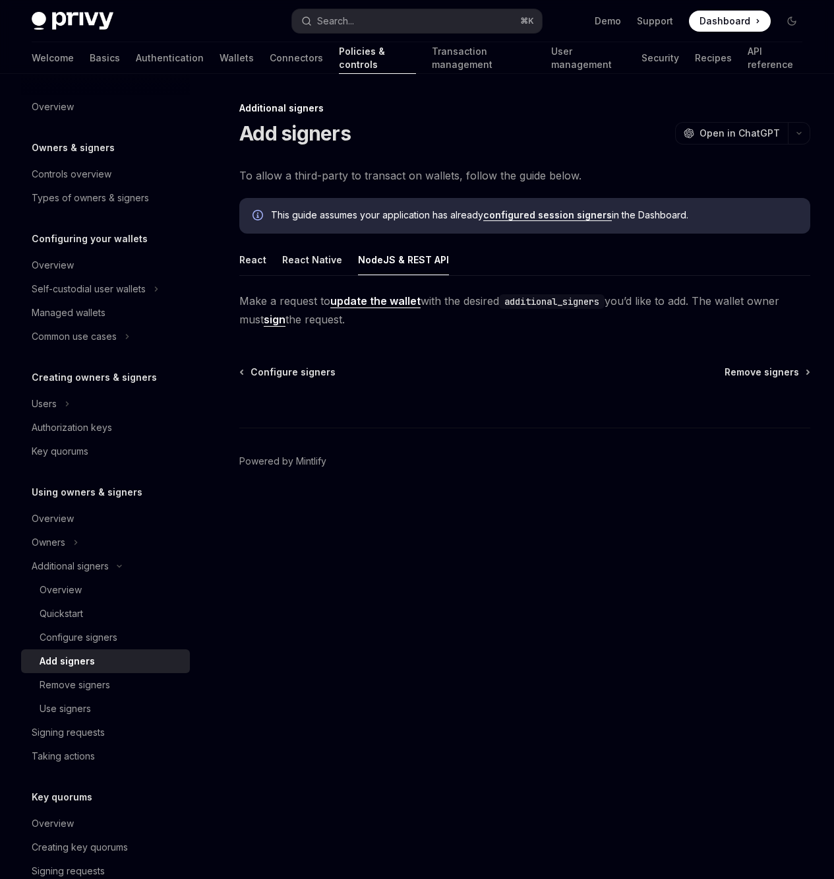
click at [394, 304] on link "update the wallet" at bounding box center [375, 301] width 90 height 14
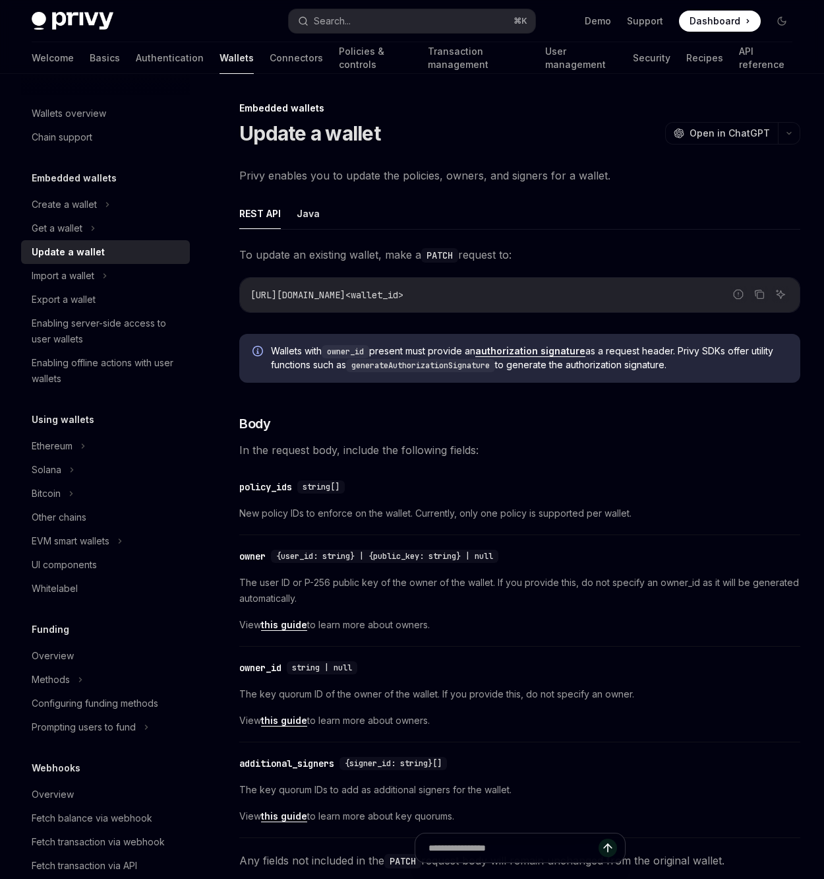
scroll to position [3, 0]
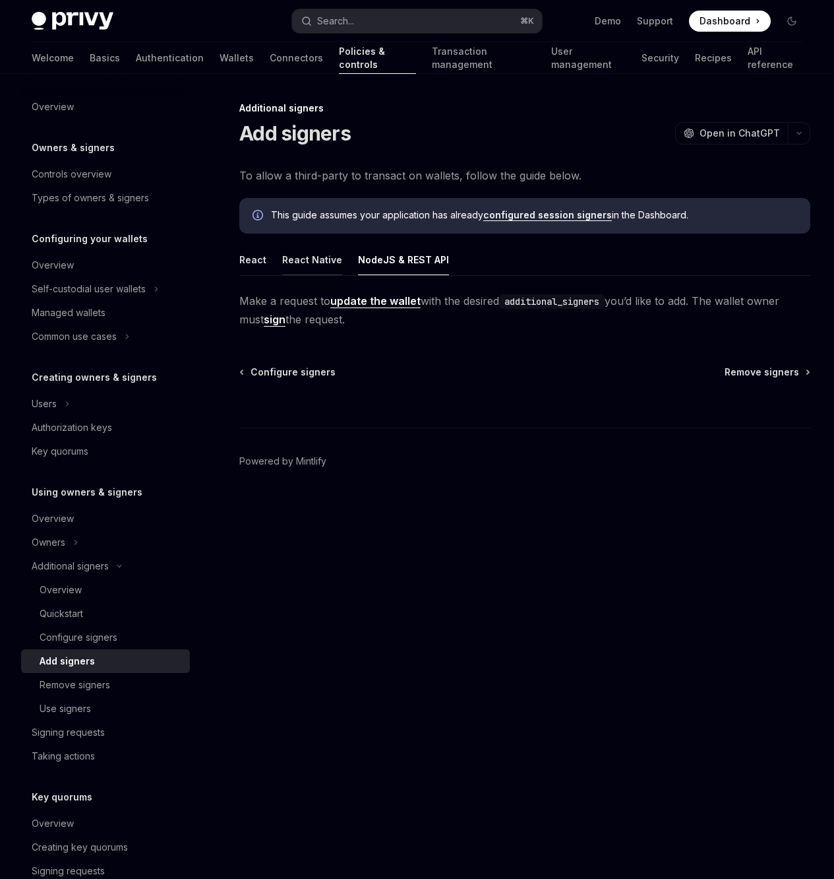
click at [305, 251] on button "React Native" at bounding box center [312, 259] width 60 height 31
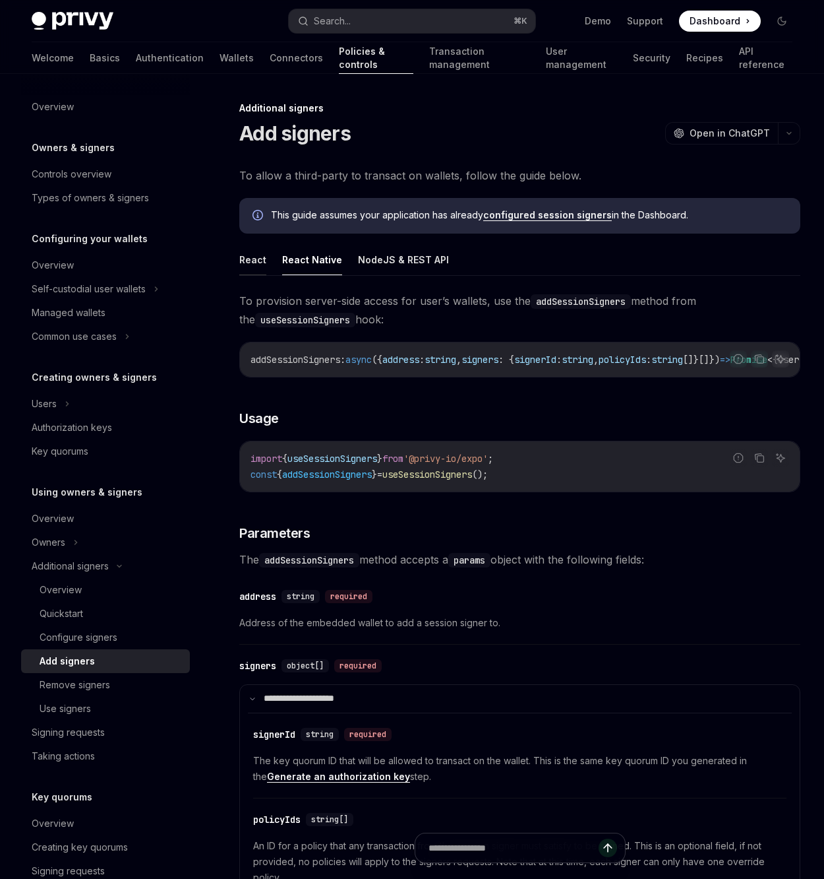
click at [245, 249] on button "React" at bounding box center [252, 259] width 27 height 31
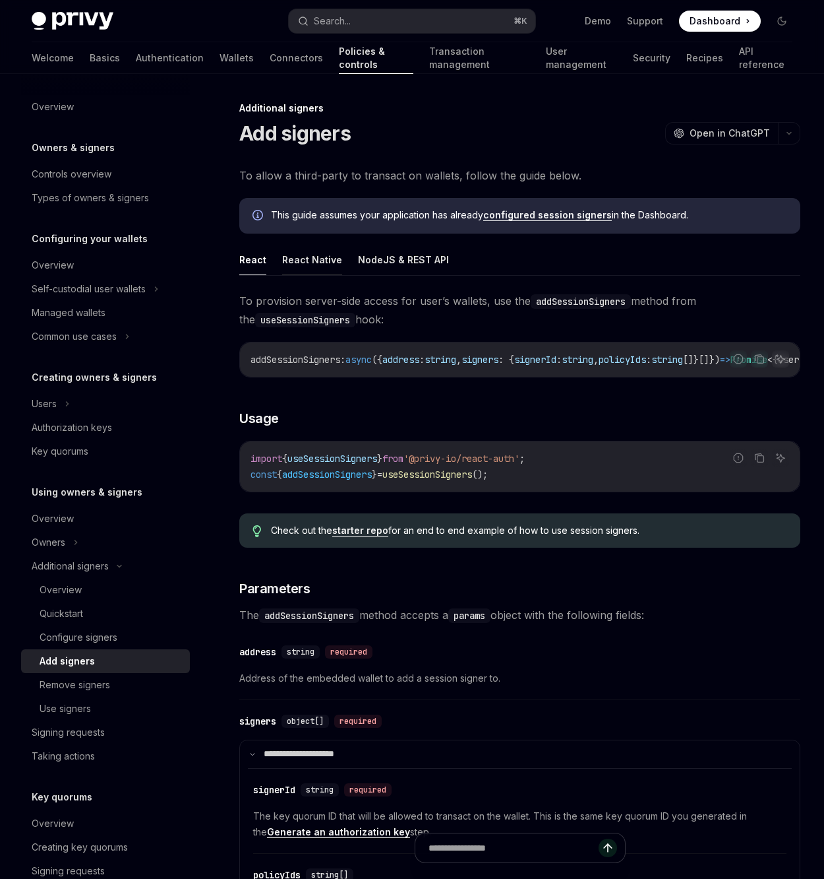
click at [313, 262] on button "React Native" at bounding box center [312, 259] width 60 height 31
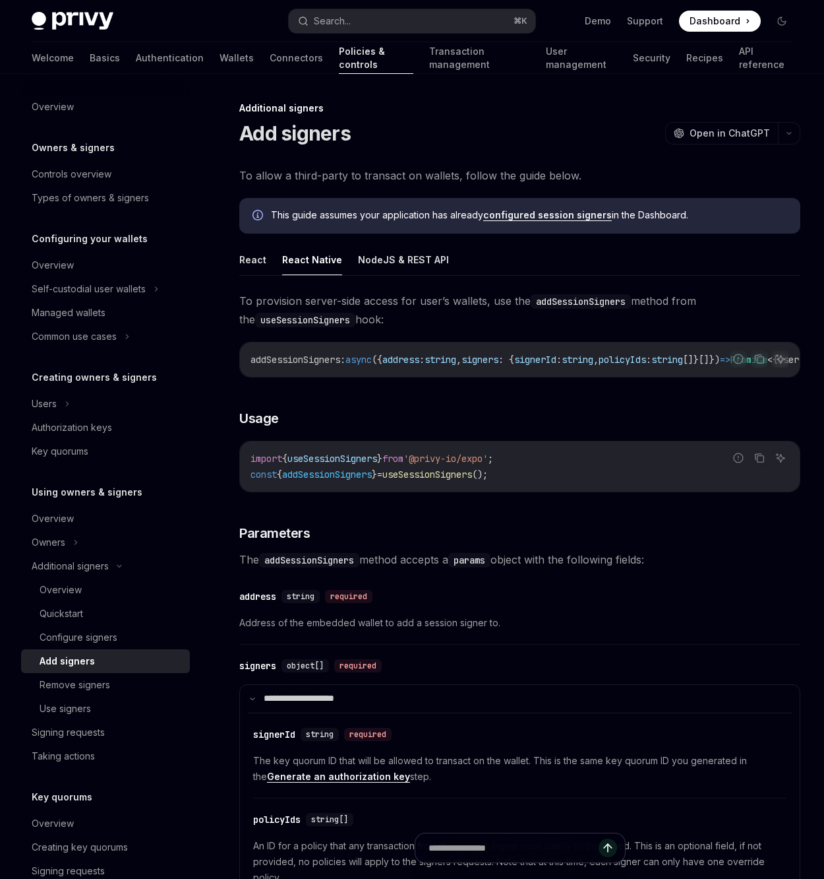
drag, startPoint x: 548, startPoint y: 374, endPoint x: 698, endPoint y: 371, distance: 150.4
click at [698, 371] on div "addSessionSigners : async ({ address : string , signers : { signerId : string ,…" at bounding box center [520, 359] width 560 height 34
click at [253, 249] on button "React" at bounding box center [252, 259] width 27 height 31
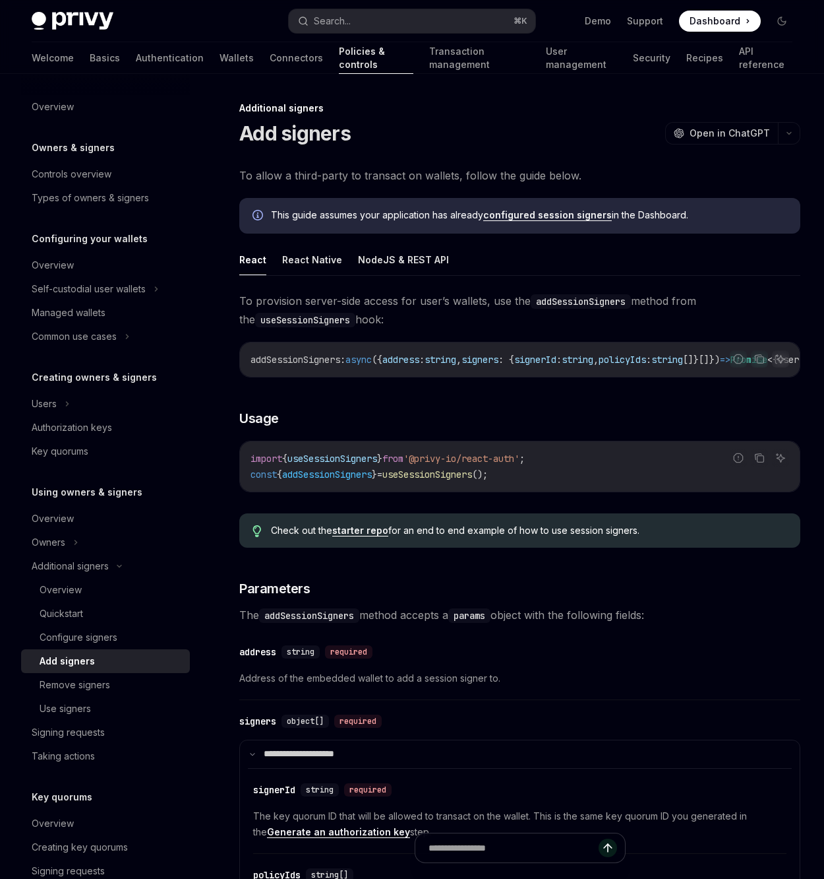
click at [369, 533] on link "starter repo" at bounding box center [360, 530] width 56 height 12
click at [740, 29] on span at bounding box center [720, 21] width 82 height 21
click at [739, 50] on link "API reference" at bounding box center [765, 58] width 53 height 32
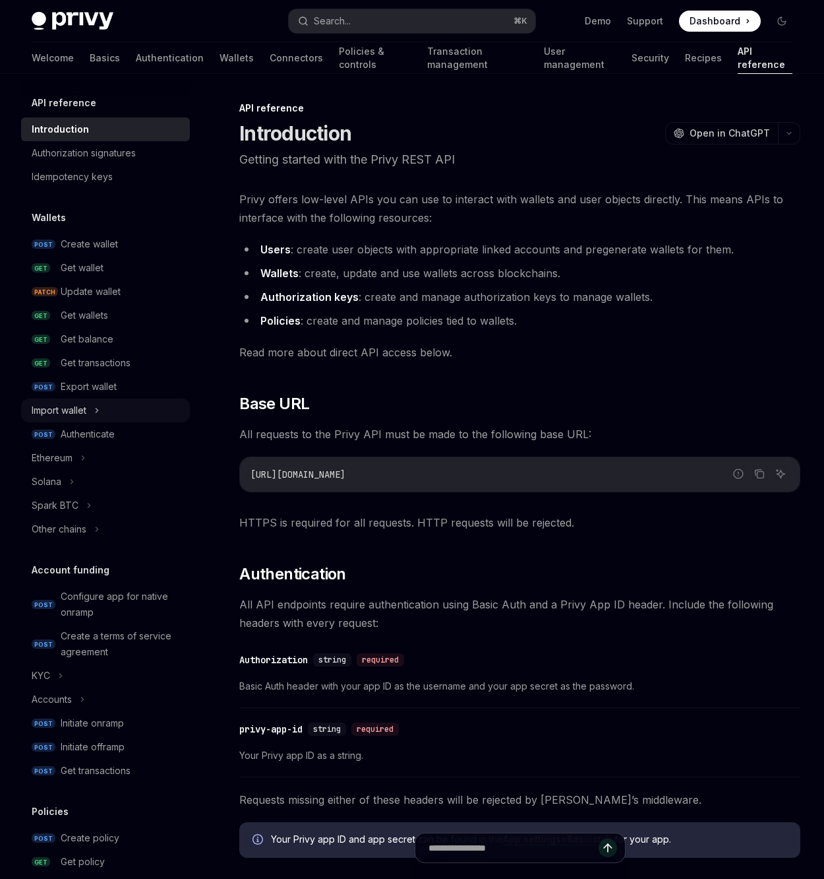
click at [97, 402] on div "Import wallet" at bounding box center [105, 410] width 169 height 24
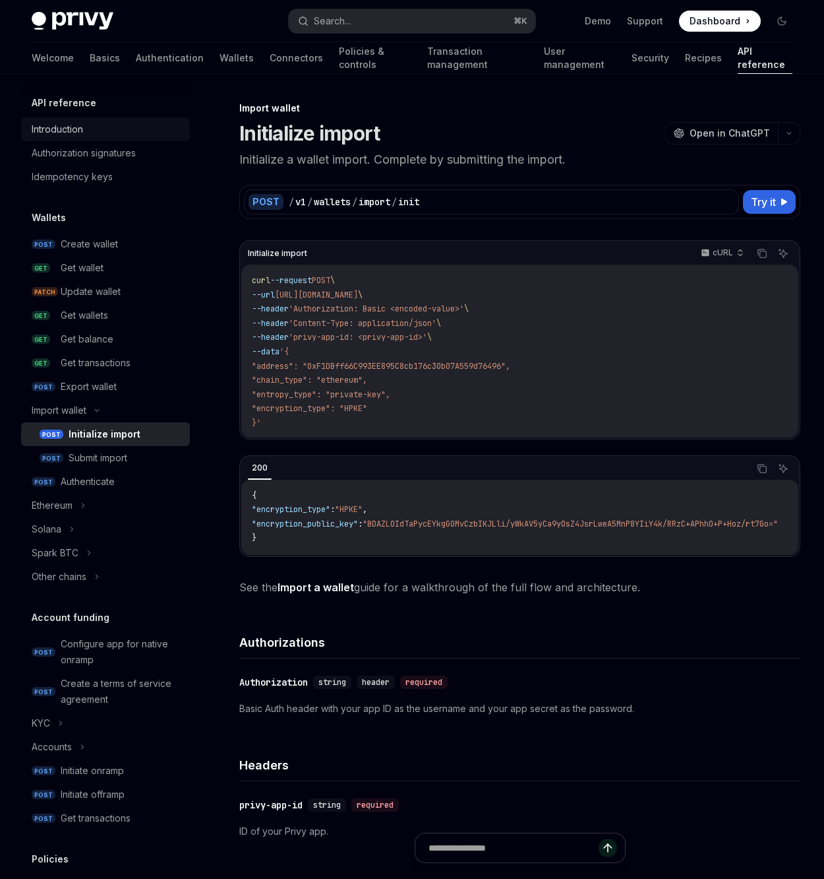
click at [123, 131] on div "Introduction" at bounding box center [107, 129] width 150 height 16
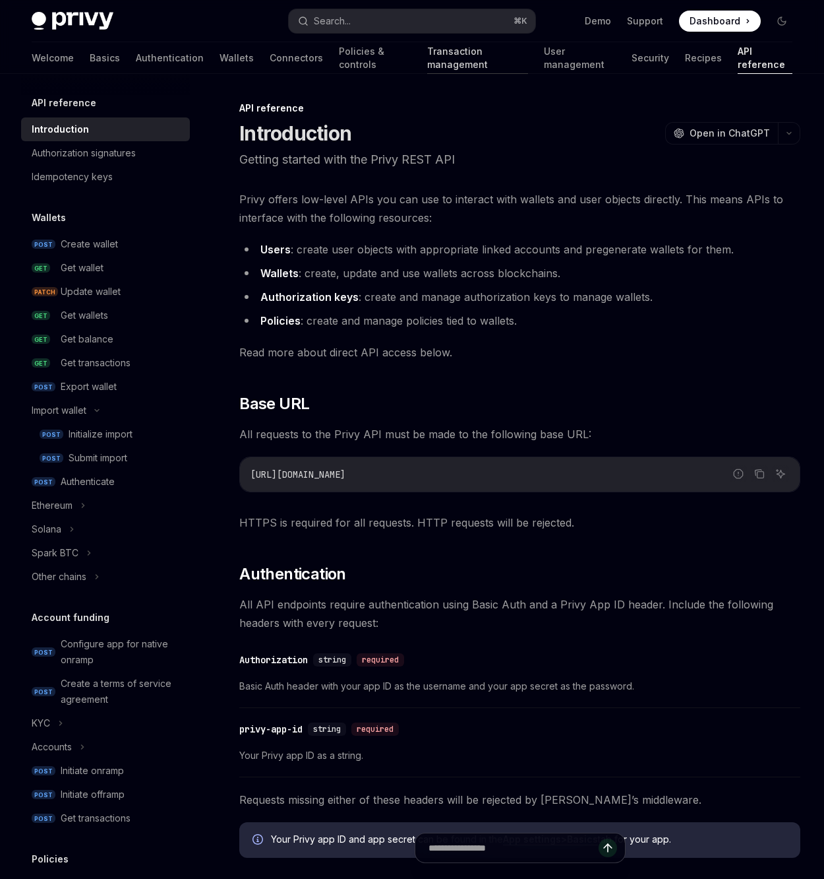
click at [437, 61] on link "Transaction management" at bounding box center [477, 58] width 101 height 32
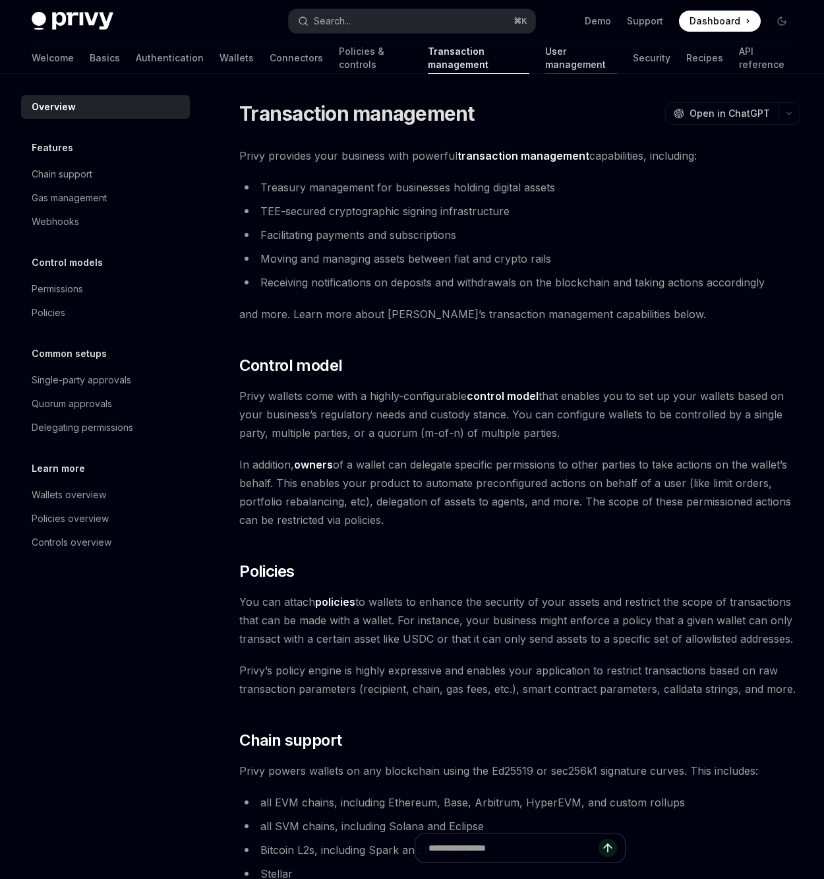
click at [545, 53] on link "User management" at bounding box center [581, 58] width 72 height 32
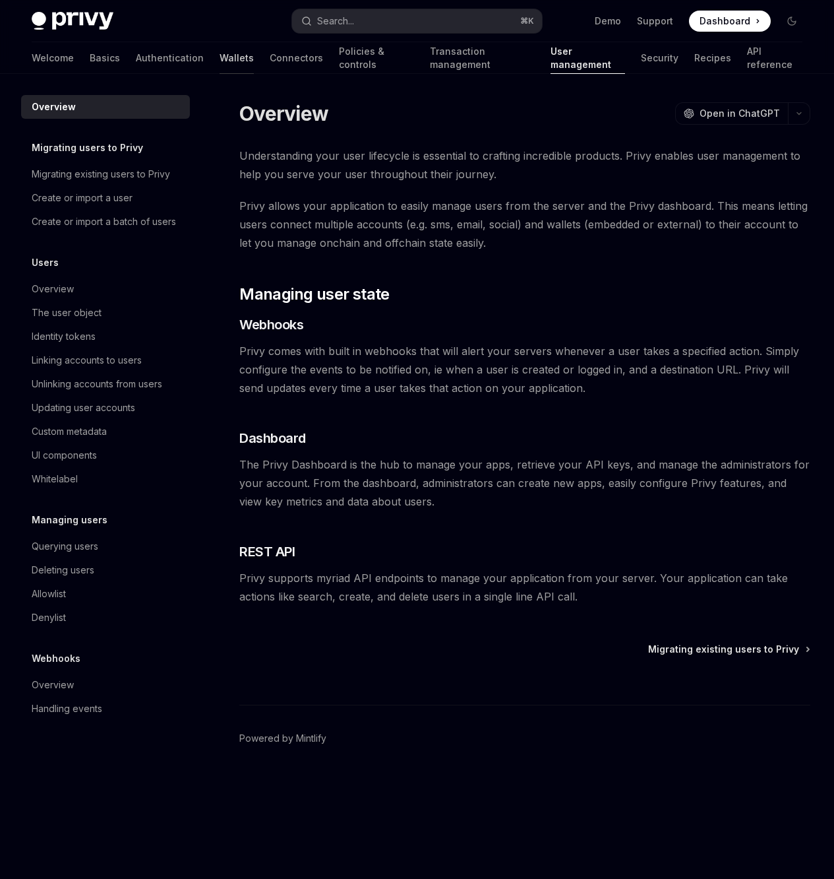
click at [220, 58] on link "Wallets" at bounding box center [237, 58] width 34 height 32
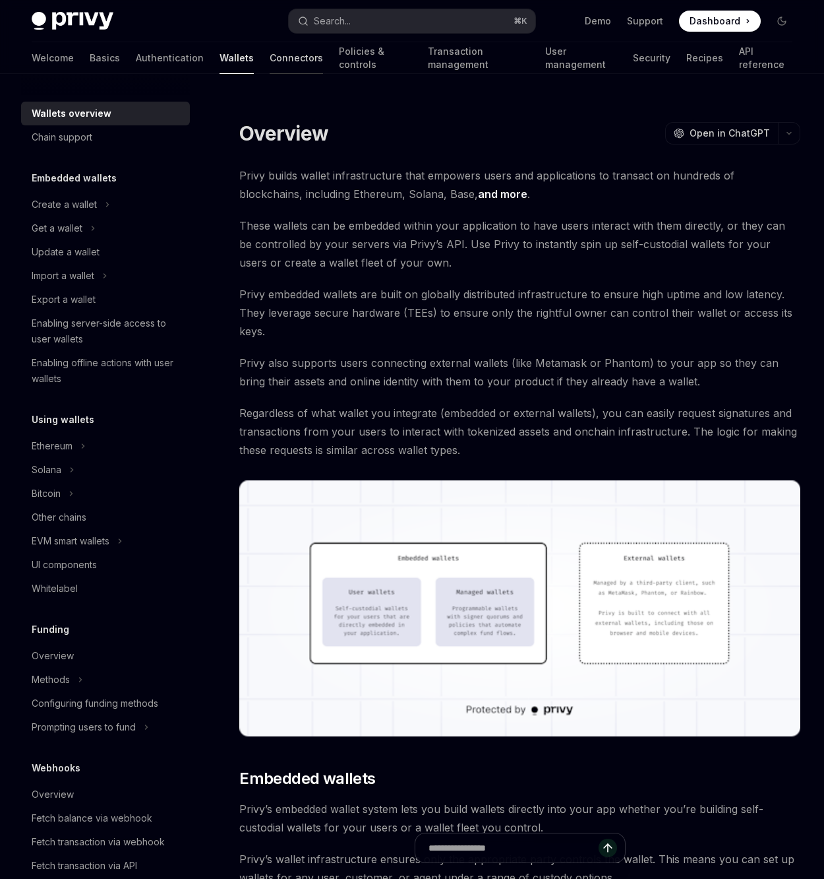
click at [270, 55] on link "Connectors" at bounding box center [296, 58] width 53 height 32
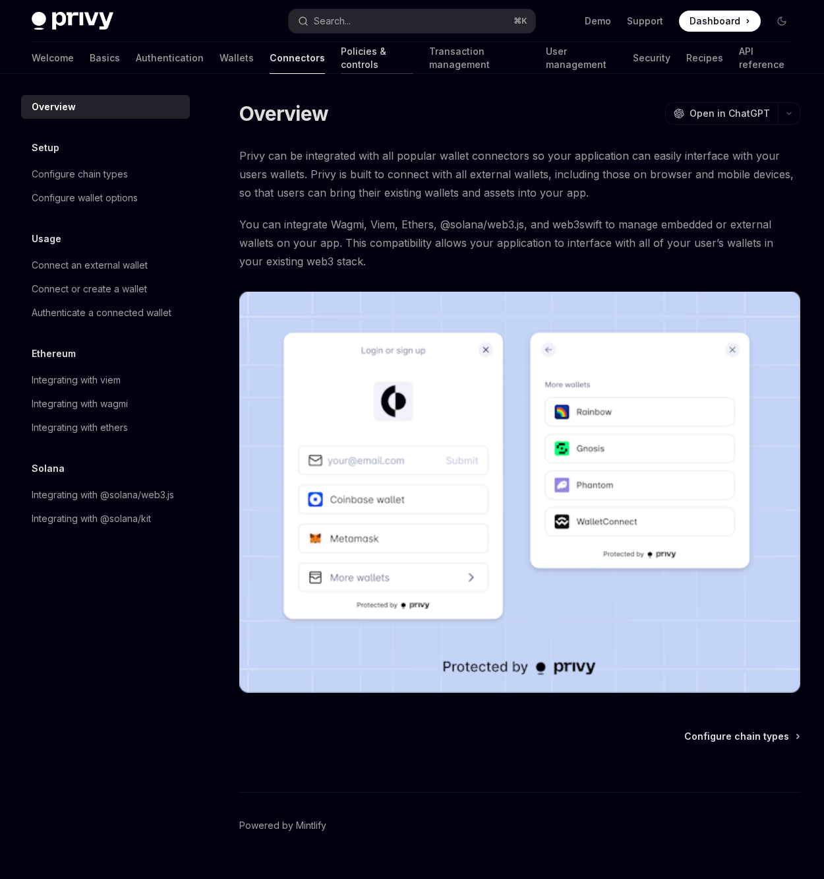
click at [341, 61] on link "Policies & controls" at bounding box center [377, 58] width 73 height 32
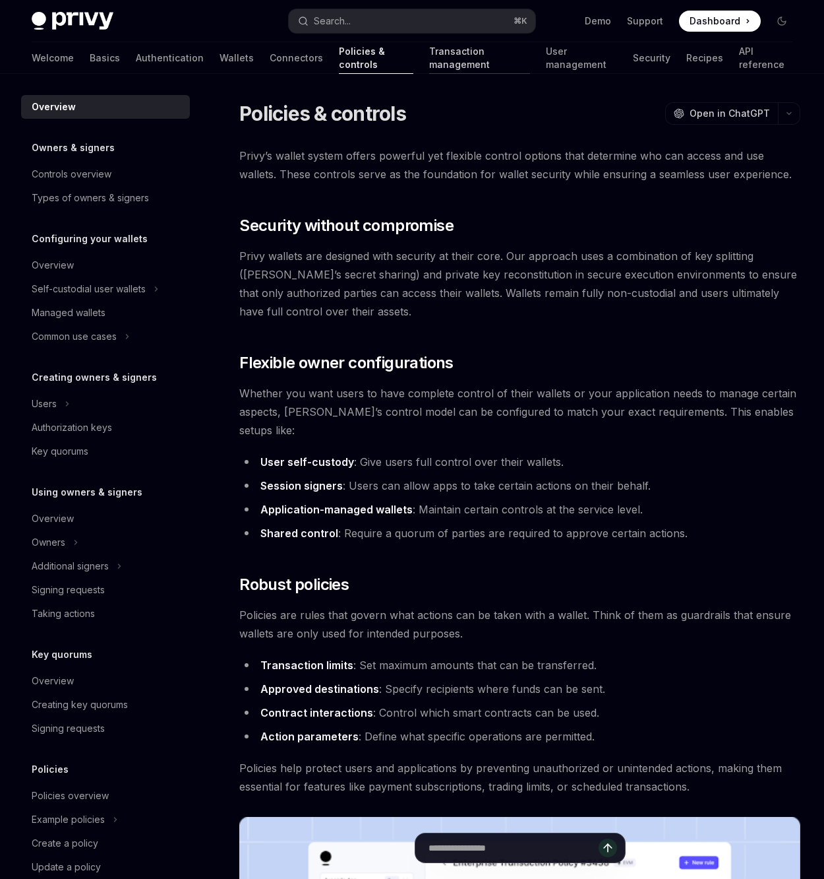
click at [431, 63] on link "Transaction management" at bounding box center [479, 58] width 101 height 32
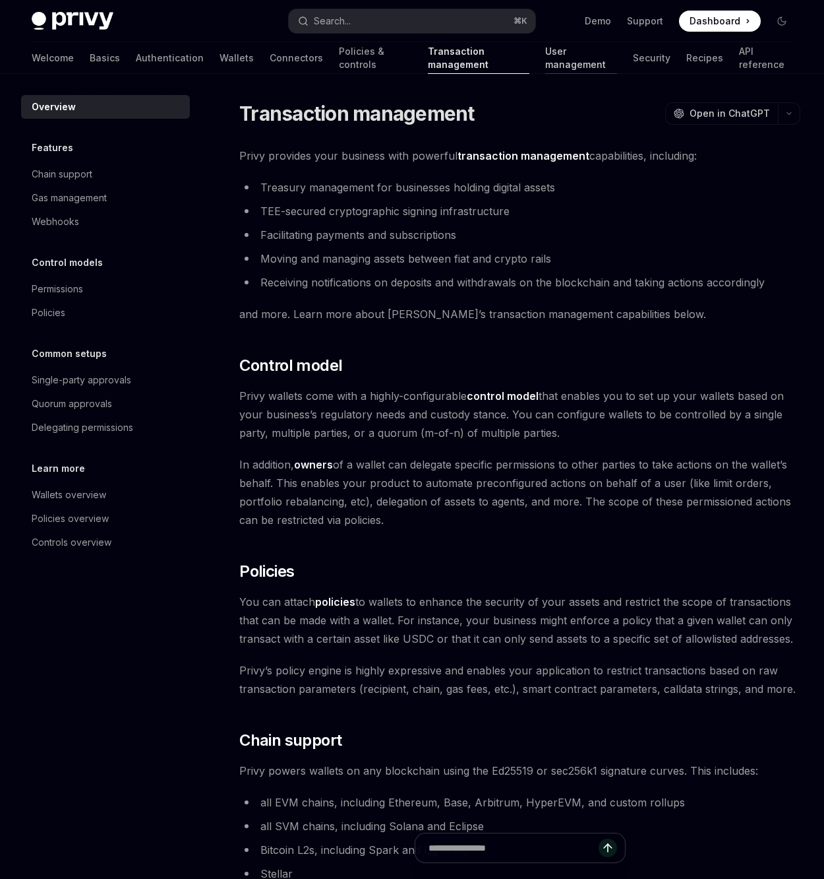
click at [545, 59] on link "User management" at bounding box center [581, 58] width 72 height 32
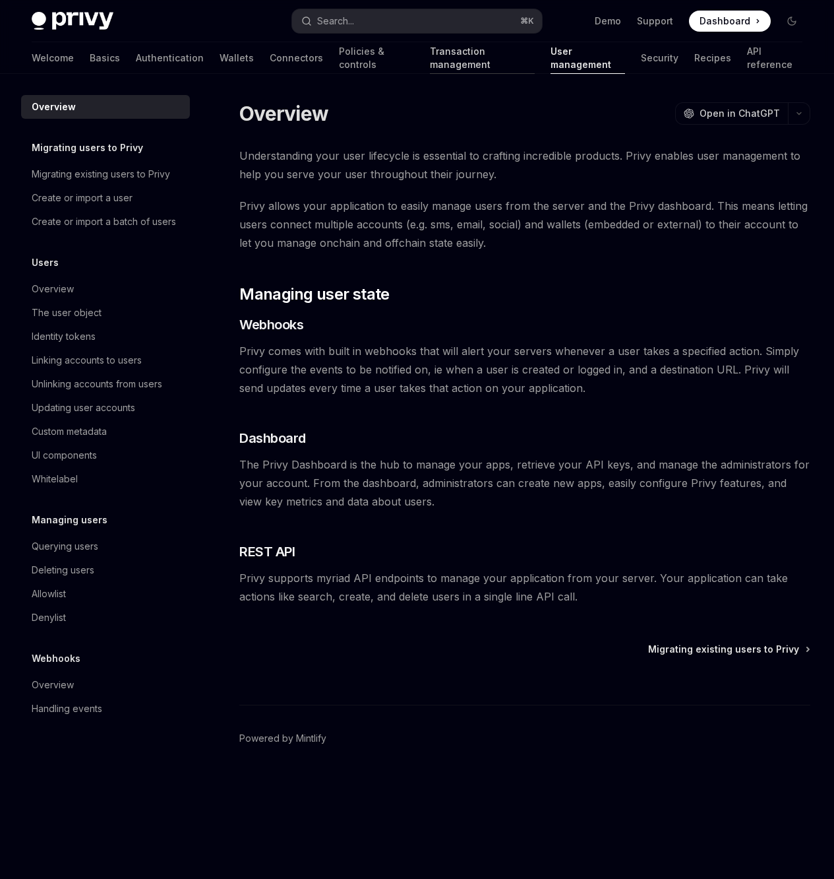
click at [430, 53] on link "Transaction management" at bounding box center [482, 58] width 104 height 32
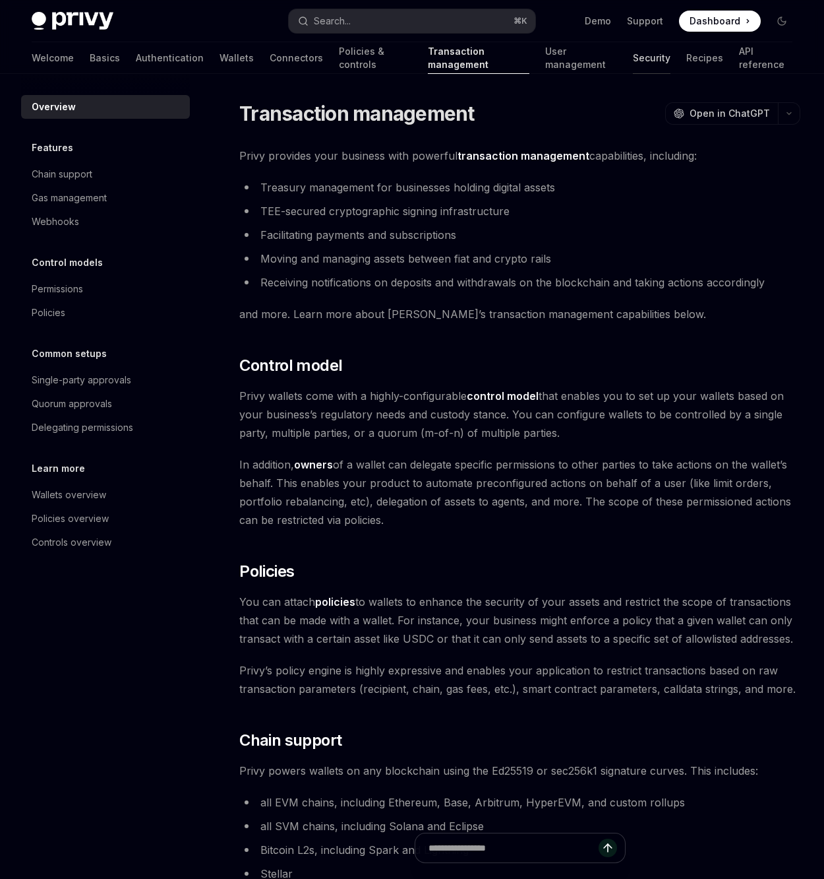
click at [633, 54] on link "Security" at bounding box center [652, 58] width 38 height 32
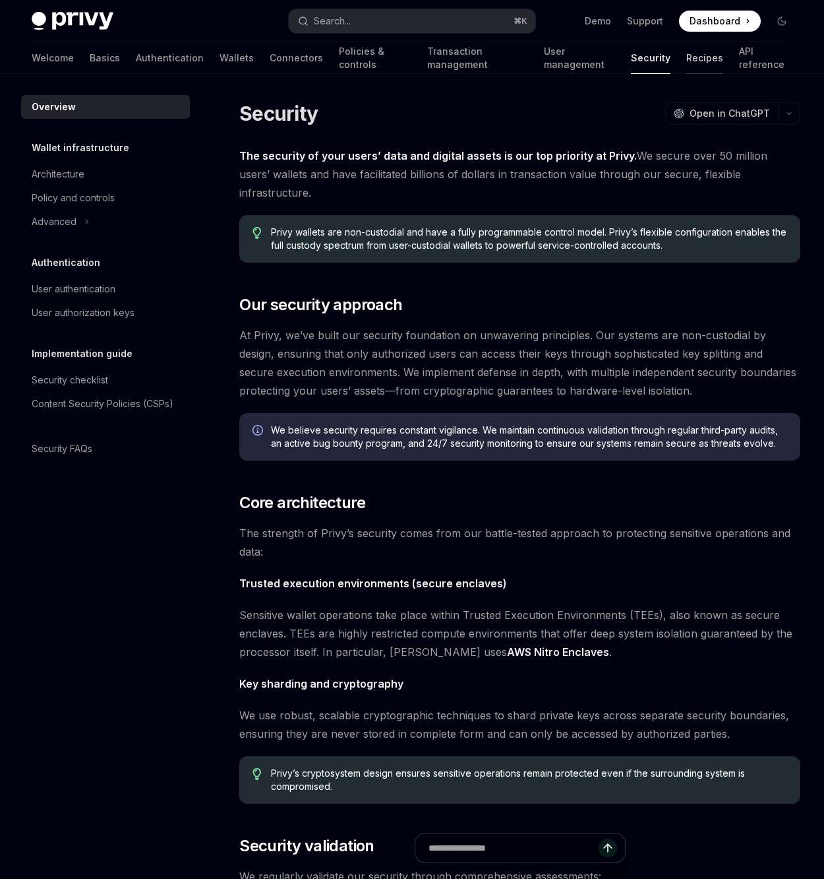
click at [687, 63] on link "Recipes" at bounding box center [705, 58] width 37 height 32
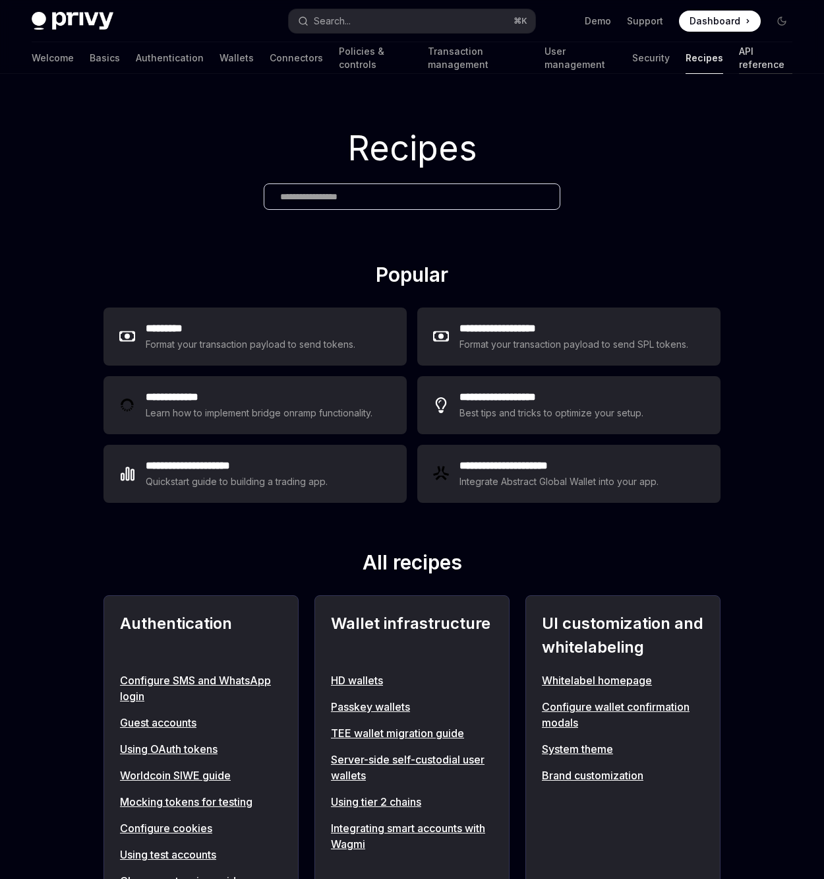
click at [739, 59] on link "API reference" at bounding box center [765, 58] width 53 height 32
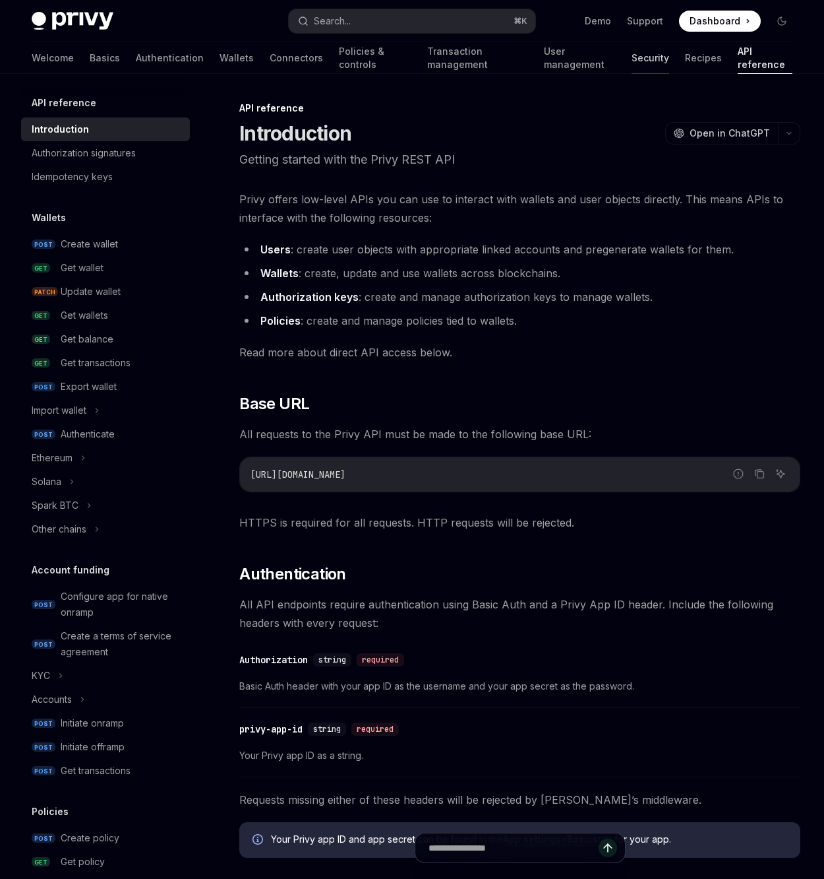
click at [632, 59] on link "Security" at bounding box center [651, 58] width 38 height 32
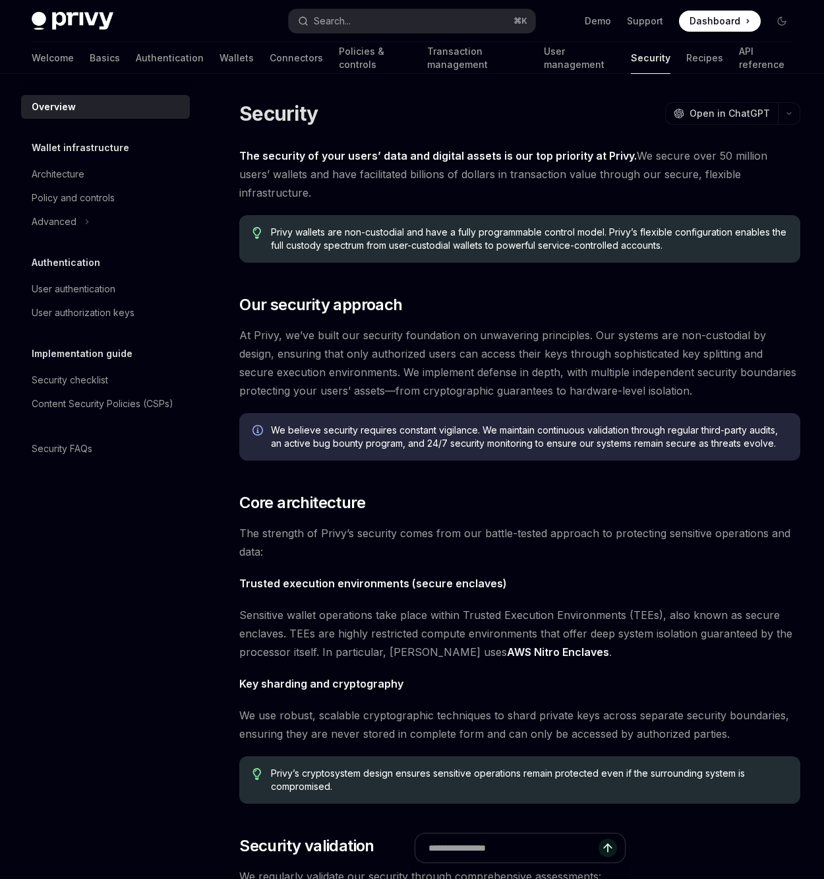
click at [564, 56] on link "User management" at bounding box center [580, 58] width 72 height 32
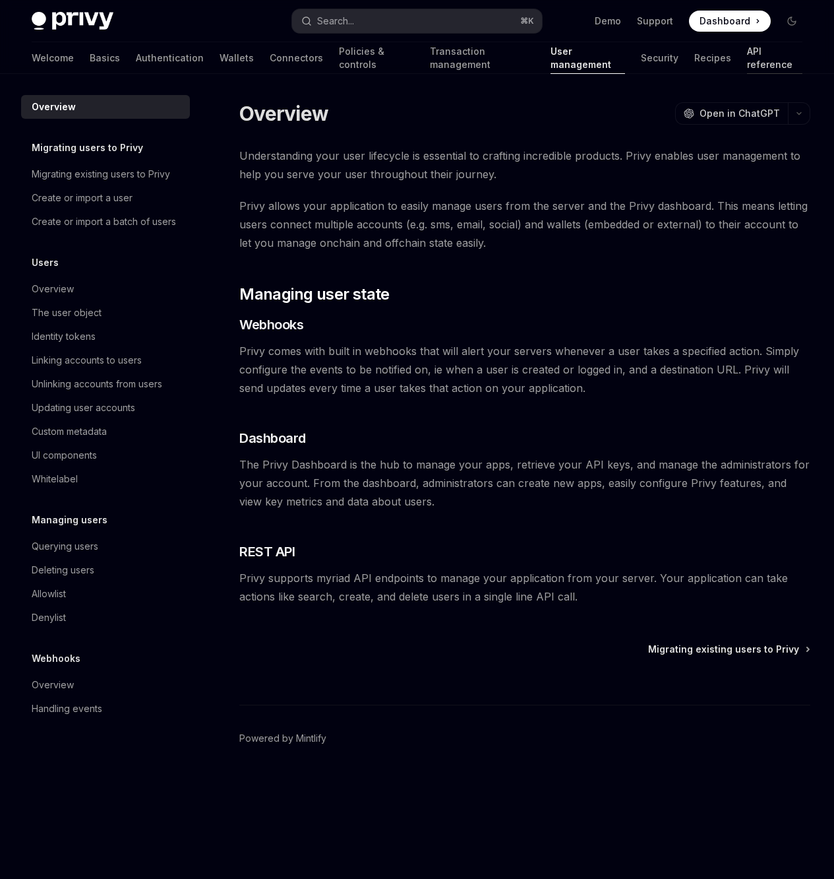
click at [747, 69] on link "API reference" at bounding box center [774, 58] width 55 height 32
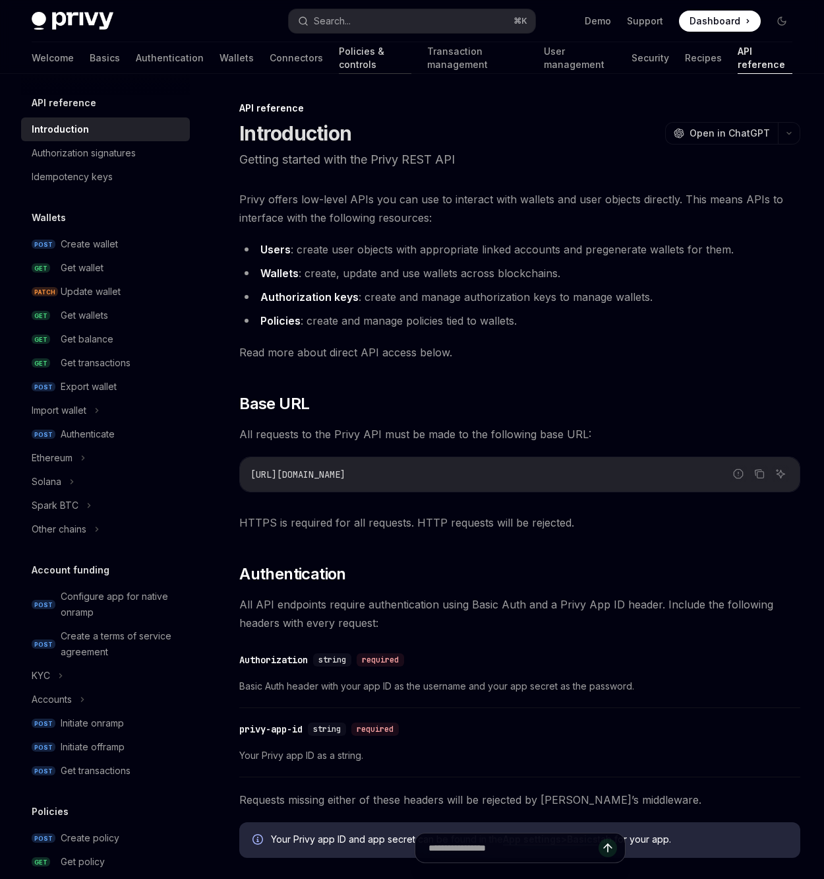
click at [339, 52] on link "Policies & controls" at bounding box center [375, 58] width 73 height 32
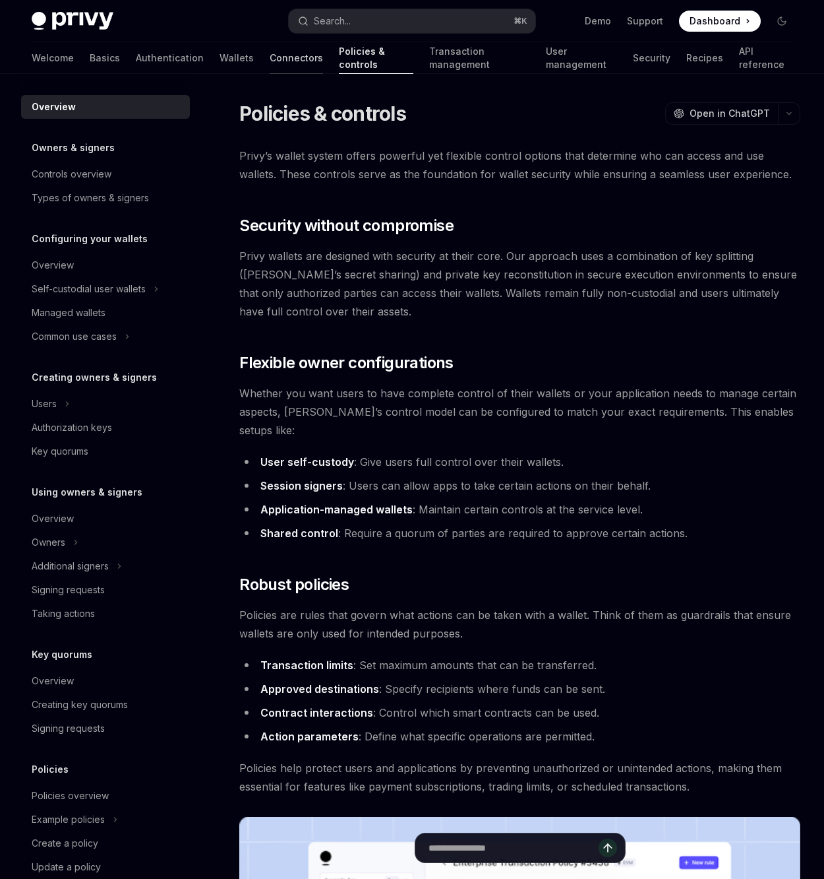
click at [270, 57] on link "Connectors" at bounding box center [296, 58] width 53 height 32
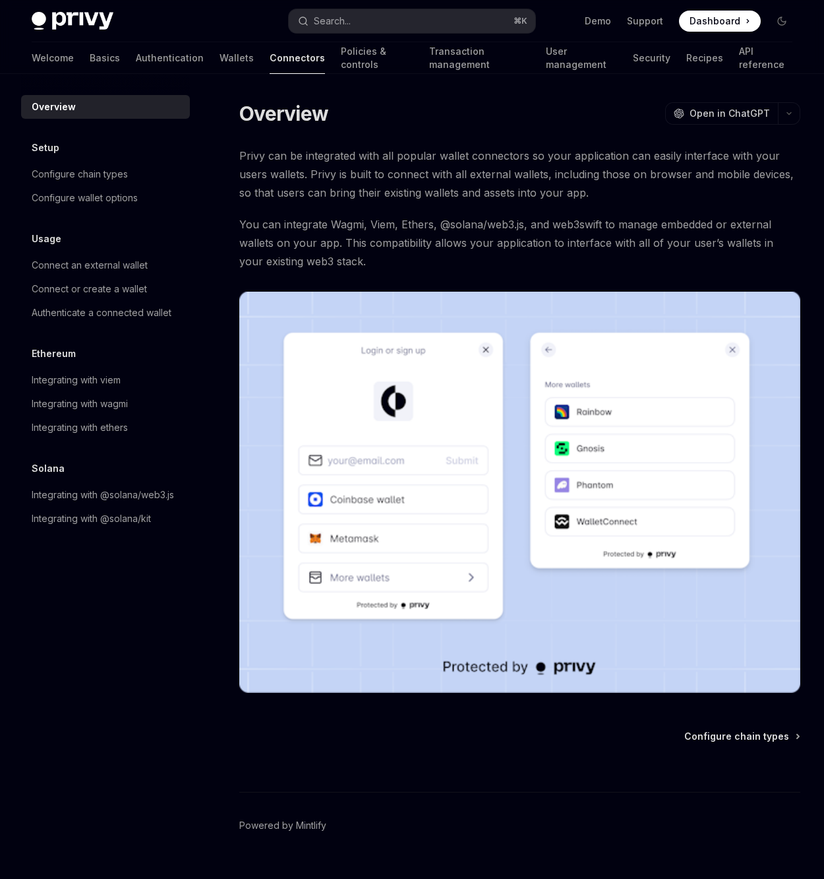
click at [709, 13] on span at bounding box center [720, 21] width 82 height 21
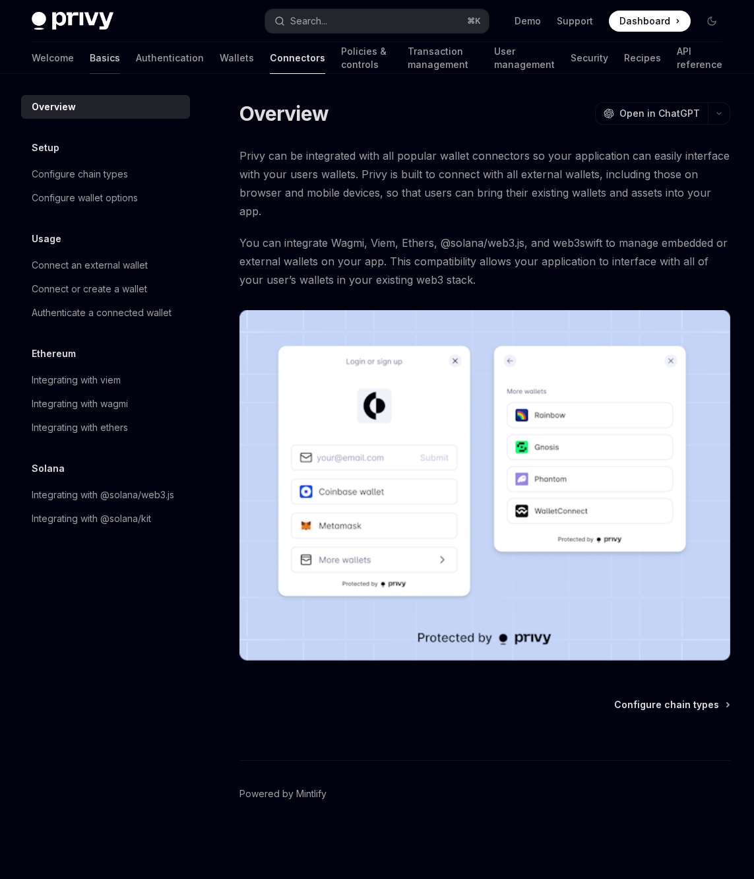
click at [90, 52] on link "Basics" at bounding box center [105, 58] width 30 height 32
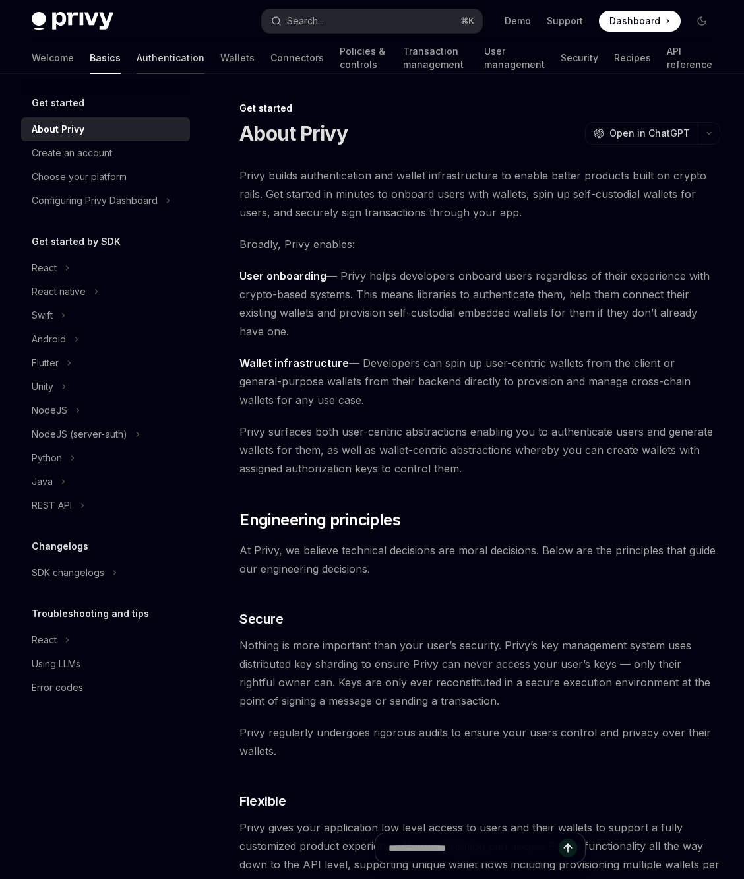
click at [137, 53] on link "Authentication" at bounding box center [171, 58] width 68 height 32
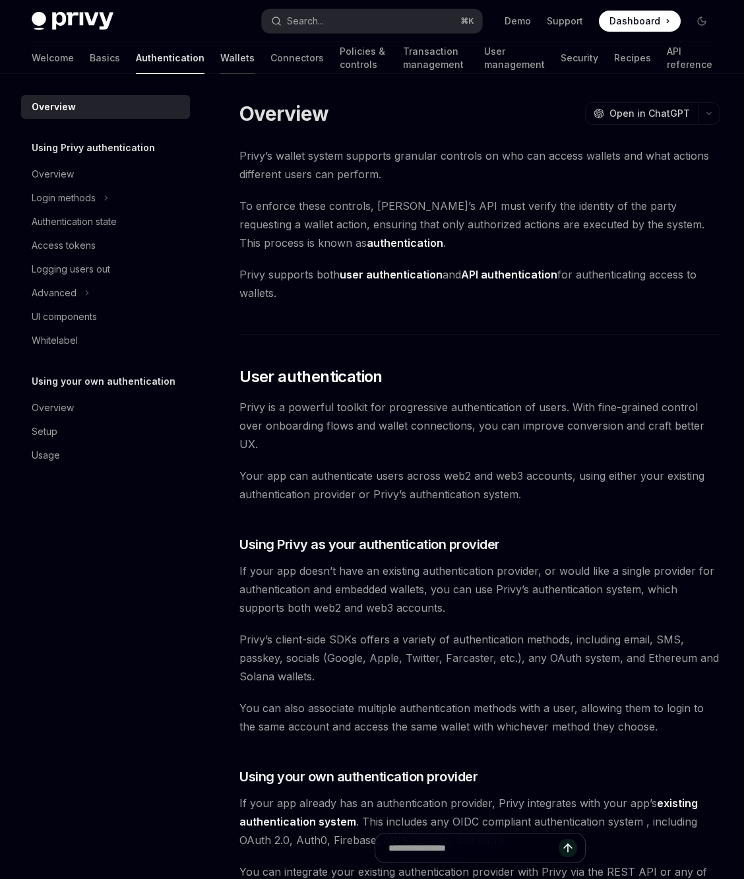
click at [220, 60] on link "Wallets" at bounding box center [237, 58] width 34 height 32
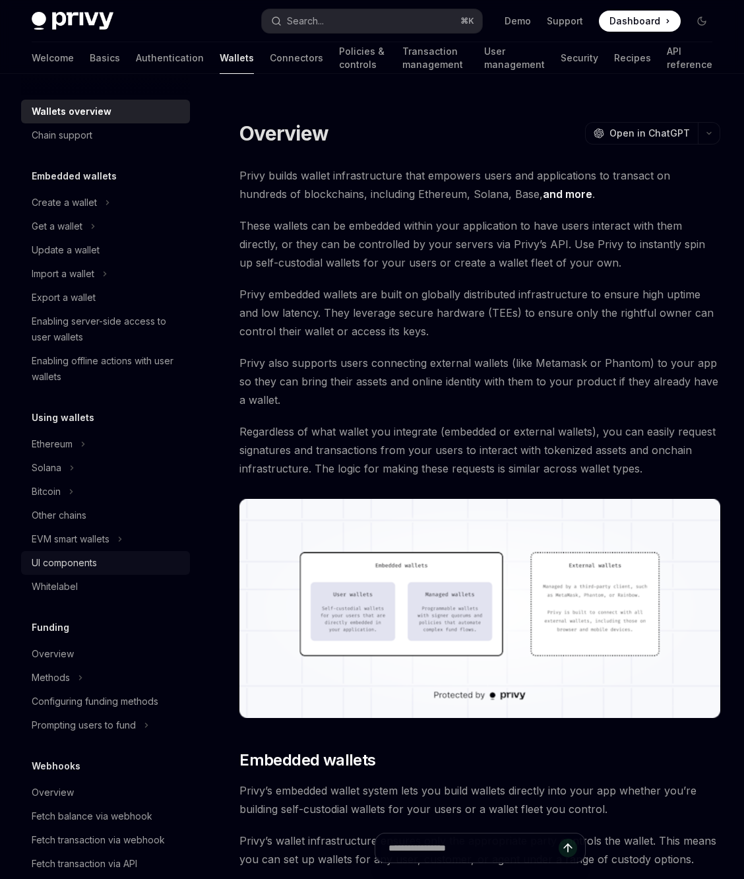
scroll to position [3, 0]
click at [90, 50] on link "Basics" at bounding box center [105, 58] width 30 height 32
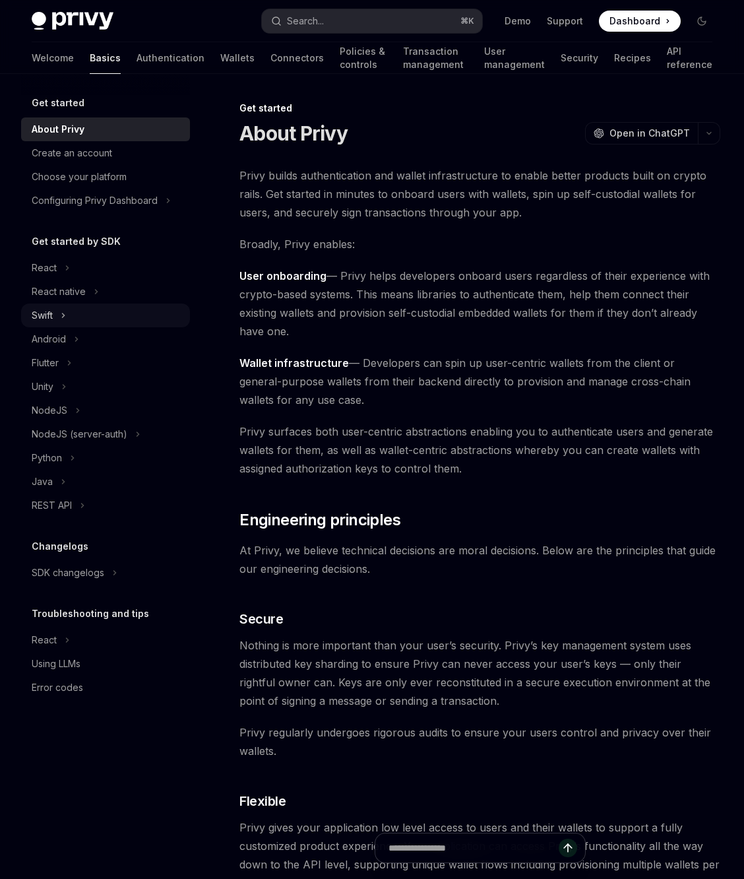
click at [90, 303] on div "Swift" at bounding box center [105, 315] width 169 height 24
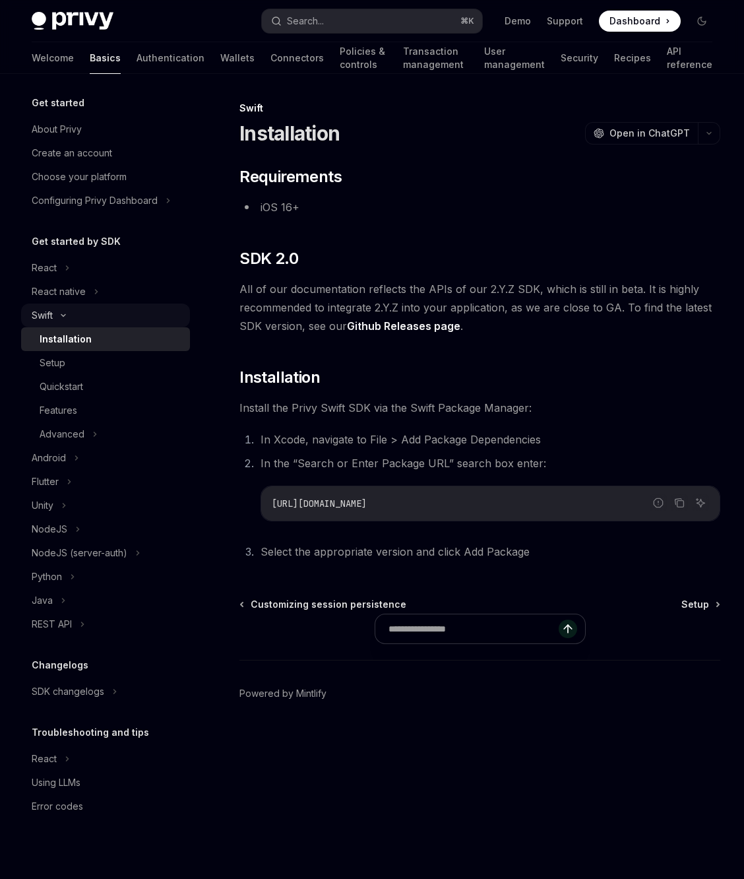
type textarea "*"
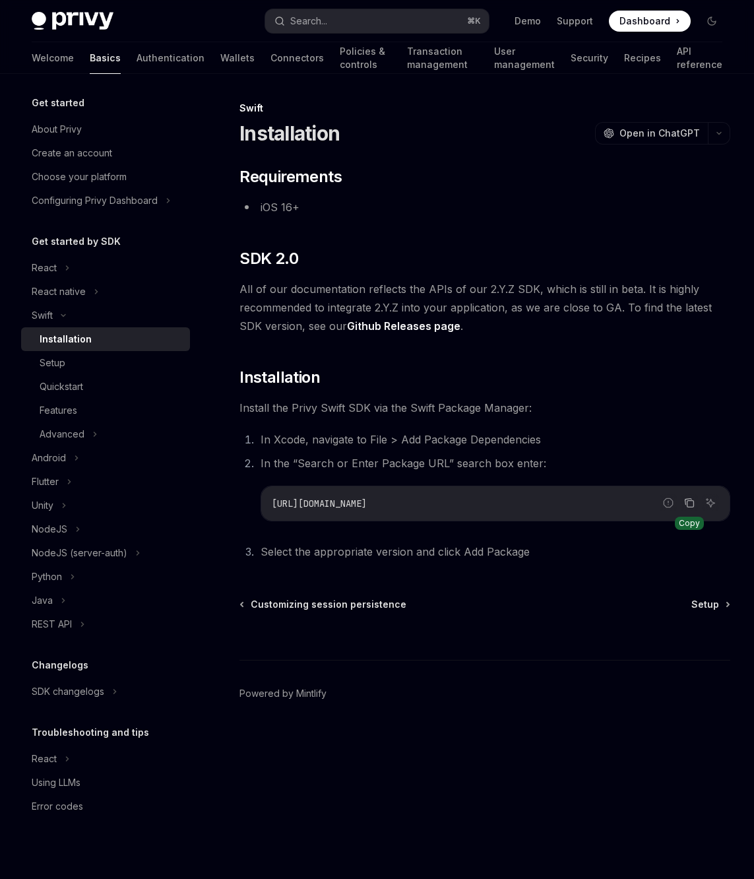
click at [689, 505] on icon "Copy the contents from the code block" at bounding box center [689, 502] width 11 height 11
click at [693, 509] on button "Copy the contents from the code block" at bounding box center [689, 502] width 17 height 17
click at [696, 604] on span "Setup" at bounding box center [705, 604] width 28 height 13
type textarea "*"
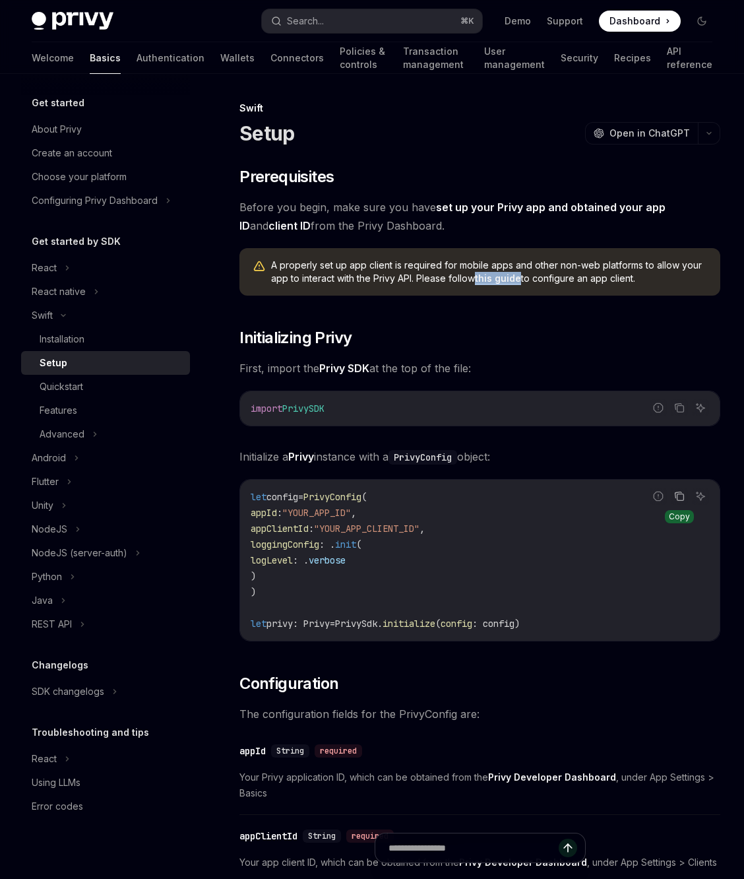
click at [682, 497] on icon "Copy the contents from the code block" at bounding box center [679, 496] width 11 height 11
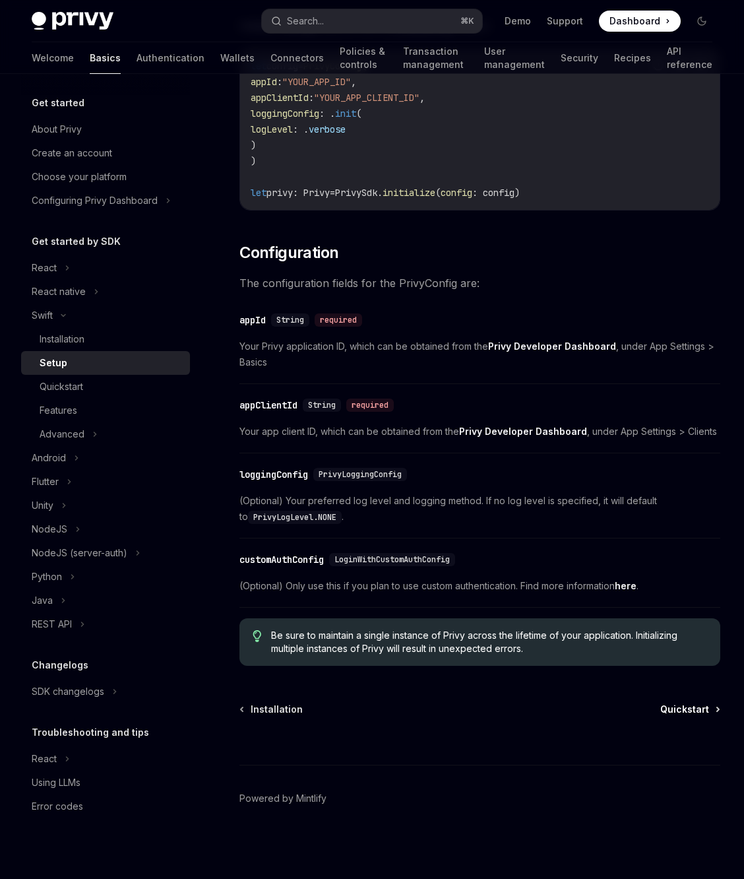
click at [677, 703] on span "Quickstart" at bounding box center [684, 708] width 49 height 13
type textarea "*"
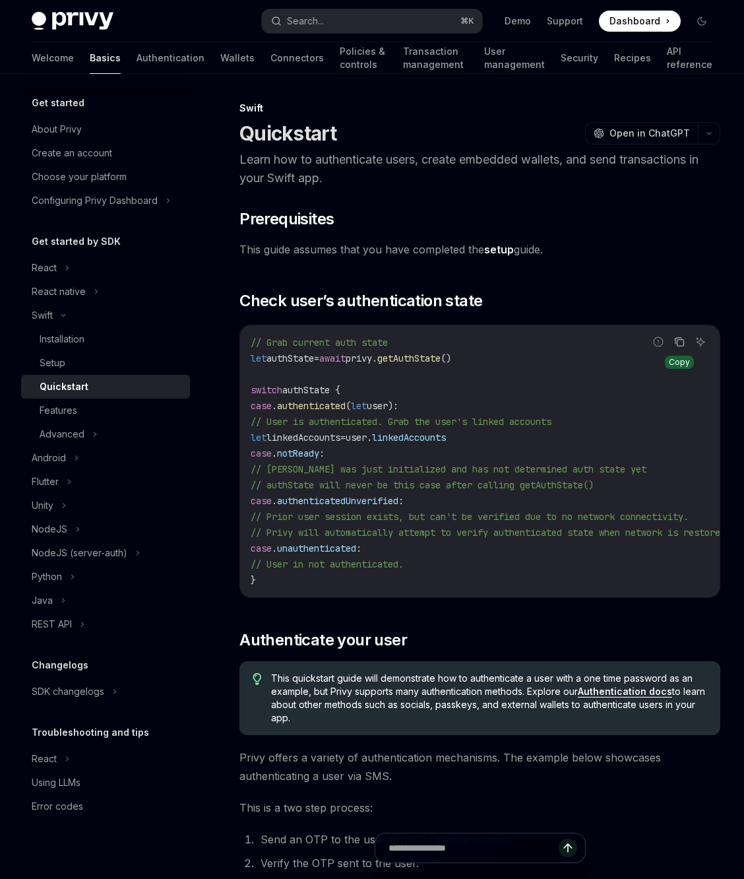
click at [679, 342] on icon "Copy the contents from the code block" at bounding box center [679, 341] width 11 height 11
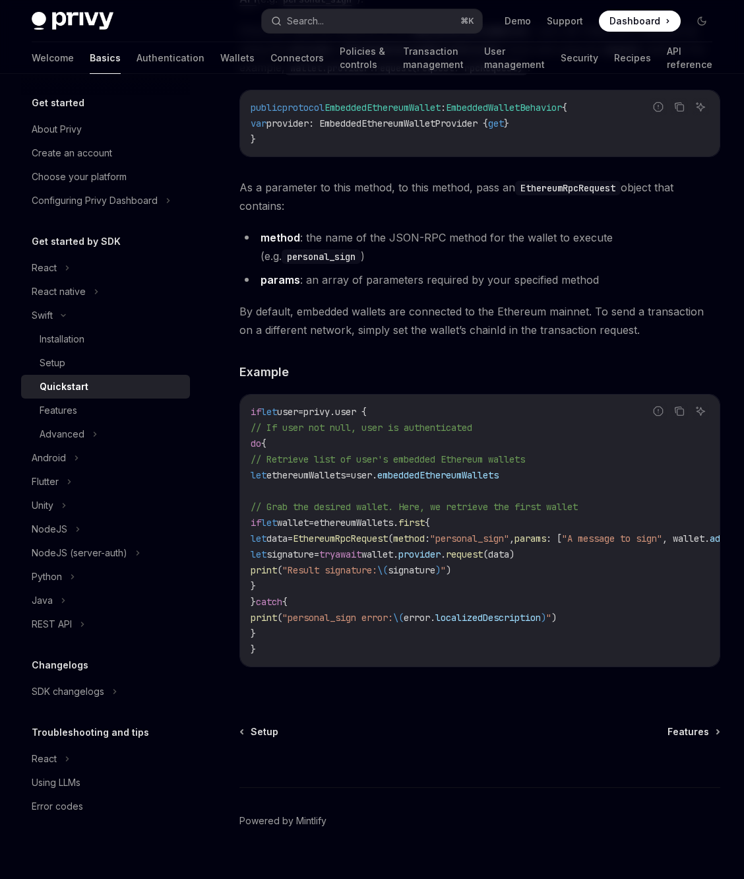
scroll to position [2452, 0]
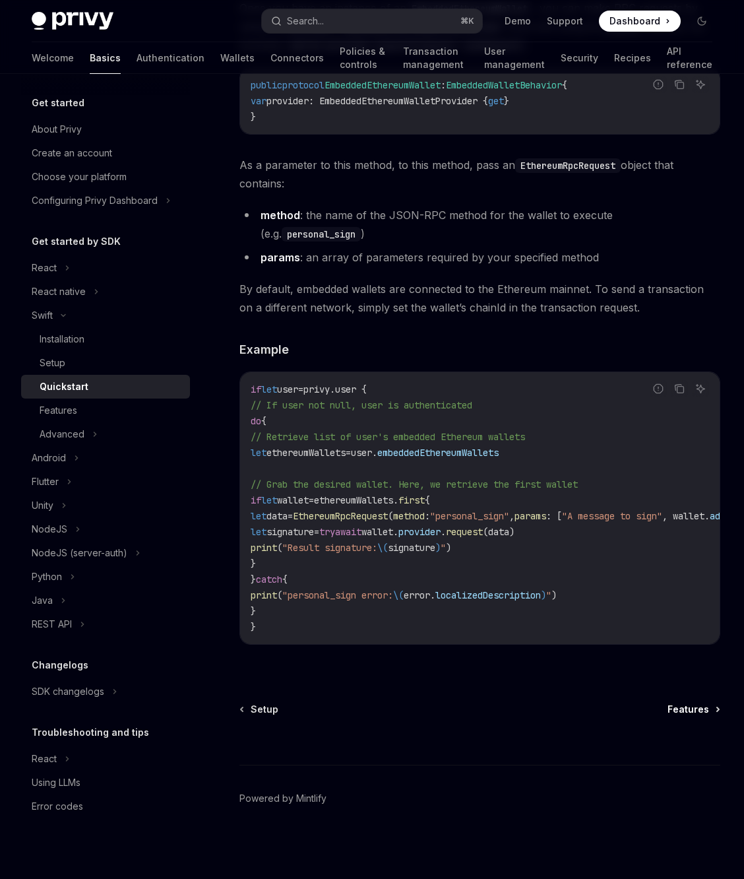
click at [693, 706] on span "Features" at bounding box center [688, 708] width 42 height 13
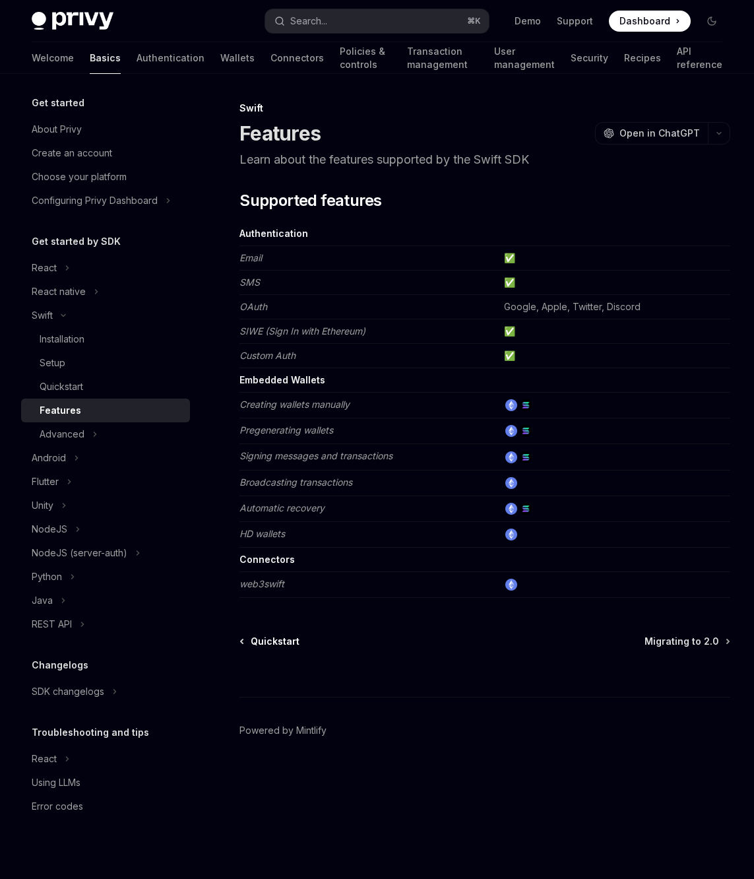
click at [268, 638] on span "Quickstart" at bounding box center [275, 640] width 49 height 13
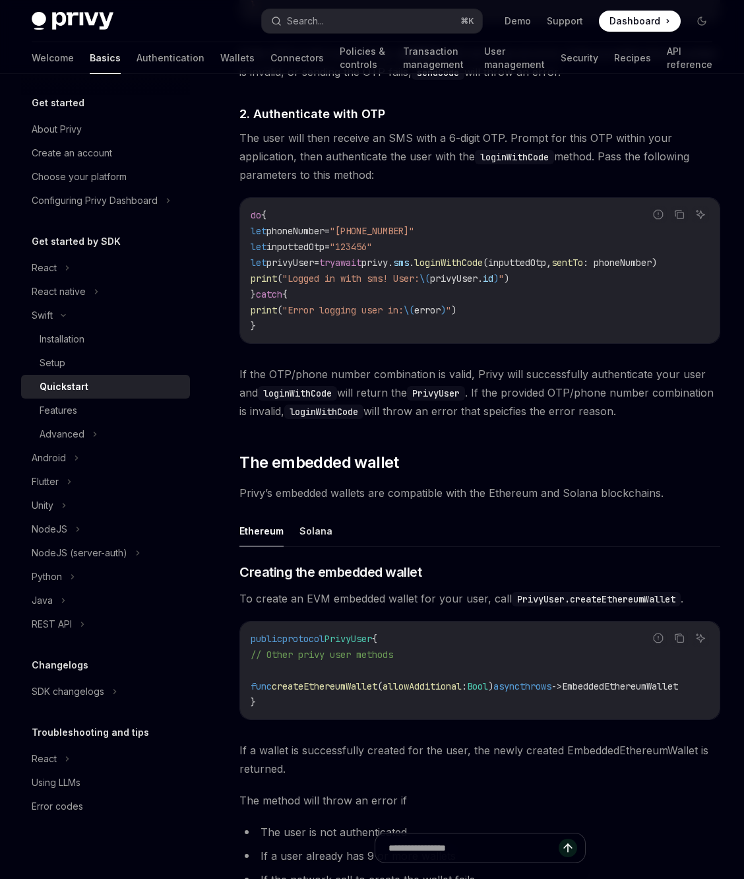
scroll to position [1439, 0]
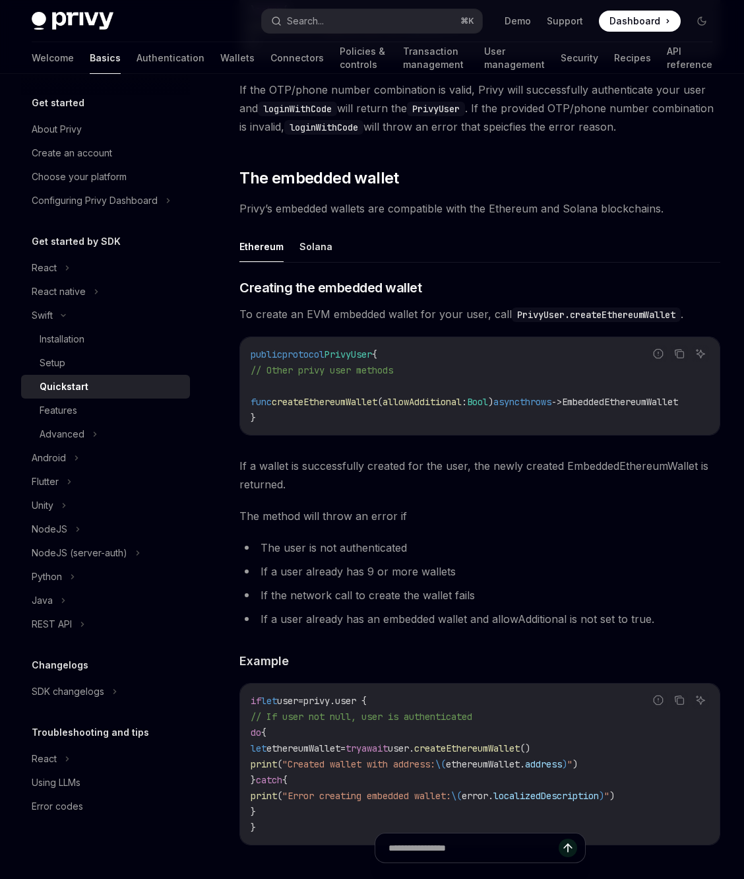
drag, startPoint x: 445, startPoint y: 442, endPoint x: 460, endPoint y: 441, distance: 14.5
click at [460, 435] on div "public protocol PrivyUser { // Other privy user methods func createEthereumWall…" at bounding box center [479, 386] width 479 height 98
drag, startPoint x: 451, startPoint y: 437, endPoint x: 539, endPoint y: 445, distance: 88.1
click at [539, 435] on div "public protocol PrivyUser { // Other privy user methods func createEthereumWall…" at bounding box center [479, 386] width 479 height 98
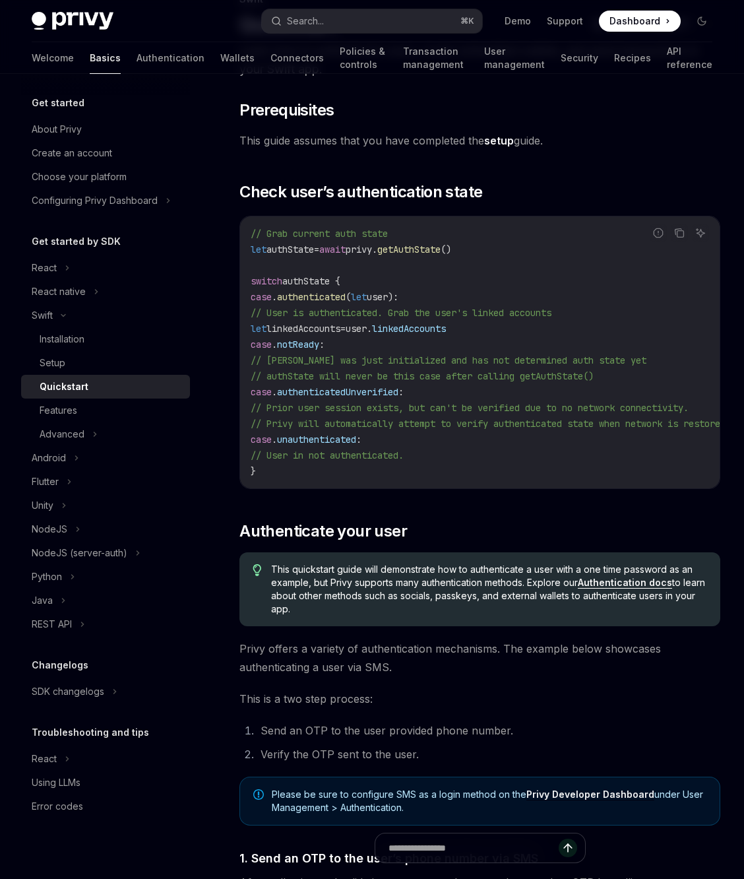
scroll to position [375, 0]
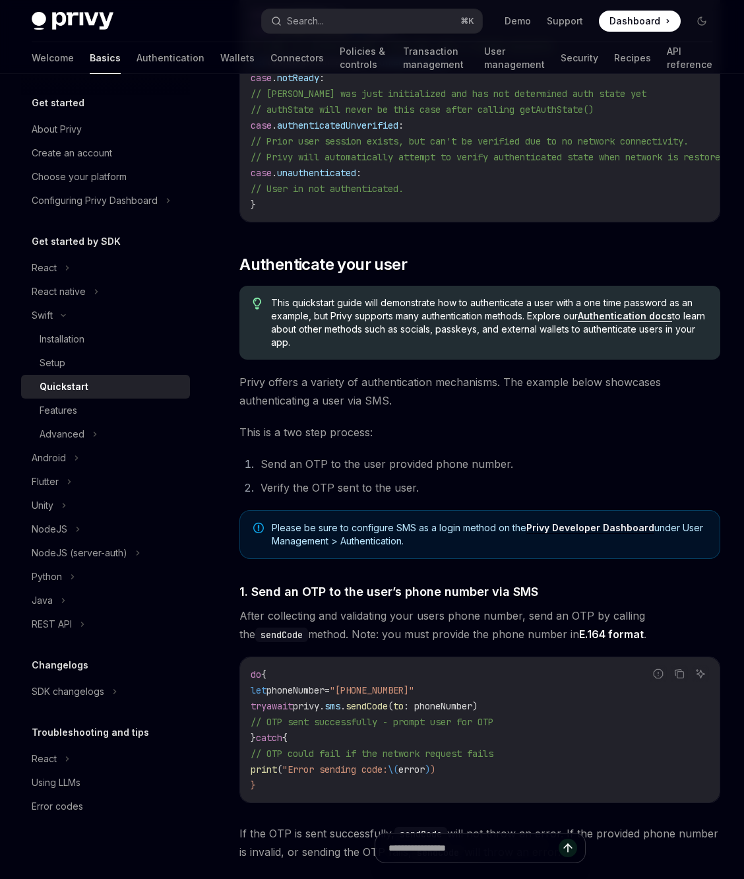
click at [600, 322] on link "Authentication docs" at bounding box center [625, 316] width 94 height 12
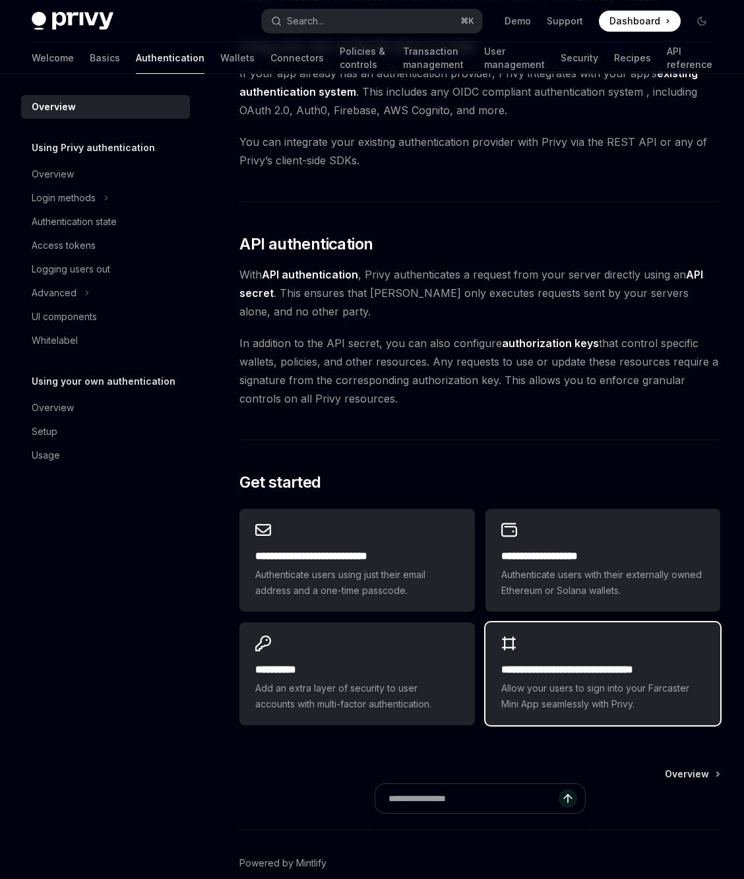
scroll to position [776, 0]
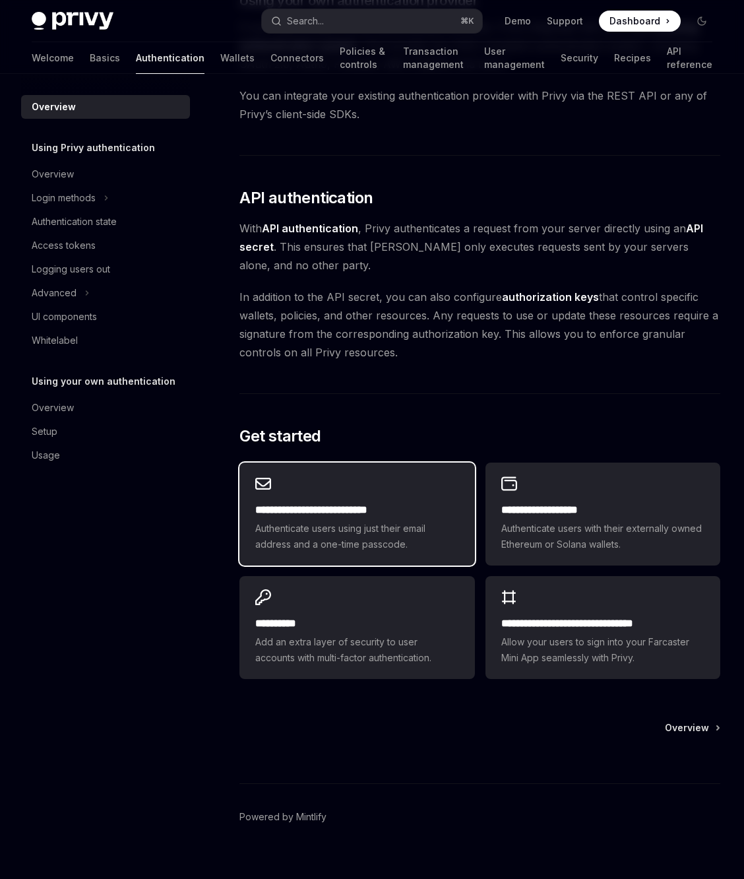
click at [416, 467] on div "**********" at bounding box center [356, 513] width 235 height 103
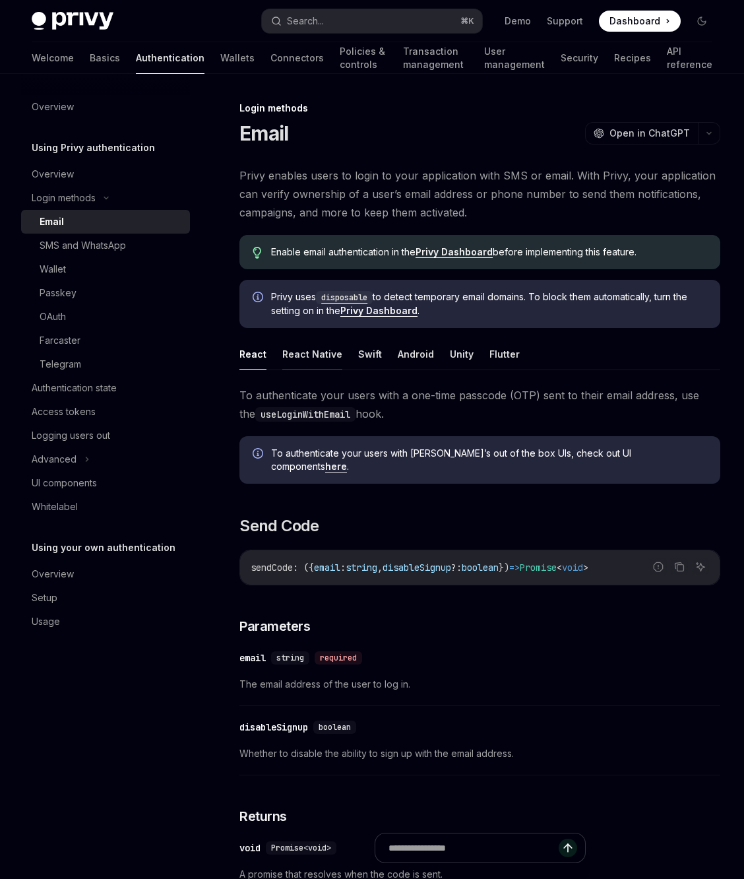
click at [334, 357] on button "React Native" at bounding box center [312, 353] width 60 height 31
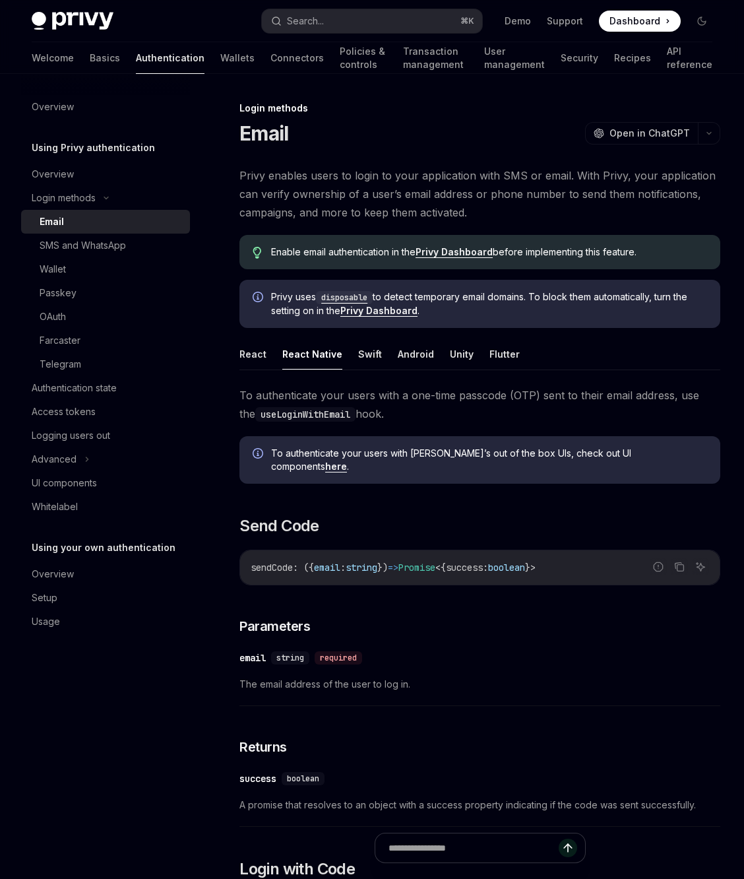
click at [350, 353] on ul "React React Native Swift Android Unity Flutter" at bounding box center [479, 354] width 481 height 32
click at [358, 353] on button "Swift" at bounding box center [370, 353] width 24 height 31
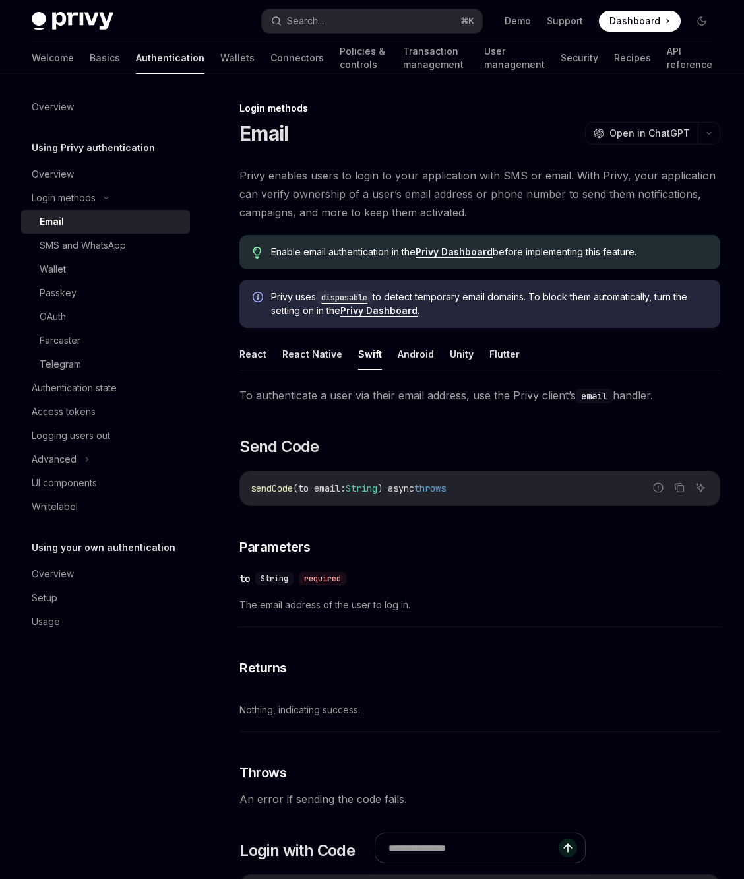
click at [104, 222] on div "Email" at bounding box center [111, 222] width 142 height 16
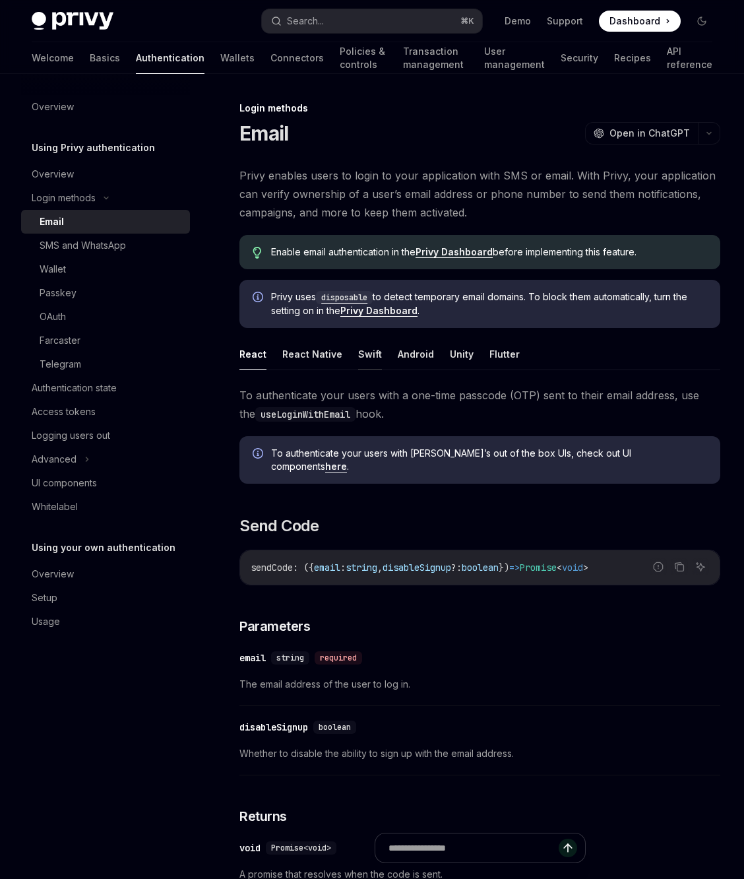
click at [365, 352] on button "Swift" at bounding box center [370, 353] width 24 height 31
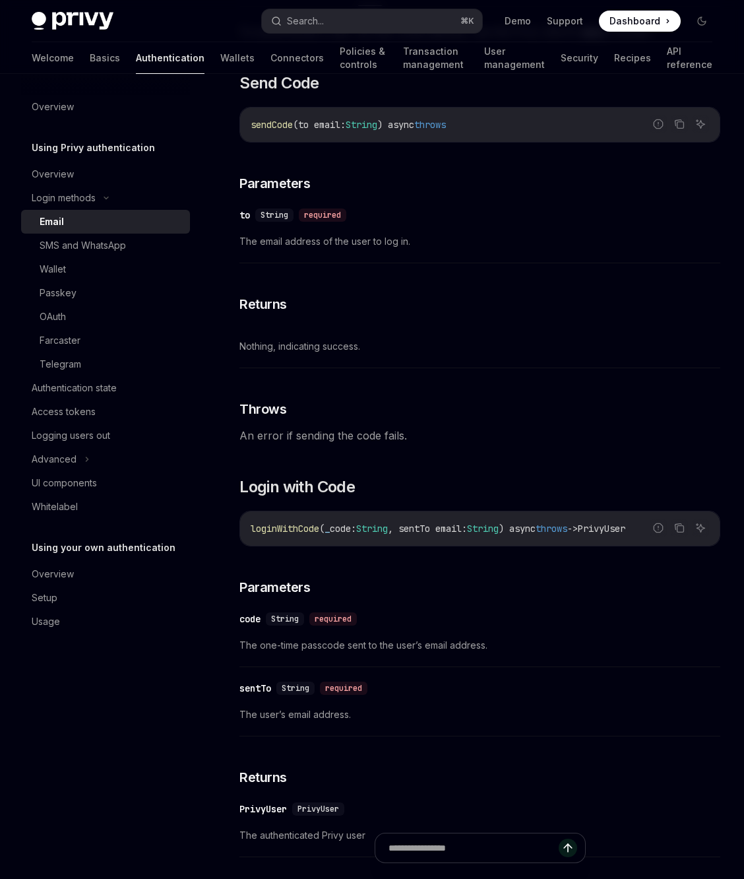
scroll to position [253, 0]
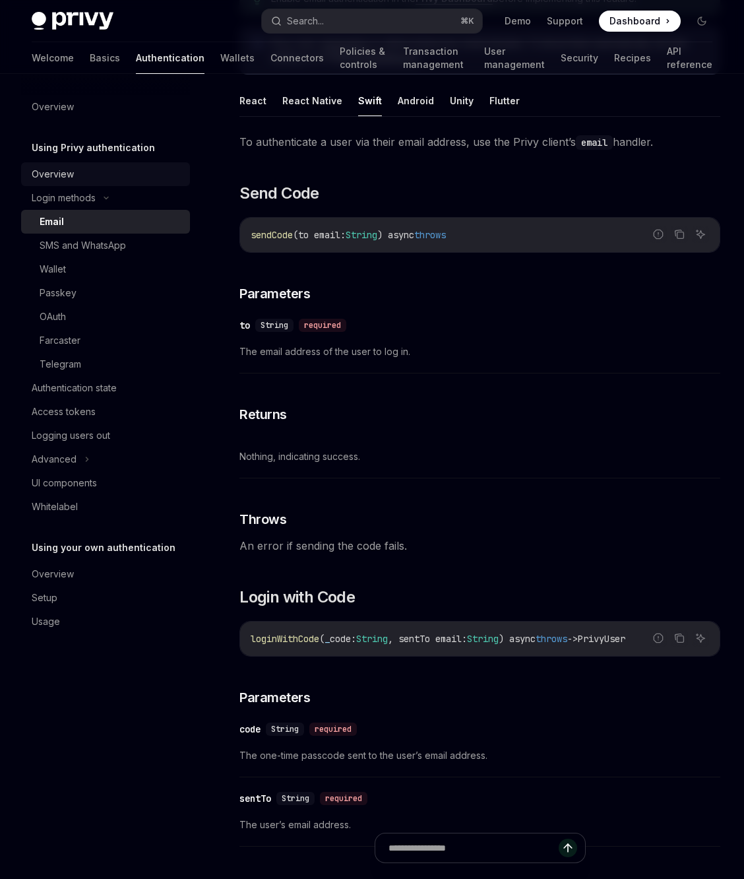
click at [80, 171] on div "Overview" at bounding box center [107, 174] width 150 height 16
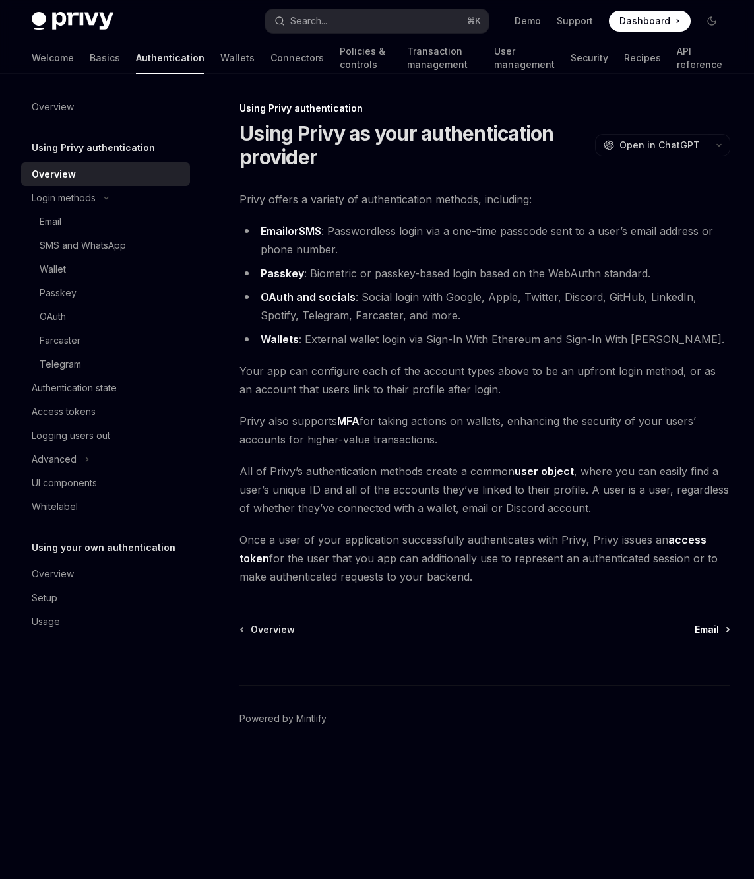
click at [699, 634] on span "Email" at bounding box center [707, 629] width 24 height 13
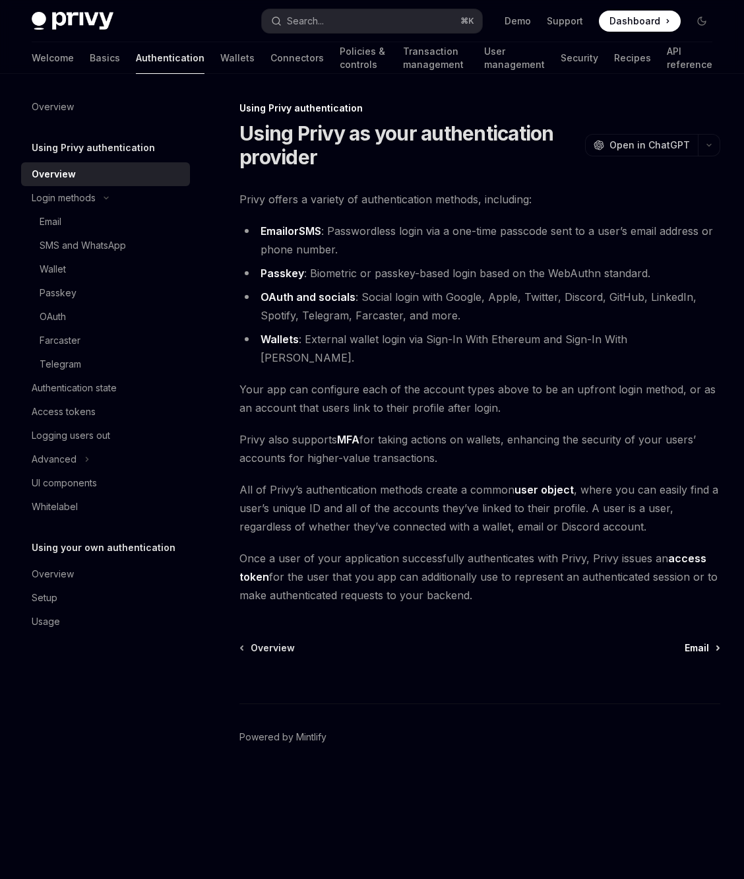
type textarea "*"
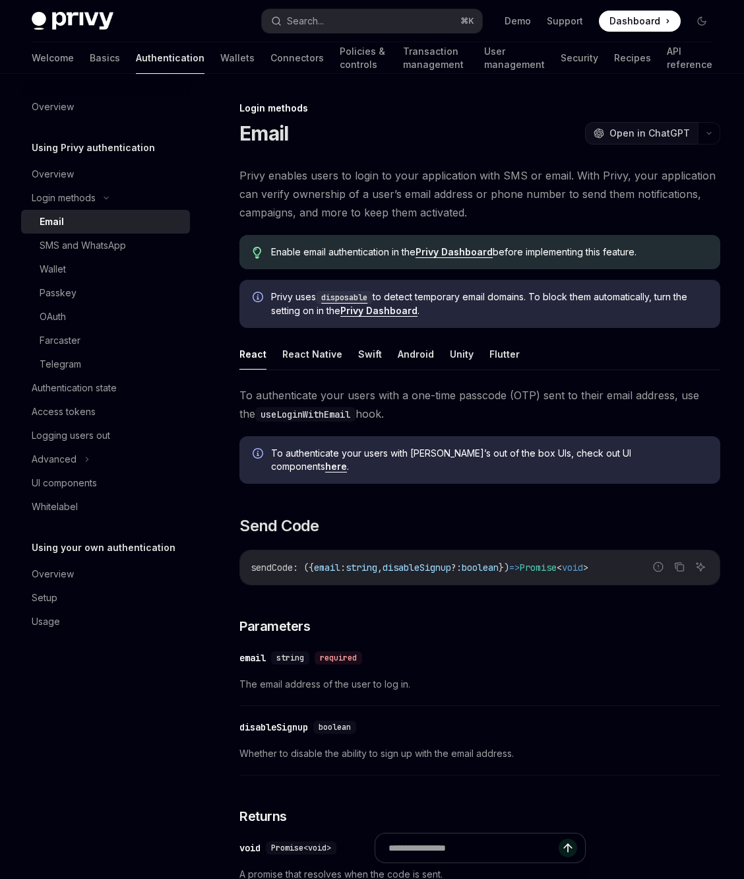
click at [634, 131] on span "Open in ChatGPT" at bounding box center [649, 133] width 80 height 13
click at [457, 253] on link "Privy Dashboard" at bounding box center [454, 252] width 77 height 12
click at [371, 347] on button "Swift" at bounding box center [370, 353] width 24 height 31
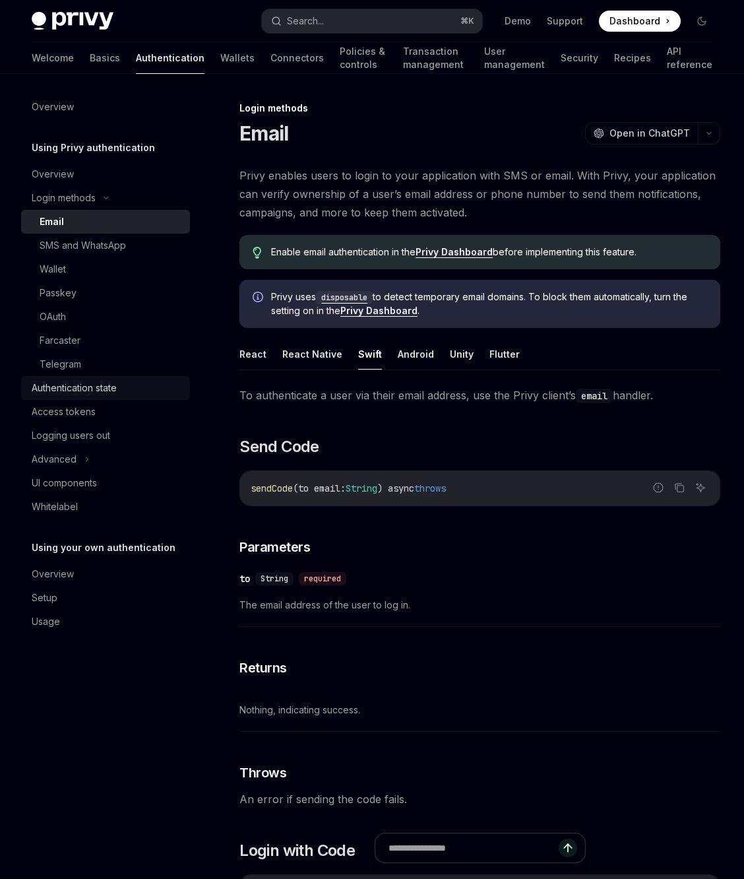
click at [111, 385] on div "Authentication state" at bounding box center [74, 388] width 85 height 16
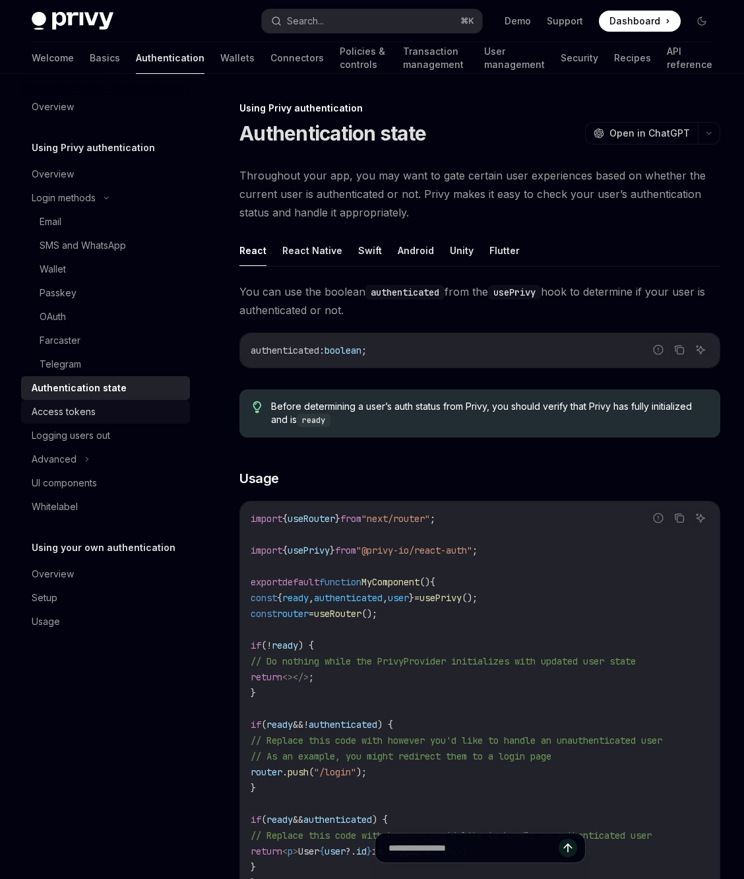
click at [113, 400] on link "Access tokens" at bounding box center [105, 412] width 169 height 24
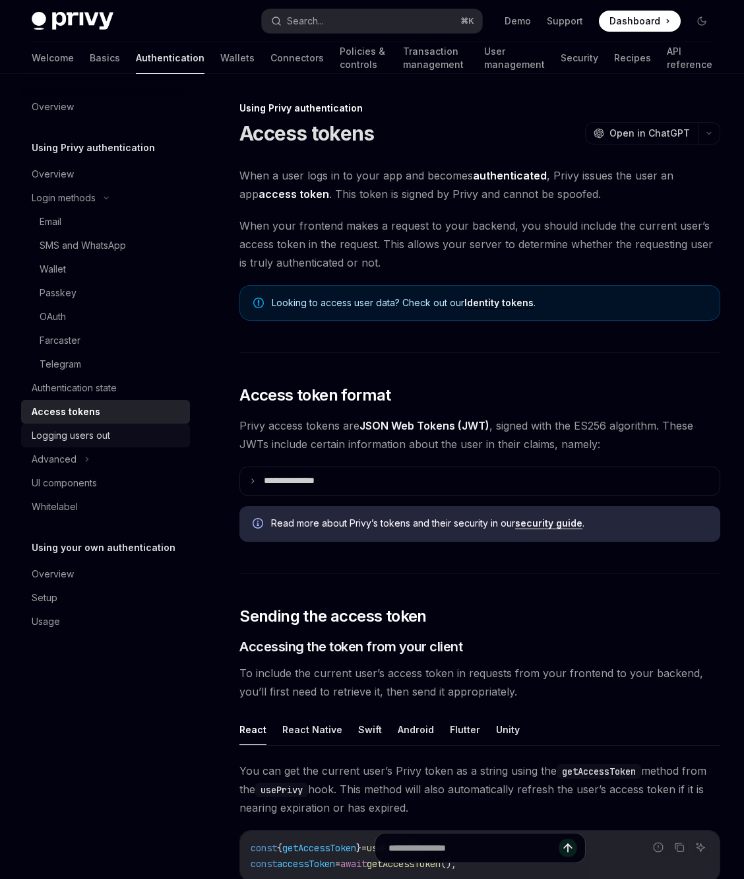
click at [114, 430] on div "Logging users out" at bounding box center [107, 435] width 150 height 16
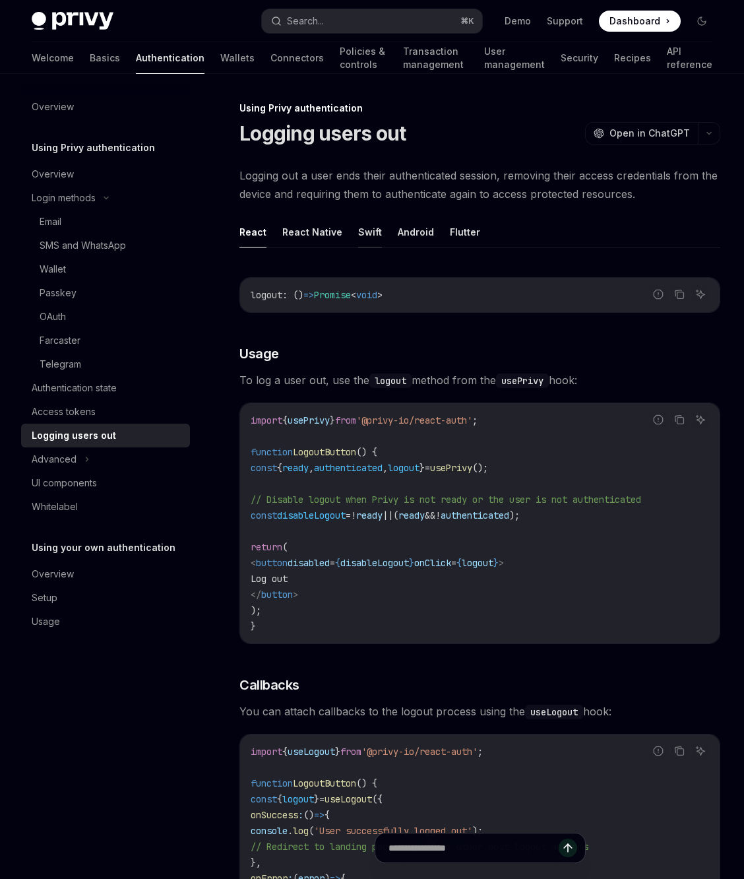
click at [369, 226] on button "Swift" at bounding box center [370, 231] width 24 height 31
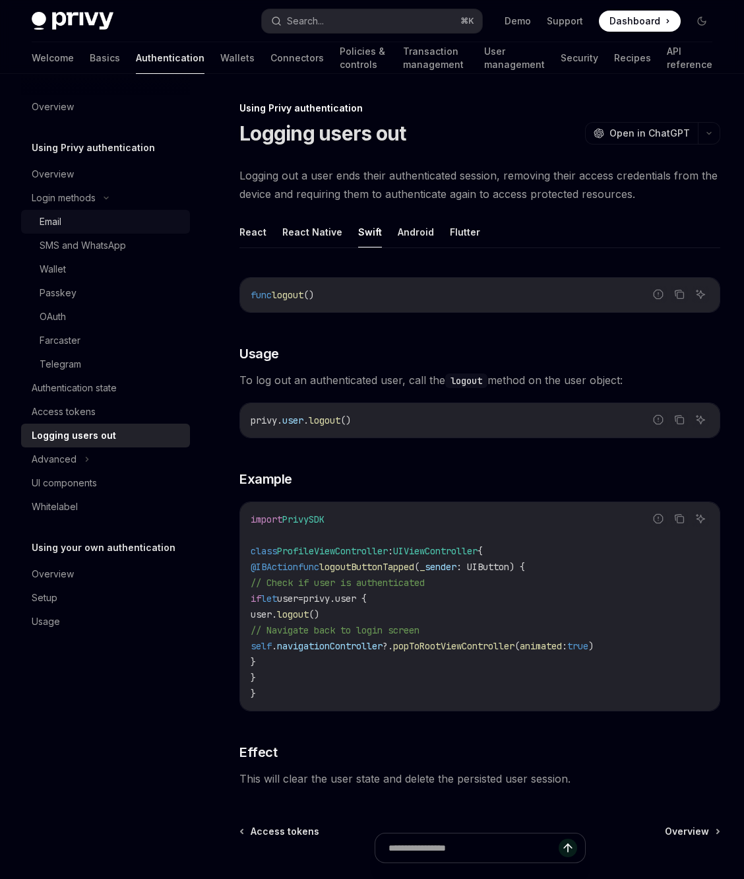
click at [87, 224] on div "Email" at bounding box center [111, 222] width 142 height 16
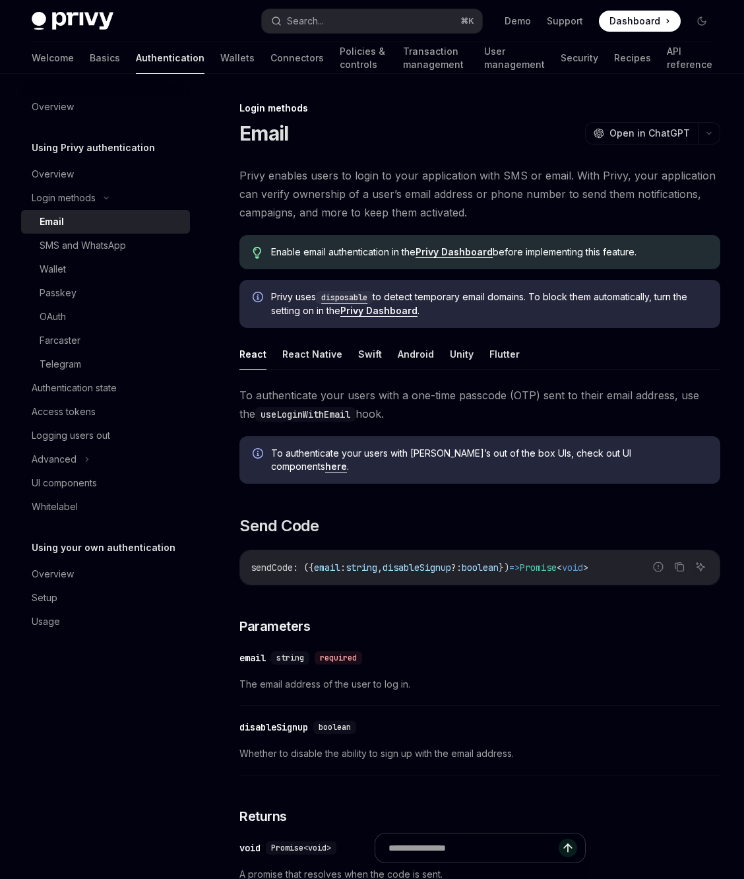
click at [19, 57] on div "Welcome Basics Authentication Wallets Connectors Policies & controls Transactio…" at bounding box center [372, 58] width 744 height 32
click at [90, 53] on link "Basics" at bounding box center [105, 58] width 30 height 32
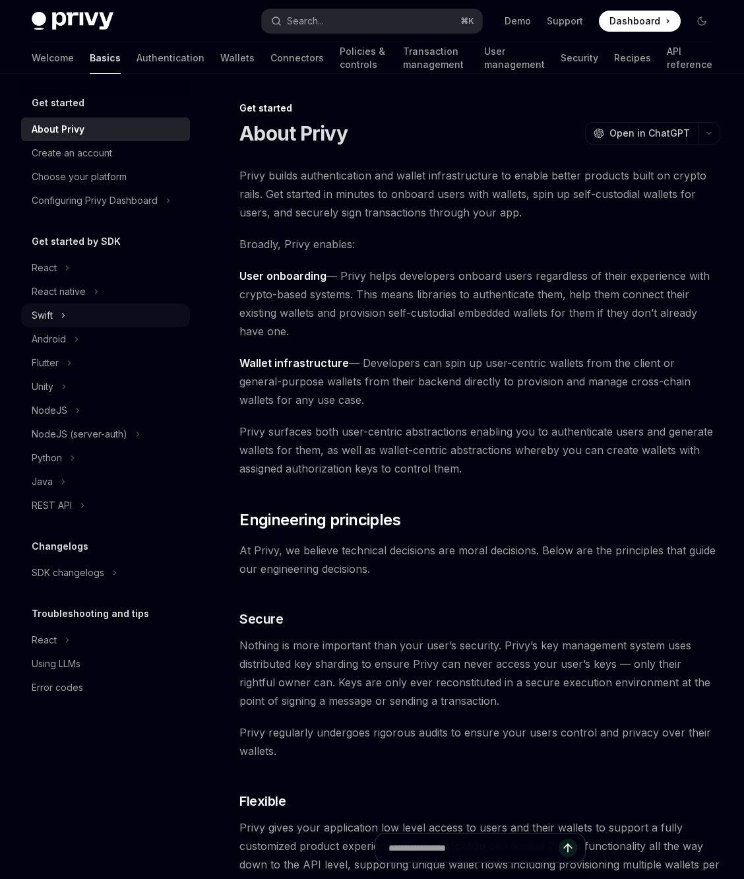
click at [69, 309] on div "Swift" at bounding box center [105, 315] width 169 height 24
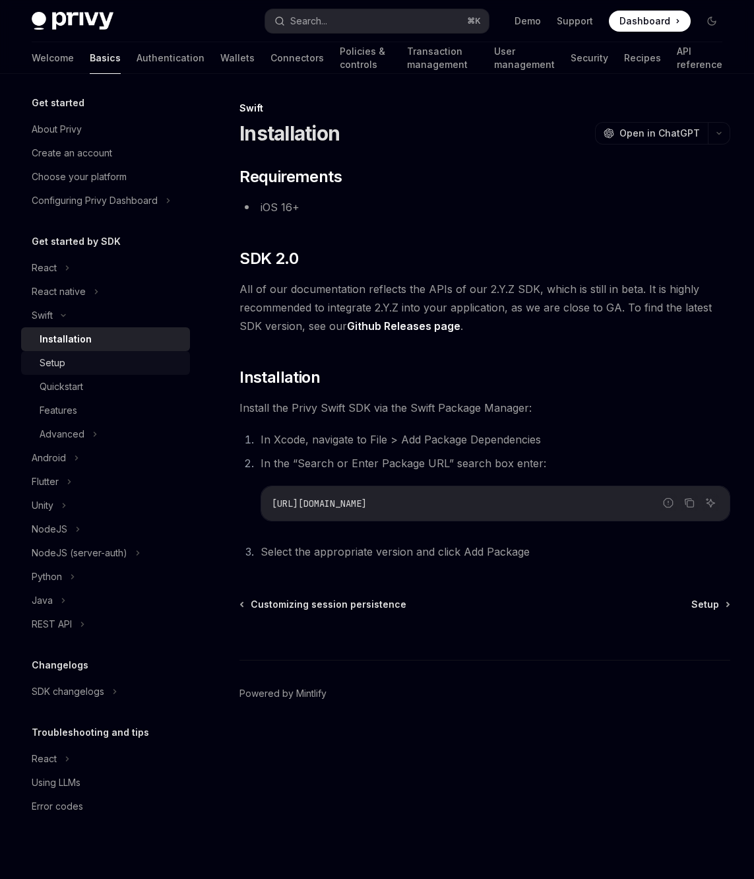
click at [125, 369] on div "Setup" at bounding box center [111, 363] width 142 height 16
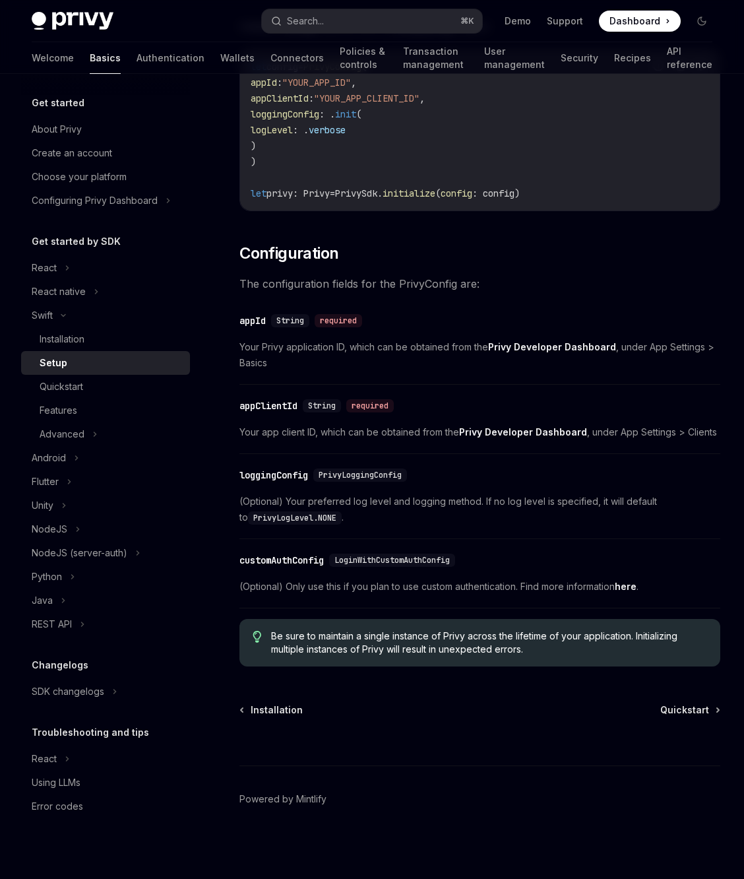
scroll to position [431, 0]
click at [685, 704] on span "Quickstart" at bounding box center [684, 708] width 49 height 13
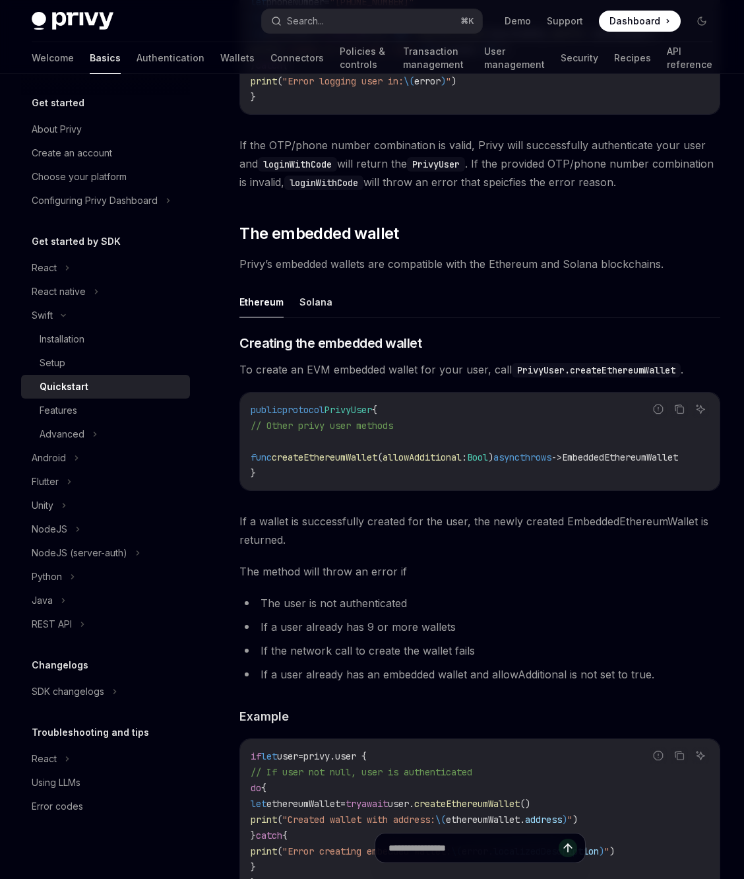
scroll to position [1386, 0]
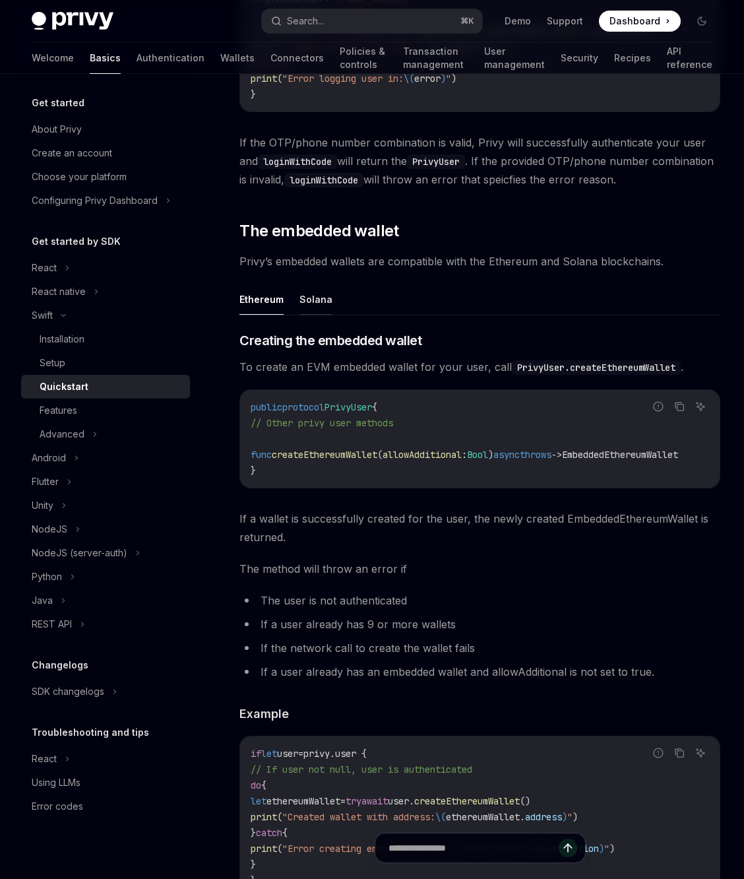
click at [311, 309] on button "Solana" at bounding box center [315, 299] width 33 height 31
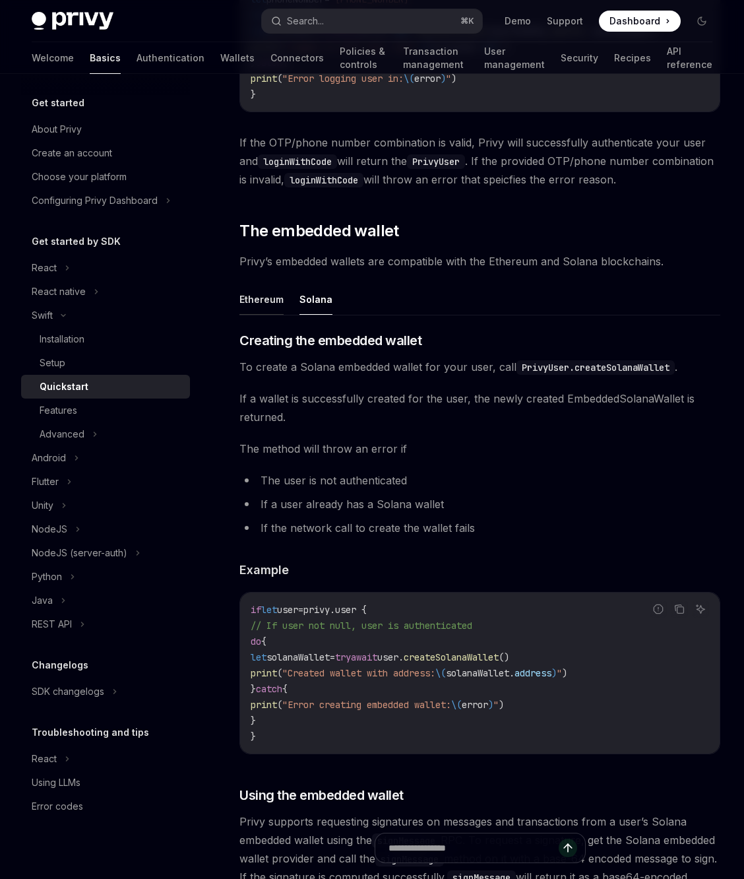
click at [259, 315] on button "Ethereum" at bounding box center [261, 299] width 44 height 31
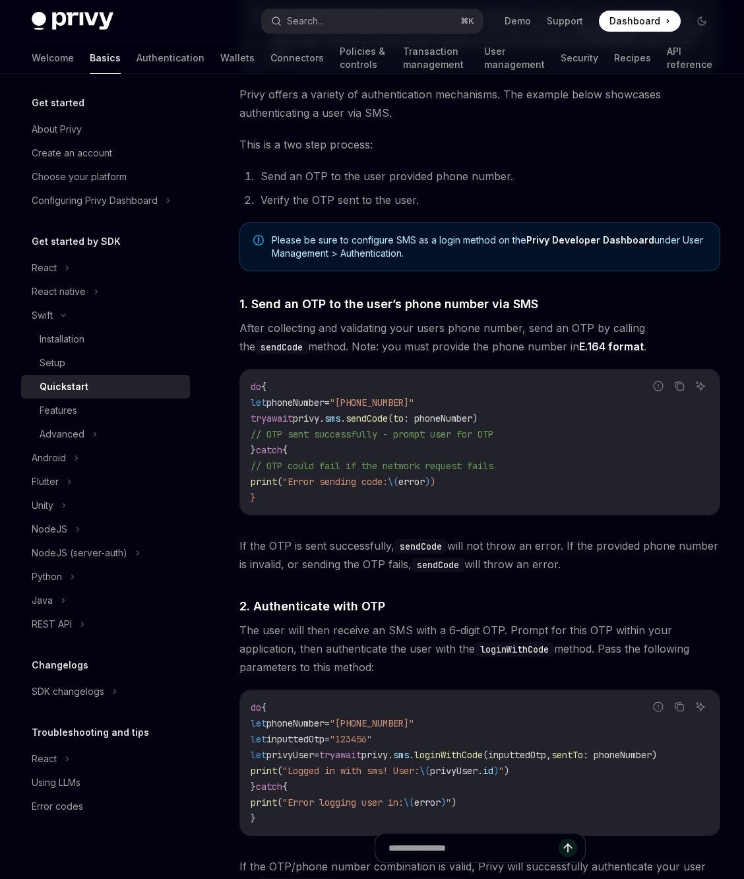
scroll to position [470, 0]
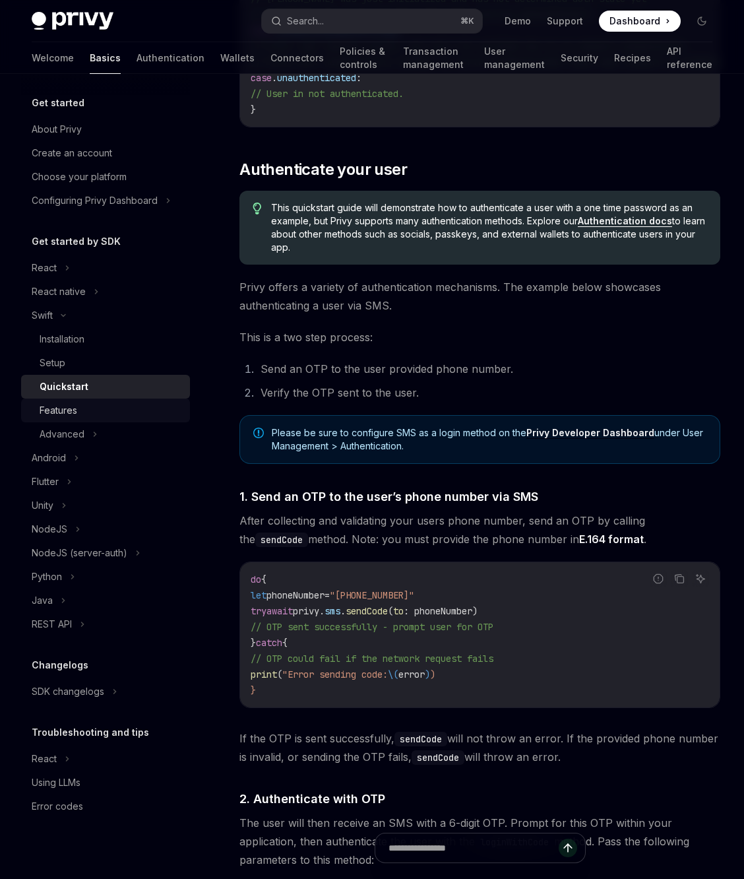
click at [98, 405] on div "Features" at bounding box center [111, 410] width 142 height 16
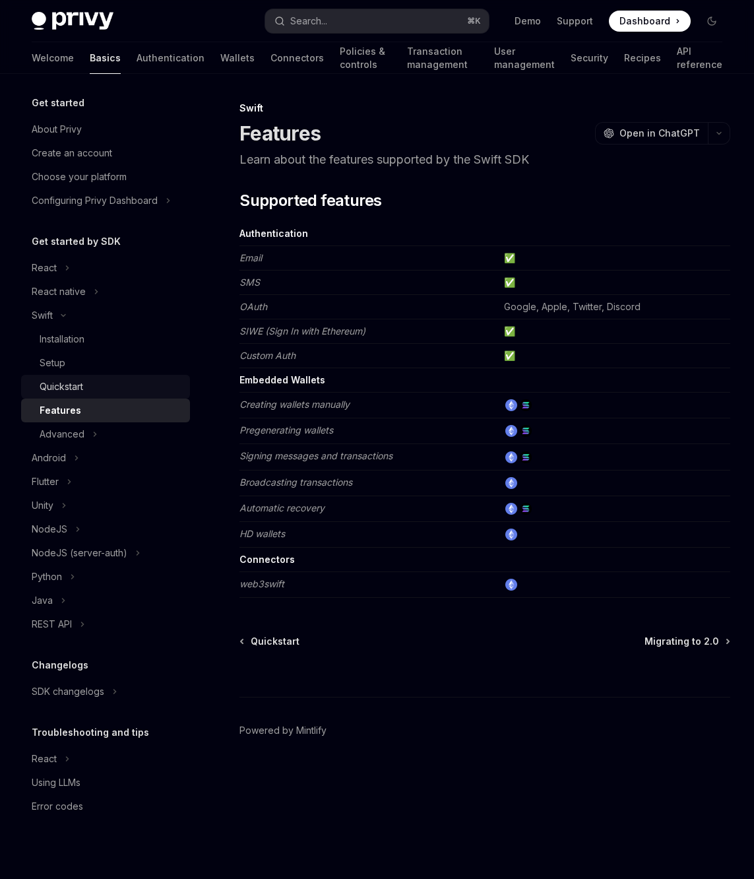
click at [93, 389] on div "Quickstart" at bounding box center [111, 387] width 142 height 16
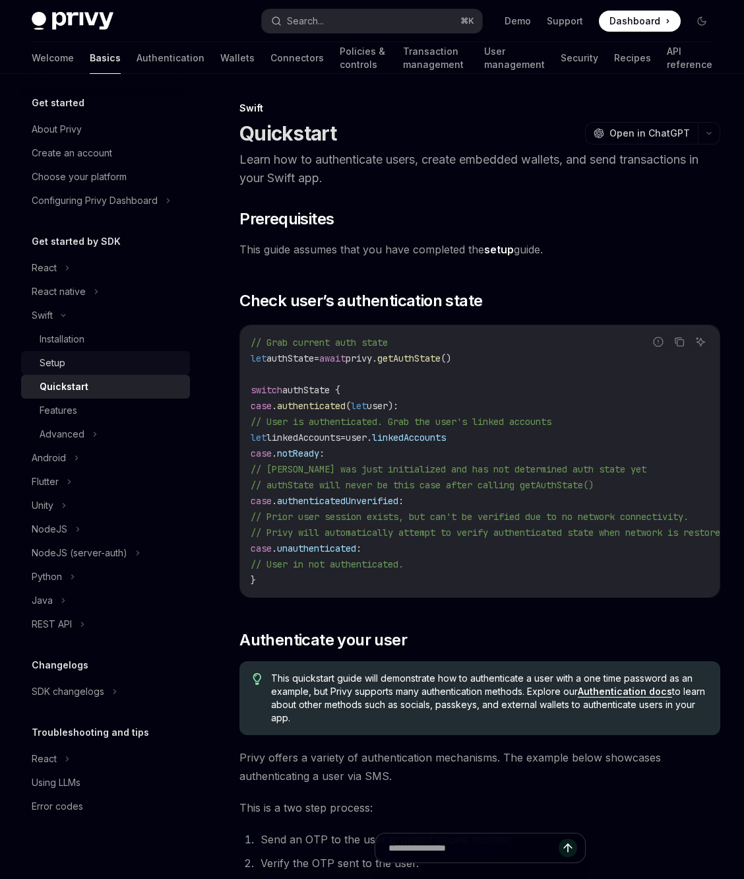
click at [89, 373] on link "Setup" at bounding box center [105, 363] width 169 height 24
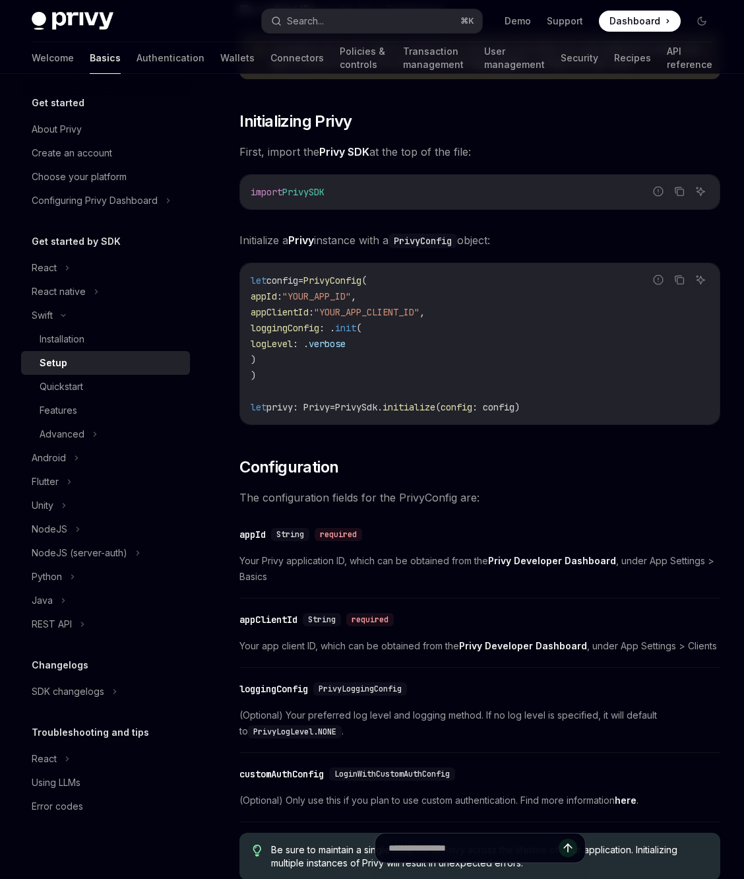
scroll to position [104, 0]
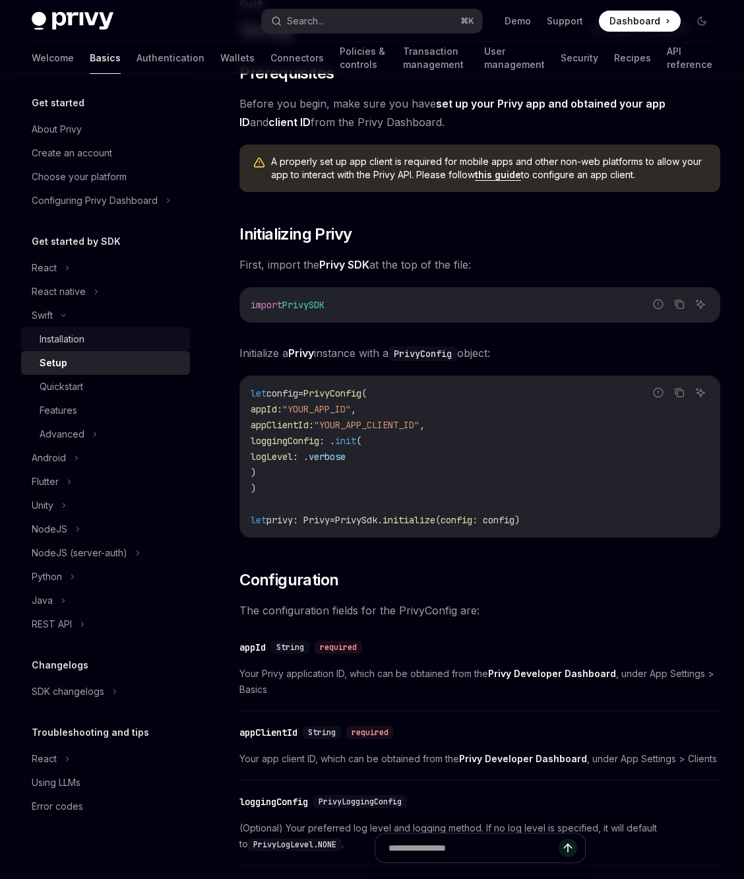
click at [122, 340] on div "Installation" at bounding box center [111, 339] width 142 height 16
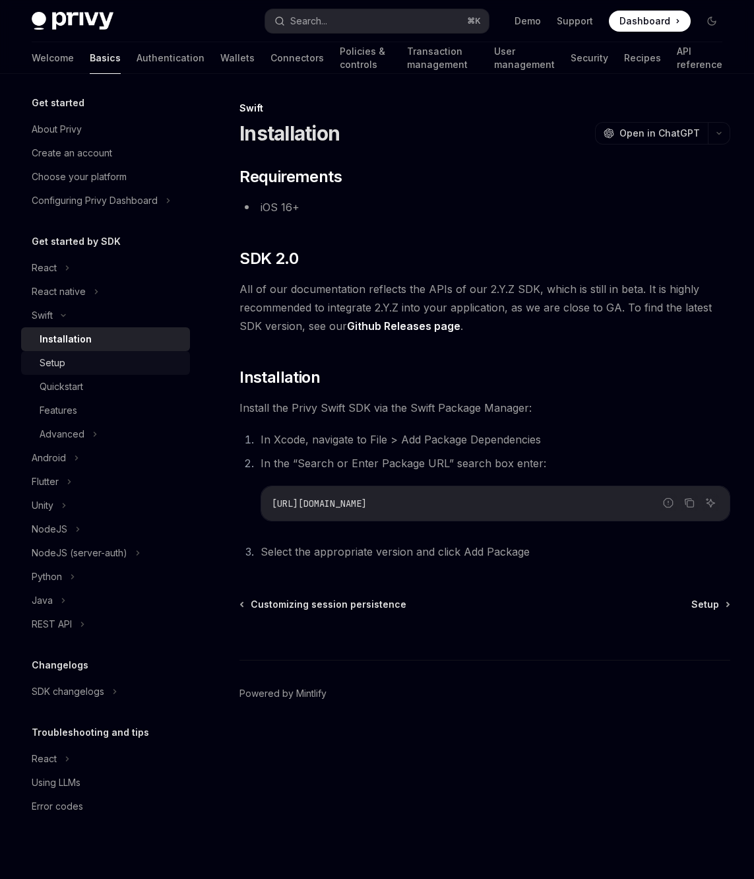
click at [145, 360] on div "Setup" at bounding box center [111, 363] width 142 height 16
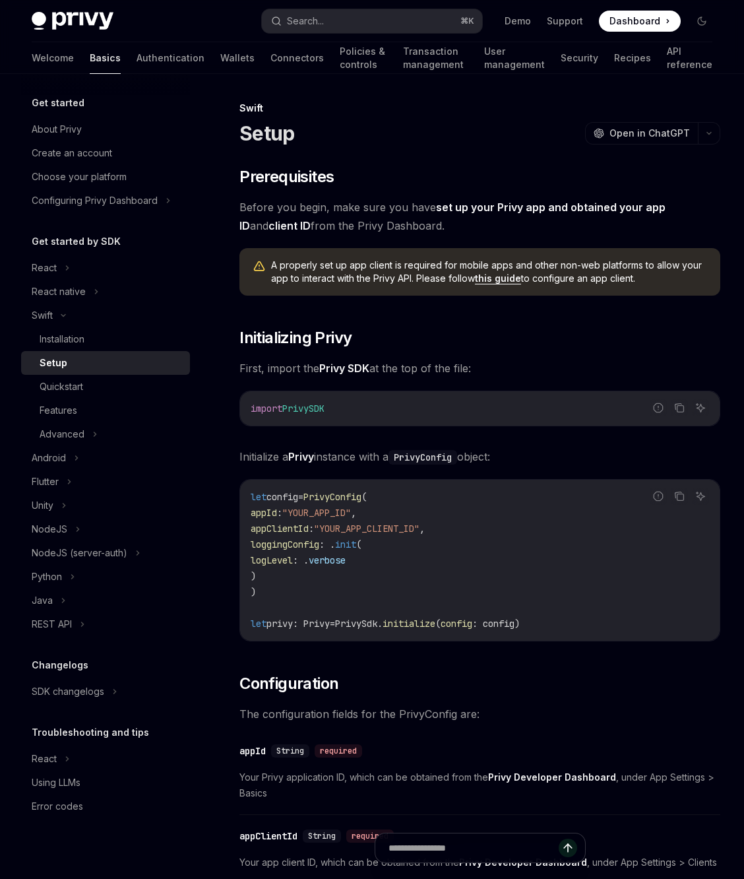
click at [521, 277] on link "this guide" at bounding box center [498, 278] width 46 height 12
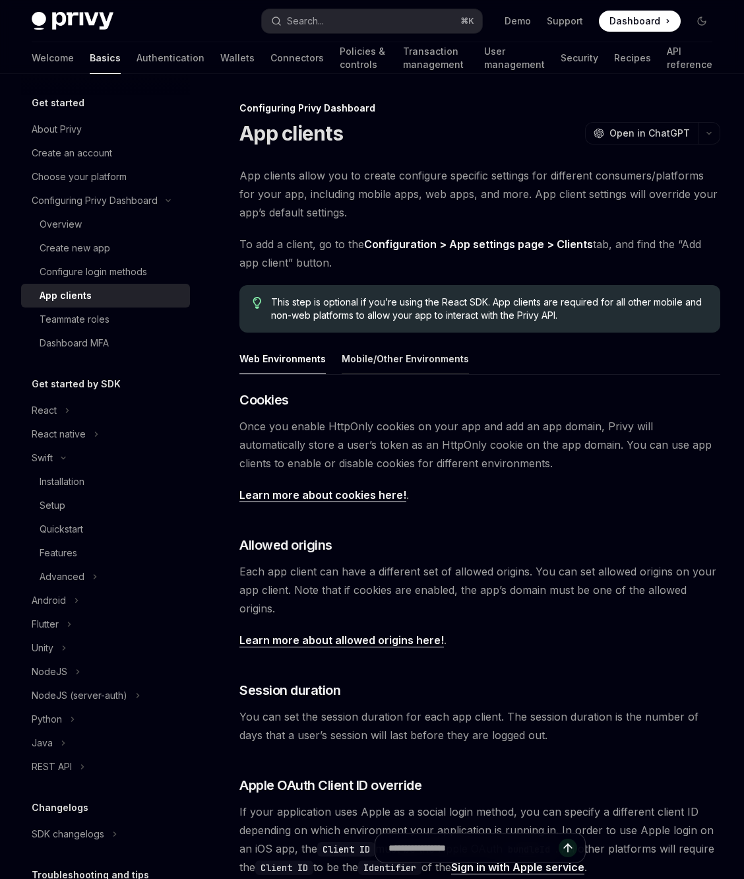
click at [435, 365] on button "Mobile/Other Environments" at bounding box center [405, 358] width 127 height 31
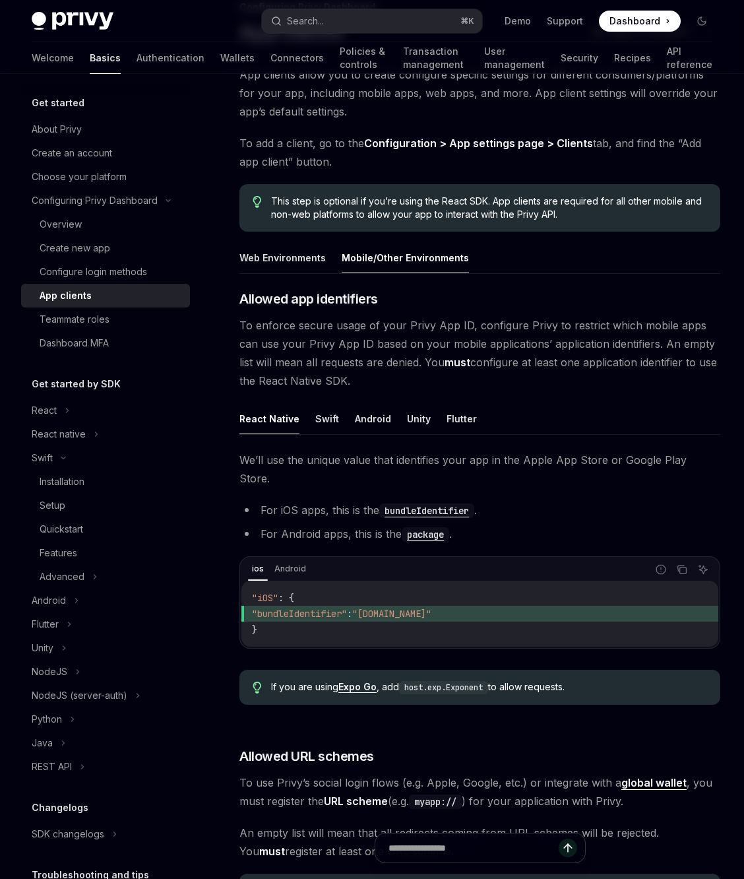
scroll to position [121, 0]
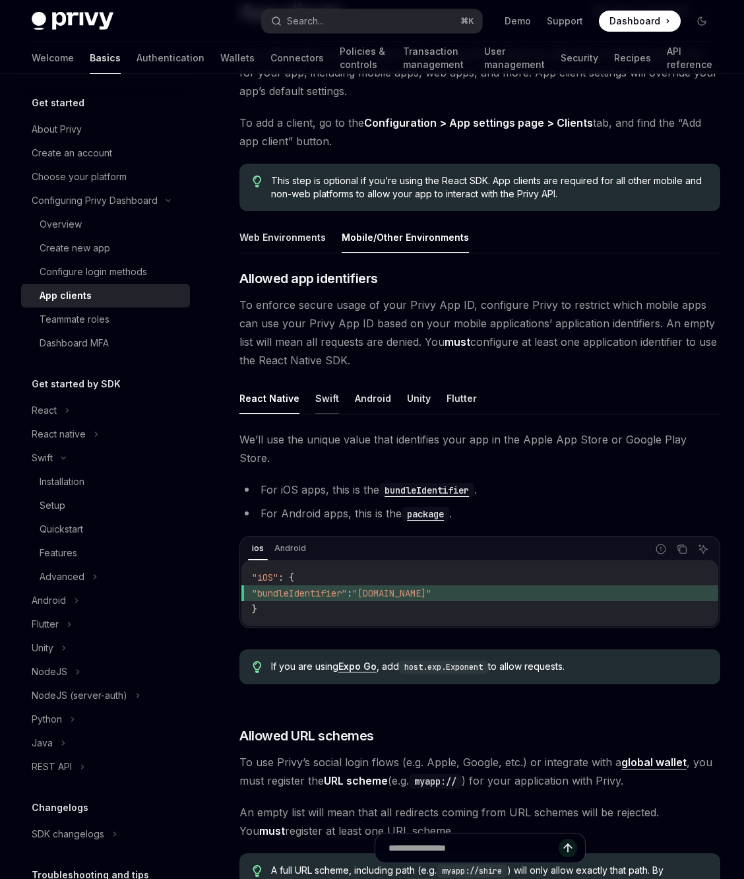
click at [321, 390] on button "Swift" at bounding box center [327, 398] width 24 height 31
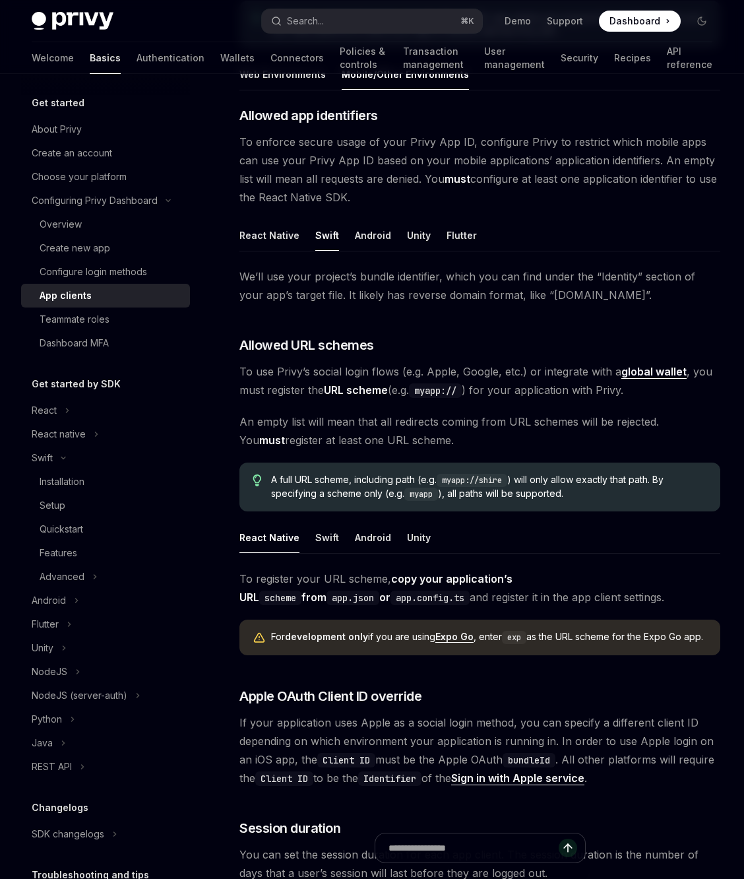
scroll to position [318, 0]
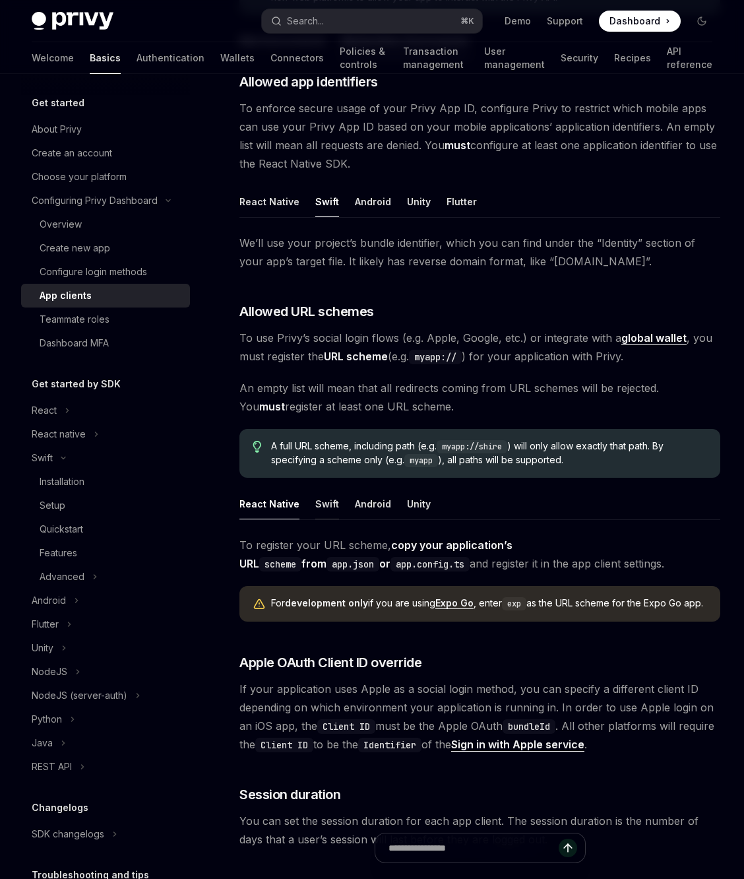
click at [318, 506] on button "Swift" at bounding box center [327, 503] width 24 height 31
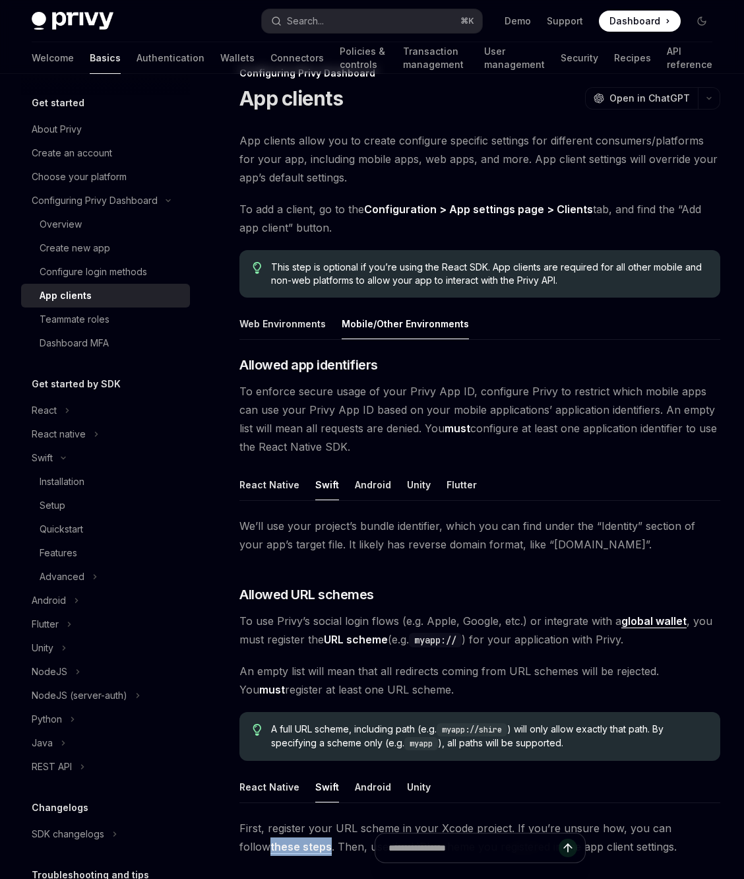
scroll to position [3, 0]
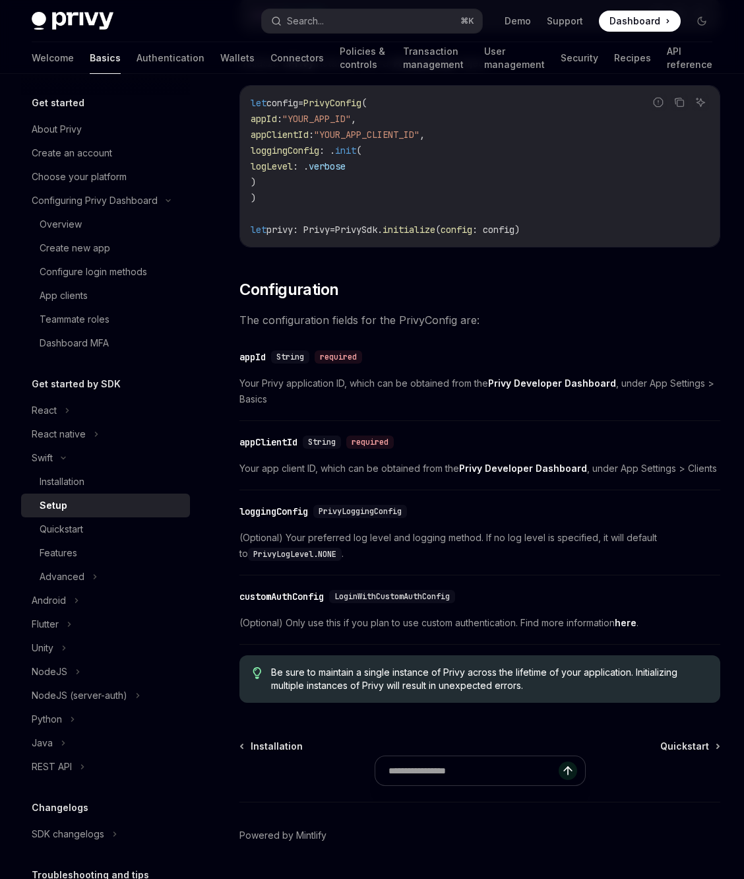
scroll to position [431, 0]
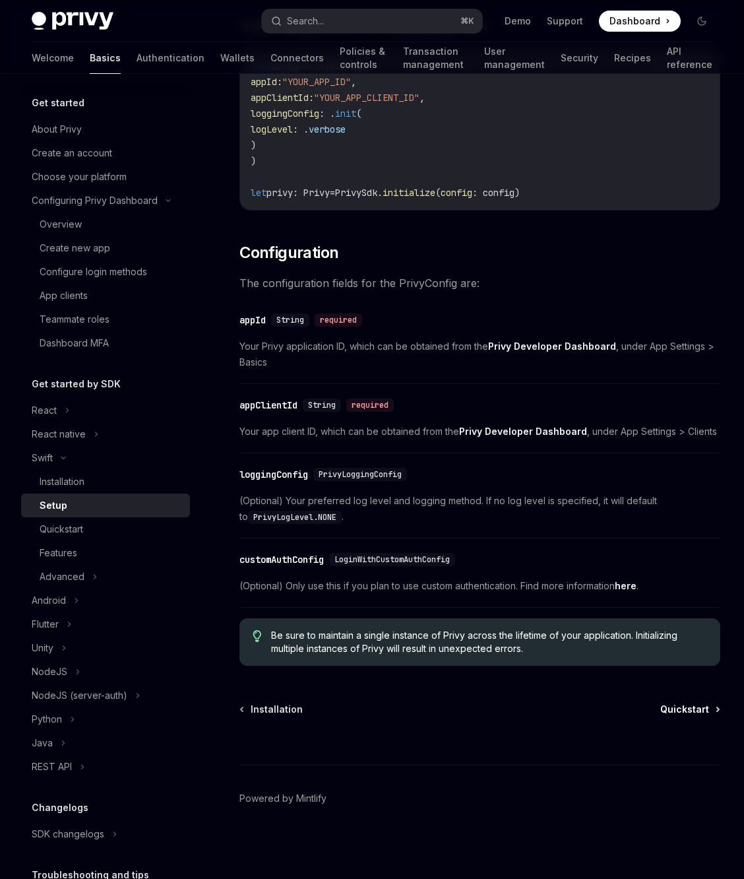
click at [685, 707] on span "Quickstart" at bounding box center [684, 708] width 49 height 13
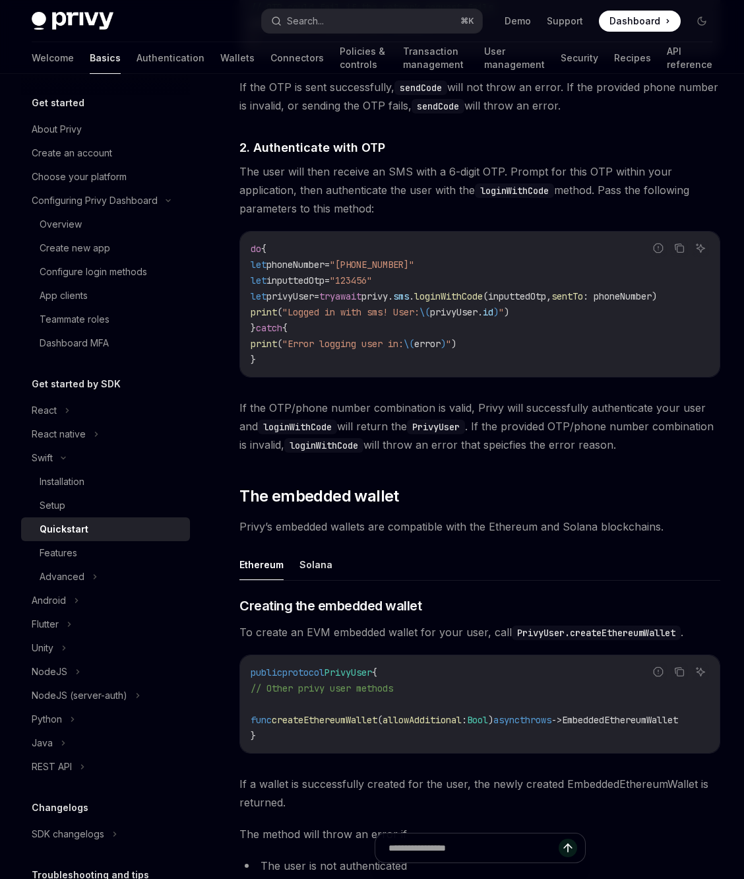
scroll to position [1121, 0]
click at [312, 575] on button "Solana" at bounding box center [315, 564] width 33 height 31
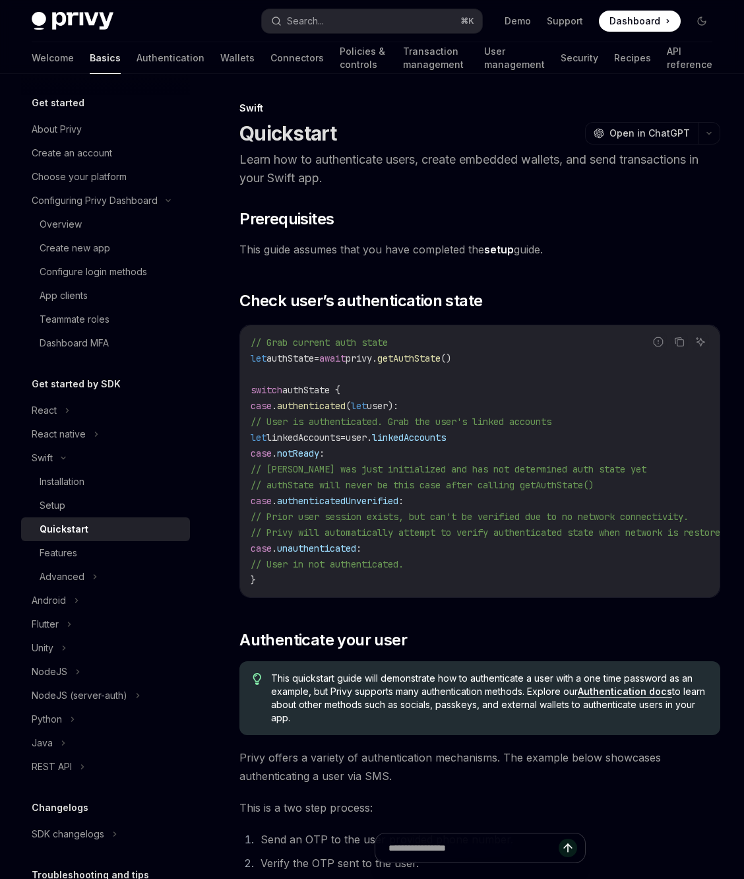
click at [502, 249] on link "setup" at bounding box center [499, 250] width 30 height 14
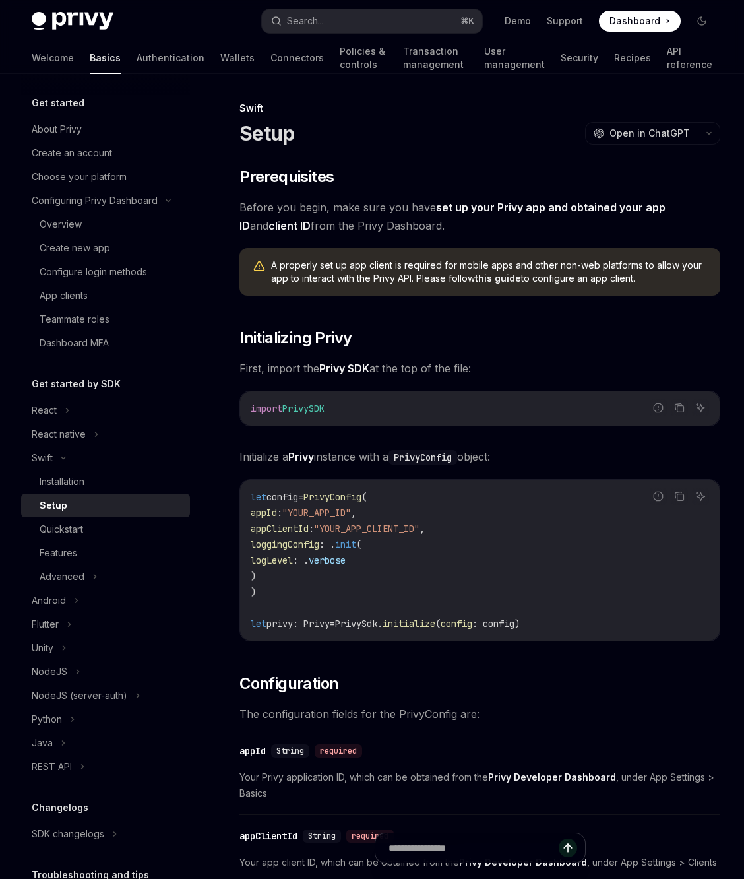
type textarea "*"
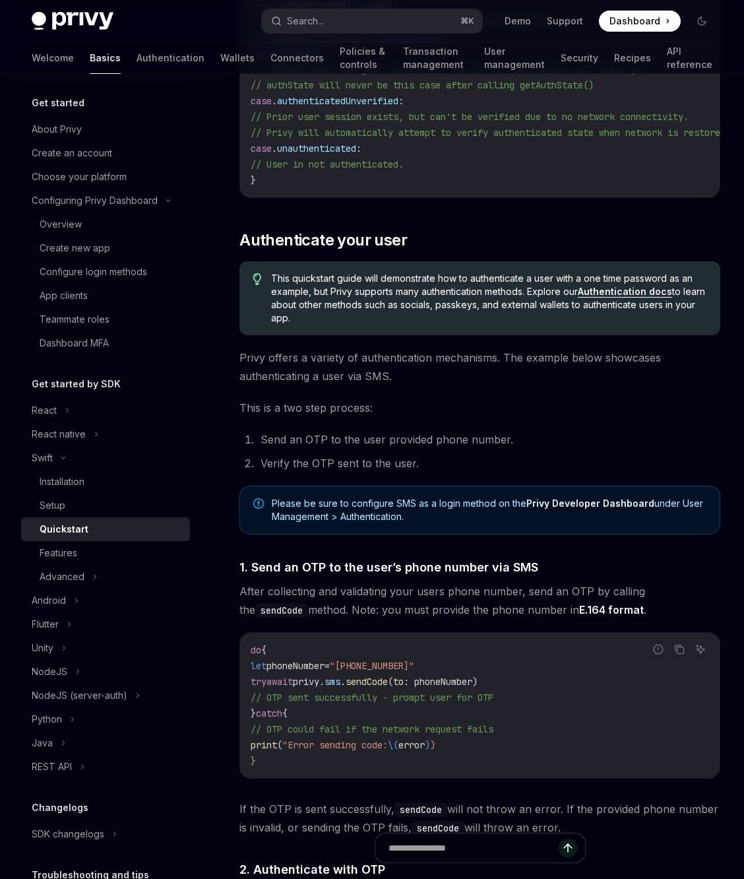
scroll to position [400, 0]
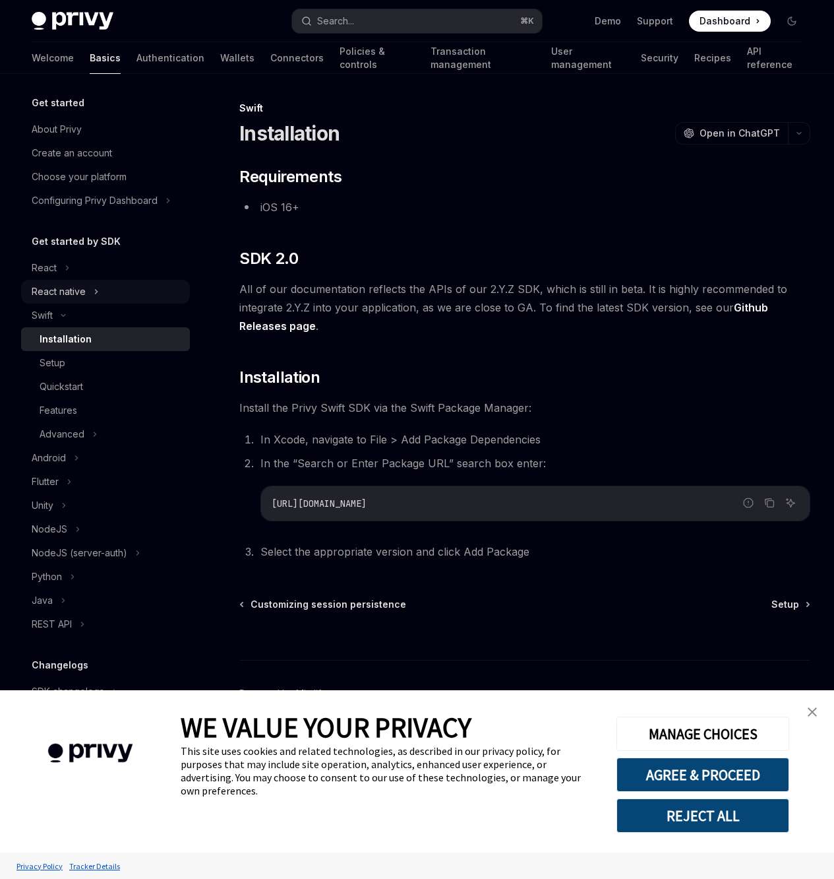
click at [96, 296] on icon at bounding box center [96, 292] width 5 height 16
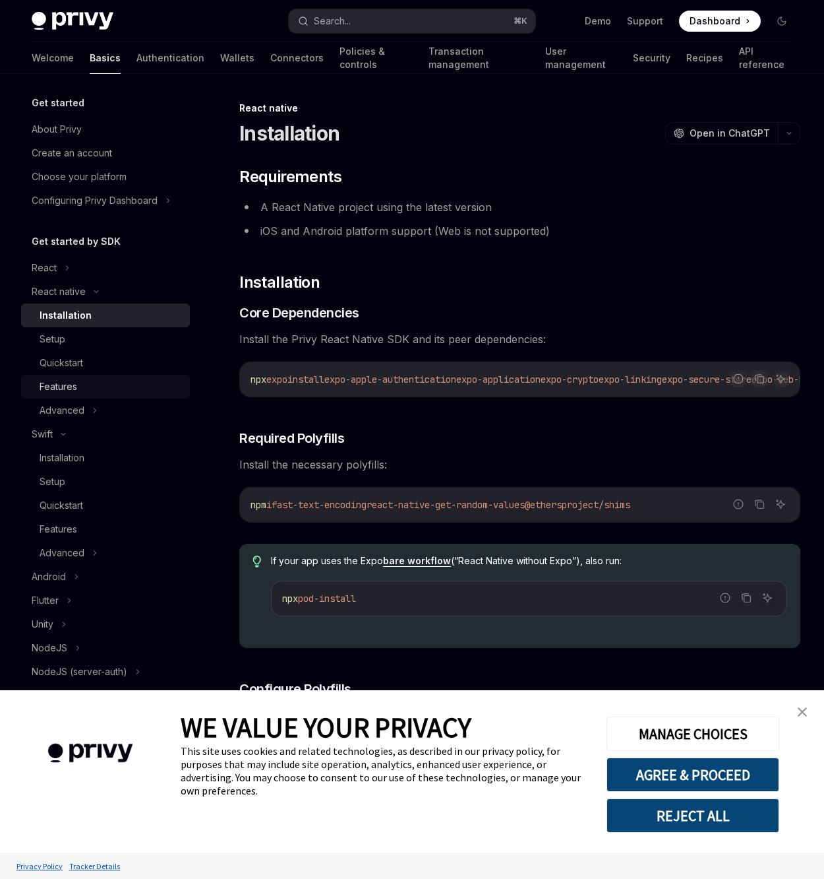
click at [101, 376] on link "Features" at bounding box center [105, 387] width 169 height 24
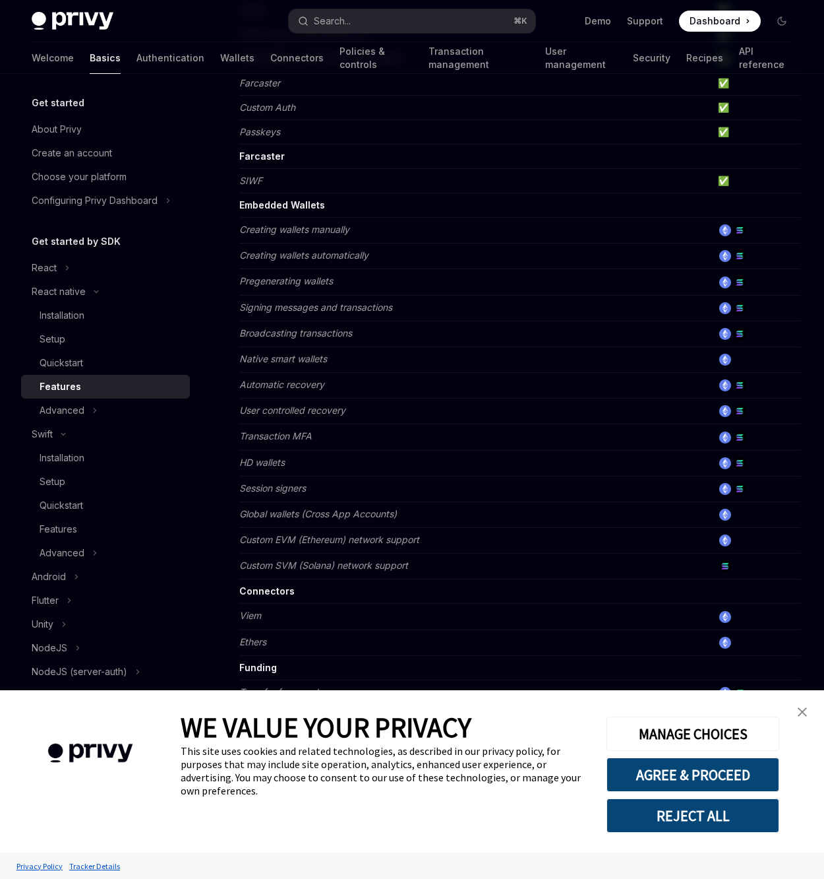
scroll to position [363, 0]
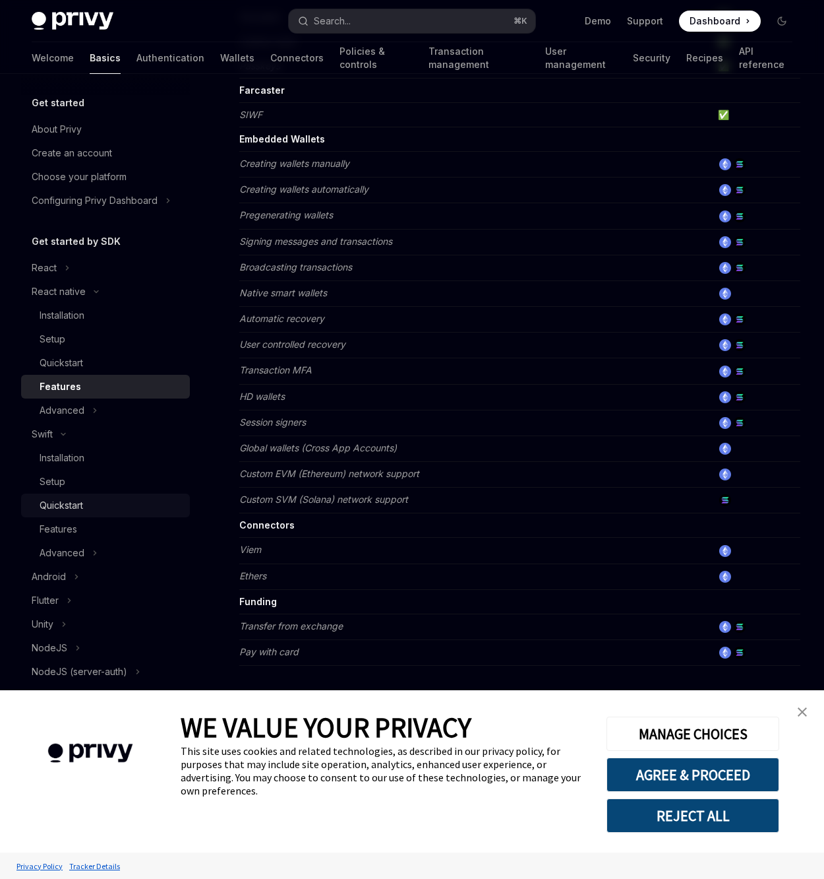
click at [87, 503] on div "Quickstart" at bounding box center [111, 505] width 142 height 16
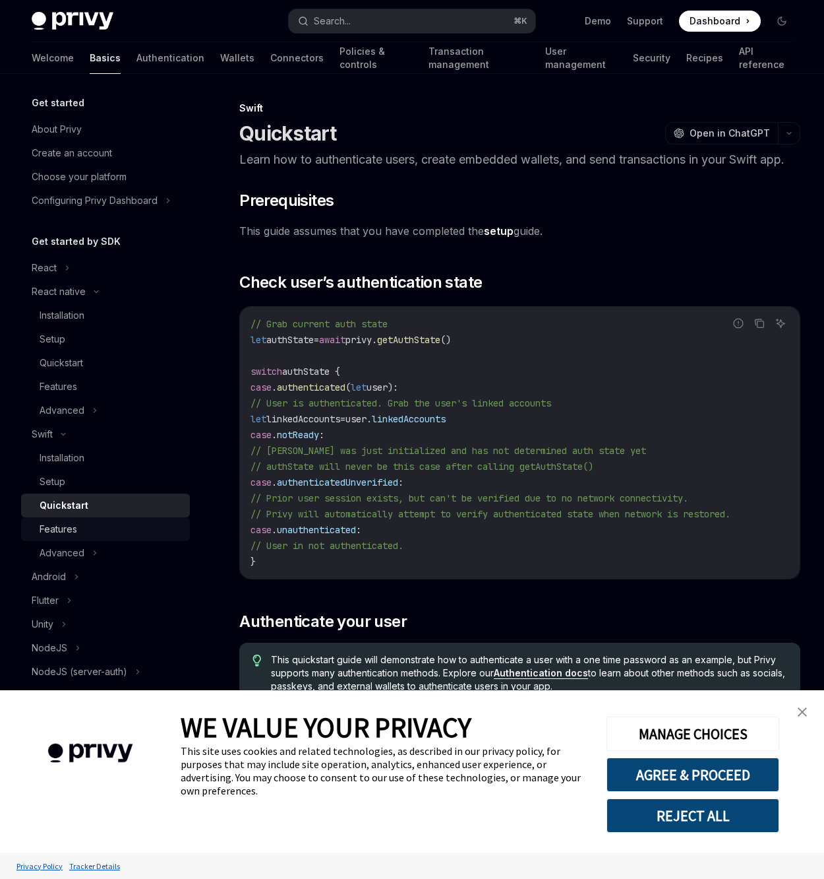
click at [93, 526] on div "Features" at bounding box center [111, 529] width 142 height 16
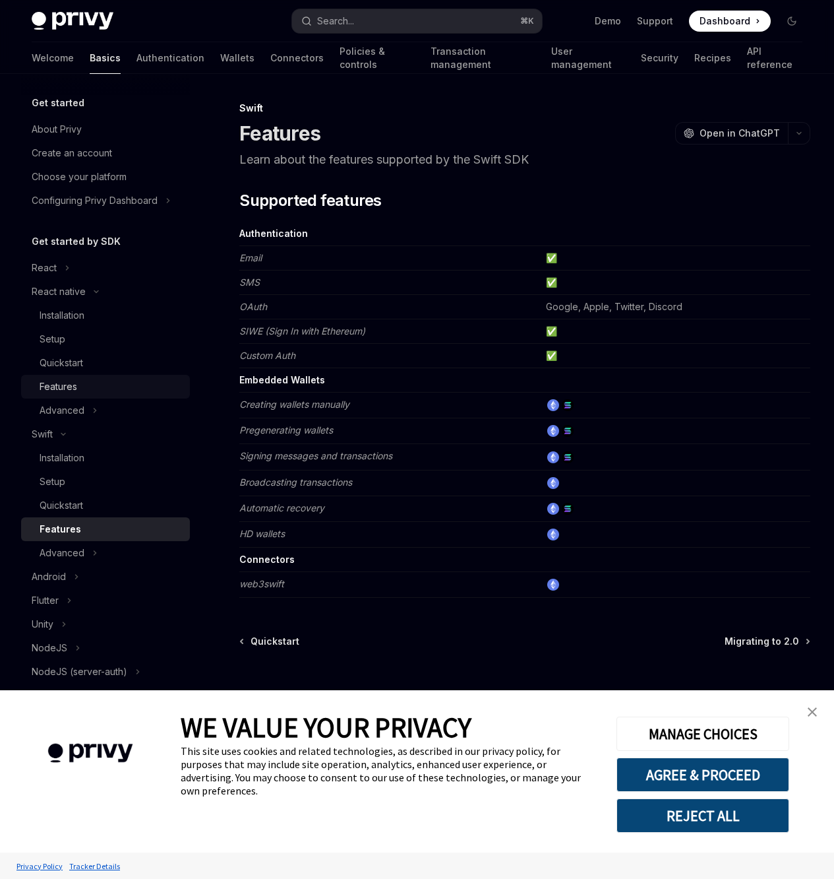
click at [111, 385] on div "Features" at bounding box center [111, 387] width 142 height 16
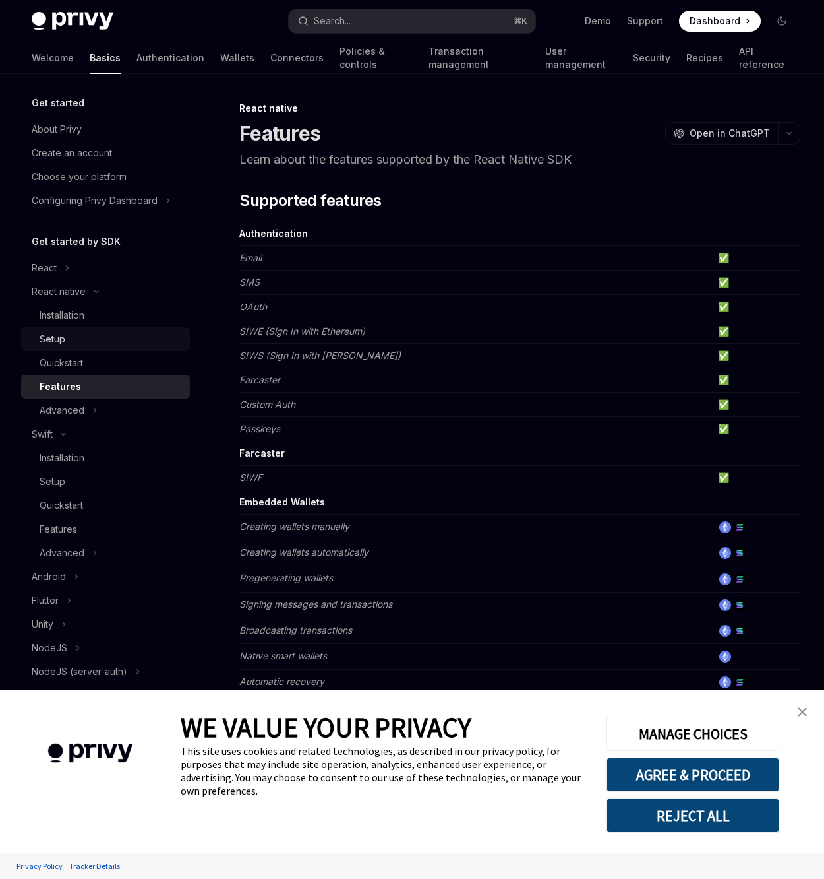
click at [101, 332] on div "Setup" at bounding box center [111, 339] width 142 height 16
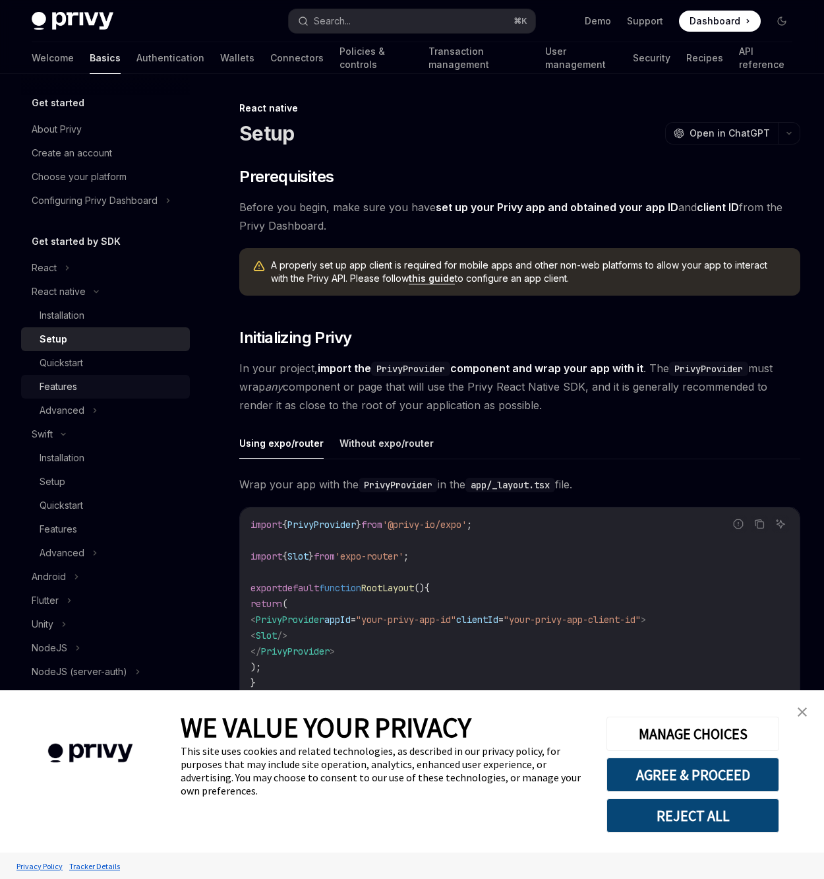
click at [108, 384] on div "Features" at bounding box center [111, 387] width 142 height 16
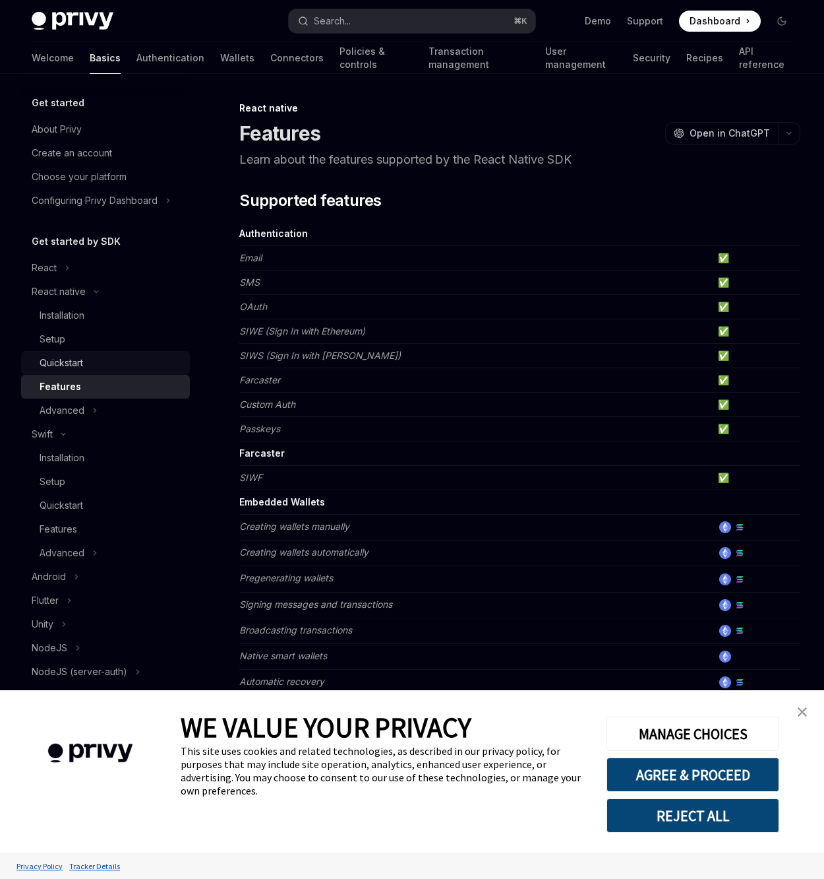
click at [108, 367] on div "Quickstart" at bounding box center [111, 363] width 142 height 16
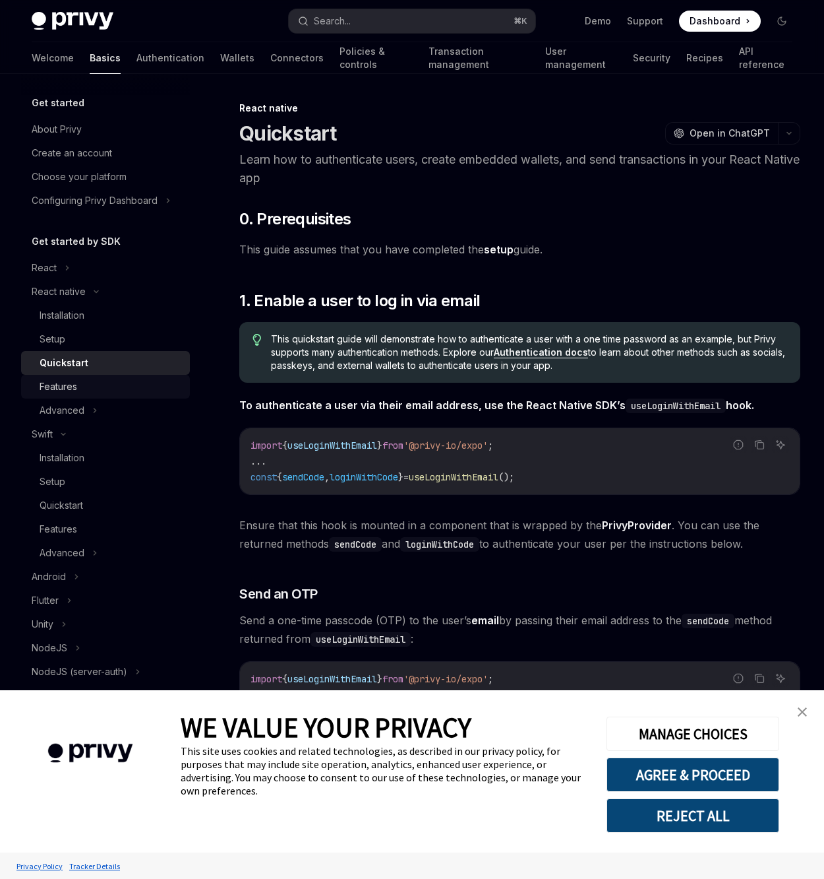
click at [113, 385] on div "Features" at bounding box center [111, 387] width 142 height 16
type textarea "*"
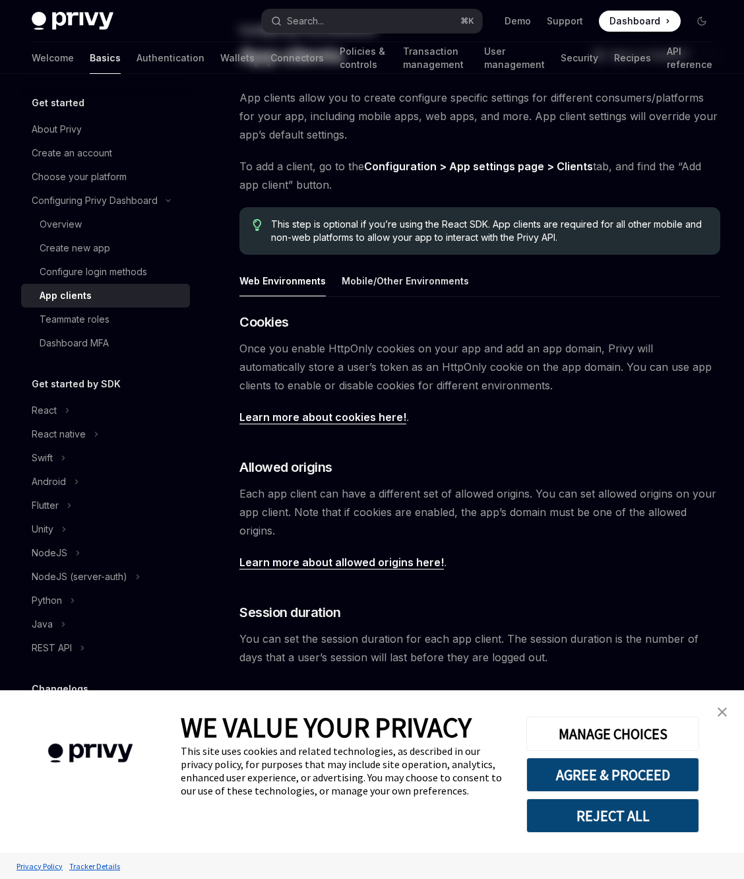
scroll to position [131, 0]
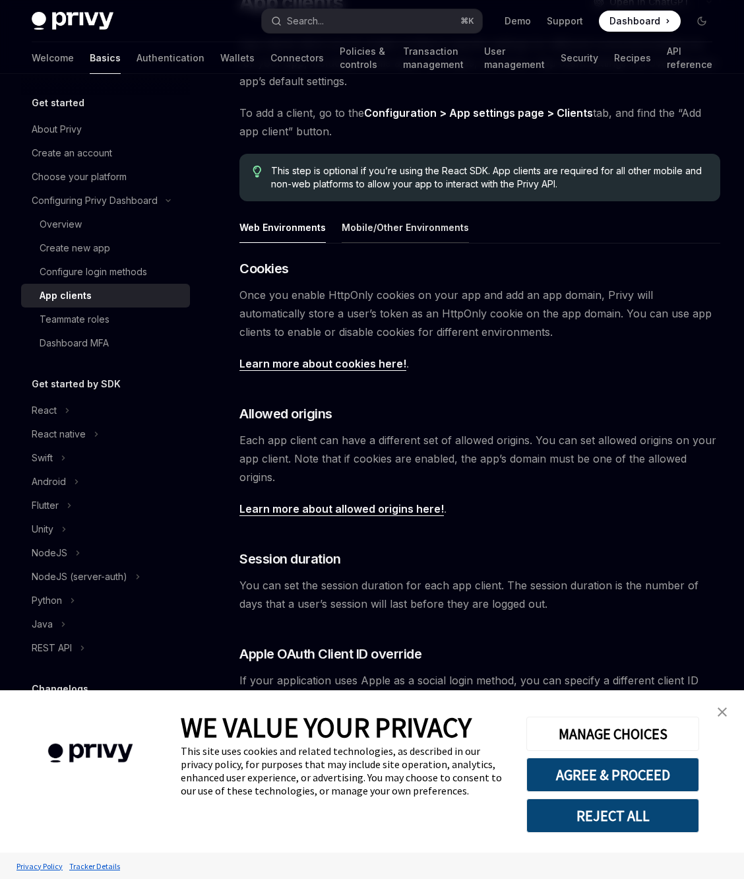
click at [419, 232] on button "Mobile/Other Environments" at bounding box center [405, 227] width 127 height 31
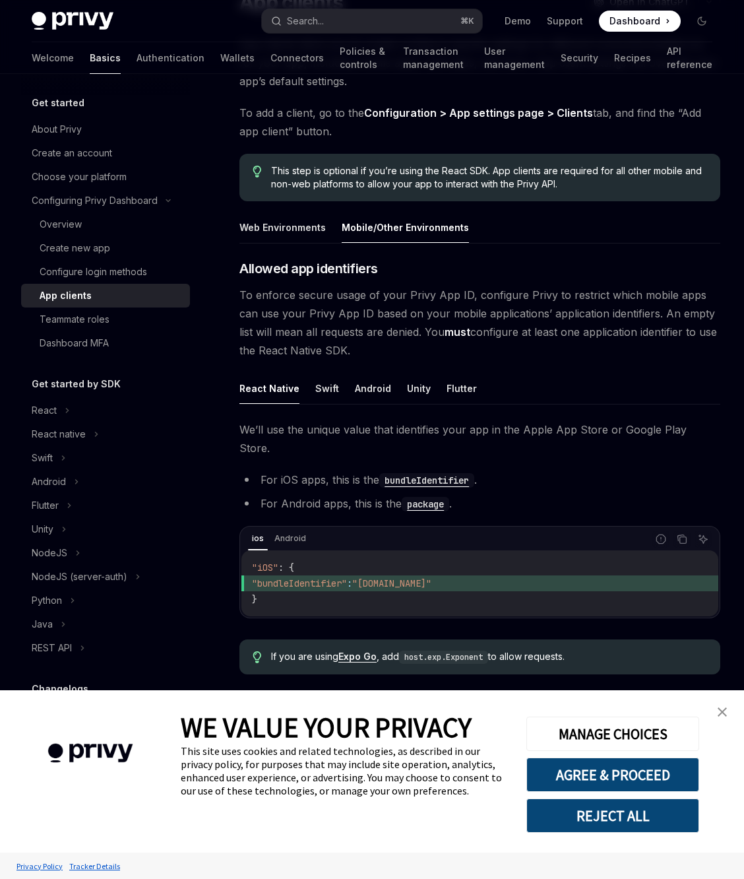
drag, startPoint x: 411, startPoint y: 345, endPoint x: 404, endPoint y: 354, distance: 11.2
click at [379, 357] on span "To enforce secure usage of your Privy App ID, configure Privy to restrict which…" at bounding box center [479, 323] width 481 height 74
click at [435, 349] on span "To enforce secure usage of your Privy App ID, configure Privy to restrict which…" at bounding box center [479, 323] width 481 height 74
click at [326, 388] on button "Swift" at bounding box center [327, 388] width 24 height 31
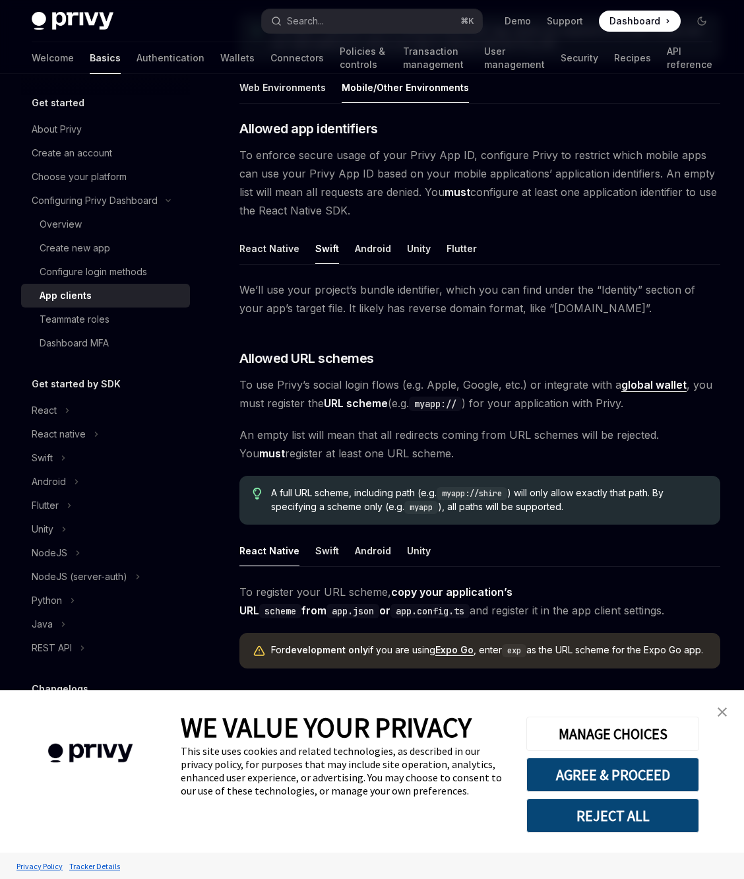
scroll to position [150, 0]
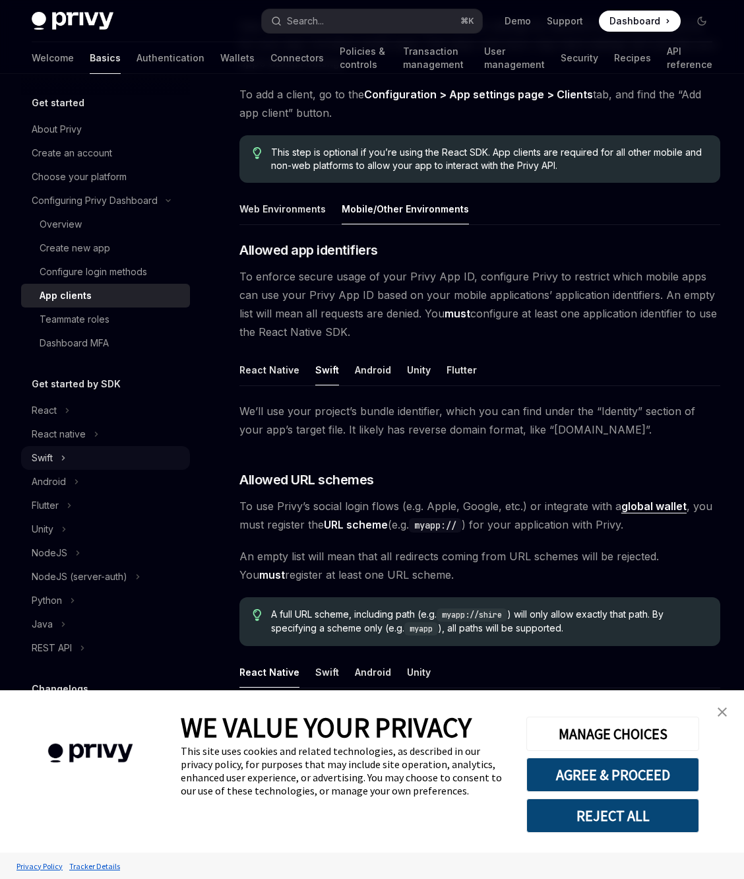
click at [102, 455] on div "Swift" at bounding box center [105, 458] width 169 height 24
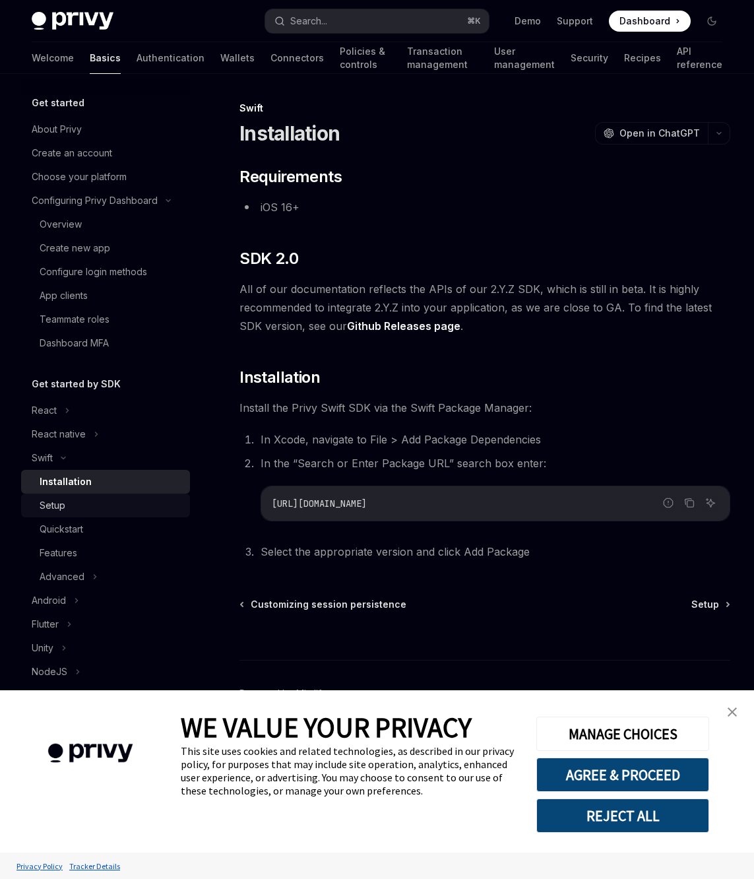
click at [100, 495] on link "Setup" at bounding box center [105, 505] width 169 height 24
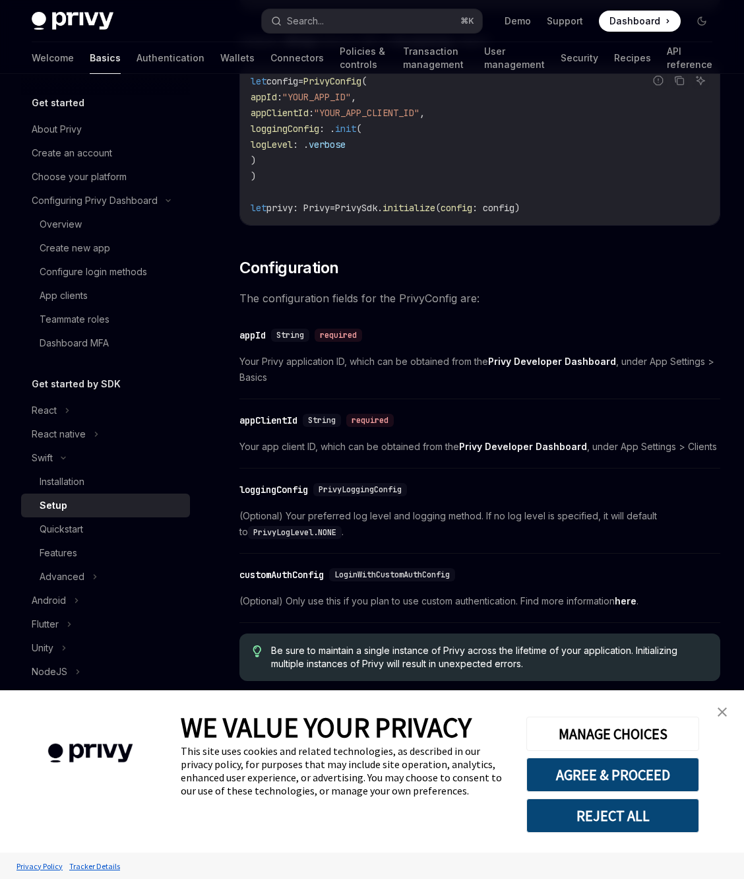
scroll to position [431, 0]
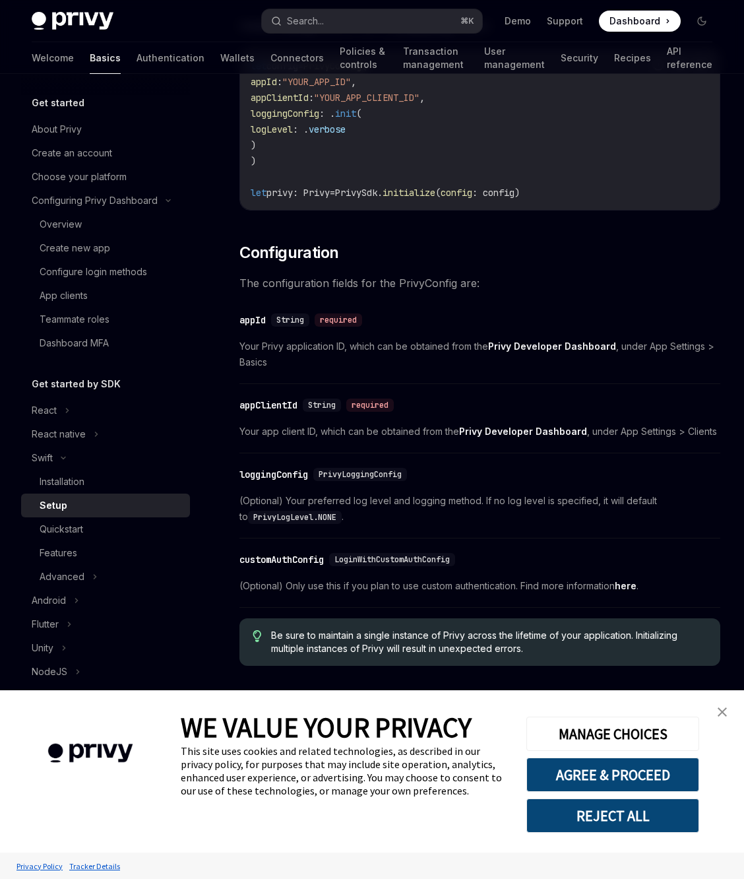
click at [717, 716] on link "close banner" at bounding box center [722, 711] width 26 height 26
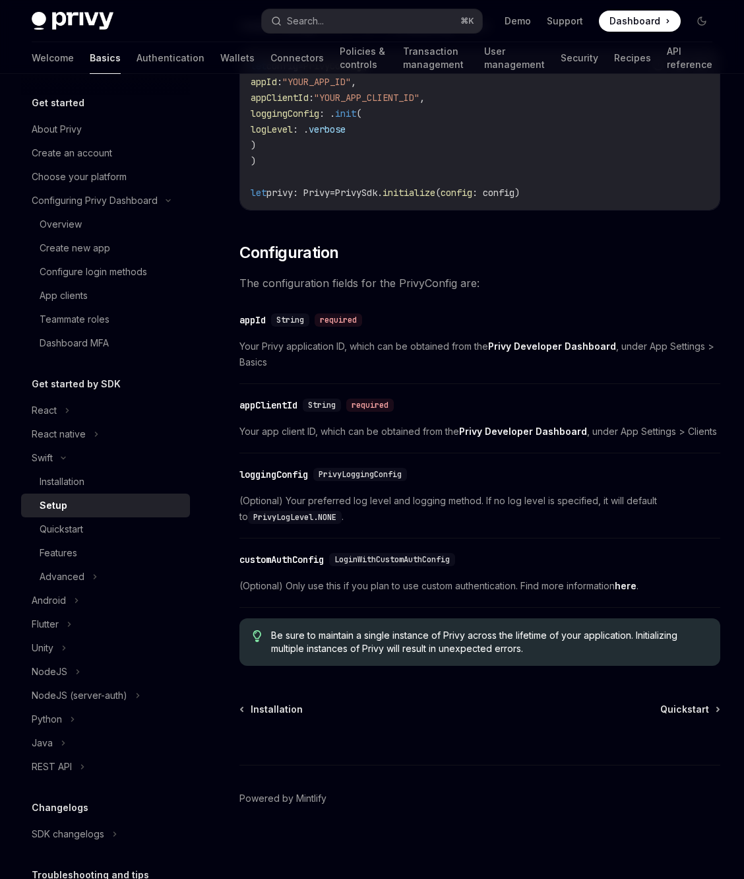
click at [704, 700] on div "Swift Setup OpenAI Open in ChatGPT OpenAI Open in ChatGPT ​ Prerequisites Befor…" at bounding box center [355, 274] width 733 height 1209
click at [680, 714] on span "Quickstart" at bounding box center [684, 708] width 49 height 13
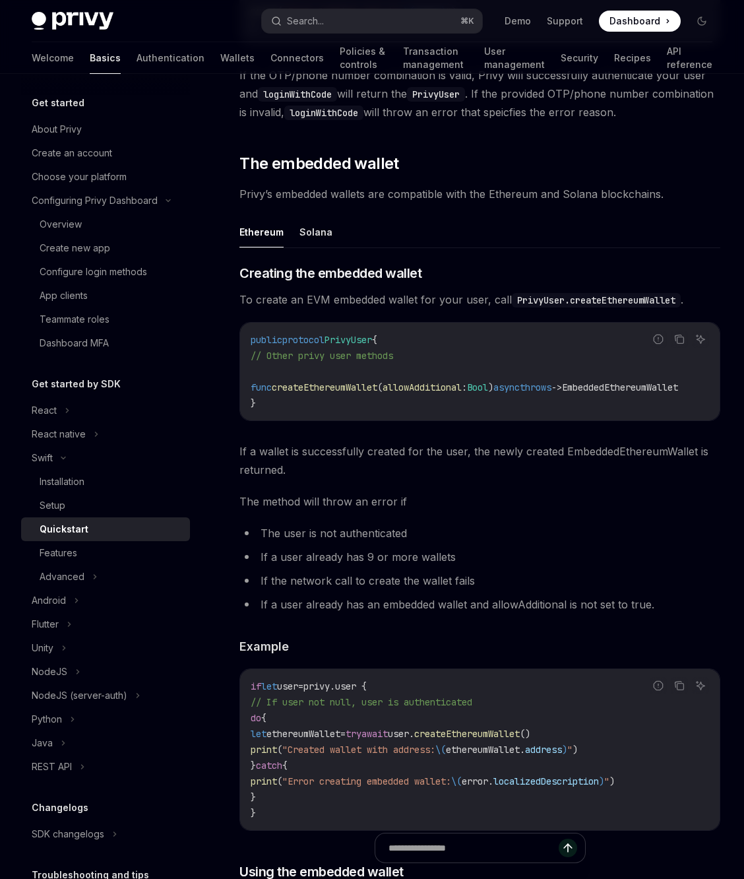
scroll to position [1516, 0]
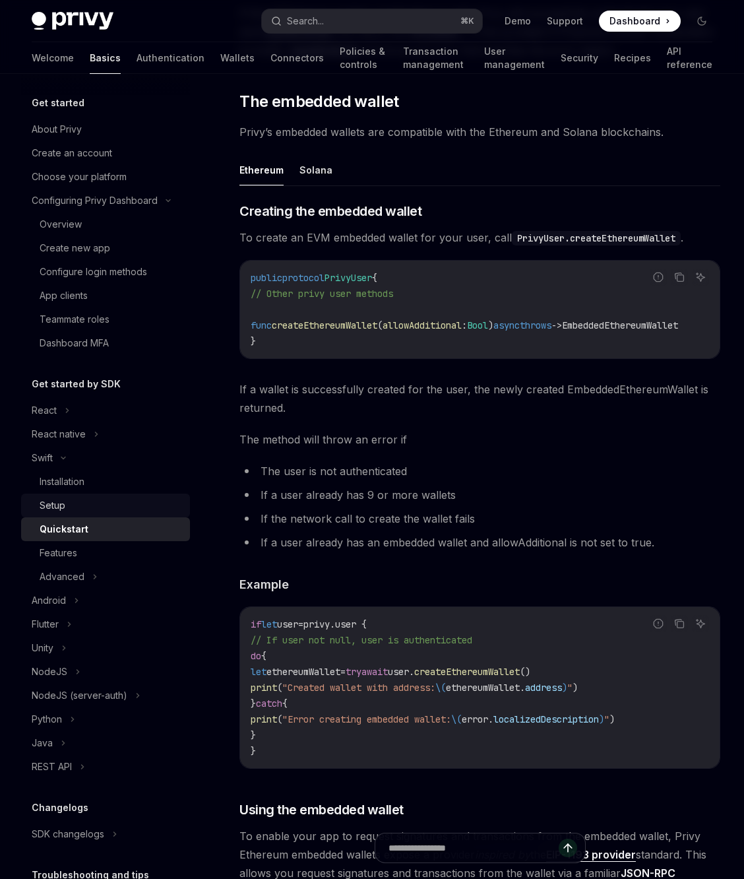
click at [76, 497] on link "Setup" at bounding box center [105, 505] width 169 height 24
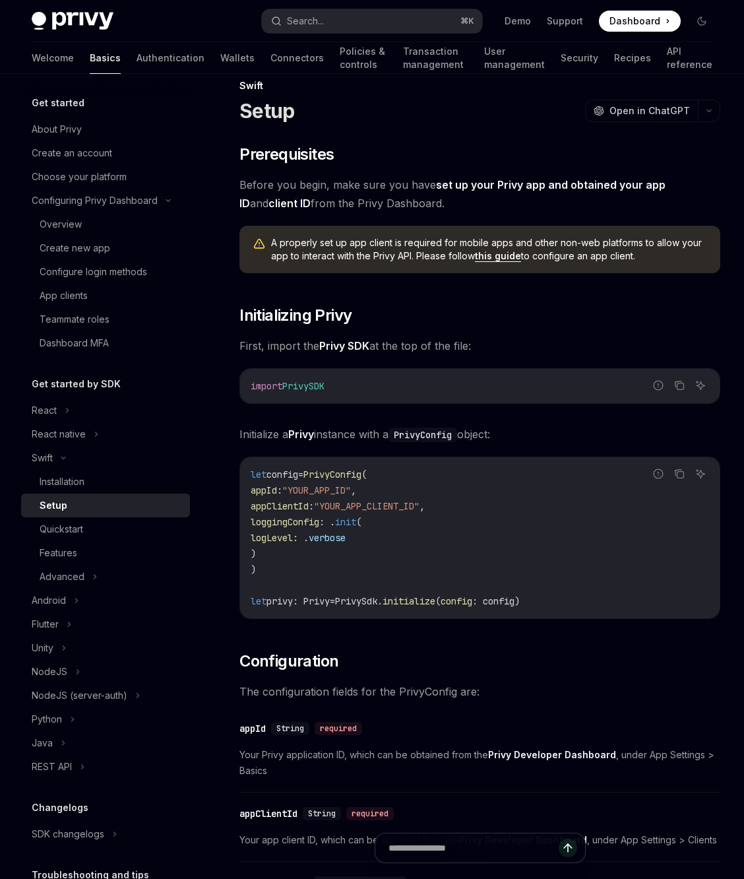
scroll to position [23, 0]
click at [496, 258] on link "this guide" at bounding box center [498, 255] width 46 height 12
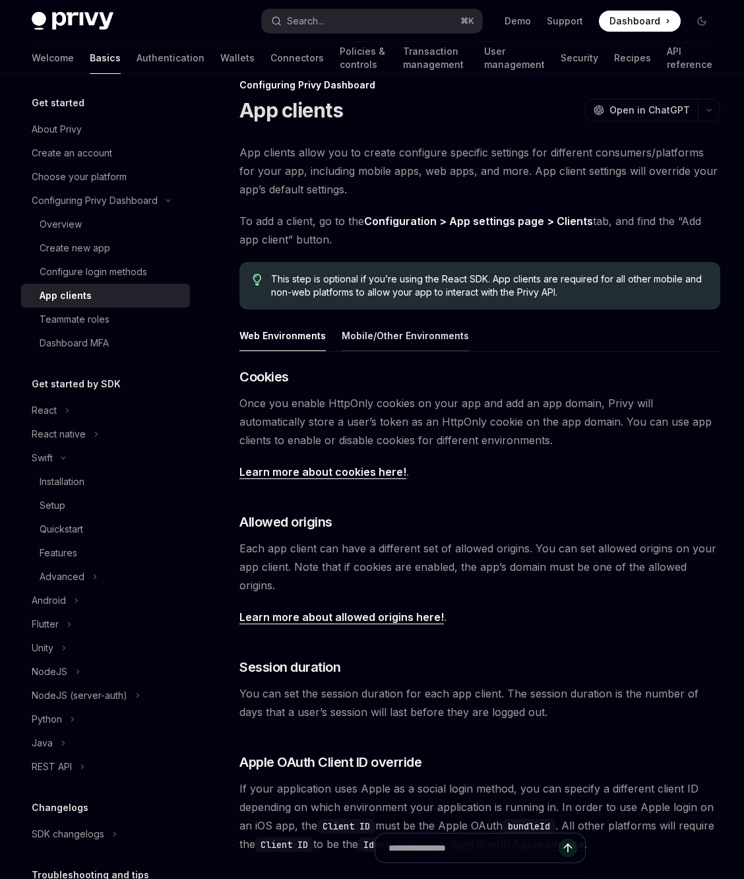
click at [382, 327] on button "Mobile/Other Environments" at bounding box center [405, 335] width 127 height 31
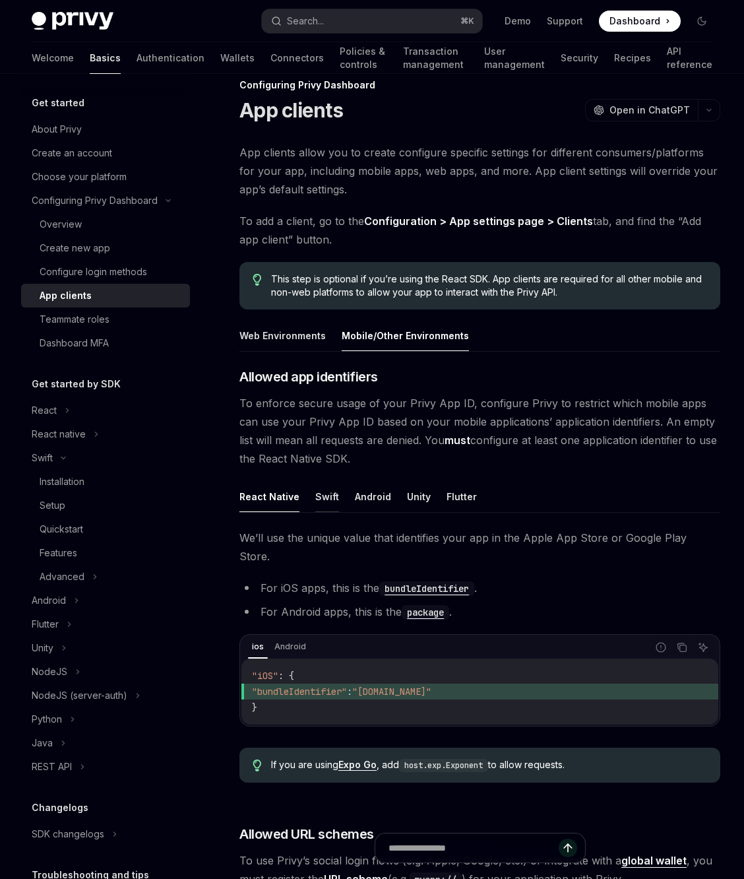
click at [324, 495] on button "Swift" at bounding box center [327, 496] width 24 height 31
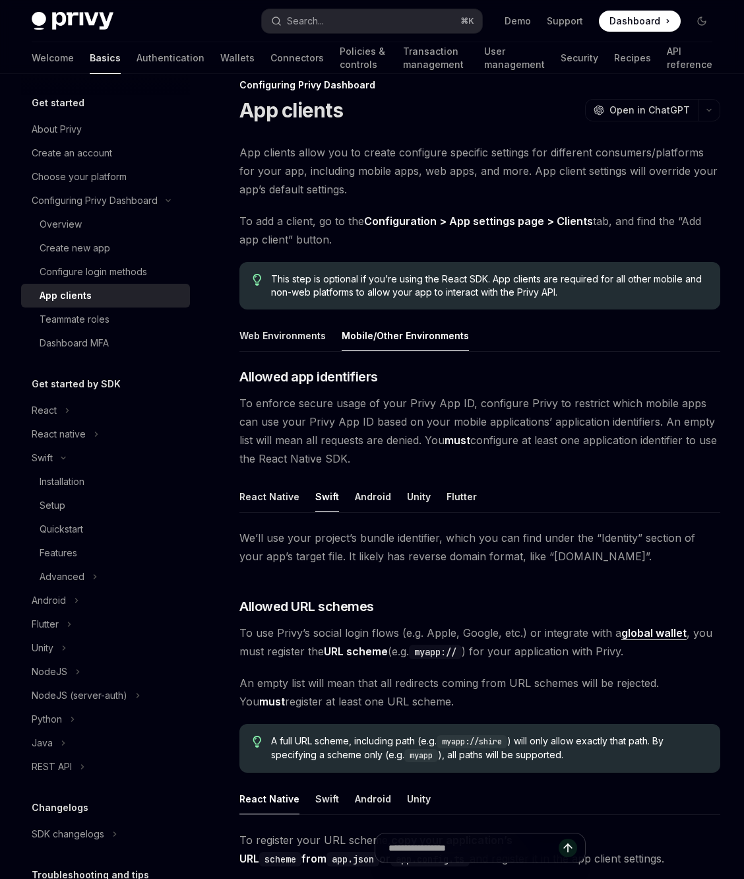
drag, startPoint x: 485, startPoint y: 451, endPoint x: 404, endPoint y: 454, distance: 80.5
click at [404, 454] on span "To enforce secure usage of your Privy App ID, configure Privy to restrict which…" at bounding box center [479, 431] width 481 height 74
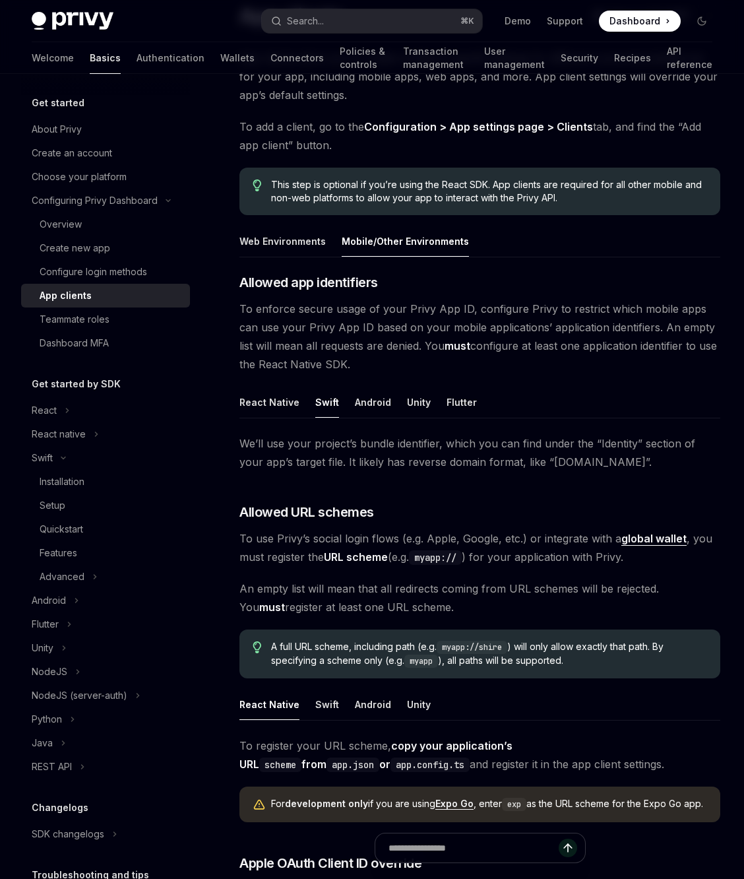
scroll to position [203, 0]
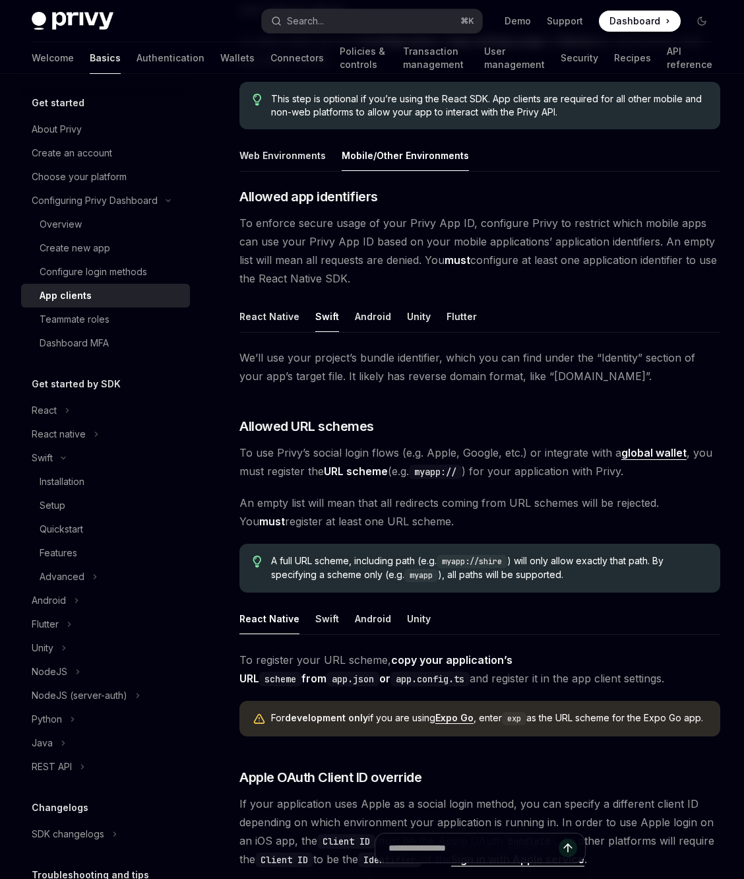
click at [307, 621] on ul "React Native Swift Android Unity" at bounding box center [479, 619] width 481 height 32
click at [306, 615] on ul "React Native Swift Android Unity" at bounding box center [479, 619] width 481 height 32
click at [303, 618] on ul "React Native Swift Android Unity" at bounding box center [479, 619] width 481 height 32
click at [325, 617] on button "Swift" at bounding box center [327, 618] width 24 height 31
type textarea "*"
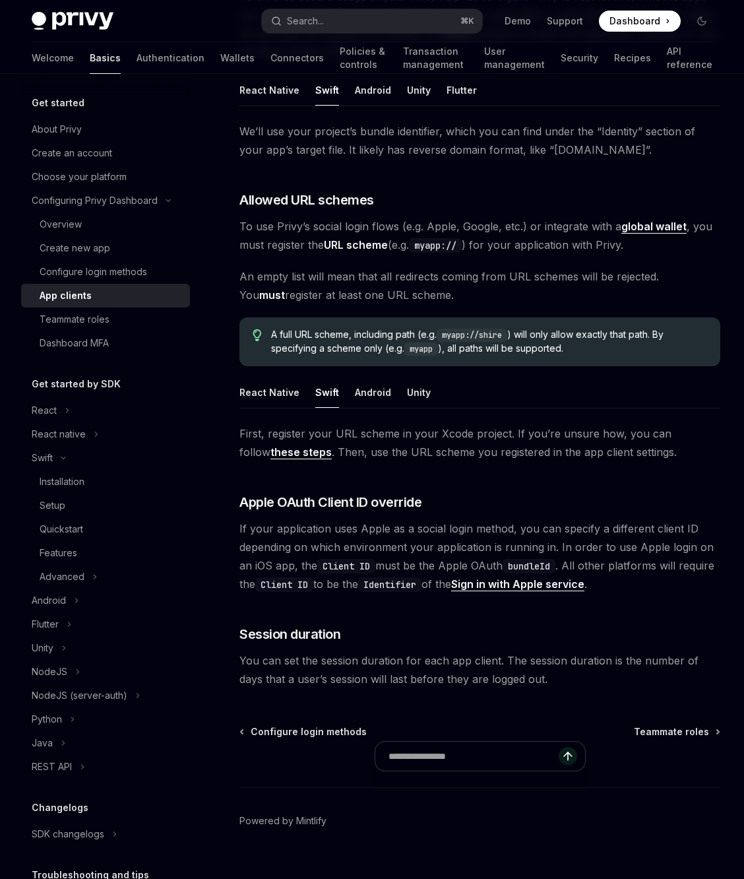
scroll to position [451, 0]
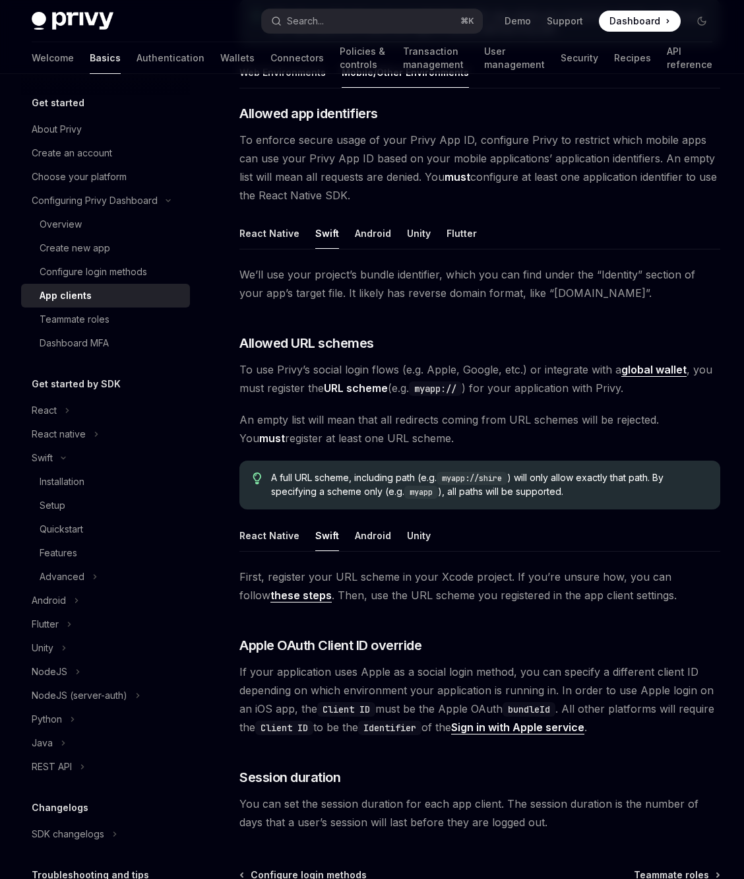
scroll to position [130, 0]
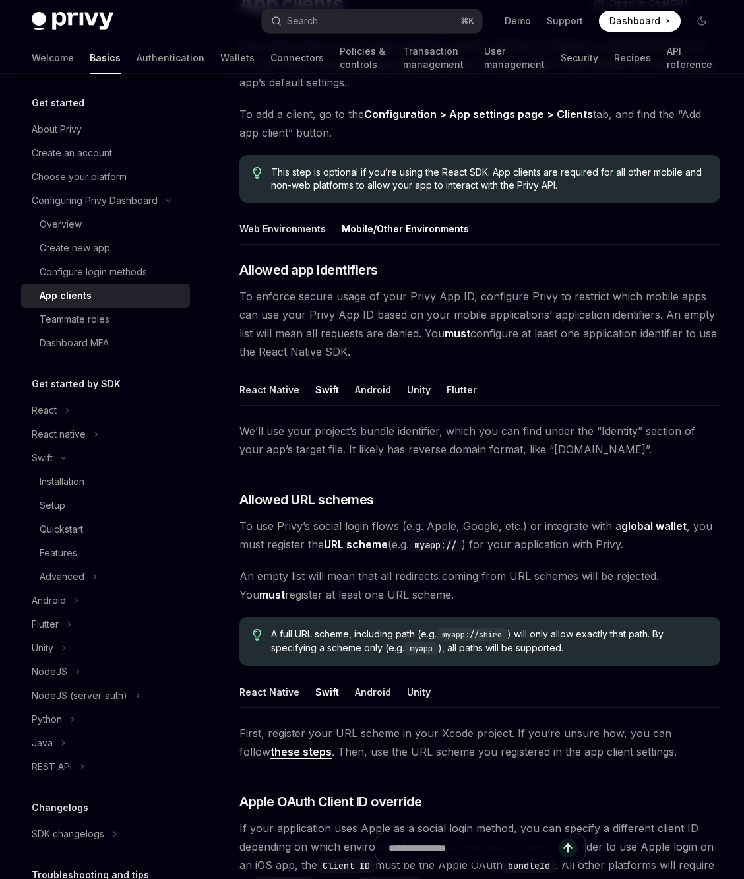
click at [383, 386] on button "Android" at bounding box center [373, 389] width 36 height 31
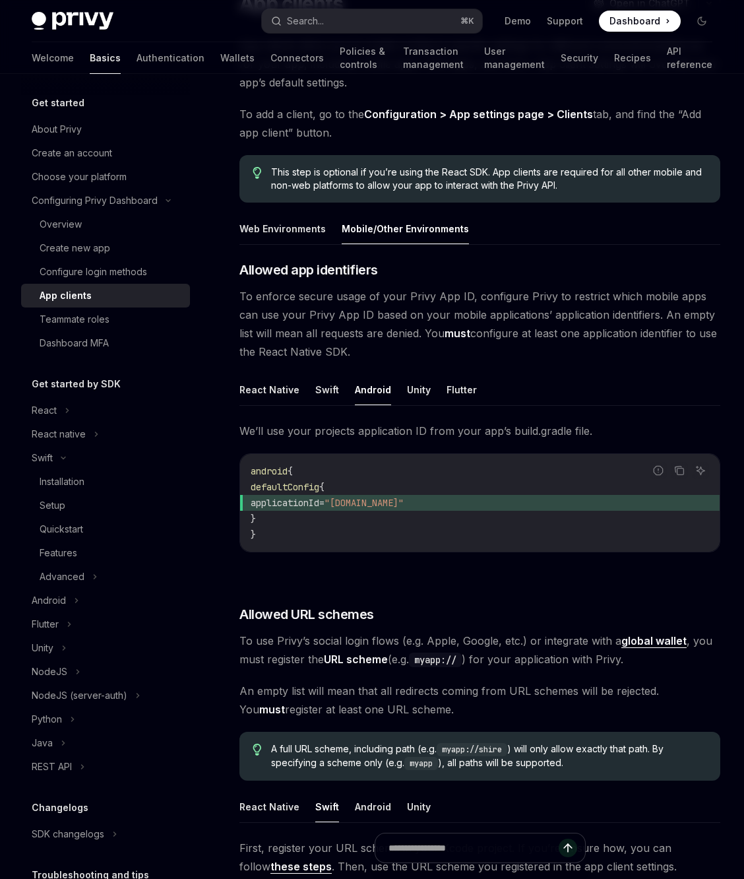
click at [433, 387] on ul "React Native Swift Android Unity Flutter" at bounding box center [479, 390] width 481 height 32
click at [423, 386] on button "Unity" at bounding box center [419, 389] width 24 height 31
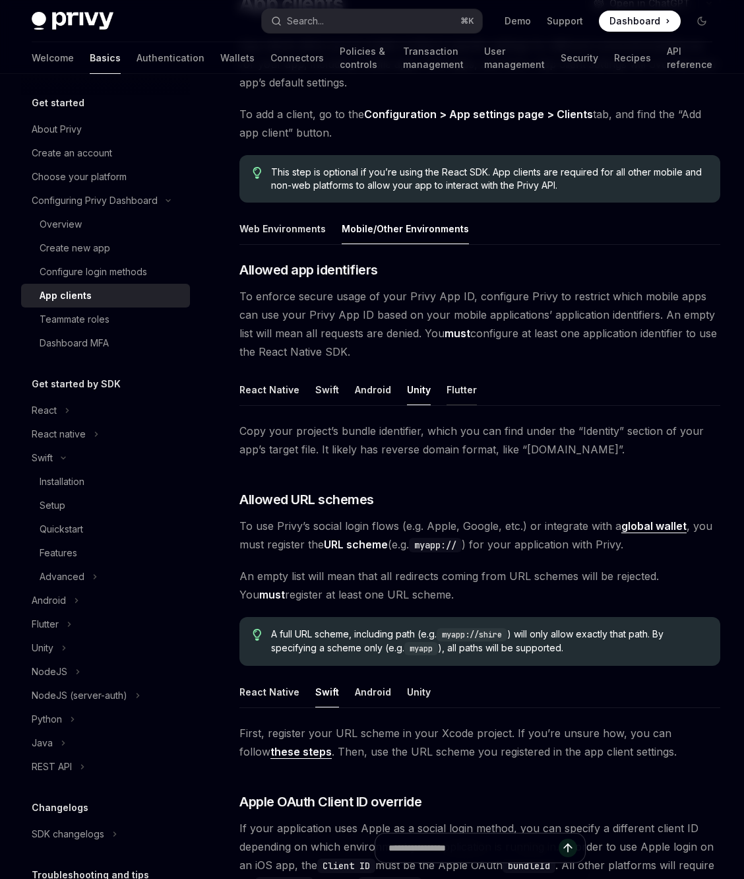
click at [447, 388] on button "Flutter" at bounding box center [462, 389] width 30 height 31
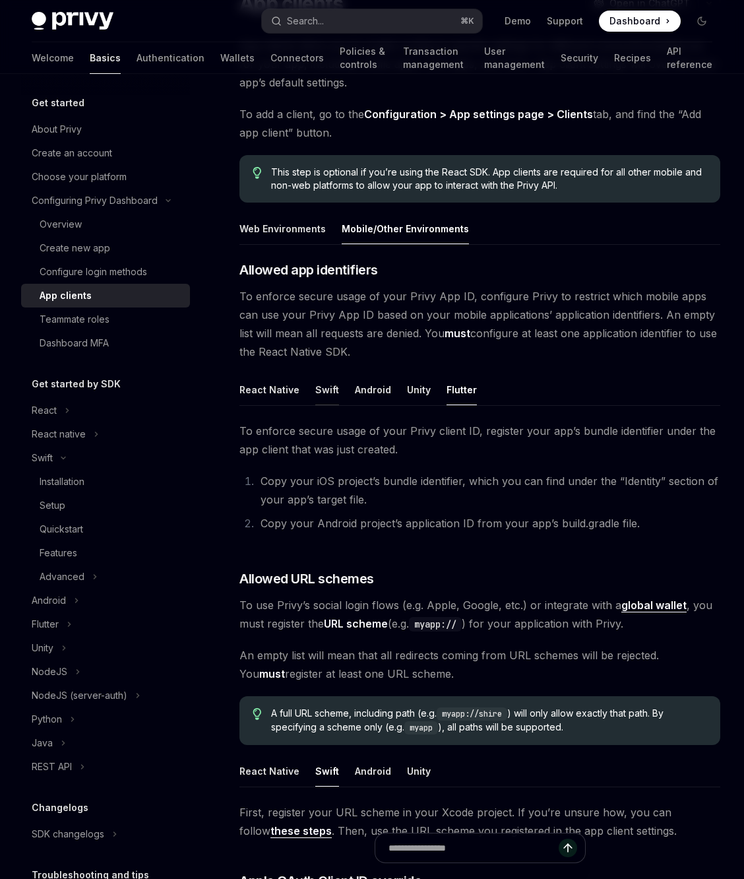
click at [321, 390] on button "Swift" at bounding box center [327, 389] width 24 height 31
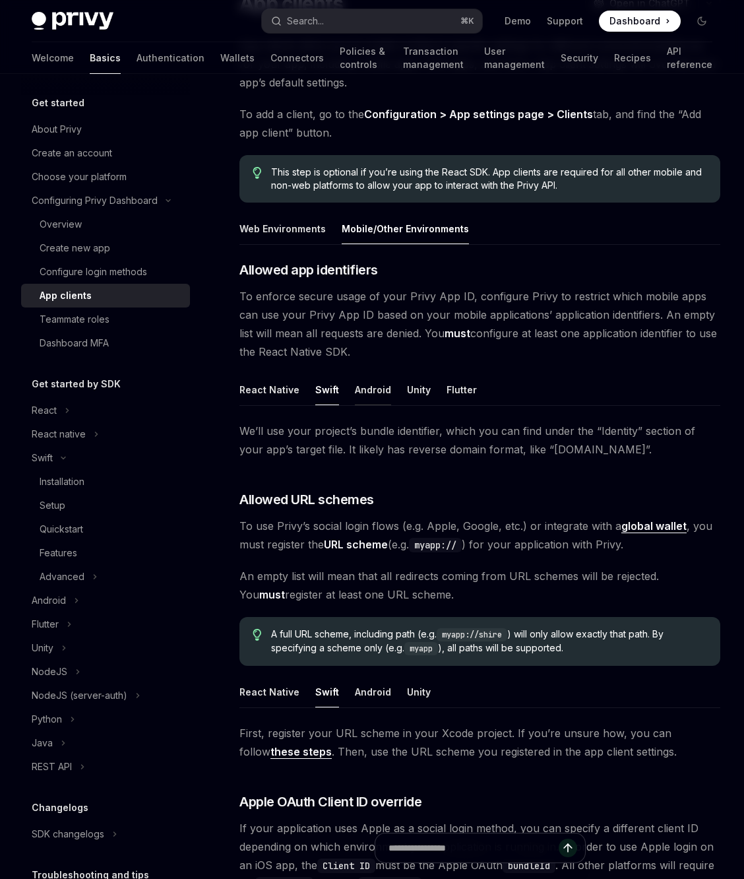
click at [364, 387] on button "Android" at bounding box center [373, 389] width 36 height 31
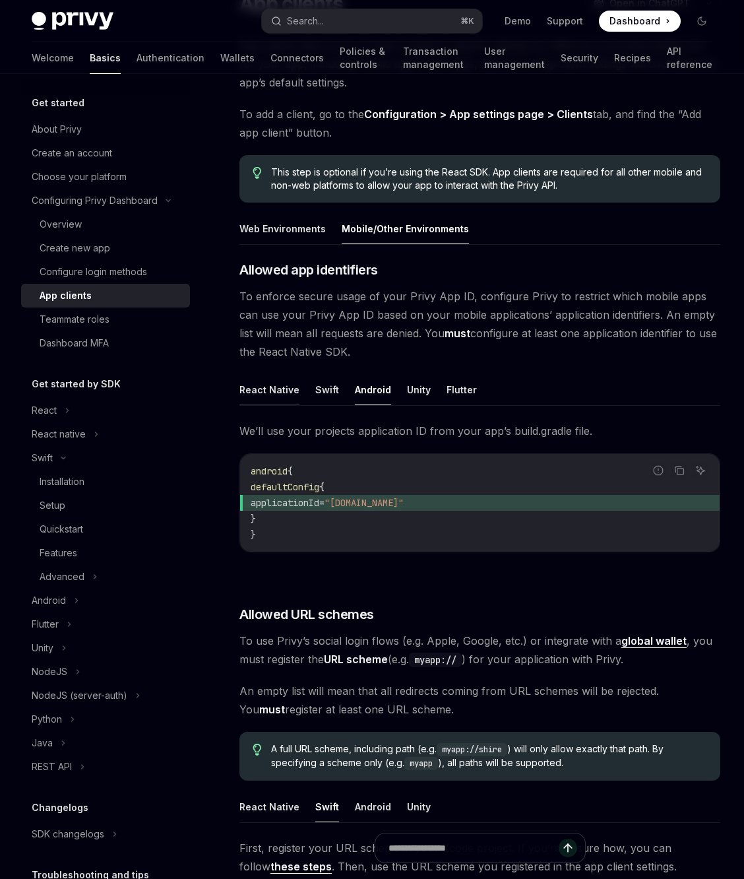
click at [257, 393] on button "React Native" at bounding box center [269, 389] width 60 height 31
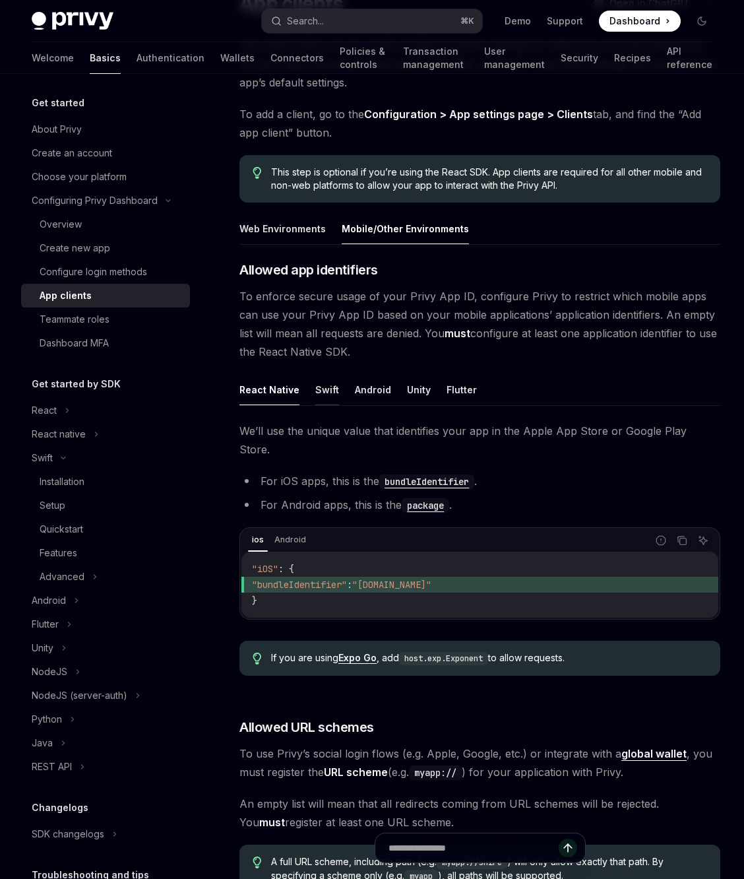
click at [325, 386] on button "Swift" at bounding box center [327, 389] width 24 height 31
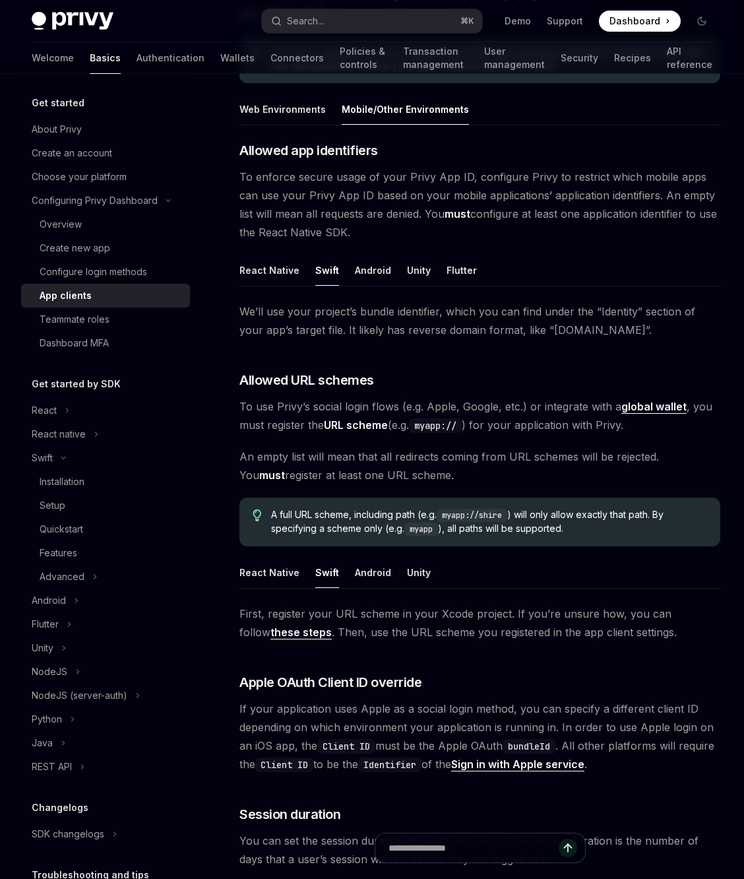
scroll to position [451, 0]
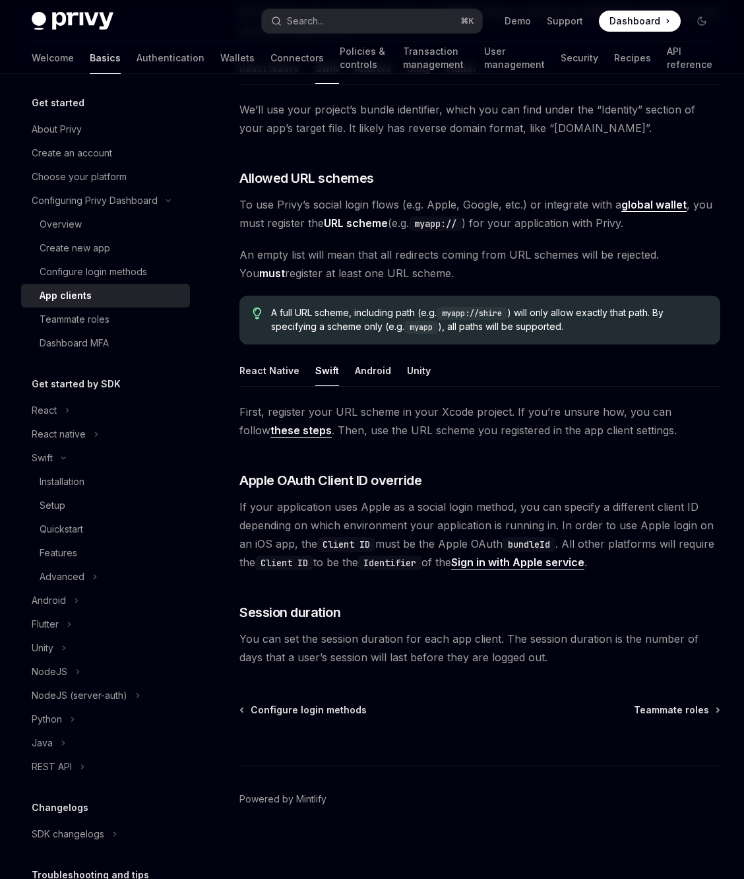
click at [90, 61] on link "Basics" at bounding box center [105, 58] width 31 height 32
type textarea "*"
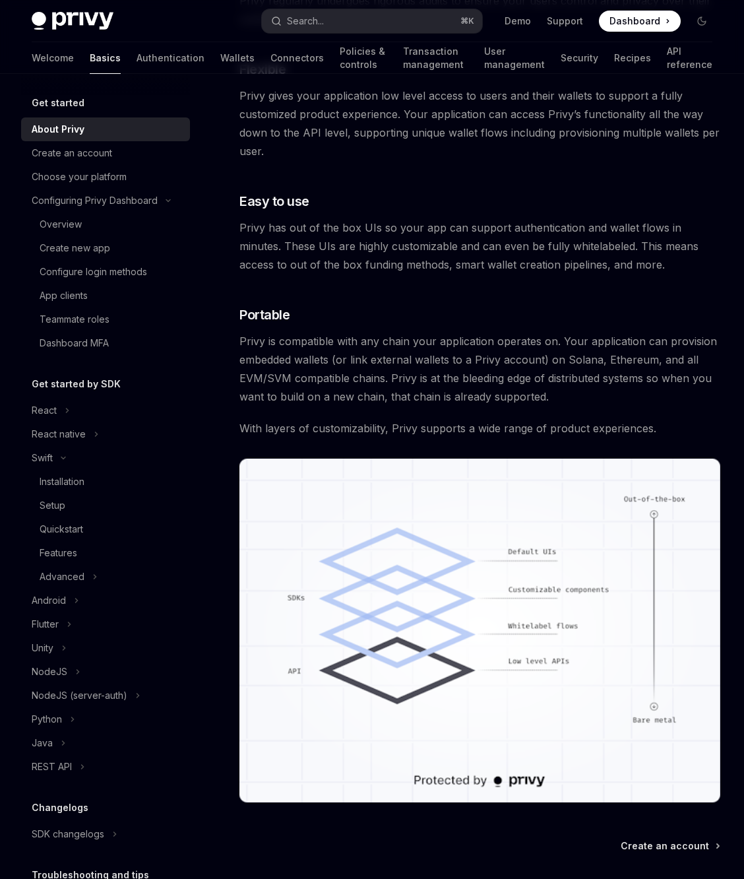
scroll to position [867, 0]
